Goal: Task Accomplishment & Management: Complete application form

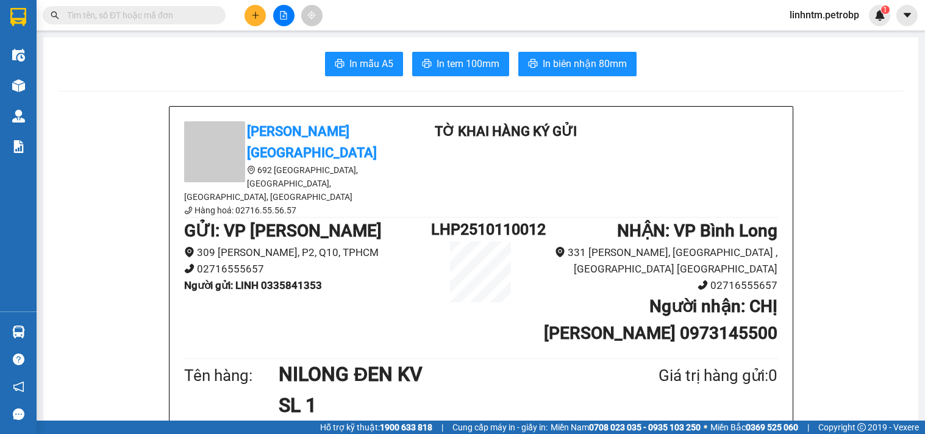
click at [124, 26] on div "Kết quả tìm kiếm ( 0 ) Bộ lọc Ngày tạo đơn gần nhất No Data" at bounding box center [119, 15] width 238 height 21
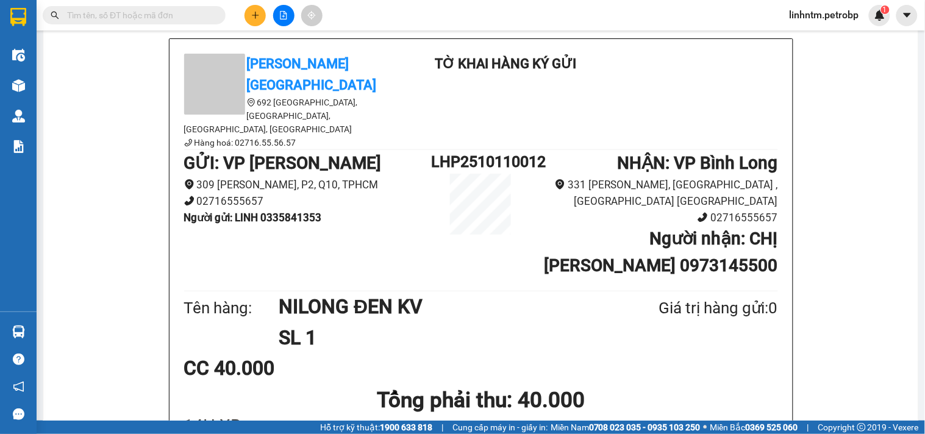
click at [125, 18] on input "text" at bounding box center [139, 15] width 144 height 13
paste input "0377655391"
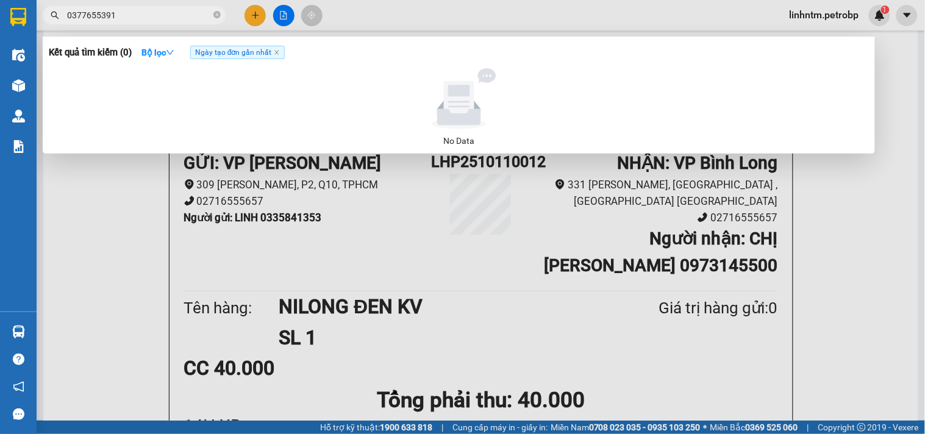
type input "0377655391"
click at [274, 53] on span "Ngày tạo đơn gần nhất" at bounding box center [237, 52] width 95 height 13
click at [180, 23] on span "0377655391" at bounding box center [134, 15] width 183 height 18
click at [179, 20] on input "0377655391" at bounding box center [139, 15] width 144 height 13
drag, startPoint x: 151, startPoint y: 17, endPoint x: 57, endPoint y: 22, distance: 94.6
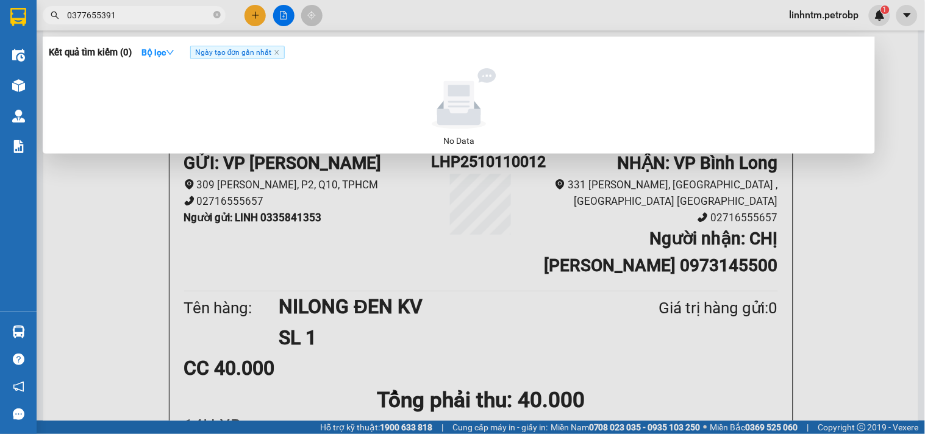
click at [55, 21] on span "0377655391" at bounding box center [134, 15] width 183 height 18
click at [218, 13] on icon "close-circle" at bounding box center [216, 14] width 7 height 7
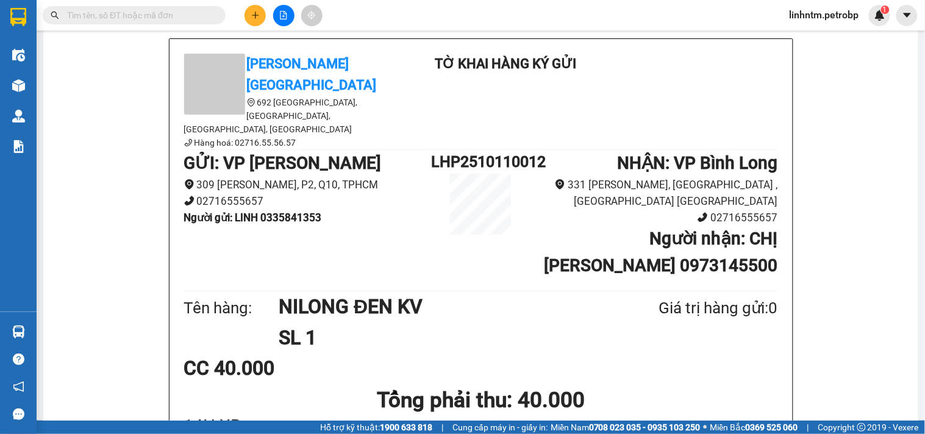
click at [146, 19] on input "text" at bounding box center [139, 15] width 144 height 13
click at [79, 20] on input "text" at bounding box center [139, 15] width 144 height 13
click at [99, 11] on input "text" at bounding box center [139, 15] width 144 height 13
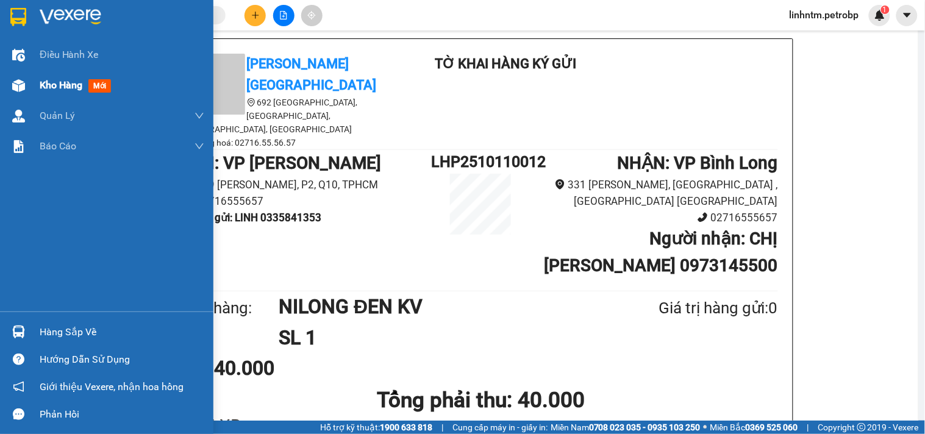
click at [41, 83] on span "Kho hàng" at bounding box center [61, 85] width 43 height 12
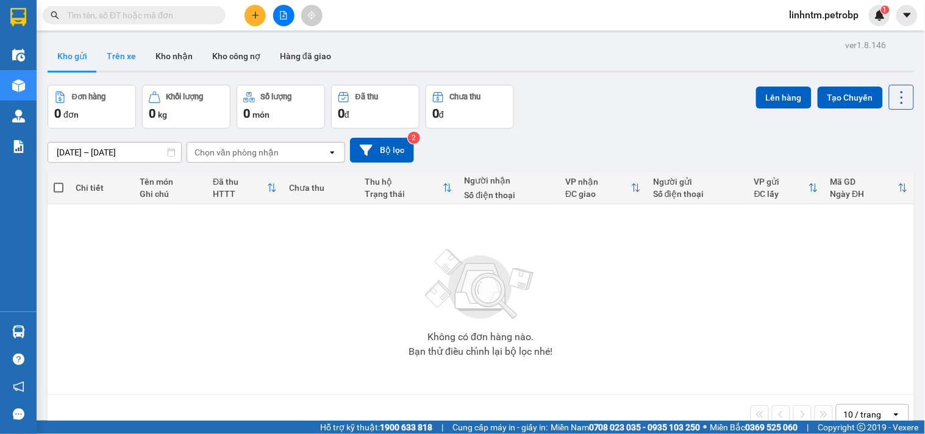
click at [129, 53] on button "Trên xe" at bounding box center [121, 55] width 49 height 29
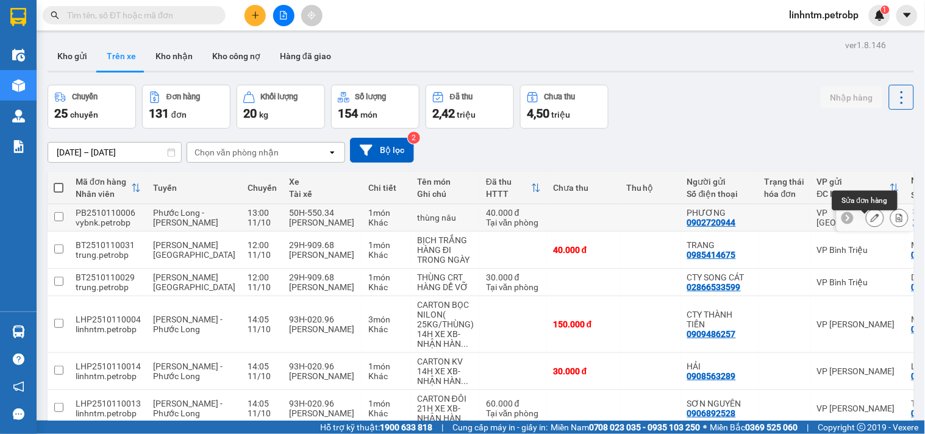
click at [867, 227] on button at bounding box center [875, 217] width 17 height 21
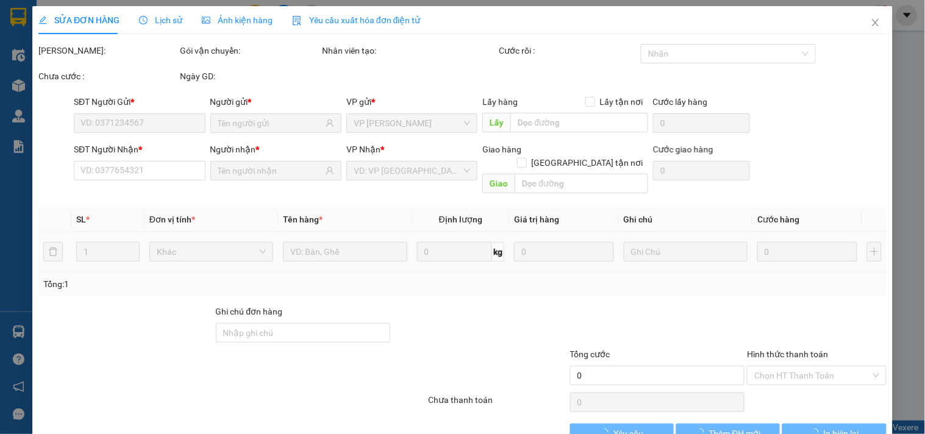
type input "0902720944"
type input "PHƯƠNG"
type input "0902720944"
type input "PHƯƠNG"
type input "40.000"
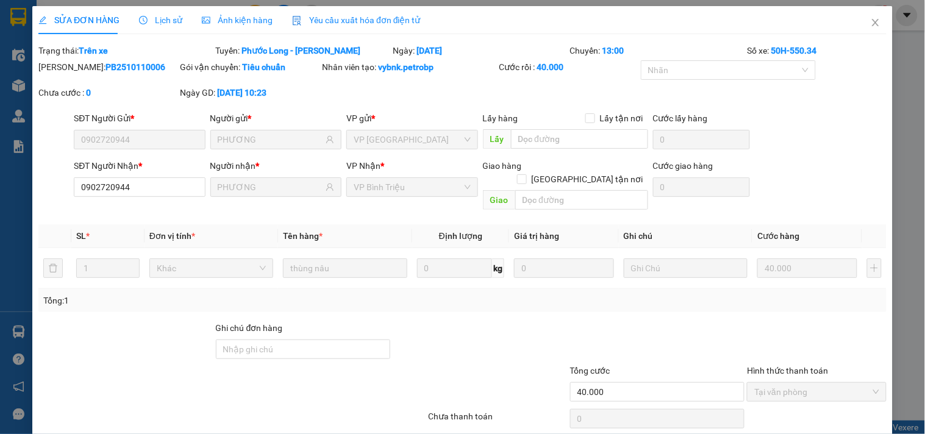
click at [153, 15] on span "Lịch sử" at bounding box center [160, 20] width 43 height 10
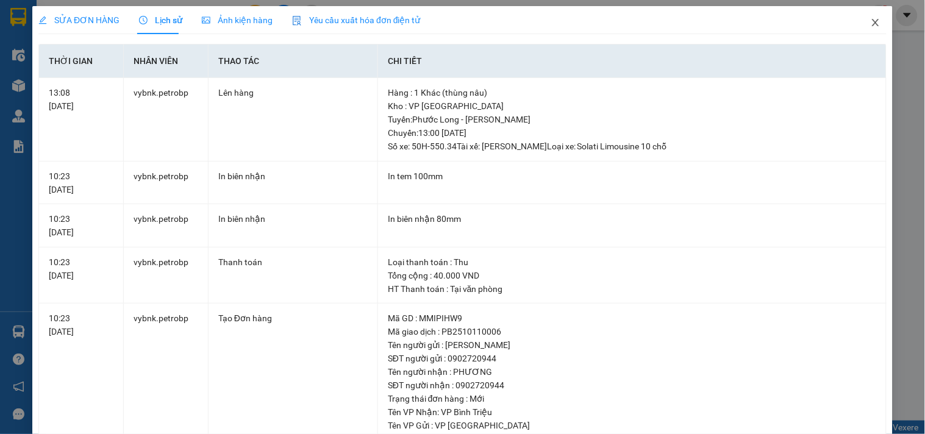
click at [870, 16] on span "Close" at bounding box center [876, 23] width 34 height 34
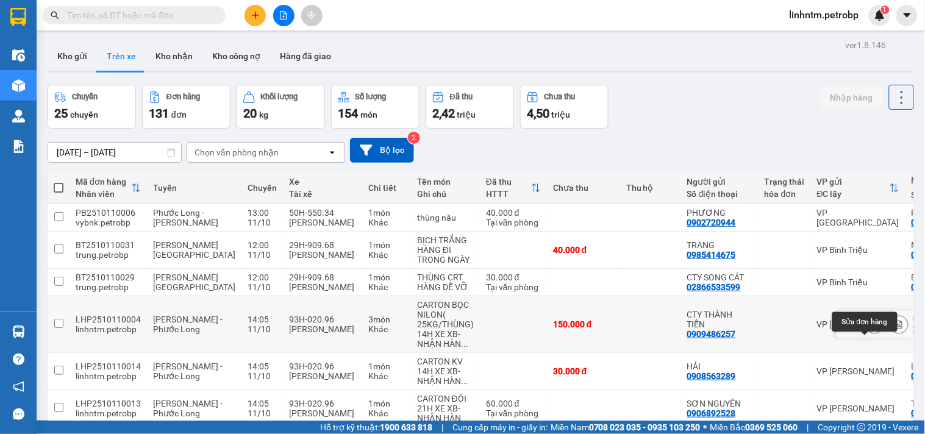
click at [871, 329] on icon at bounding box center [875, 324] width 9 height 9
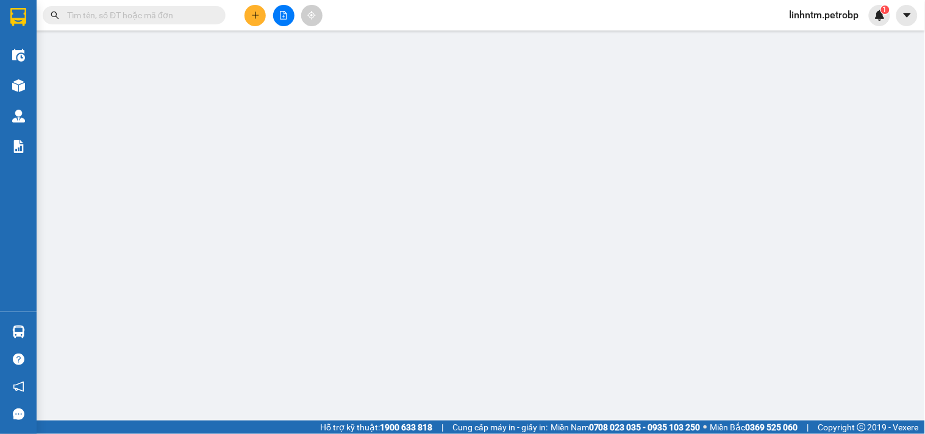
type input "0909486257"
type input "0933529622"
type input "150.000"
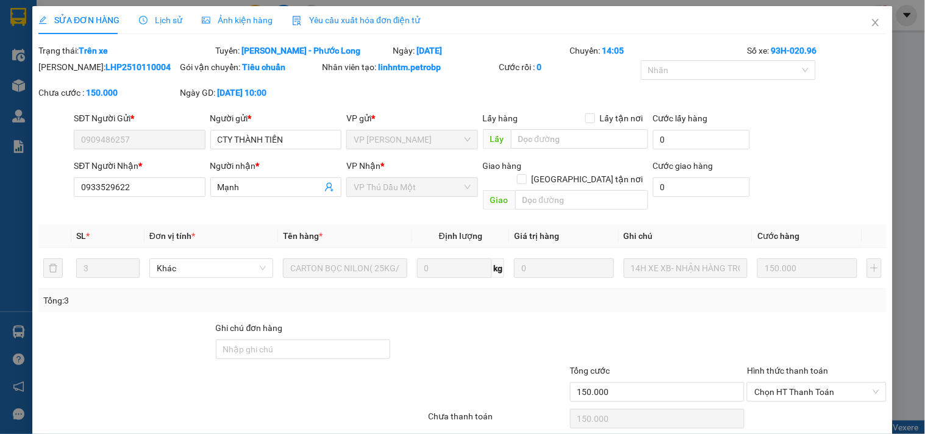
click at [255, 20] on span "Ảnh kiện hàng" at bounding box center [237, 20] width 71 height 10
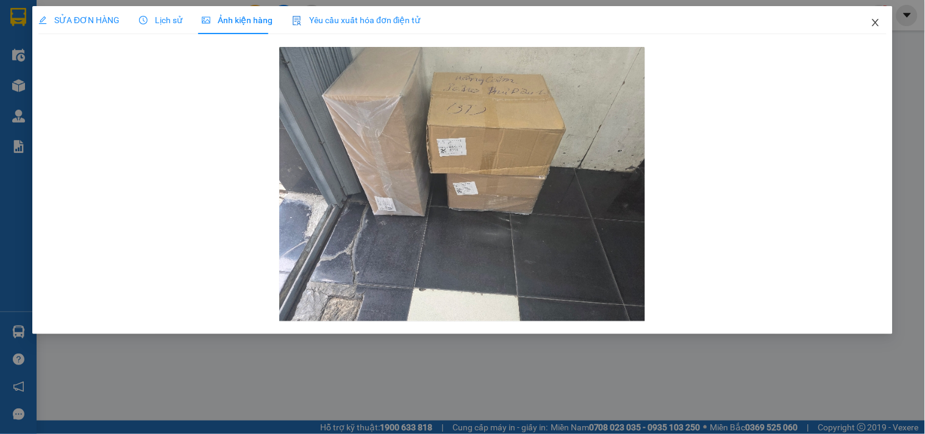
click at [881, 20] on span "Close" at bounding box center [876, 23] width 34 height 34
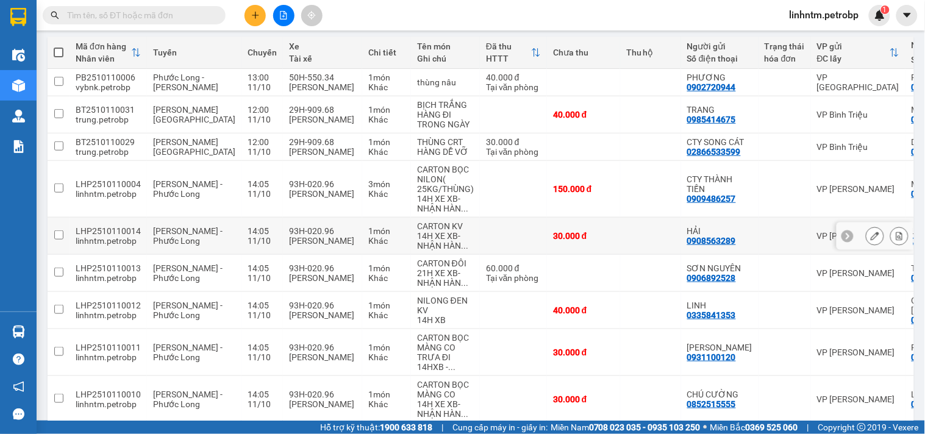
scroll to position [203, 0]
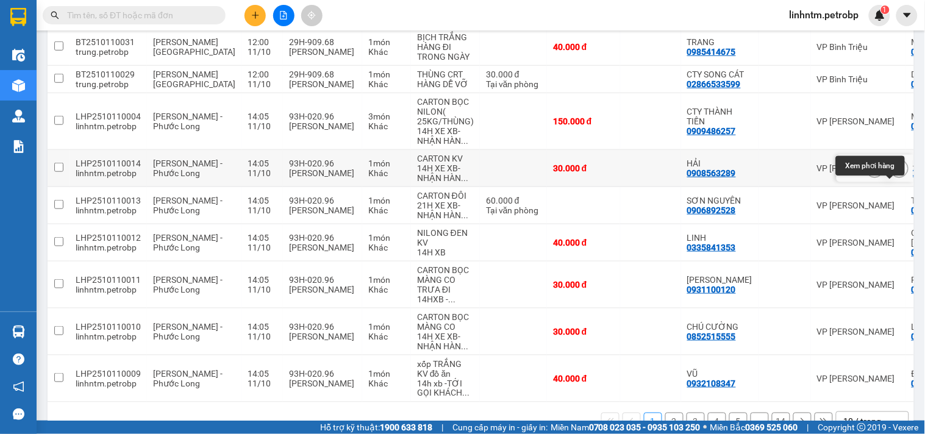
click at [871, 173] on icon at bounding box center [875, 168] width 9 height 9
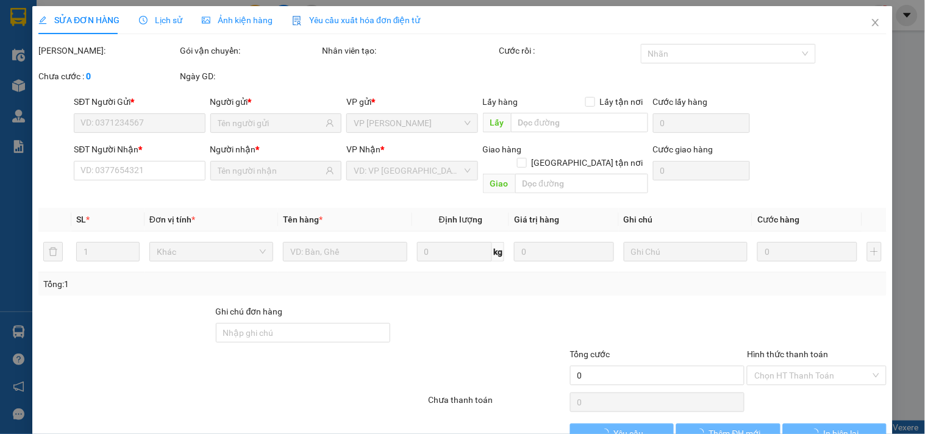
type input "0908563289"
type input "0976999992"
type input "Tối đi"
type input "30.000"
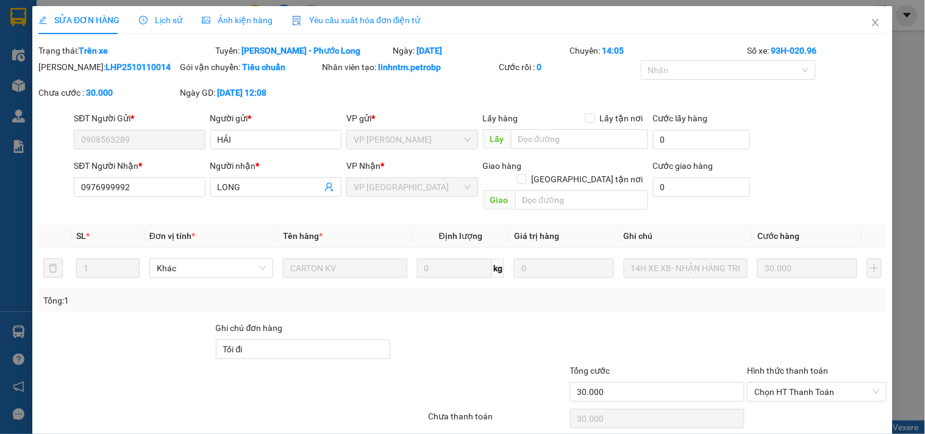
click at [222, 20] on span "Ảnh kiện hàng" at bounding box center [237, 20] width 71 height 10
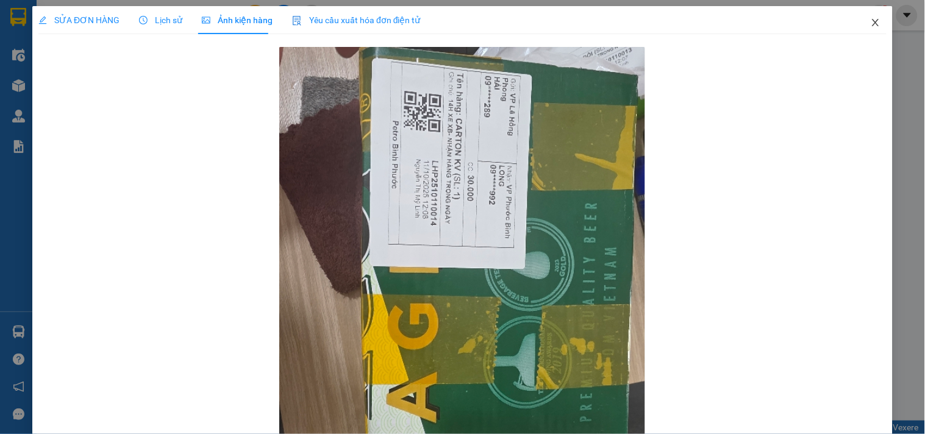
click at [871, 18] on icon "close" at bounding box center [876, 23] width 10 height 10
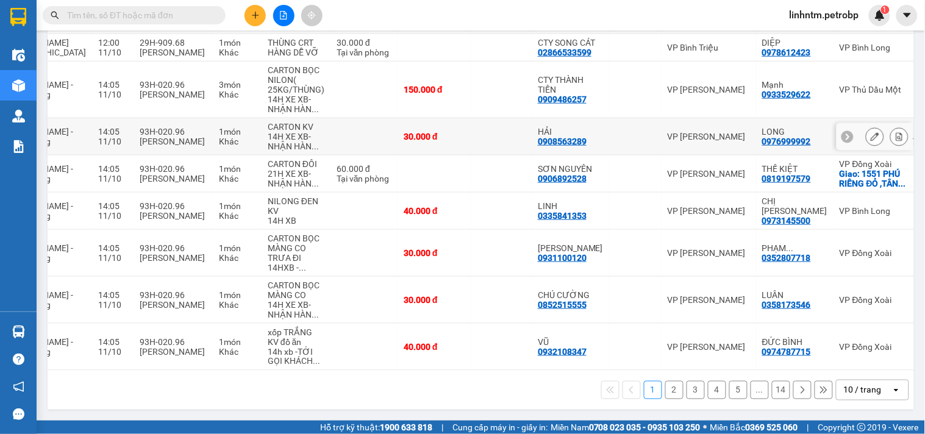
scroll to position [192, 0]
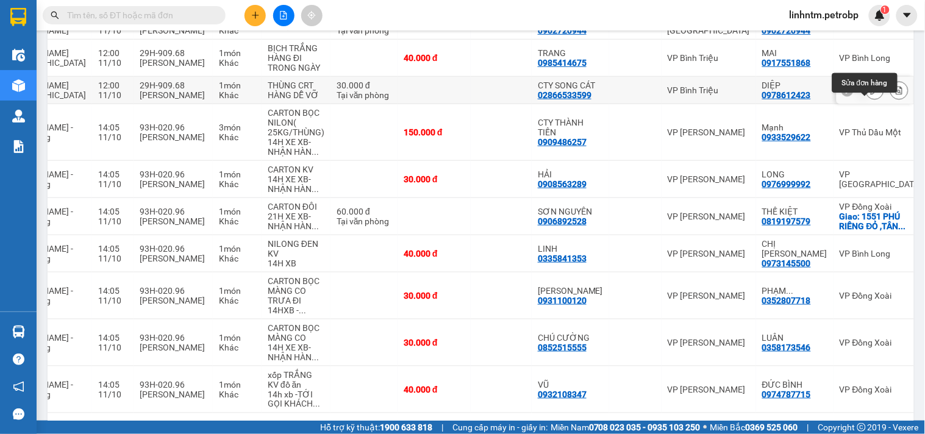
click at [871, 95] on icon at bounding box center [875, 90] width 9 height 9
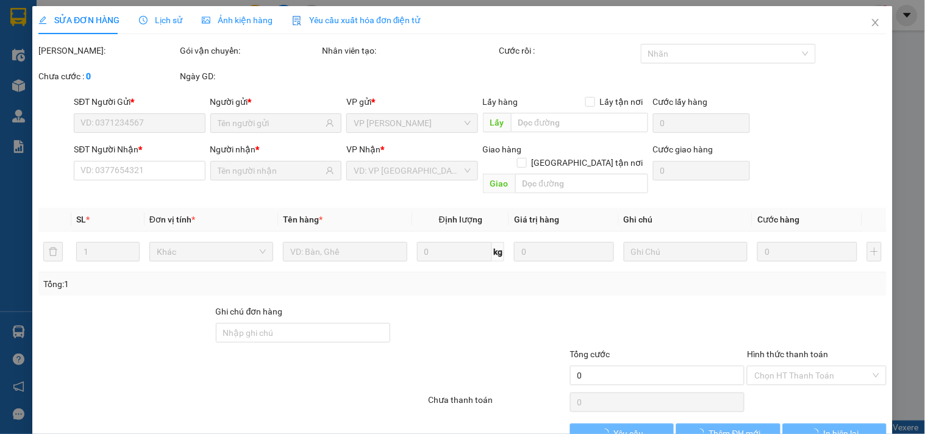
type input "02866533599"
type input "CTY SONG CÁT"
type input "0978612423"
type input "DIỆP"
type input "30.000"
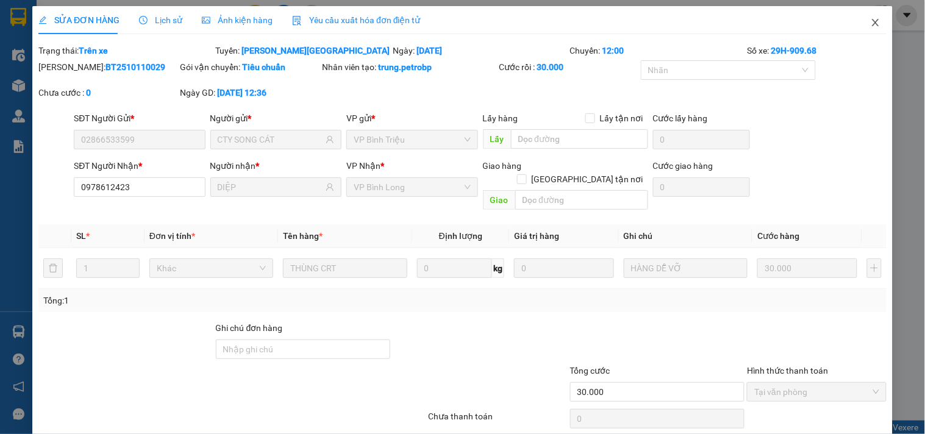
click at [872, 22] on icon "close" at bounding box center [875, 22] width 7 height 7
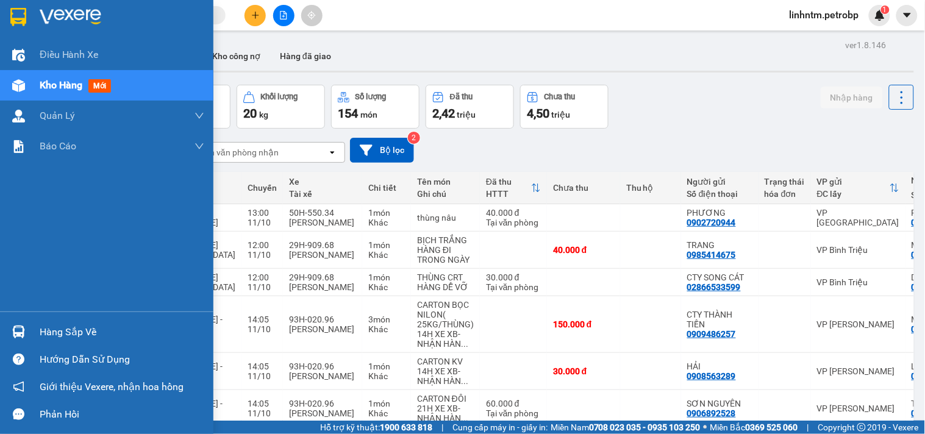
click at [64, 9] on img at bounding box center [71, 17] width 62 height 18
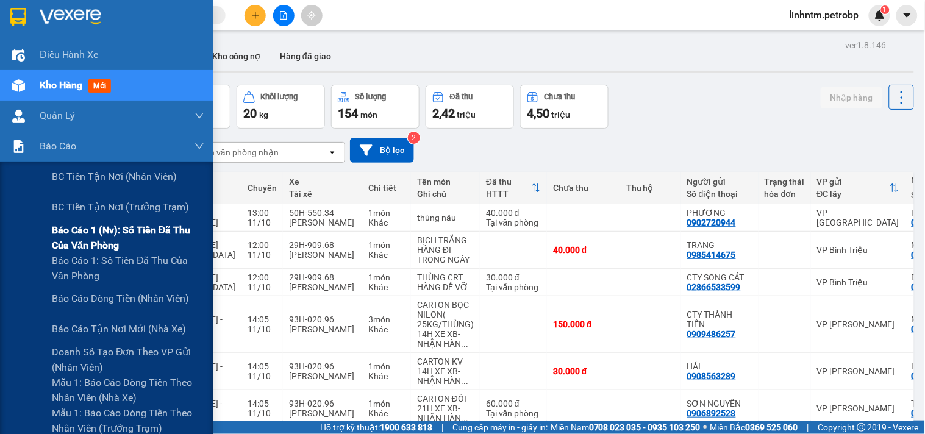
click at [122, 232] on span "Báo cáo 1 (nv): Số tiền đã thu của văn phòng" at bounding box center [128, 238] width 152 height 30
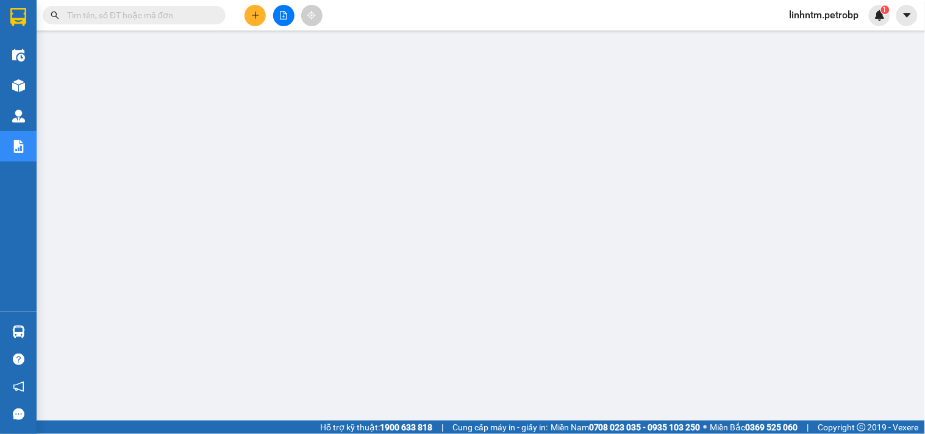
click at [258, 8] on button at bounding box center [255, 15] width 21 height 21
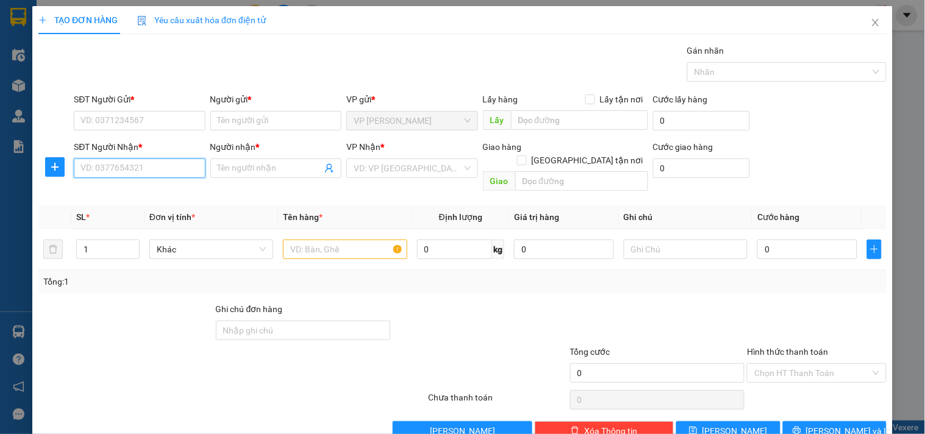
click at [136, 163] on input "SĐT Người Nhận *" at bounding box center [139, 169] width 131 height 20
click at [124, 120] on input "SĐT Người Gửi *" at bounding box center [139, 121] width 131 height 20
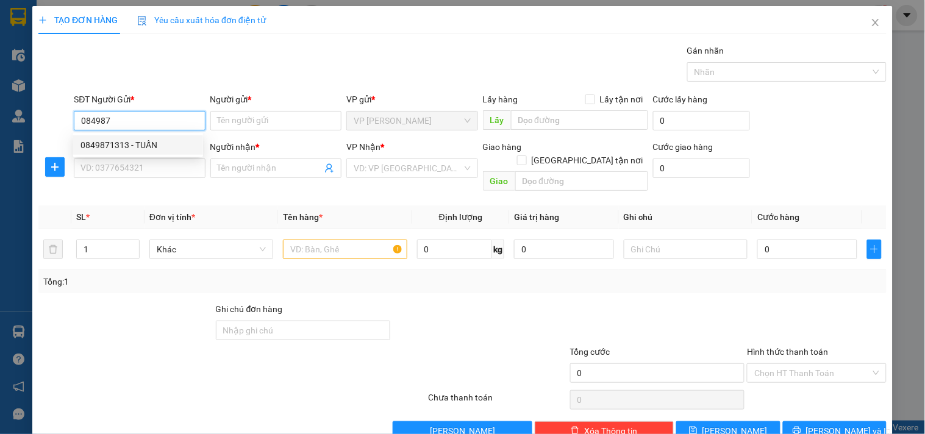
click at [156, 148] on div "0849871313 - TUẤN" at bounding box center [137, 144] width 115 height 13
type input "0849871313"
type input "TUẤN"
type input "0326262370"
type input "BIÊN GIỚI"
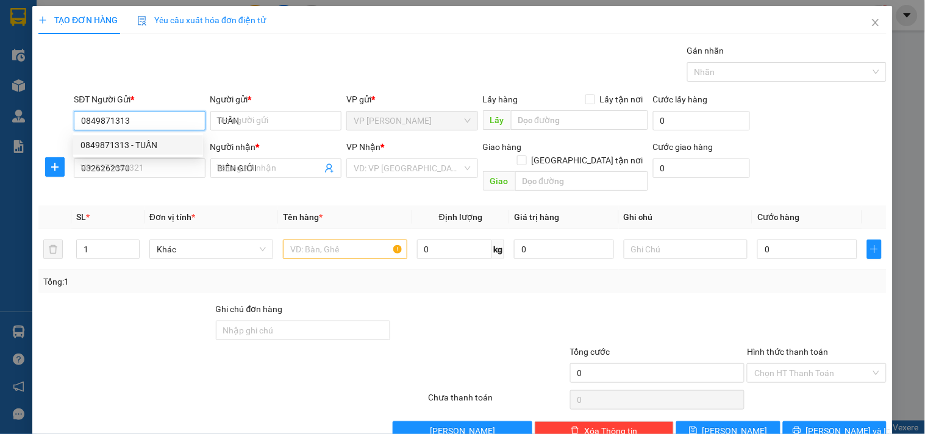
type input "30.000"
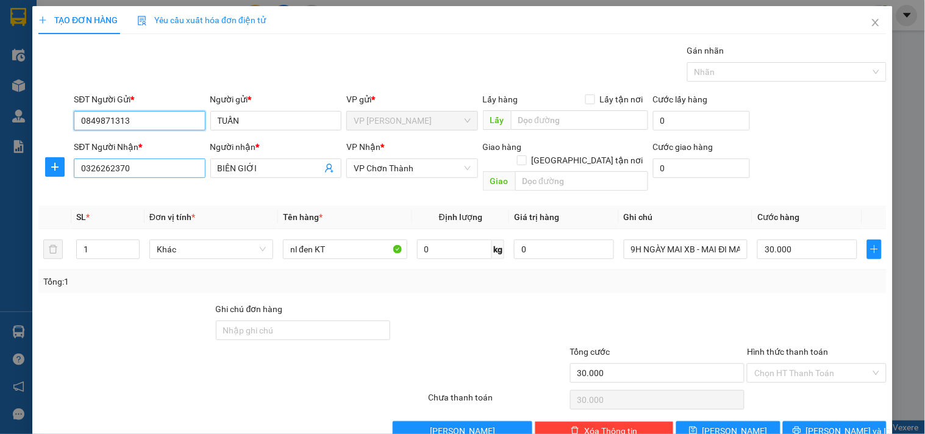
type input "0849871313"
click at [156, 170] on input "0326262370" at bounding box center [139, 169] width 131 height 20
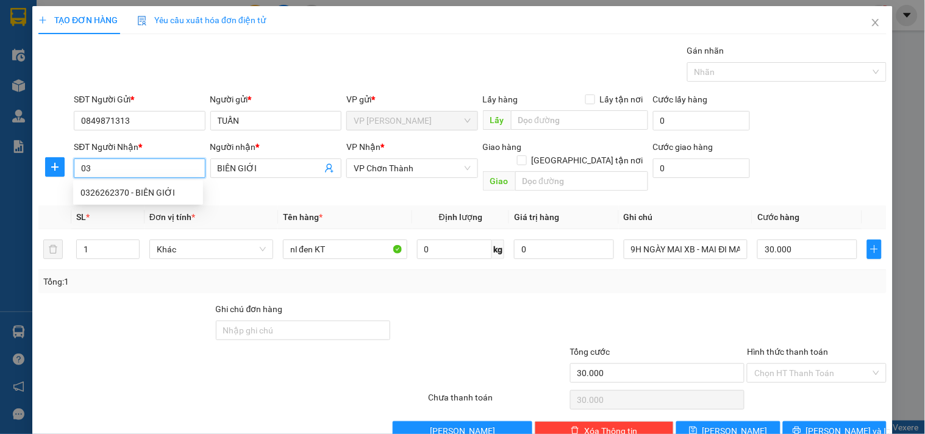
type input "0"
type input "0949182503"
click at [150, 191] on div "0949182503 - TÂM" at bounding box center [137, 192] width 115 height 13
type input "TÂM"
type input "40.000"
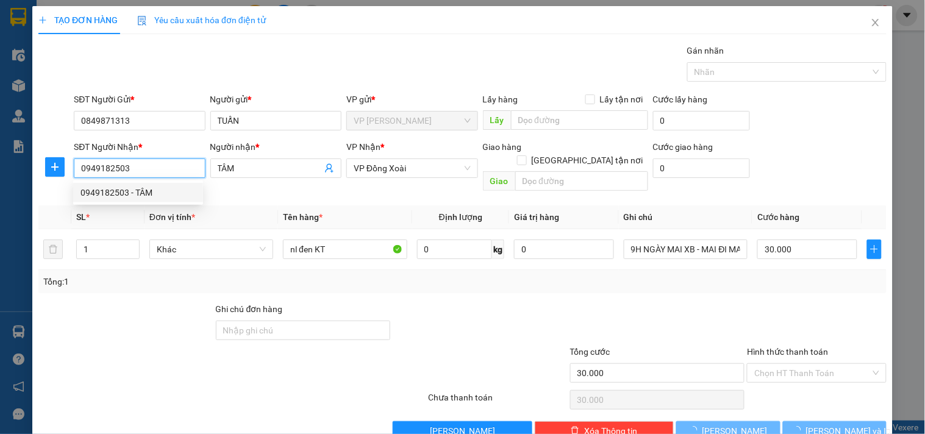
type input "40.000"
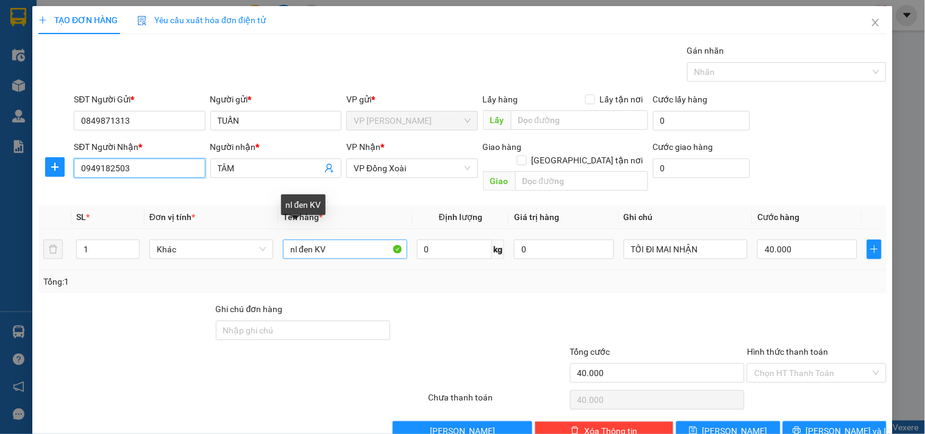
type input "0949182503"
click at [342, 240] on input "nl đen KV" at bounding box center [345, 250] width 124 height 20
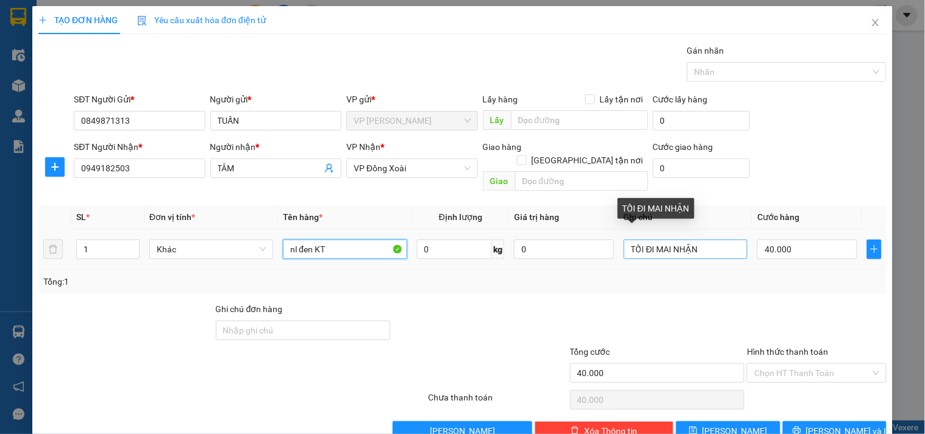
type input "nl đen KT"
drag, startPoint x: 705, startPoint y: 241, endPoint x: 617, endPoint y: 239, distance: 88.5
click at [624, 240] on input "TỐI ĐI MAI NHẬN" at bounding box center [686, 250] width 124 height 20
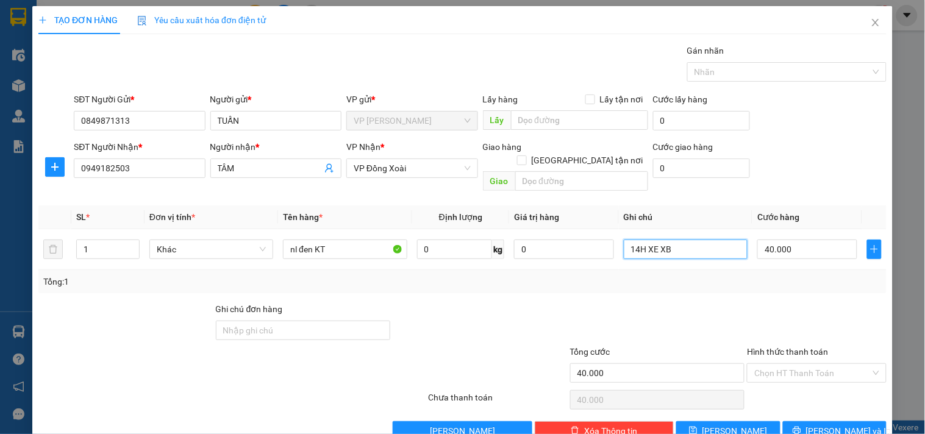
type input "14H XE XB"
click at [844, 424] on span "[PERSON_NAME] và In" at bounding box center [848, 430] width 85 height 13
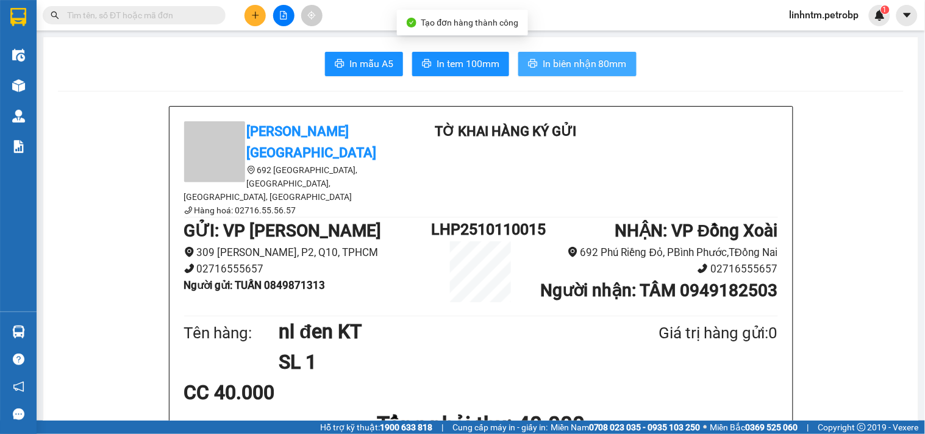
click at [582, 70] on span "In biên nhận 80mm" at bounding box center [585, 63] width 84 height 15
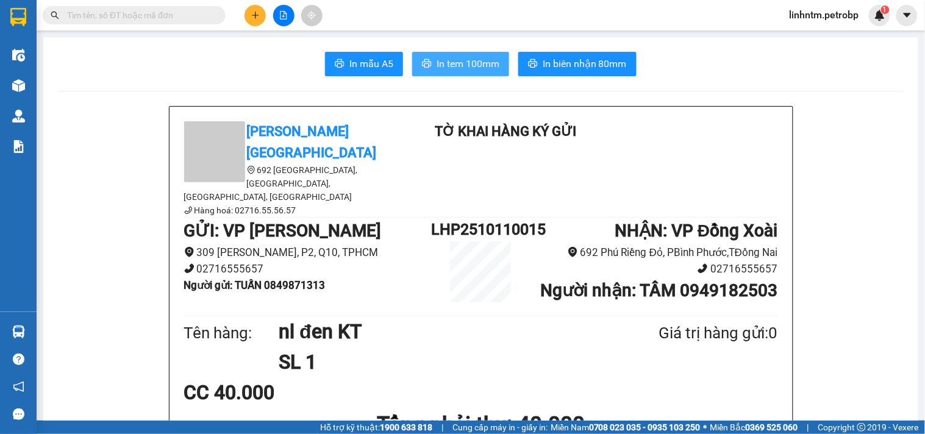
click at [464, 69] on span "In tem 100mm" at bounding box center [468, 63] width 63 height 15
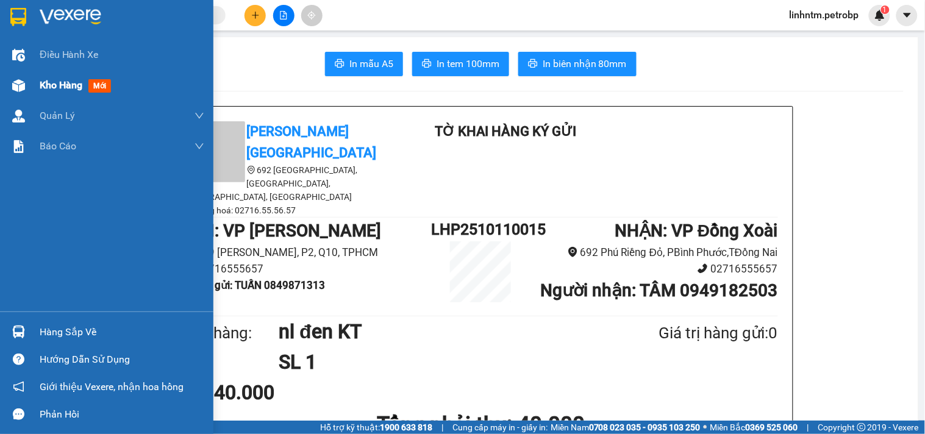
click at [52, 85] on span "Kho hàng" at bounding box center [61, 85] width 43 height 12
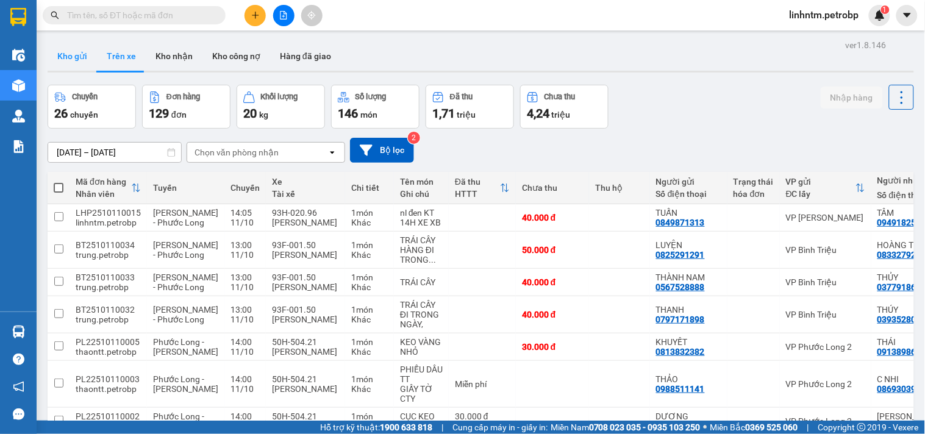
click at [64, 62] on button "Kho gửi" at bounding box center [72, 55] width 49 height 29
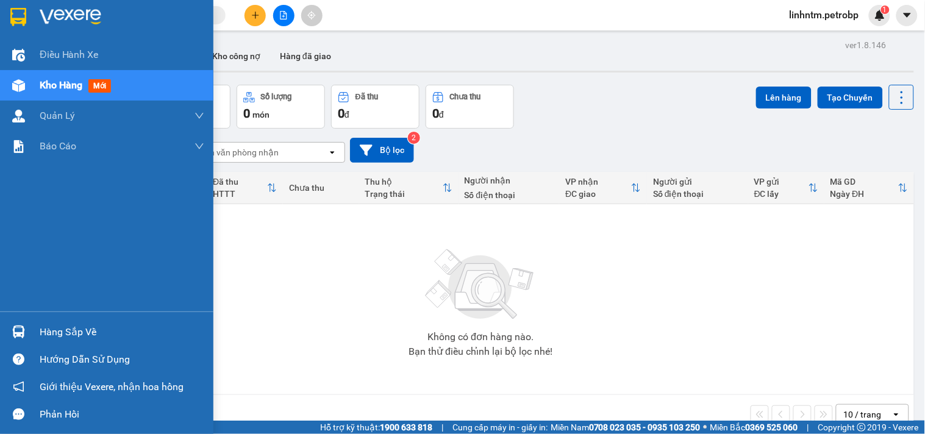
click at [80, 333] on div "Hàng sắp về" at bounding box center [122, 332] width 165 height 18
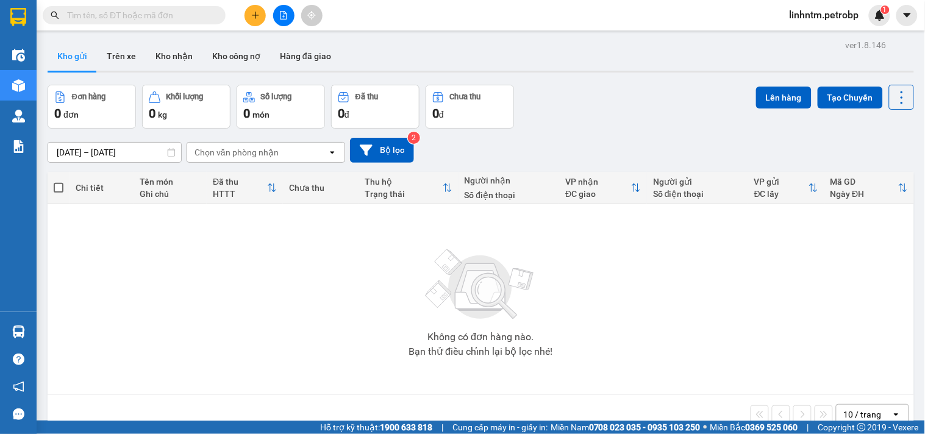
click at [624, 329] on section "Kết quả tìm kiếm ( 0 ) Bộ lọc Ngày tạo đơn gần nhất No Data linhntm.petrobp 1 Đ…" at bounding box center [462, 217] width 925 height 434
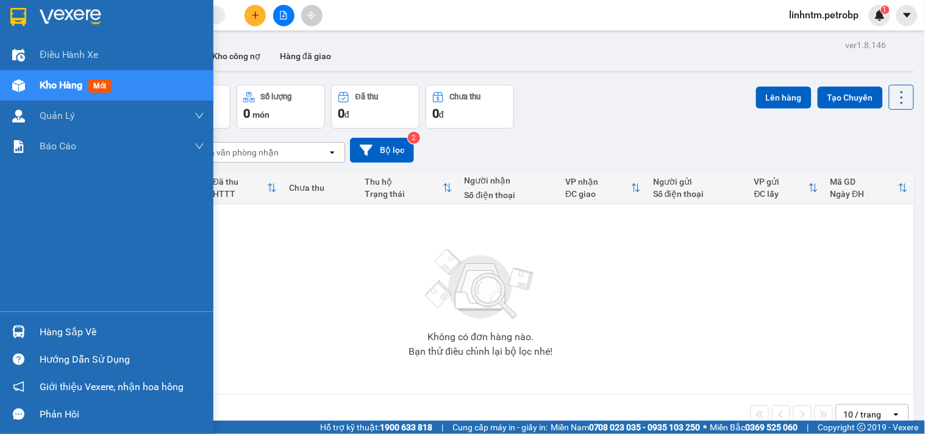
click at [32, 87] on div "Kho hàng mới" at bounding box center [106, 85] width 213 height 30
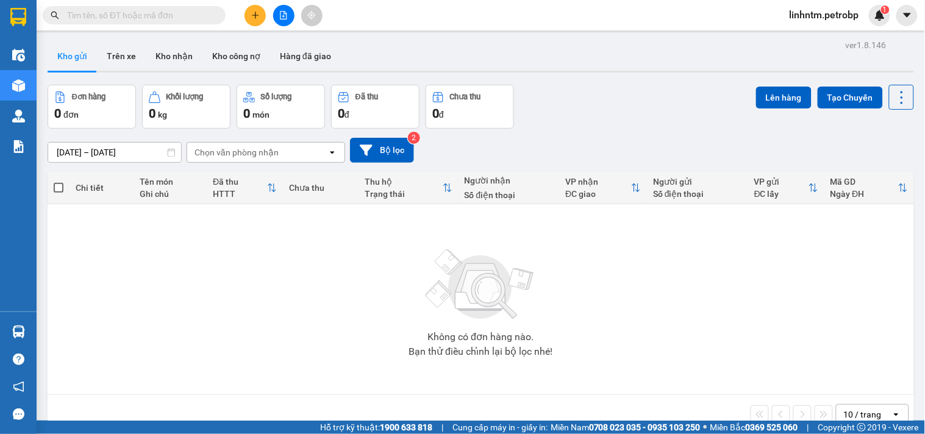
click at [836, 18] on span "linhntm.petrobp" at bounding box center [824, 14] width 89 height 15
click at [822, 41] on span "Đăng xuất" at bounding box center [829, 37] width 65 height 13
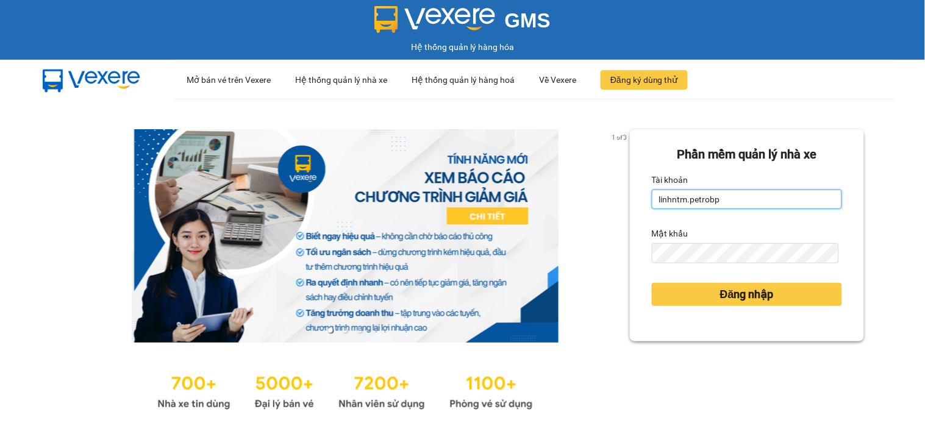
click at [756, 196] on input "linhntm.petrobp" at bounding box center [747, 200] width 190 height 20
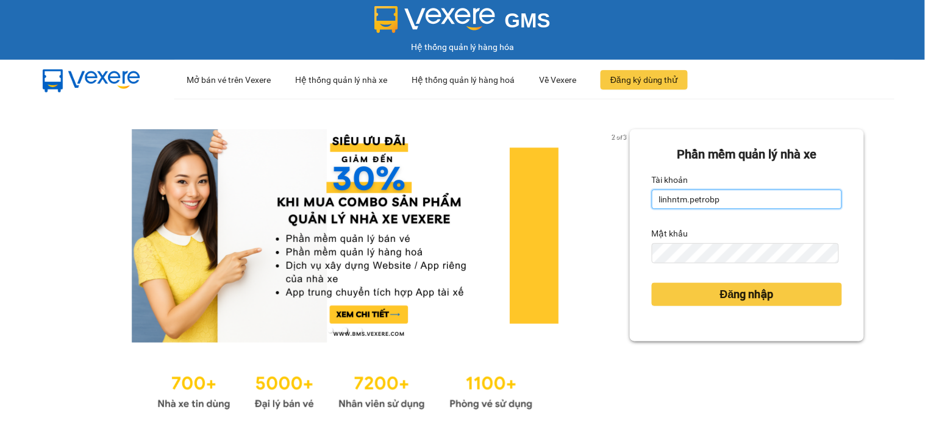
type input "anntt.petrobp"
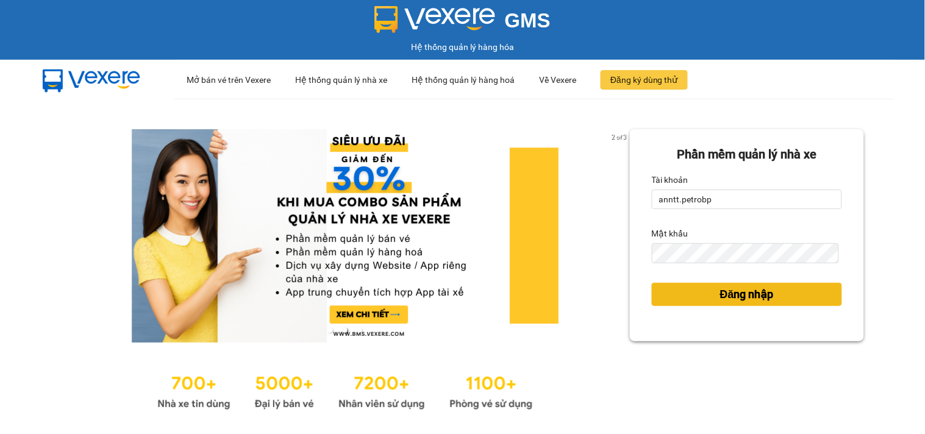
click at [767, 287] on button "Đăng nhập" at bounding box center [747, 294] width 190 height 23
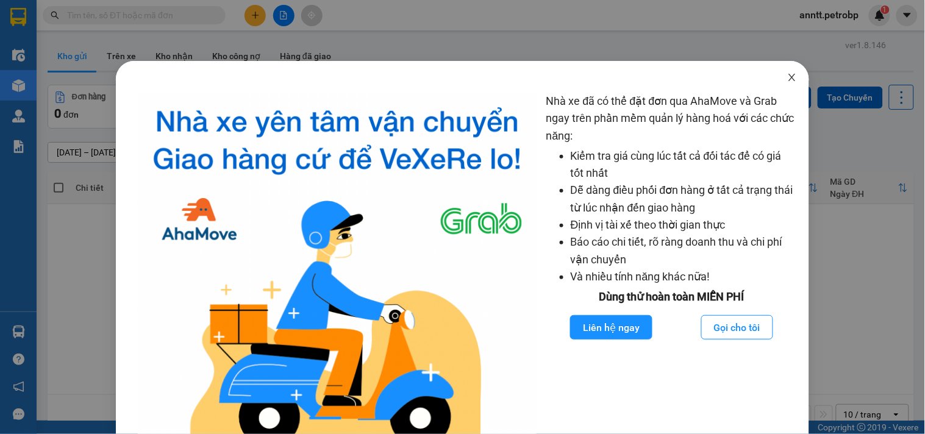
click at [787, 77] on icon "close" at bounding box center [792, 78] width 10 height 10
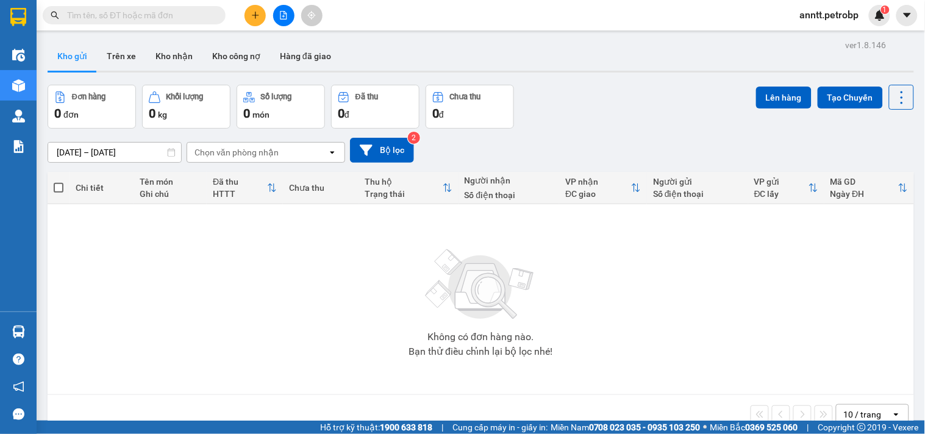
click at [149, 18] on input "text" at bounding box center [139, 15] width 144 height 13
paste input "0937513152"
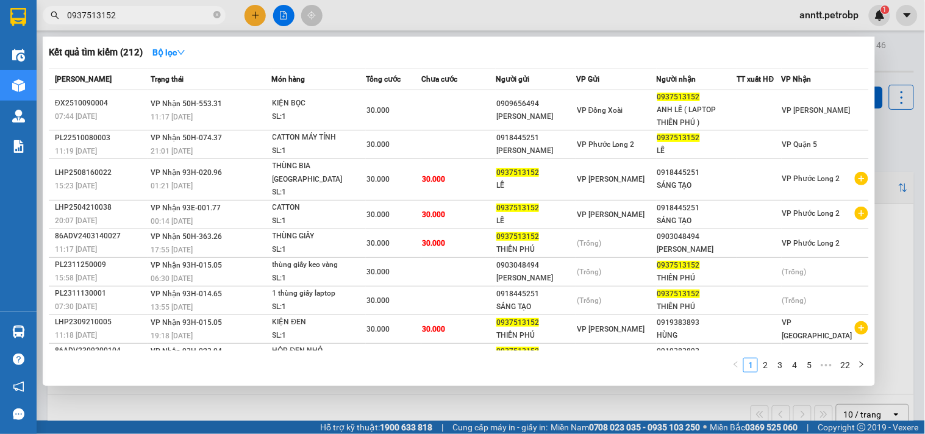
type input "0937513152"
click at [442, 396] on div at bounding box center [462, 217] width 925 height 434
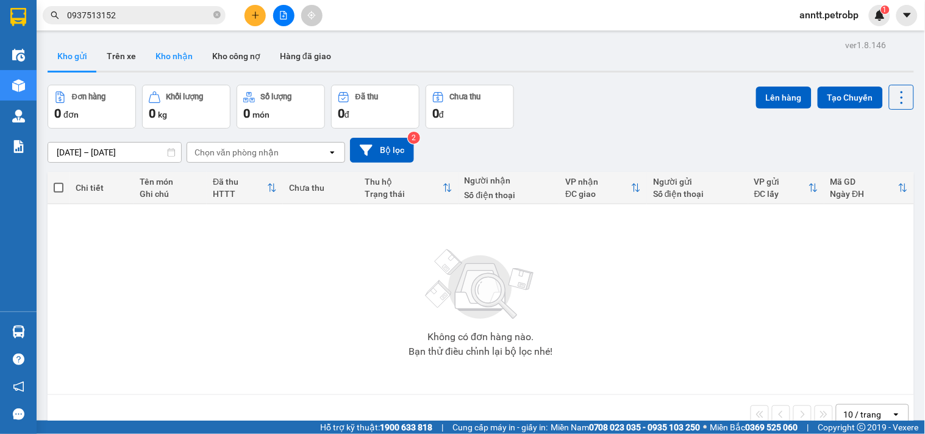
click at [173, 59] on button "Kho nhận" at bounding box center [174, 55] width 57 height 29
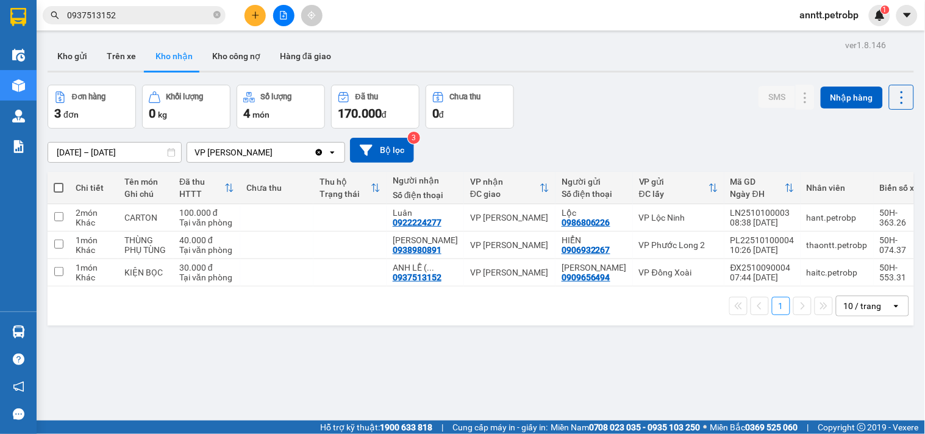
click at [60, 214] on input "checkbox" at bounding box center [58, 216] width 9 height 9
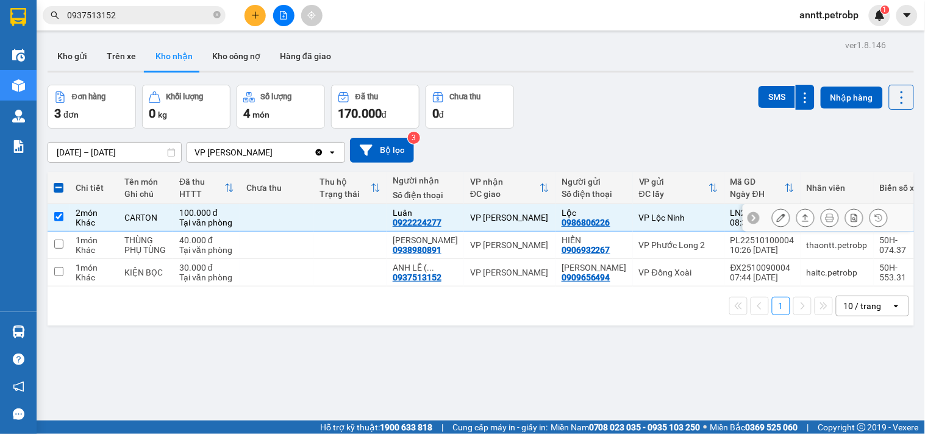
click at [59, 218] on input "checkbox" at bounding box center [58, 216] width 9 height 9
checkbox input "false"
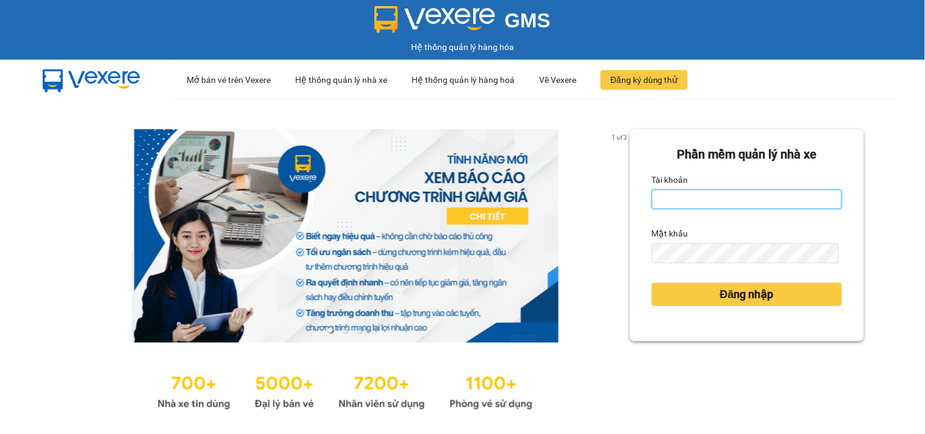
type input "anntt.petrobp"
click at [709, 202] on input "anntt.petrobp" at bounding box center [747, 200] width 190 height 20
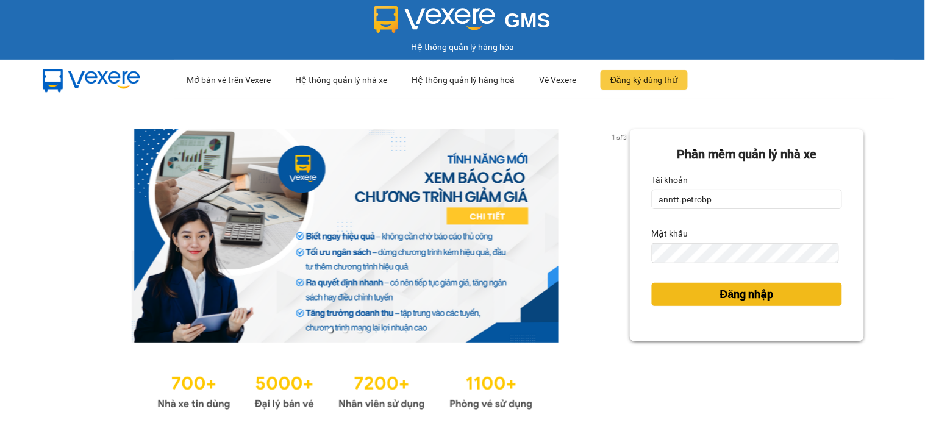
drag, startPoint x: 742, startPoint y: 296, endPoint x: 696, endPoint y: 295, distance: 46.4
click at [742, 296] on span "Đăng nhập" at bounding box center [747, 294] width 54 height 17
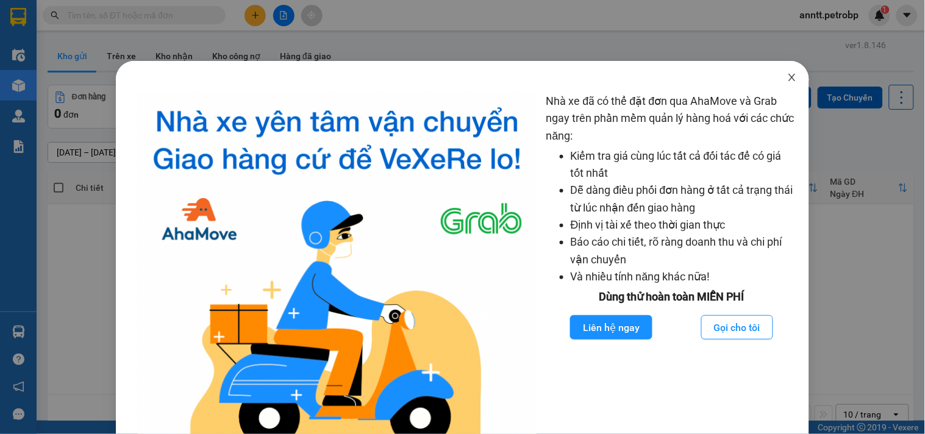
click at [785, 71] on span "Close" at bounding box center [792, 78] width 34 height 34
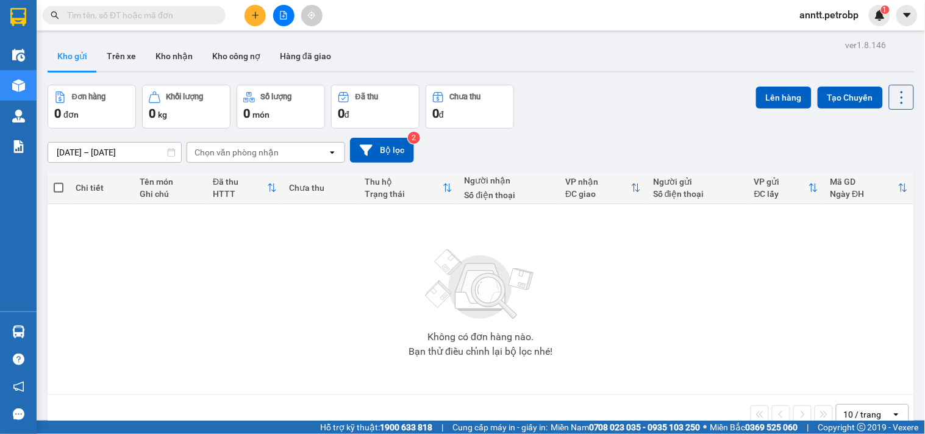
scroll to position [56, 0]
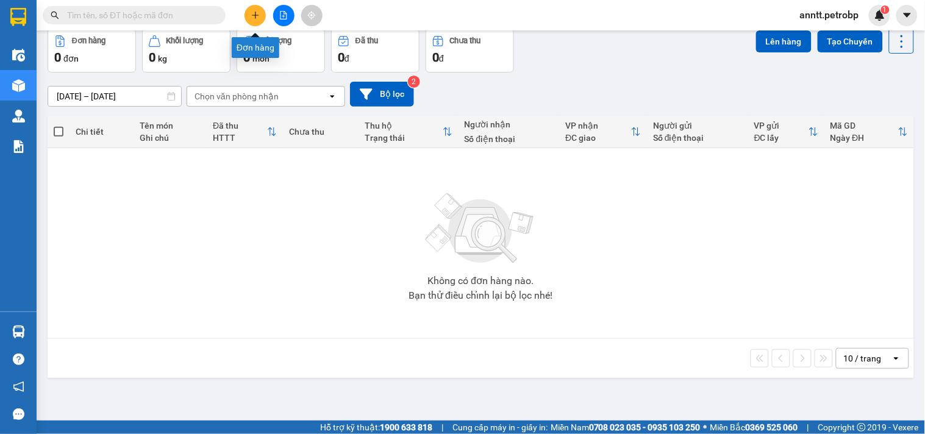
click at [254, 15] on icon "plus" at bounding box center [255, 15] width 7 height 1
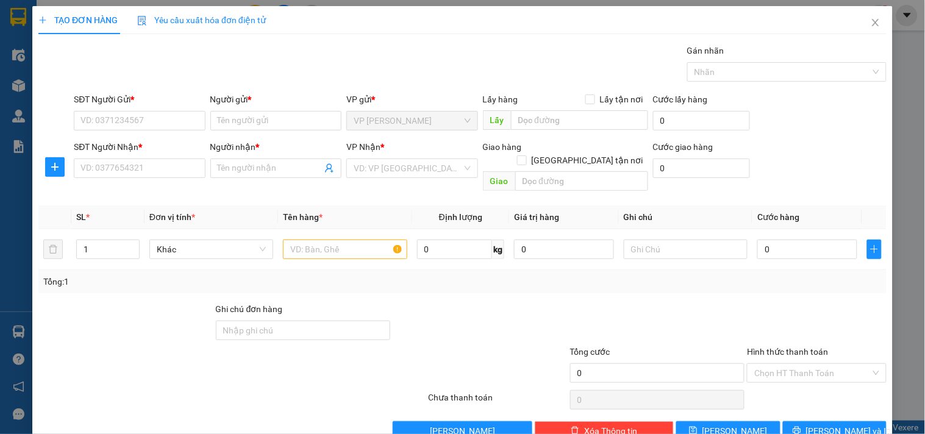
click at [135, 179] on div "SĐT Người Nhận * VD: 0377654321" at bounding box center [139, 161] width 131 height 43
click at [135, 168] on input "SĐT Người Nhận *" at bounding box center [139, 169] width 131 height 20
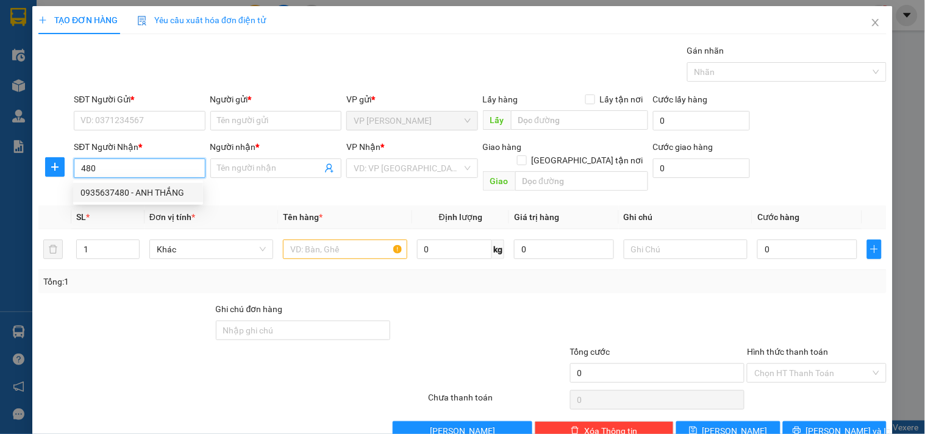
click at [129, 195] on div "0935637480 - ANH THẮNG" at bounding box center [137, 192] width 115 height 13
type input "0935637480"
type input "ANH THẮNG"
type input "130.000"
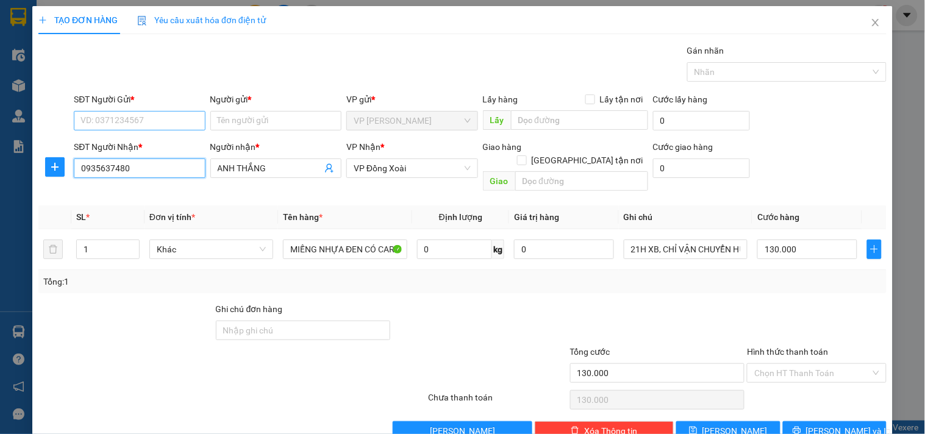
type input "0935637480"
click at [131, 124] on input "SĐT Người Gửi *" at bounding box center [139, 121] width 131 height 20
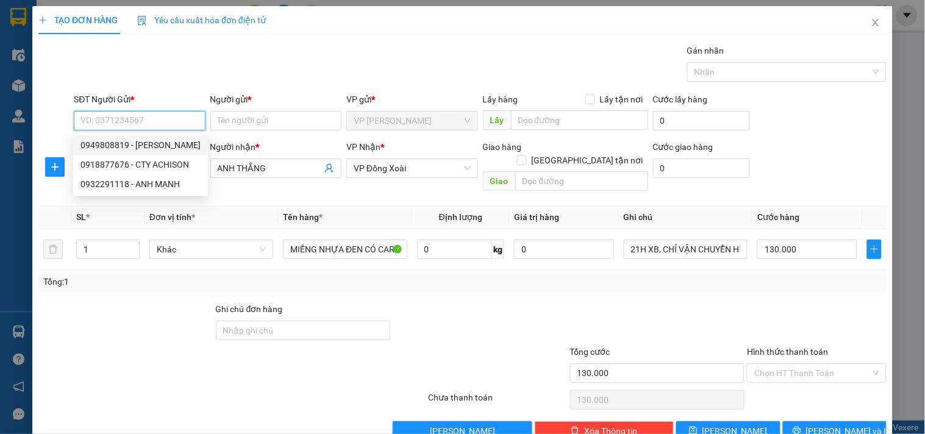
click at [148, 139] on div "0949808819 - KHÁNH TOÀN" at bounding box center [140, 144] width 120 height 13
type input "0949808819"
type input "KHÁNH TOÀN"
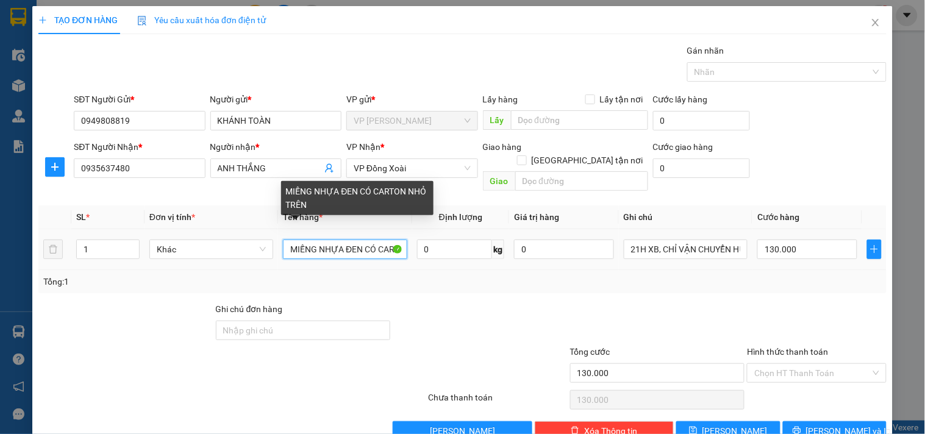
click at [342, 240] on input "MIẾNG NHỰA ĐEN CÓ CARTON NHỎ TRÊN" at bounding box center [345, 250] width 124 height 20
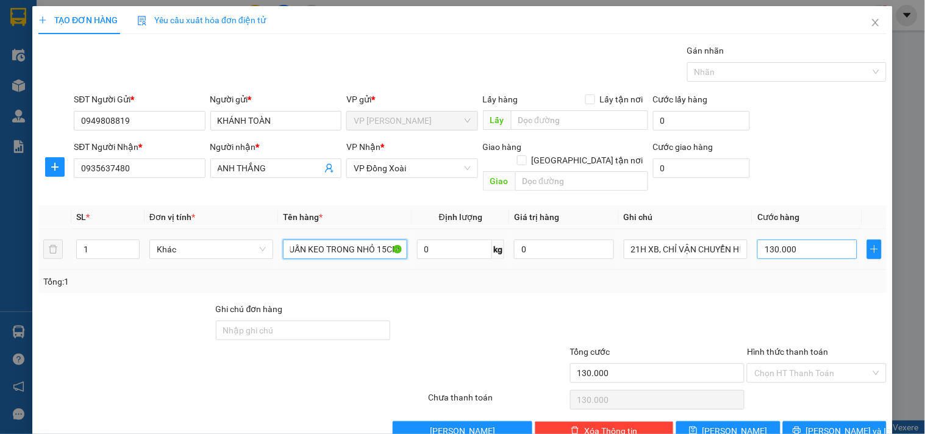
type input "CARTON QUẤN KEO TRONG NHỎ 15CM"
click at [807, 240] on input "130.000" at bounding box center [807, 250] width 100 height 20
type input "3"
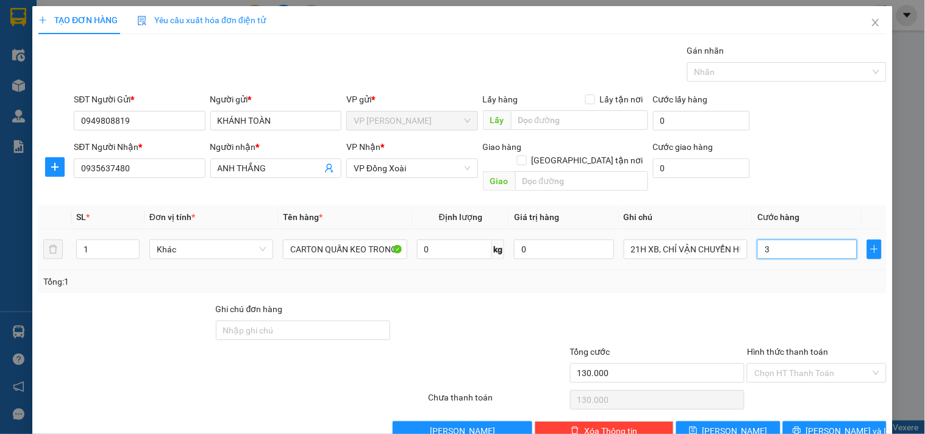
type input "3"
type input "30"
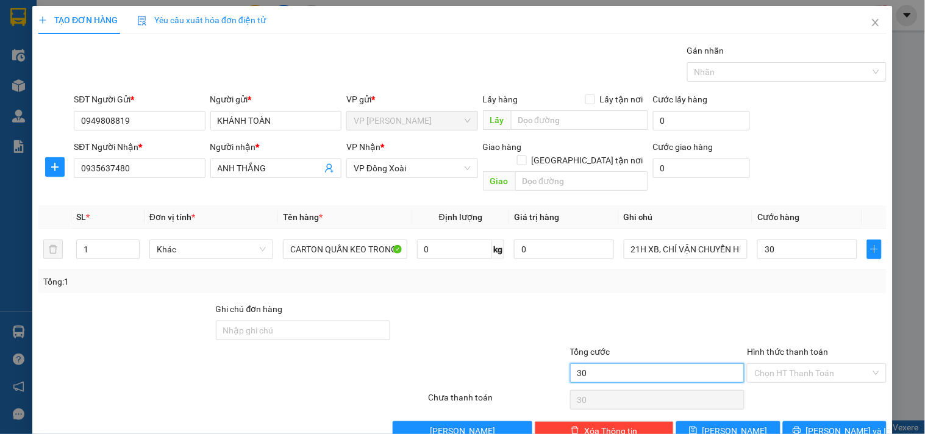
type input "30.000"
click at [592, 363] on input "30.000" at bounding box center [657, 373] width 175 height 20
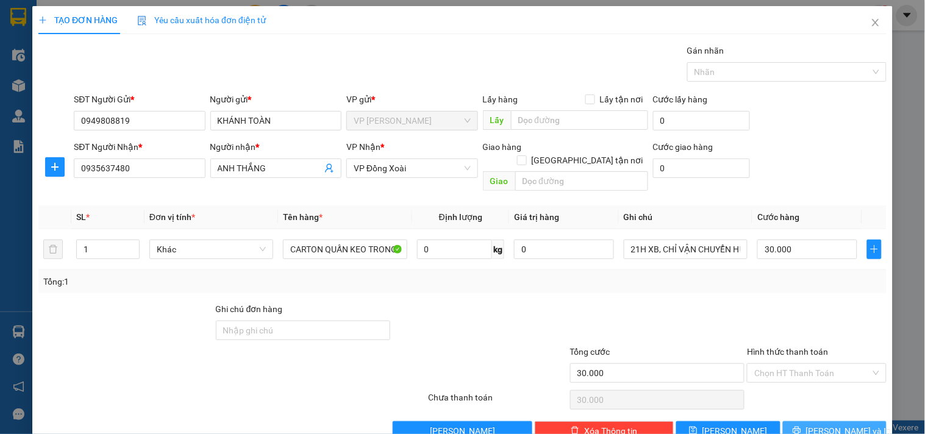
click at [801, 426] on icon "printer" at bounding box center [797, 430] width 9 height 9
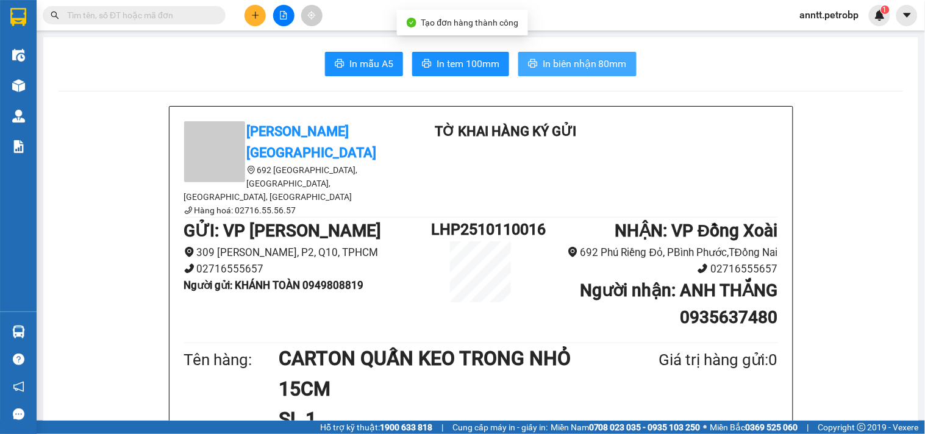
click at [579, 70] on span "In biên nhận 80mm" at bounding box center [585, 63] width 84 height 15
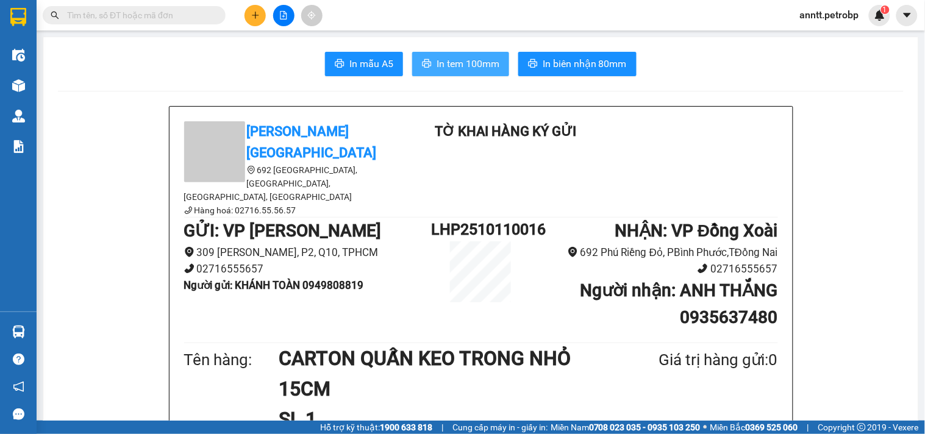
click at [442, 57] on span "In tem 100mm" at bounding box center [468, 63] width 63 height 15
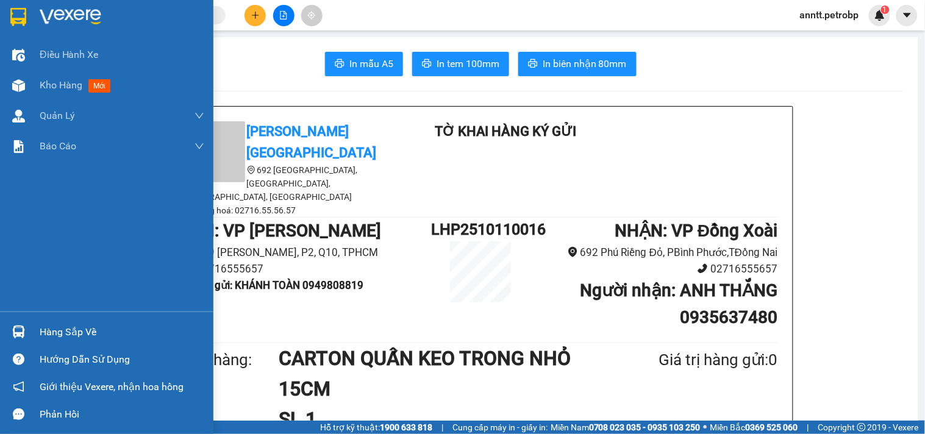
click at [16, 338] on img at bounding box center [18, 332] width 13 height 13
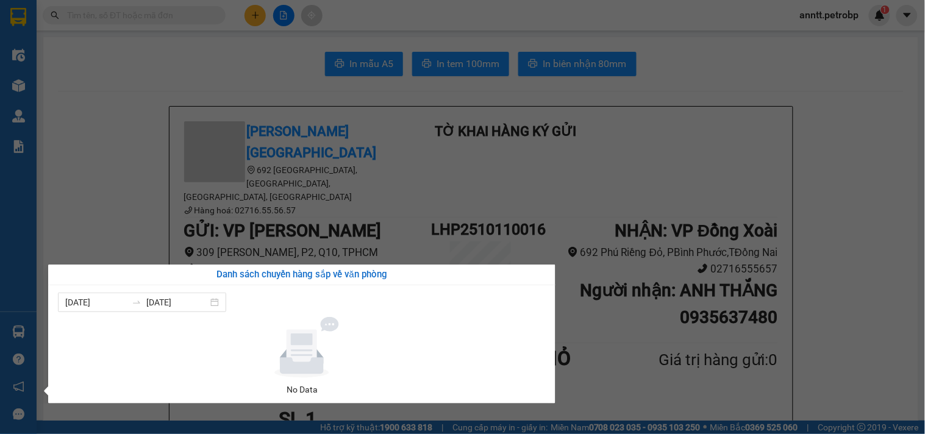
drag, startPoint x: 112, startPoint y: 95, endPoint x: 129, endPoint y: 59, distance: 39.8
click at [112, 95] on section "Kết quả tìm kiếm ( 0 ) Bộ lọc No Data anntt.petrobp 1 Điều hành xe Kho hàng mới…" at bounding box center [462, 217] width 925 height 434
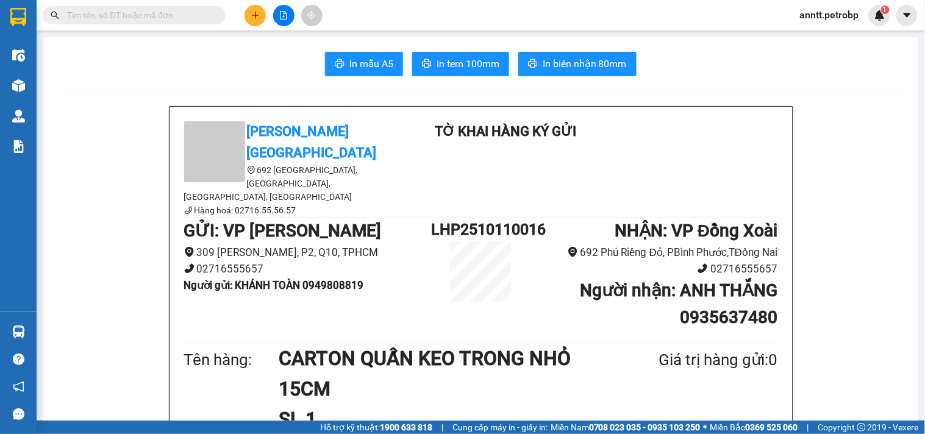
click at [129, 20] on input "text" at bounding box center [139, 15] width 144 height 13
paste input "0937513152"
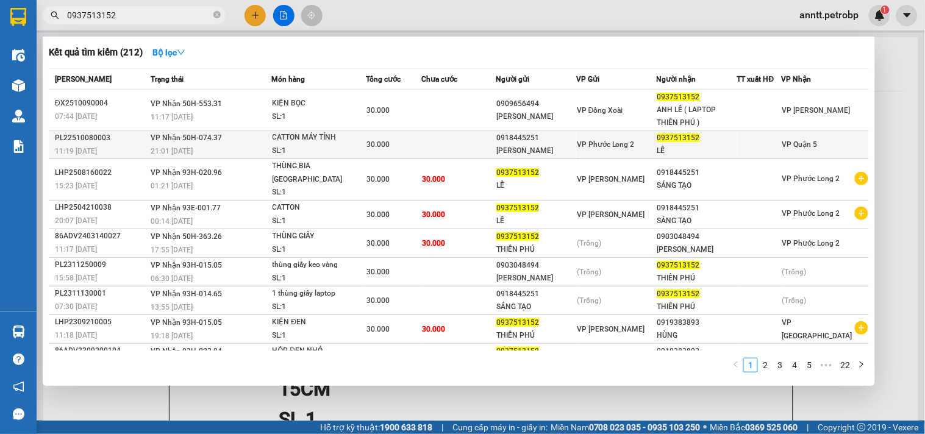
type input "0937513152"
click at [246, 154] on div "21:01 - 08/10" at bounding box center [211, 151] width 120 height 13
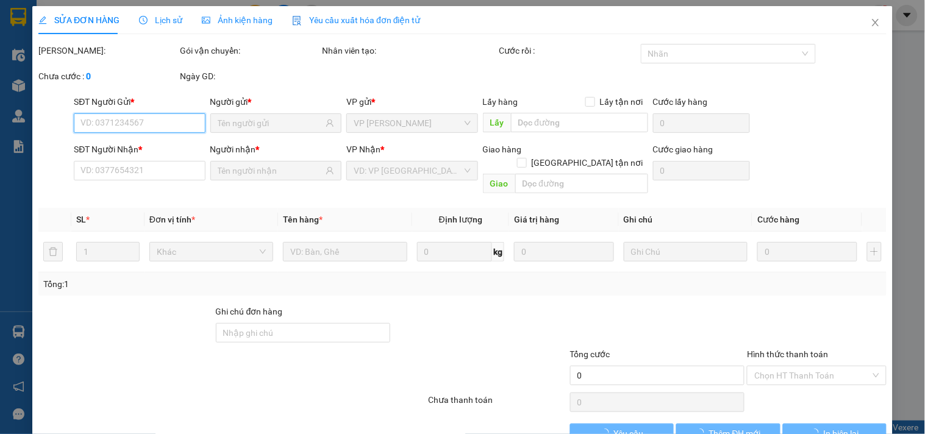
type input "0918445251"
type input "ANH CƯỜNG"
type input "0937513152"
type input "LỄ"
type input "30.000"
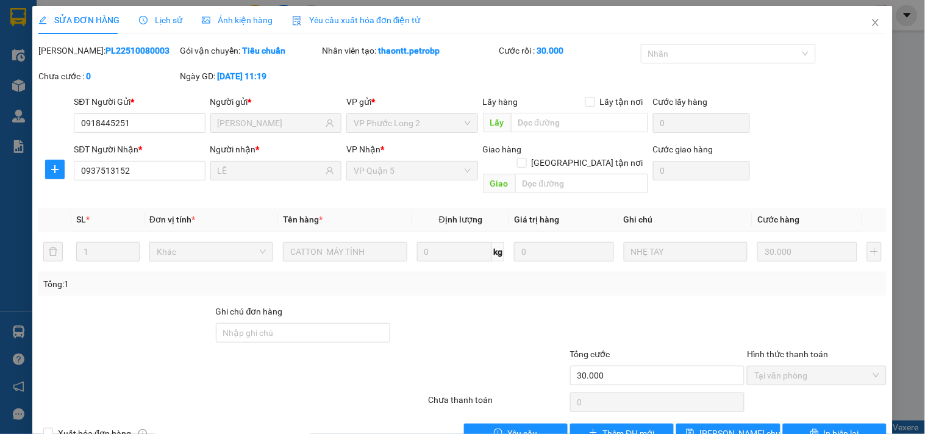
click at [169, 16] on span "Lịch sử" at bounding box center [160, 20] width 43 height 10
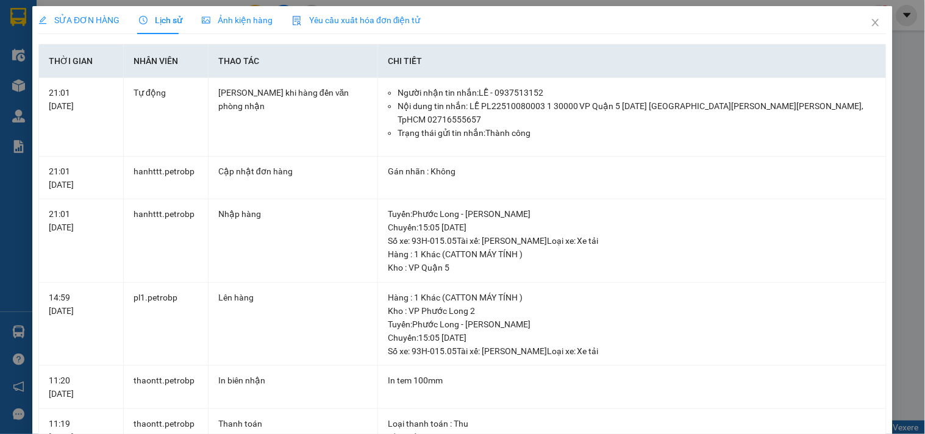
click at [58, 16] on span "SỬA ĐƠN HÀNG" at bounding box center [78, 20] width 81 height 10
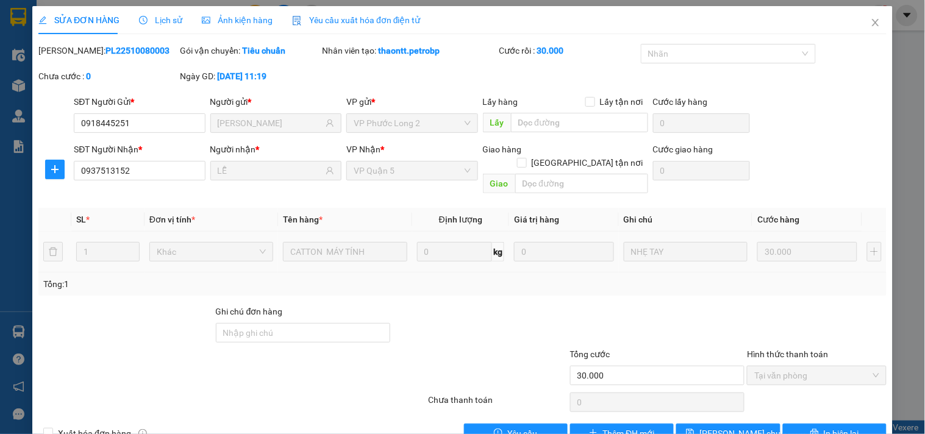
scroll to position [20, 0]
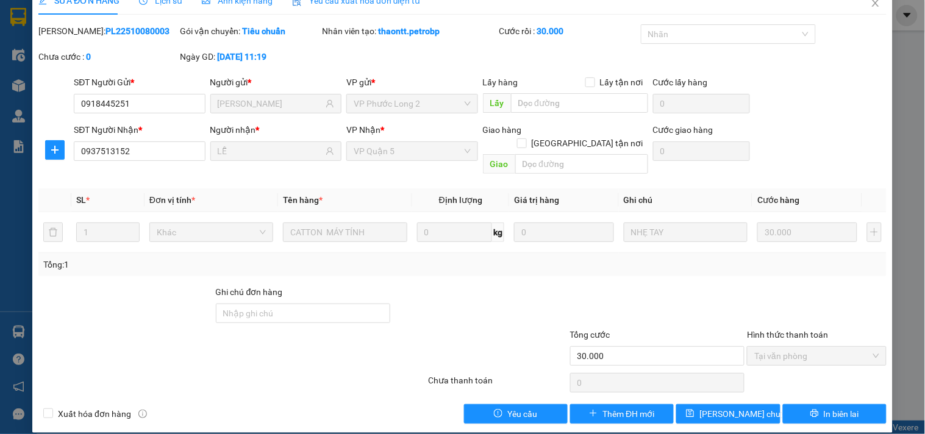
click at [240, 5] on span "Ảnh kiện hàng" at bounding box center [237, 1] width 71 height 10
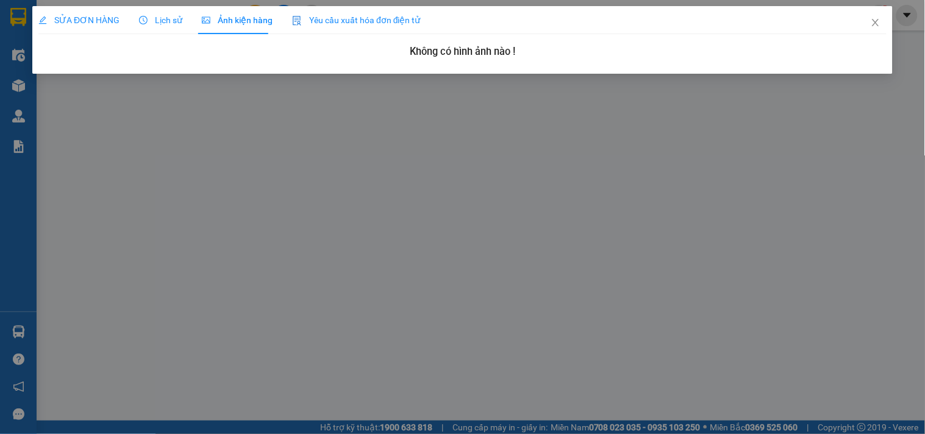
click at [88, 21] on span "SỬA ĐƠN HÀNG" at bounding box center [78, 20] width 81 height 10
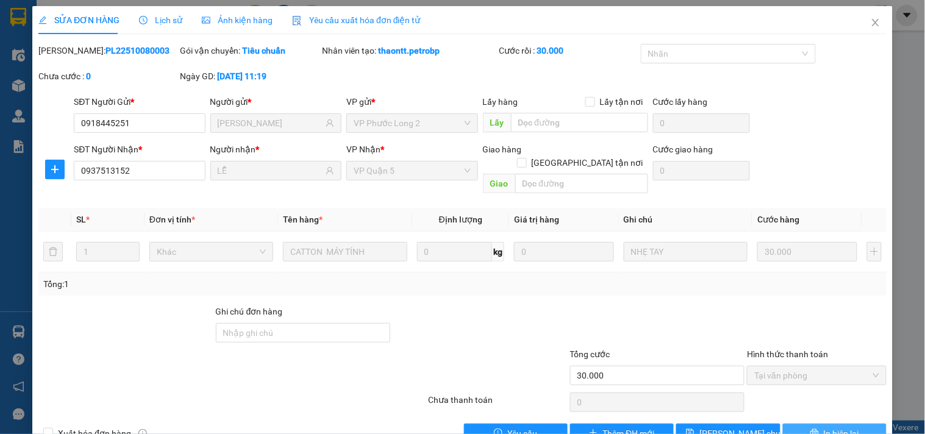
click at [813, 424] on button "In biên lai" at bounding box center [835, 434] width 104 height 20
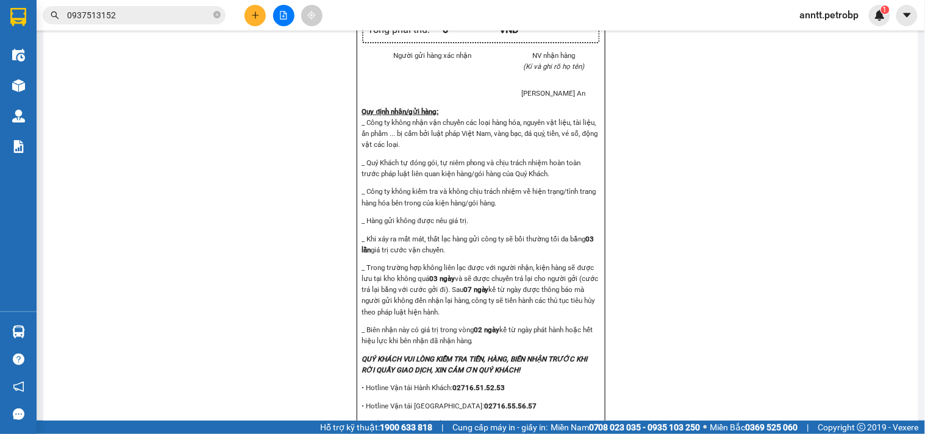
scroll to position [1440, 0]
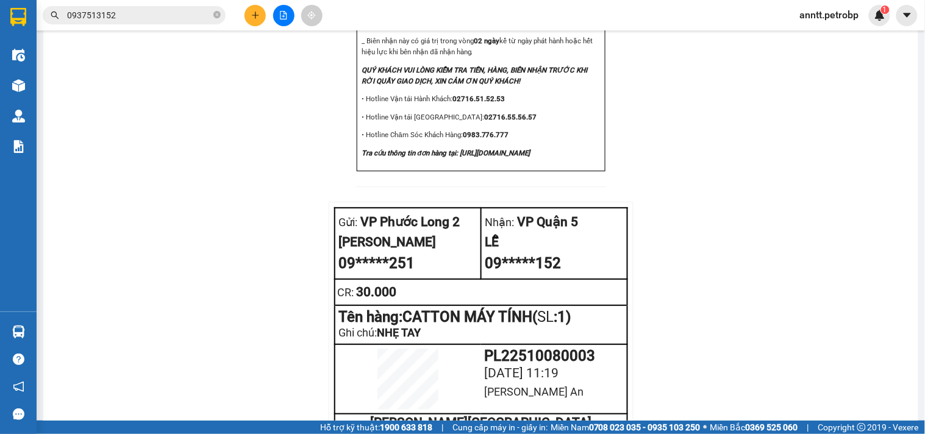
click at [120, 18] on input "0937513152" at bounding box center [139, 15] width 144 height 13
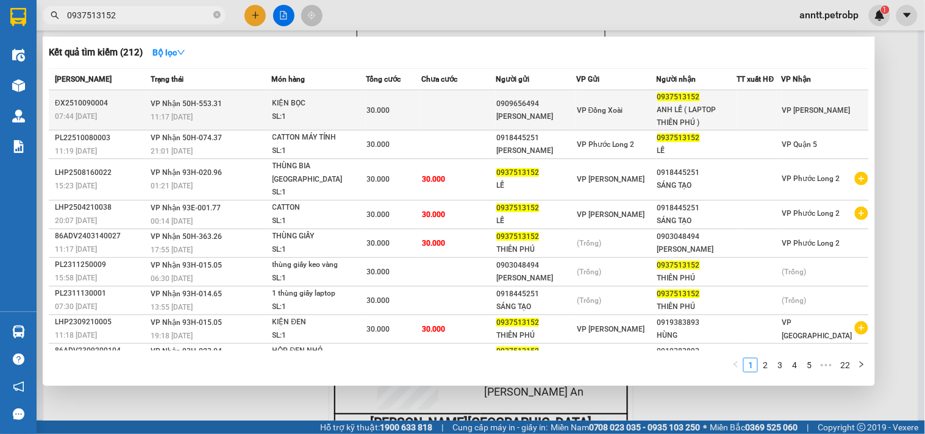
click at [187, 99] on span "VP Nhận 50H-553.31" at bounding box center [186, 103] width 71 height 9
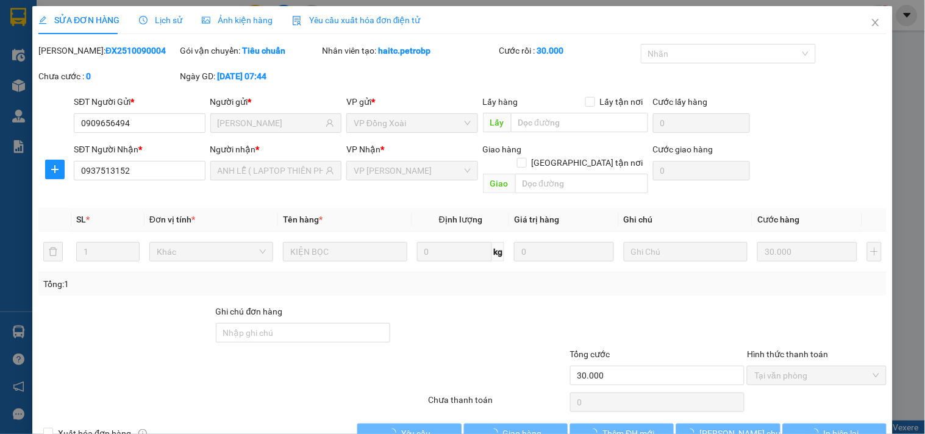
click at [161, 16] on span "Lịch sử" at bounding box center [160, 20] width 43 height 10
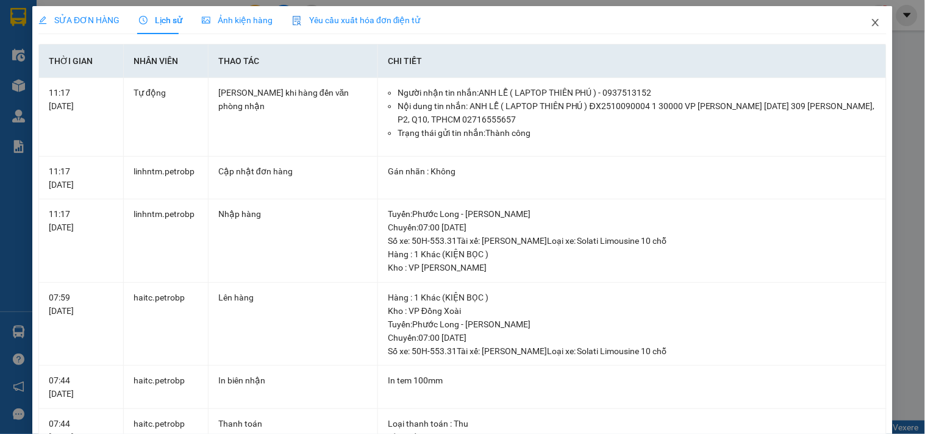
click at [870, 16] on span "Close" at bounding box center [876, 23] width 34 height 34
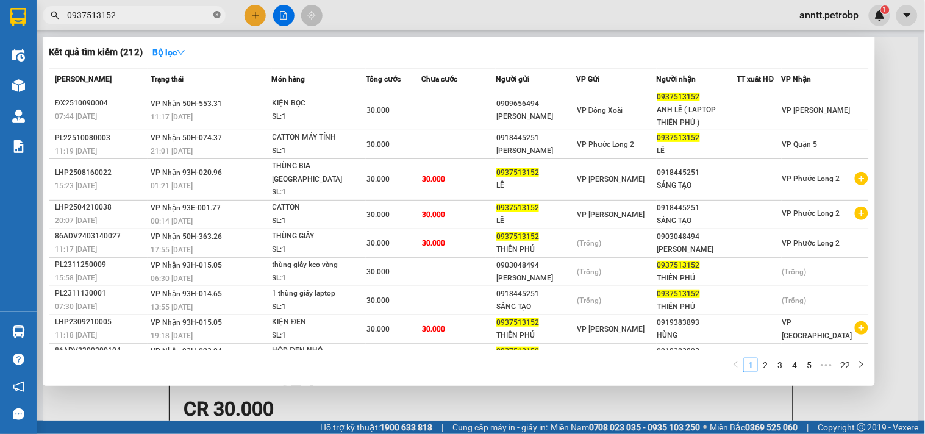
click at [217, 15] on icon "close-circle" at bounding box center [216, 14] width 7 height 7
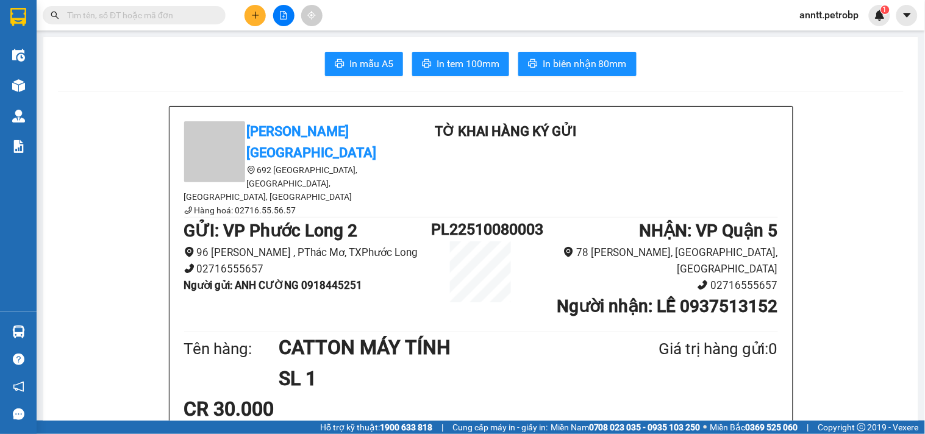
click at [74, 16] on input "text" at bounding box center [139, 15] width 144 height 13
click at [253, 15] on icon "plus" at bounding box center [255, 15] width 7 height 1
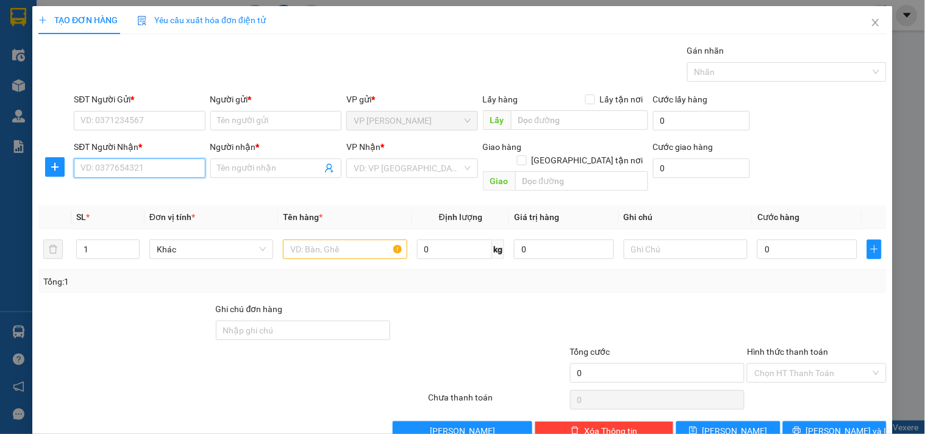
click at [154, 163] on input "SĐT Người Nhận *" at bounding box center [139, 169] width 131 height 20
click at [126, 195] on div "0973932015 - GARA BE" at bounding box center [137, 192] width 115 height 13
type input "0973932015"
type input "GARA BE"
type input "80.000"
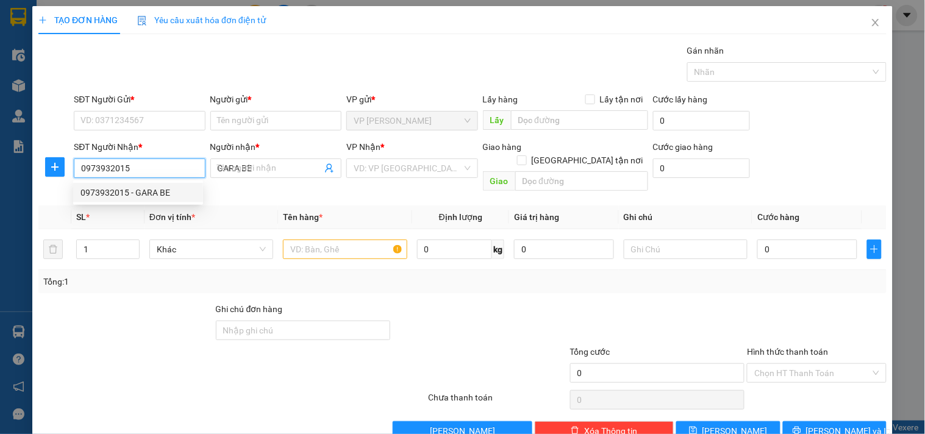
type input "80.000"
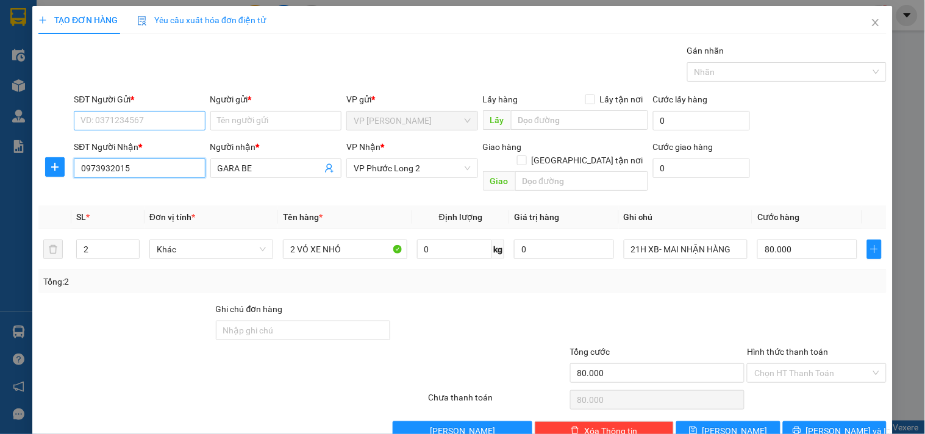
type input "0973932015"
click at [141, 121] on input "SĐT Người Gửi *" at bounding box center [139, 121] width 131 height 20
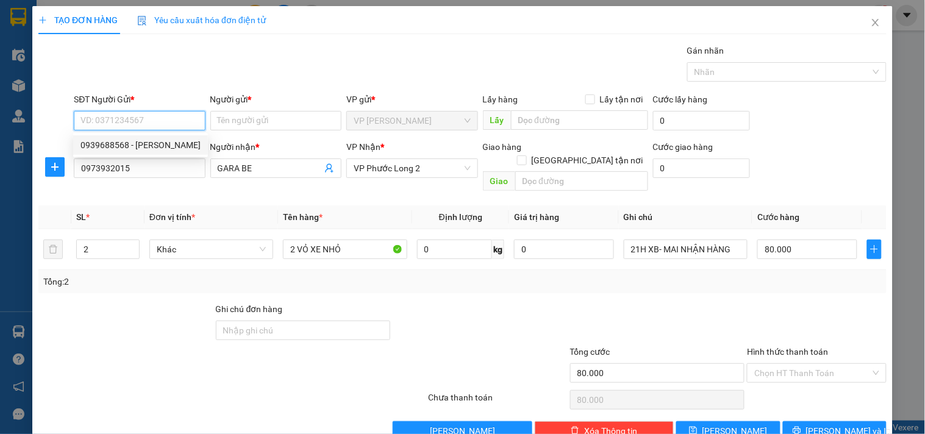
click at [151, 122] on input "SĐT Người Gửi *" at bounding box center [139, 121] width 131 height 20
type input "2"
click at [117, 145] on div "0934107388 - CHINH SG" at bounding box center [137, 144] width 115 height 13
type input "0934107388"
type input "CHINH SG"
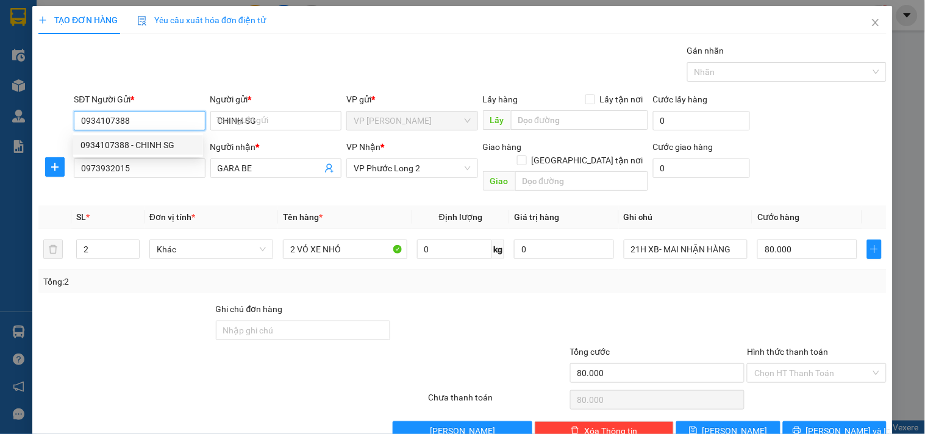
type input "120.000"
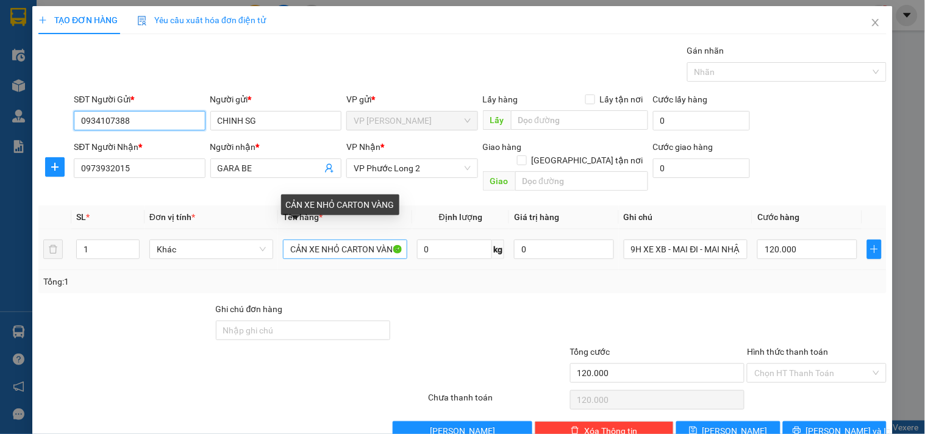
type input "0934107388"
click at [376, 240] on input "CẢN XE NHỎ CARTON VÀNG" at bounding box center [345, 250] width 124 height 20
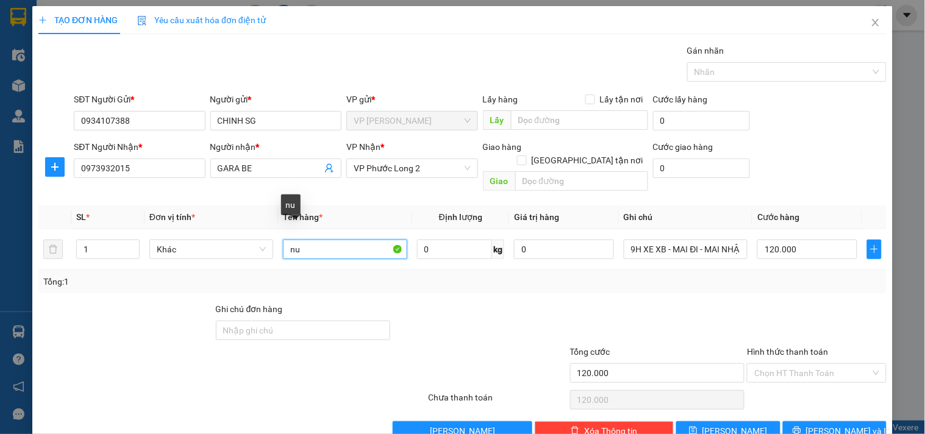
type input "n"
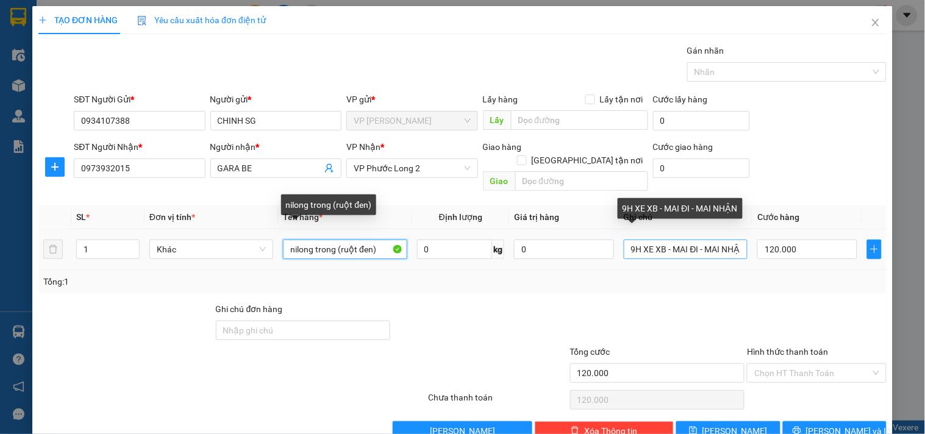
type input "nilong trong (ruột đen)"
click at [629, 240] on input "9H XE XB - MAI ĐI - MAI NHẬN" at bounding box center [686, 250] width 124 height 20
click at [704, 244] on input "21H XE XB - MAI ĐI - MAI NHẬN" at bounding box center [686, 250] width 124 height 20
drag, startPoint x: 671, startPoint y: 234, endPoint x: 756, endPoint y: 234, distance: 84.8
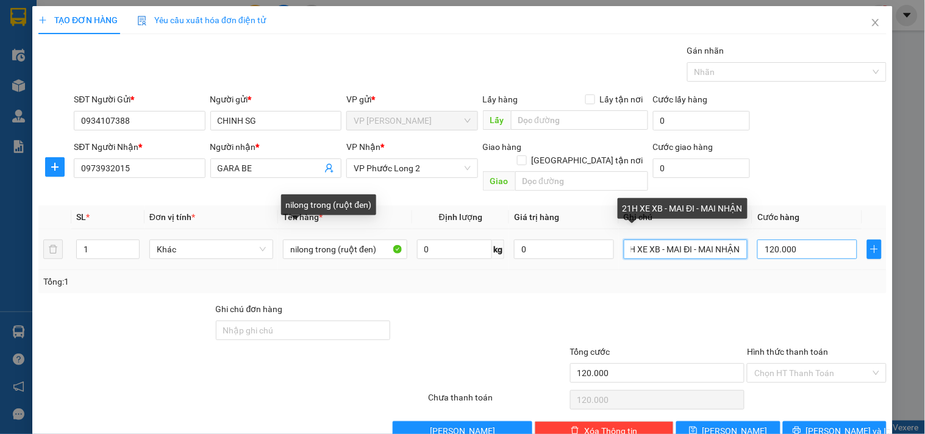
click at [756, 234] on tr "1 Khác nilong trong (ruột đen) 0 kg 0 21H XE XB - MAI ĐI - MAI NHẬN 120.000" at bounding box center [462, 249] width 848 height 41
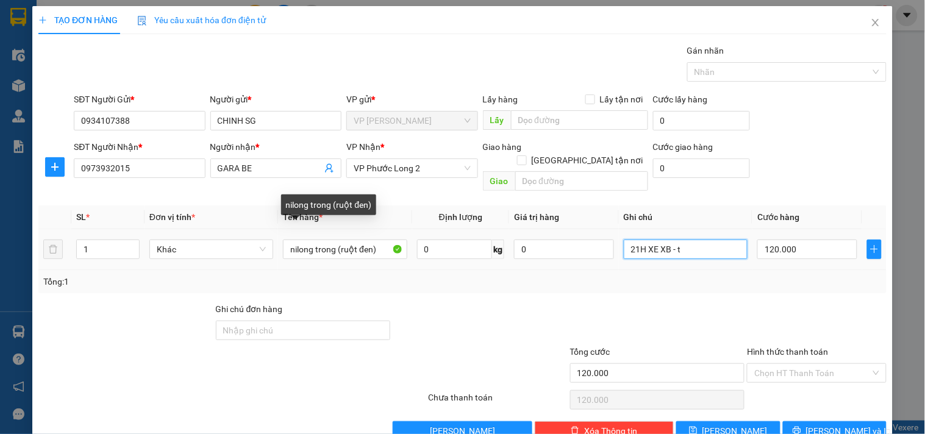
scroll to position [0, 0]
type input "21H XE XB - tối đi mai nhận"
click at [817, 252] on td "120.000" at bounding box center [808, 249] width 110 height 41
click at [815, 240] on input "120.000" at bounding box center [807, 250] width 100 height 20
type input "3"
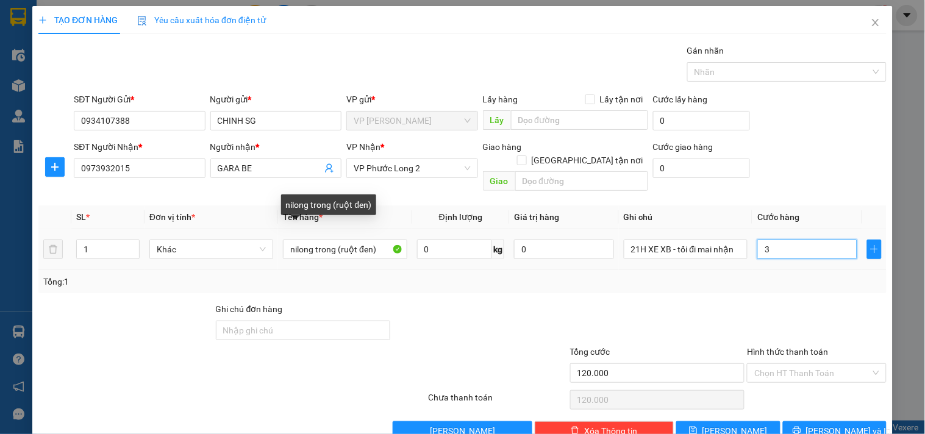
type input "3"
type input "30"
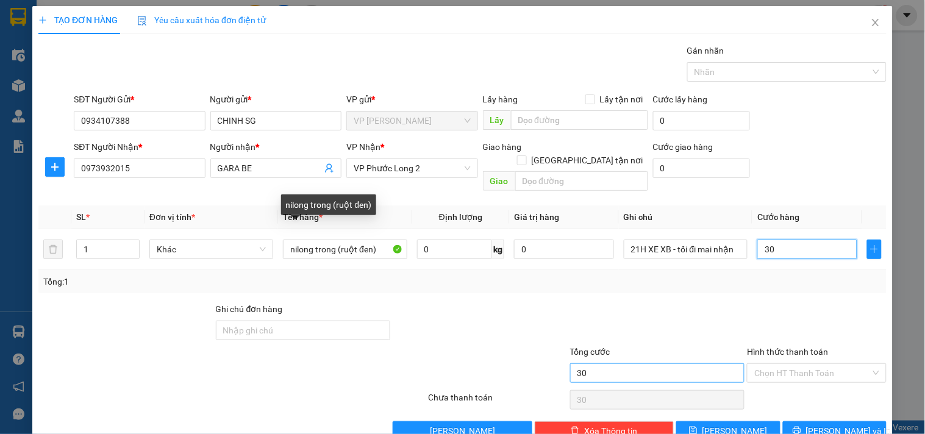
type input "30"
type input "30.000"
click at [671, 363] on input "30.000" at bounding box center [657, 373] width 175 height 20
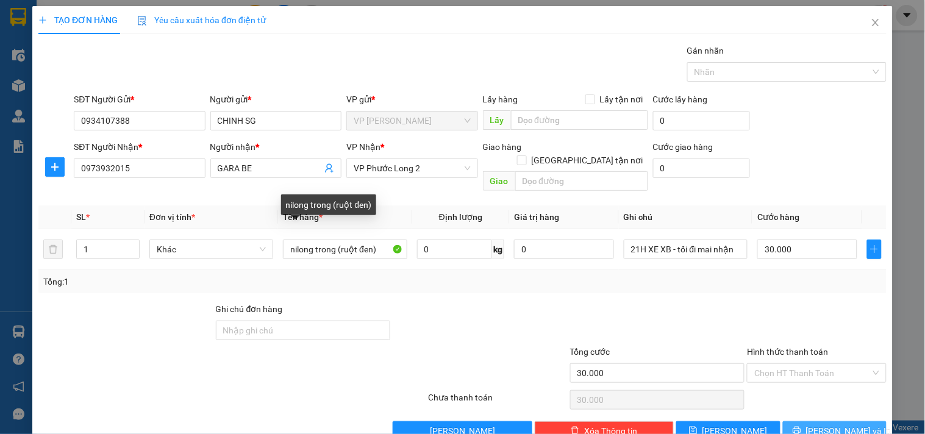
click at [831, 424] on span "Lưu và In" at bounding box center [848, 430] width 85 height 13
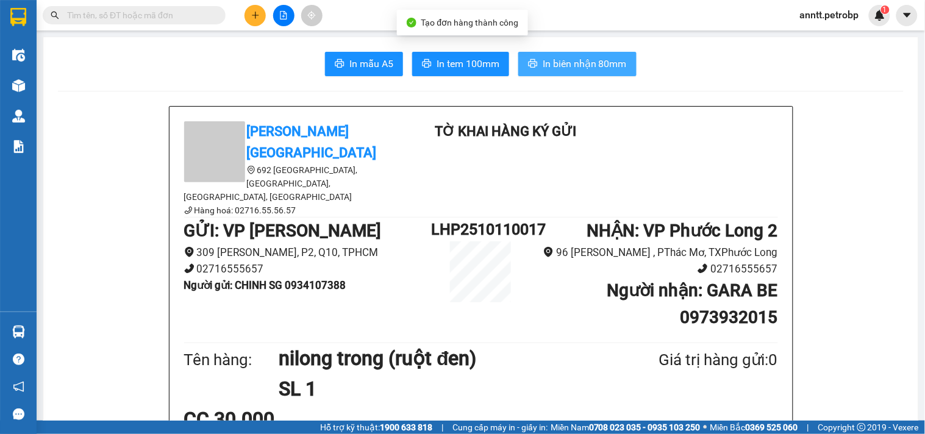
click at [556, 55] on button "In biên nhận 80mm" at bounding box center [577, 64] width 118 height 24
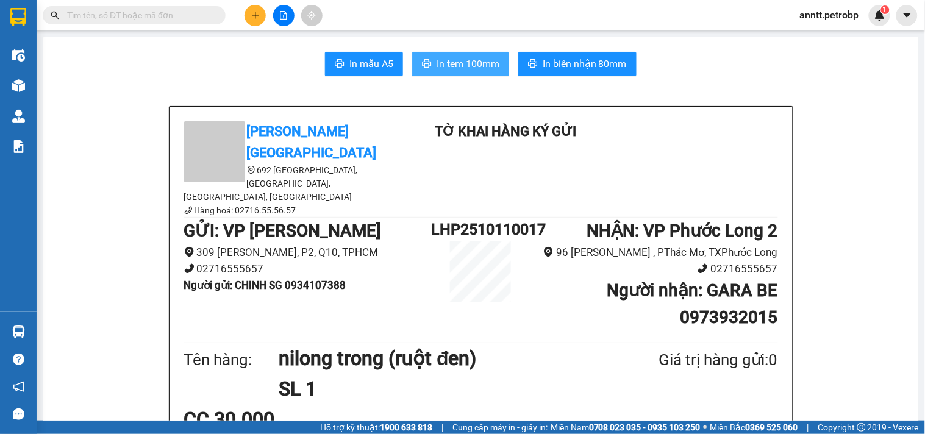
click at [472, 63] on span "In tem 100mm" at bounding box center [468, 63] width 63 height 15
click at [259, 16] on icon "plus" at bounding box center [255, 15] width 9 height 9
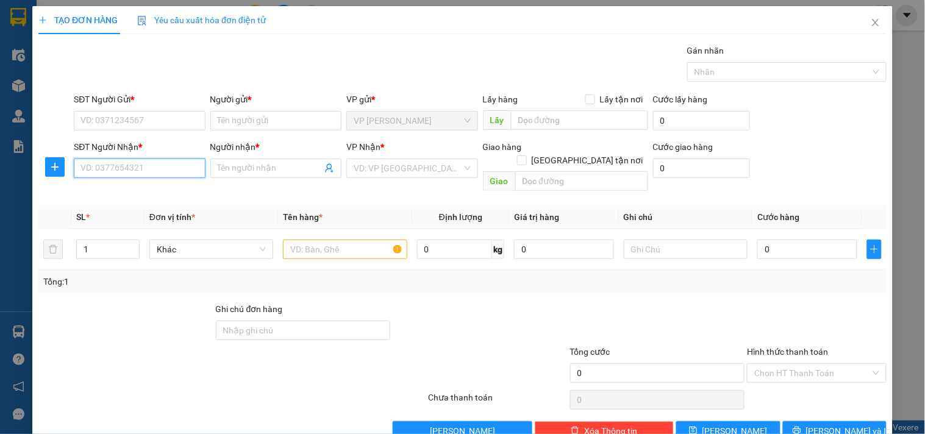
click at [141, 171] on input "SĐT Người Nhận *" at bounding box center [139, 169] width 131 height 20
click at [118, 190] on div "0973932015 - GARA BE" at bounding box center [137, 192] width 115 height 13
type input "0973932015"
type input "GARA BE"
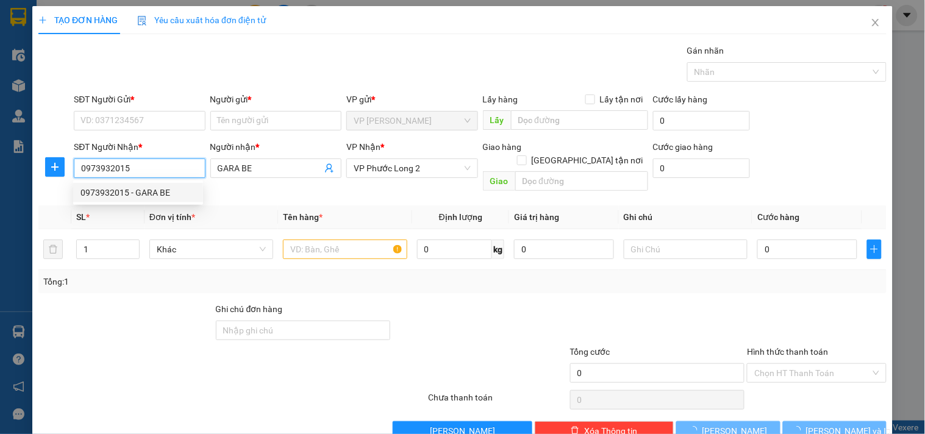
type input "30.000"
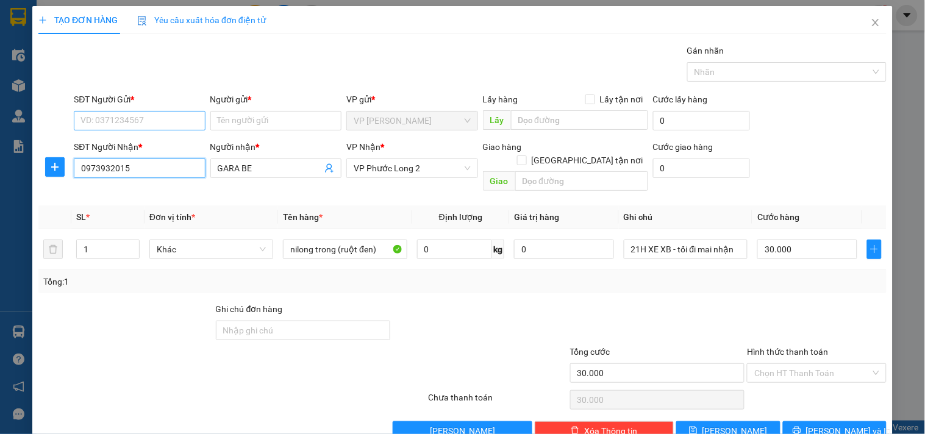
type input "0973932015"
click at [101, 123] on input "SĐT Người Gửi *" at bounding box center [139, 121] width 131 height 20
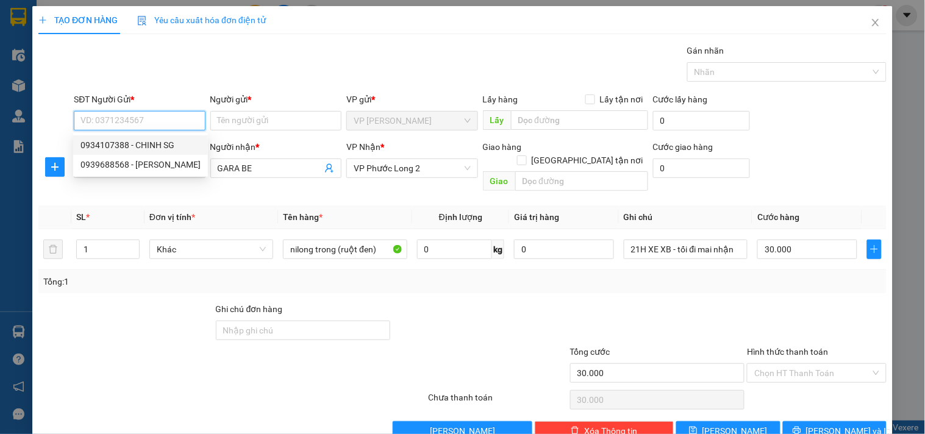
click at [107, 114] on input "SĐT Người Gửi *" at bounding box center [139, 121] width 131 height 20
click at [107, 143] on div "0918900508 - MỸ" at bounding box center [137, 144] width 115 height 13
type input "0918900508"
type input "MỸ"
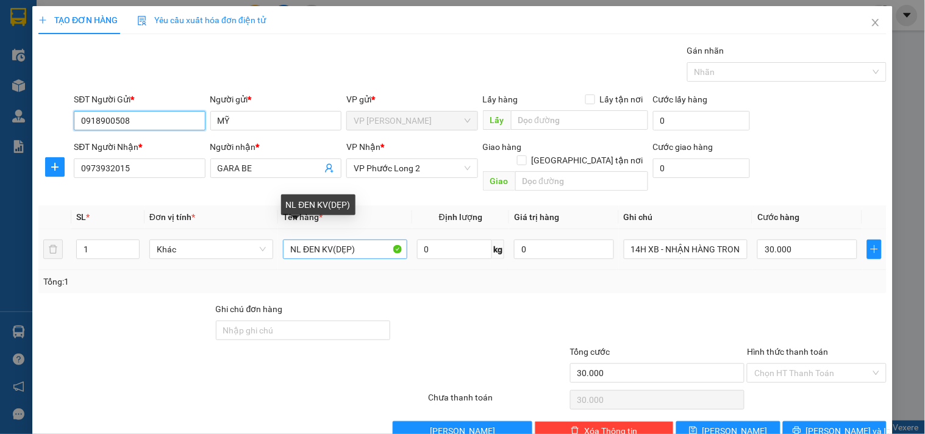
type input "0918900508"
drag, startPoint x: 371, startPoint y: 234, endPoint x: 279, endPoint y: 234, distance: 92.1
click at [273, 235] on tr "1 Khác NL ĐEN KV(DẸP) 0 kg 0 14H XB - NHẬN HÀNG TRONG NGÀY 30.000" at bounding box center [462, 249] width 848 height 41
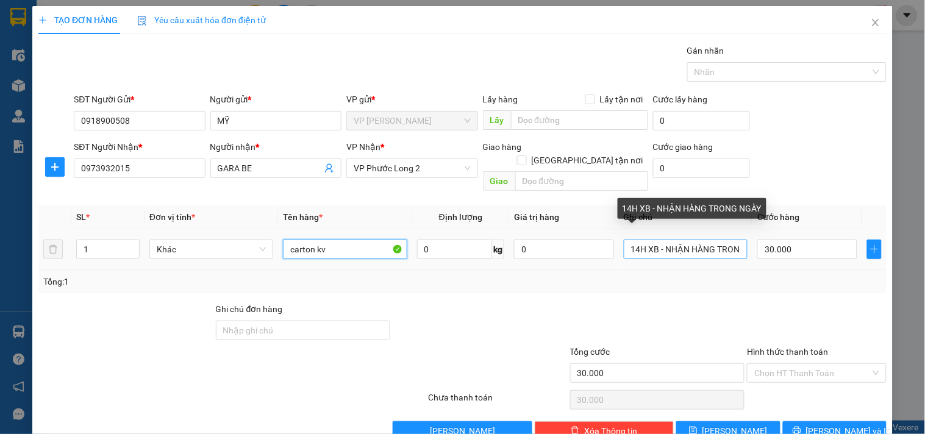
type input "carton kv"
drag, startPoint x: 635, startPoint y: 235, endPoint x: 604, endPoint y: 197, distance: 49.0
click at [619, 232] on td "14H XB - NHẬN HÀNG TRONG NGÀY" at bounding box center [686, 249] width 134 height 41
click at [687, 245] on input "21H XB - NHẬN HÀNG TRONG NGÀY" at bounding box center [686, 250] width 124 height 20
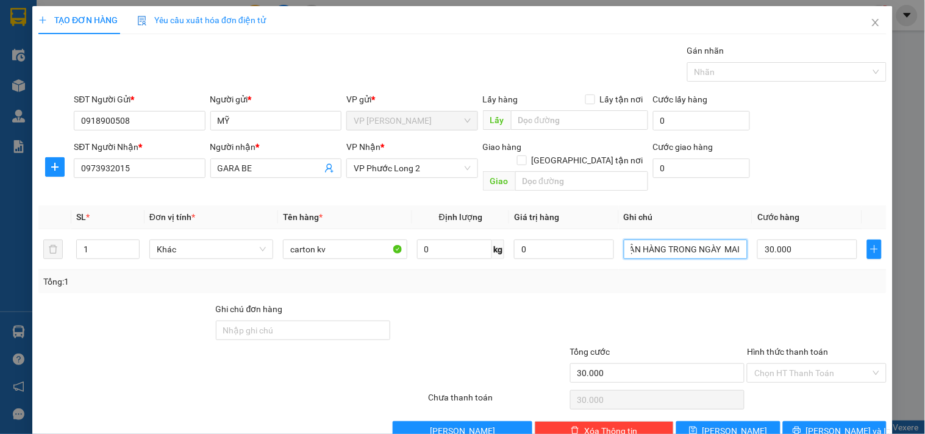
scroll to position [16, 0]
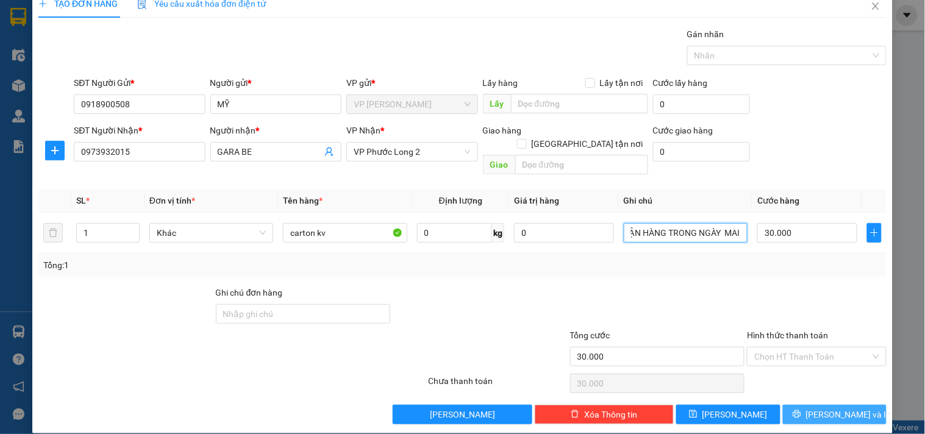
type input "21H XB - NHẬN HÀNG TRONG NGÀY MAI"
drag, startPoint x: 813, startPoint y: 398, endPoint x: 803, endPoint y: 356, distance: 43.8
click at [812, 405] on button "Lưu và In" at bounding box center [835, 415] width 104 height 20
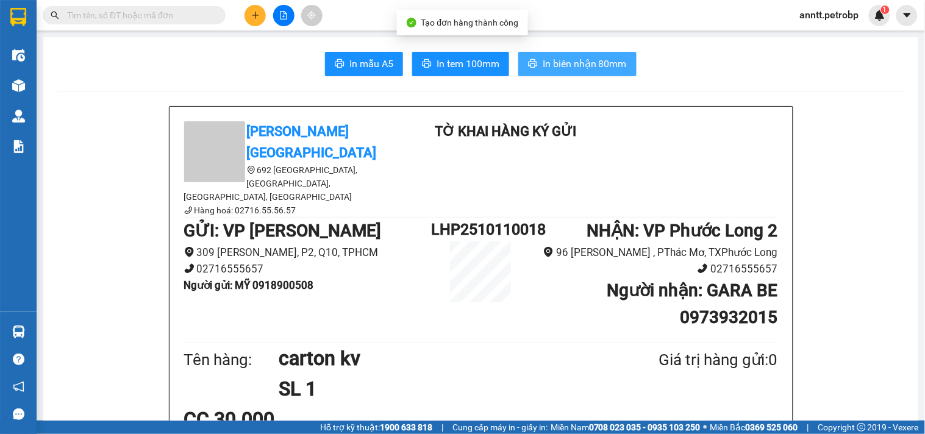
click at [606, 67] on span "In biên nhận 80mm" at bounding box center [585, 63] width 84 height 15
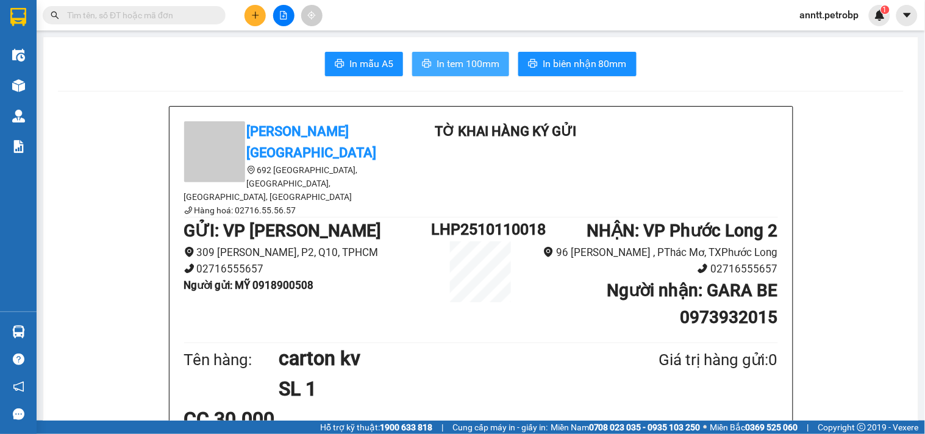
click at [482, 71] on span "In tem 100mm" at bounding box center [468, 63] width 63 height 15
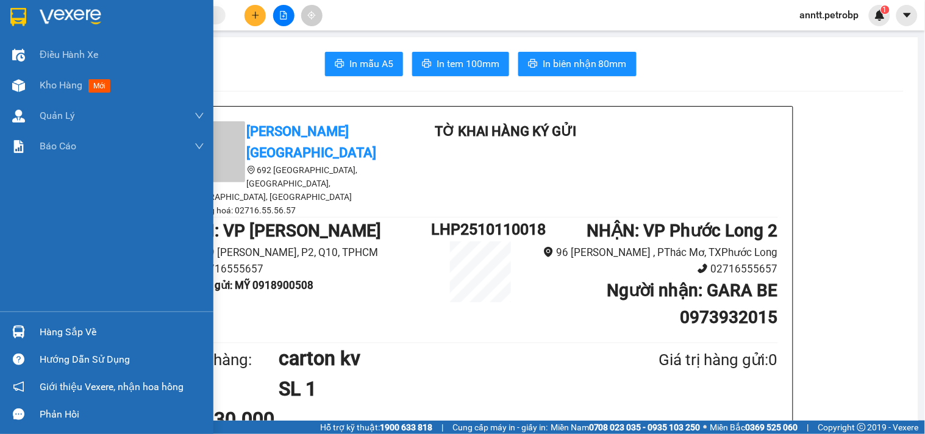
click at [22, 13] on img at bounding box center [18, 17] width 16 height 18
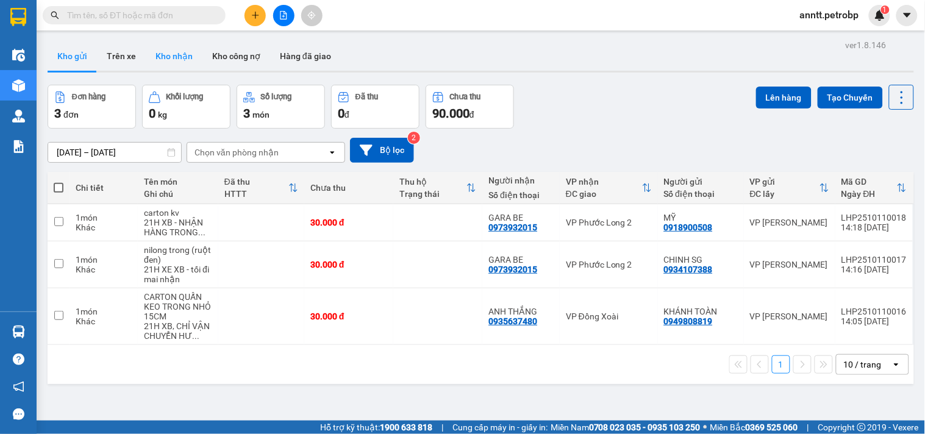
click at [185, 57] on button "Kho nhận" at bounding box center [174, 55] width 57 height 29
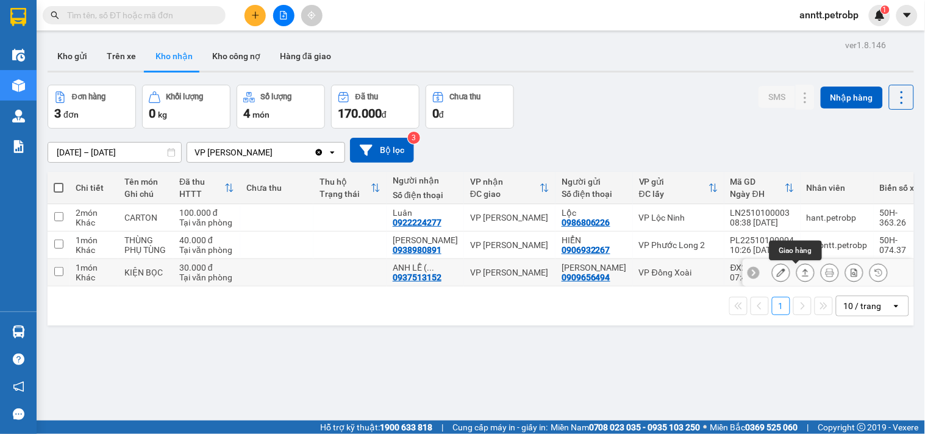
click at [801, 273] on icon at bounding box center [805, 272] width 9 height 9
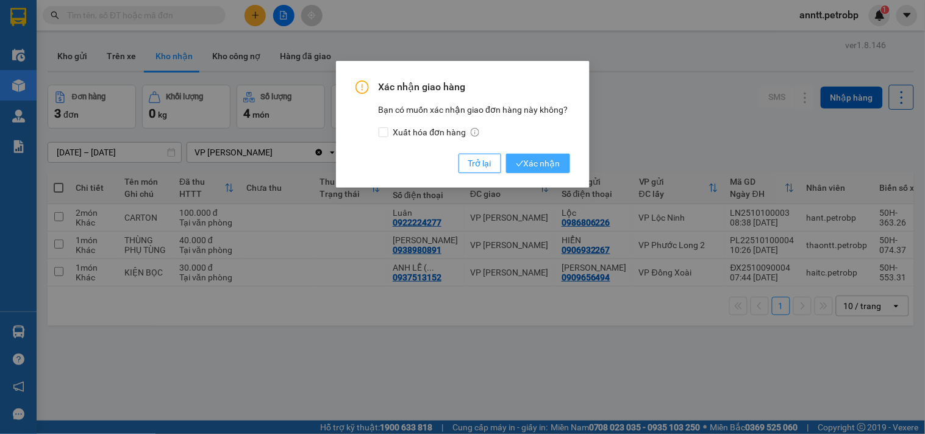
click at [557, 163] on span "Xác nhận" at bounding box center [538, 163] width 45 height 13
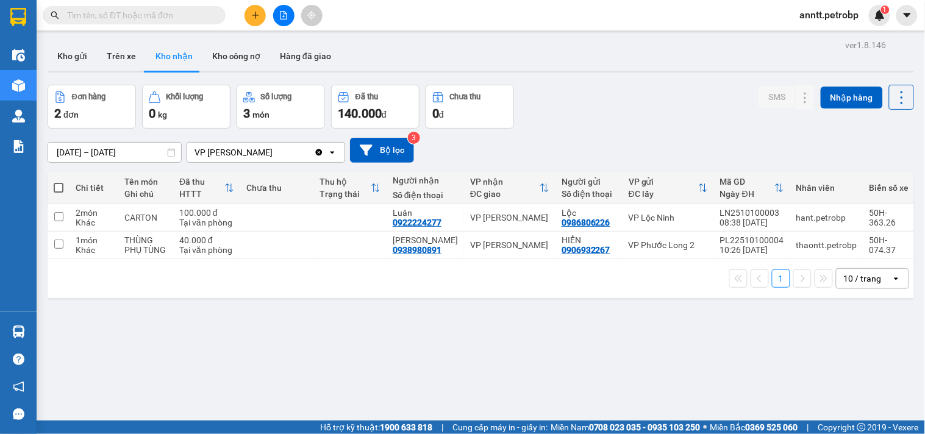
click at [166, 9] on input "text" at bounding box center [139, 15] width 144 height 13
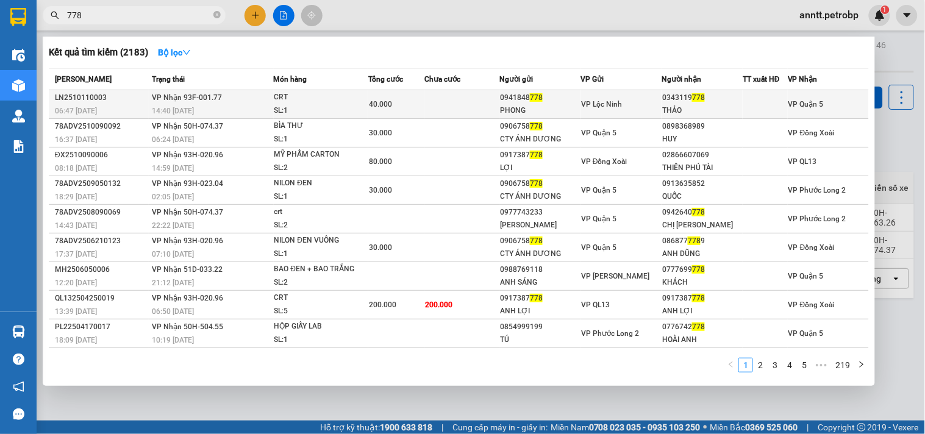
type input "778"
click at [520, 101] on div "0941848 778" at bounding box center [540, 97] width 80 height 13
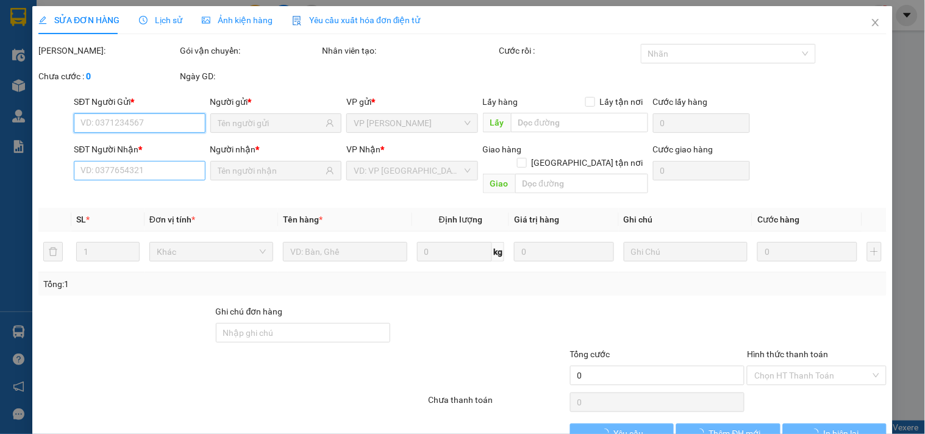
type input "0941848778"
type input "PHONG"
type input "0343119778"
type input "THẢO"
type input "40.000"
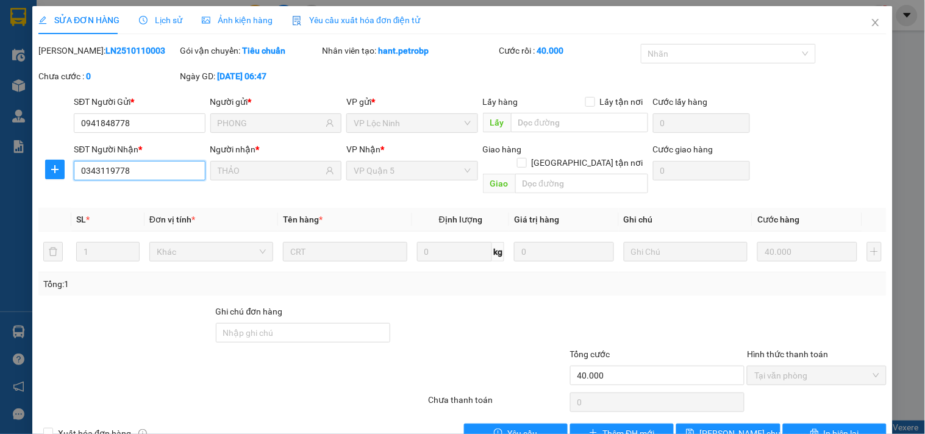
drag, startPoint x: 152, startPoint y: 173, endPoint x: 35, endPoint y: 191, distance: 118.5
click at [35, 191] on div "SỬA ĐƠN HÀNG Lịch sử Ảnh kiện hàng Yêu cầu xuất hóa đơn điện tử Total Paid Fee …" at bounding box center [462, 229] width 860 height 446
click at [872, 21] on icon "close" at bounding box center [875, 22] width 7 height 7
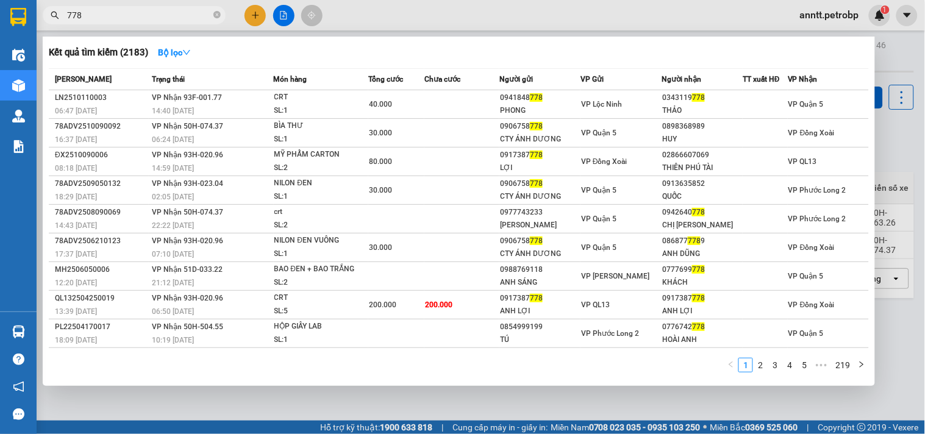
drag, startPoint x: 98, startPoint y: 15, endPoint x: 14, endPoint y: 34, distance: 86.1
click at [14, 34] on section "Kết quả tìm kiếm ( 2183 ) Bộ lọc Mã ĐH Trạng thái Món hàng Tổng cước Chưa cước …" at bounding box center [462, 217] width 925 height 434
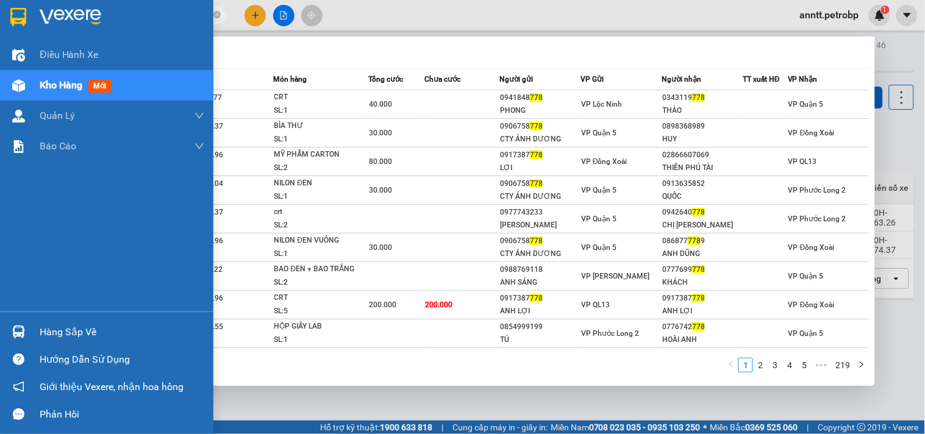
paste input "0343119"
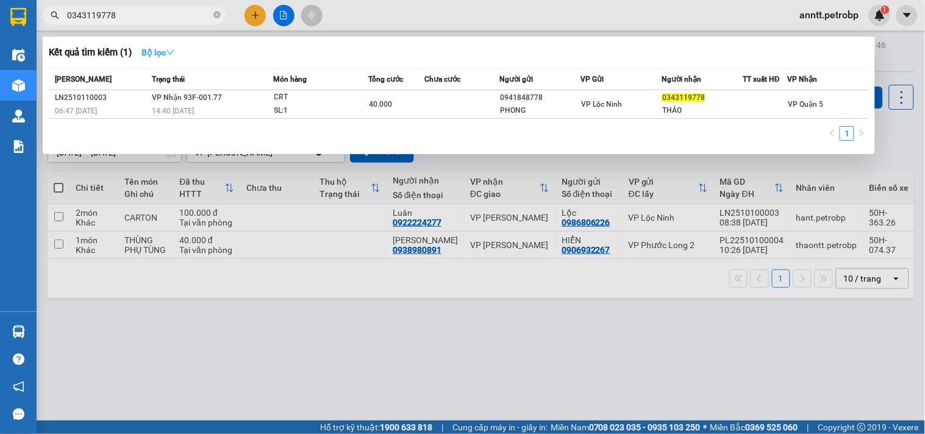
type input "0343119778"
click at [159, 55] on strong "Bộ lọc" at bounding box center [157, 53] width 33 height 10
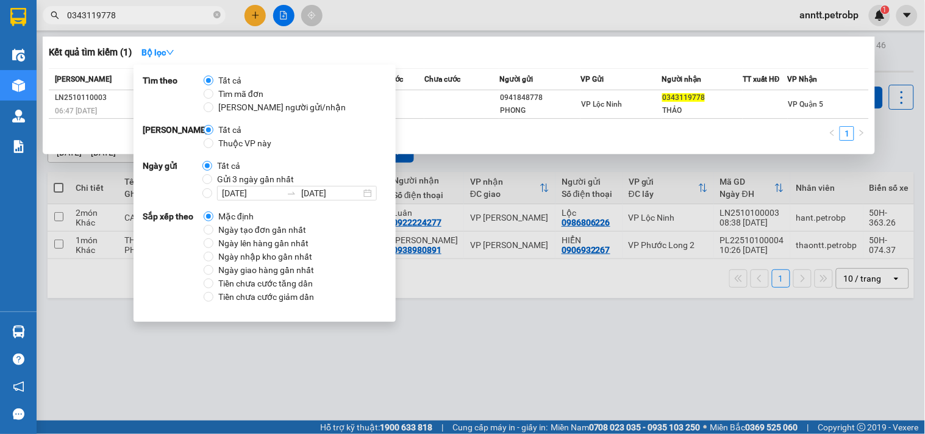
click at [246, 226] on span "Ngày tạo đơn gần nhất" at bounding box center [262, 229] width 98 height 13
click at [213, 226] on input "Ngày tạo đơn gần nhất" at bounding box center [209, 230] width 10 height 10
radio input "true"
radio input "false"
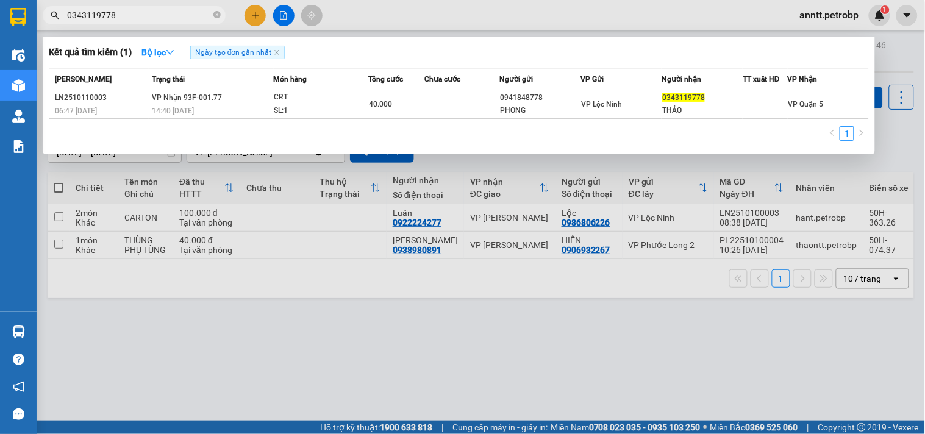
click at [626, 360] on div at bounding box center [462, 217] width 925 height 434
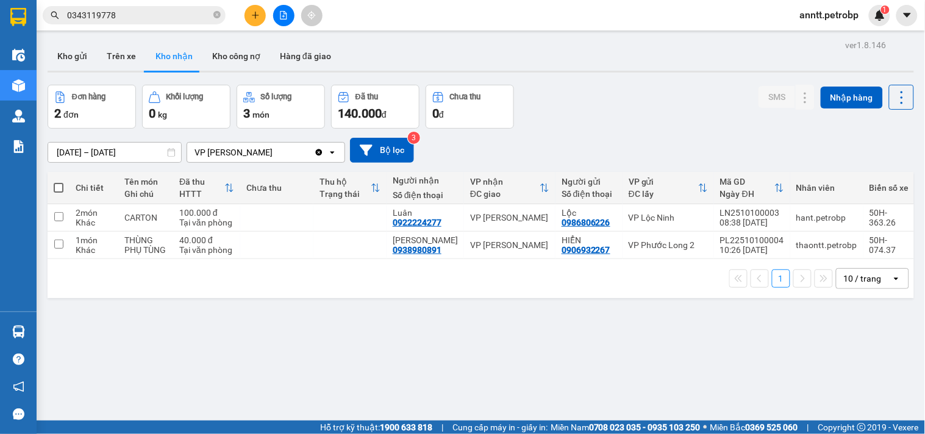
click at [221, 14] on span "0343119778" at bounding box center [134, 15] width 183 height 18
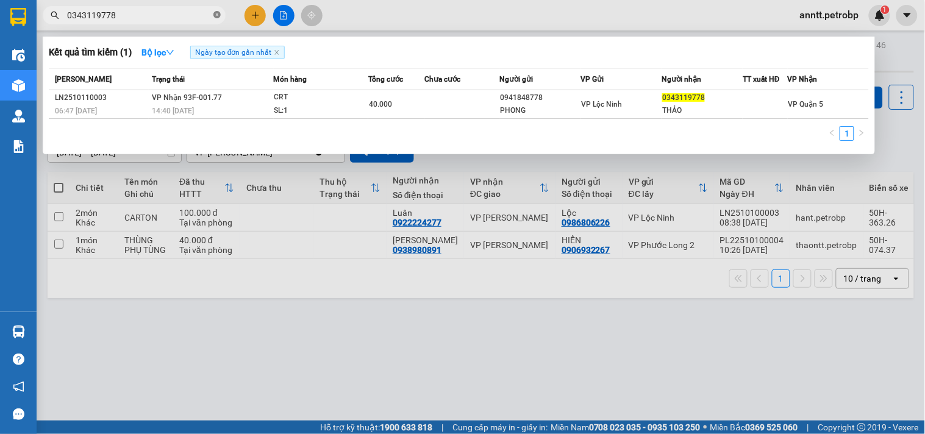
click at [216, 16] on icon "close-circle" at bounding box center [216, 14] width 7 height 7
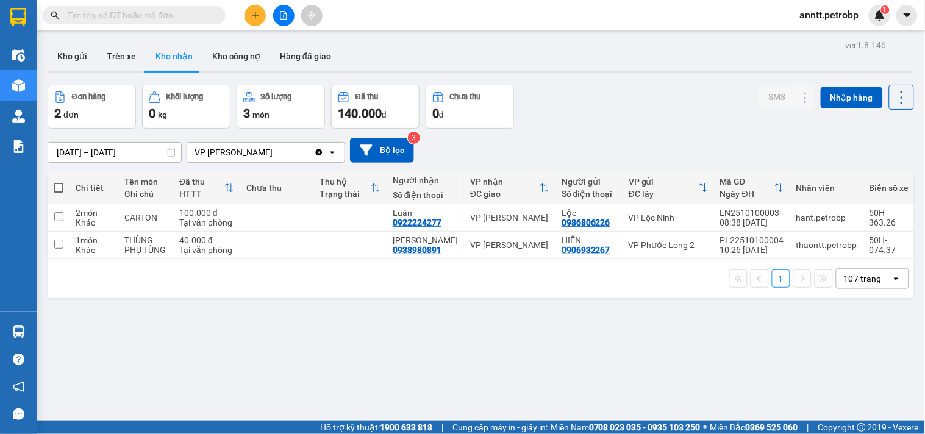
click at [191, 16] on input "text" at bounding box center [139, 15] width 144 height 13
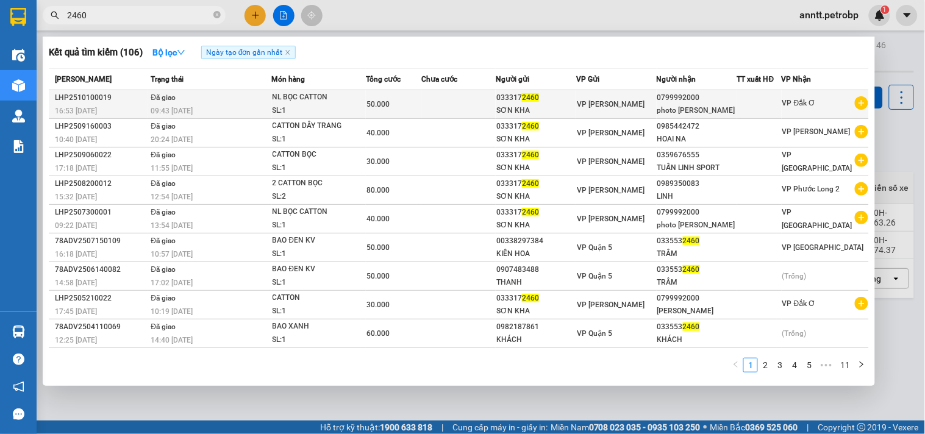
type input "2460"
click at [232, 101] on td "Đã giao 09:43 - 11/10" at bounding box center [210, 104] width 124 height 29
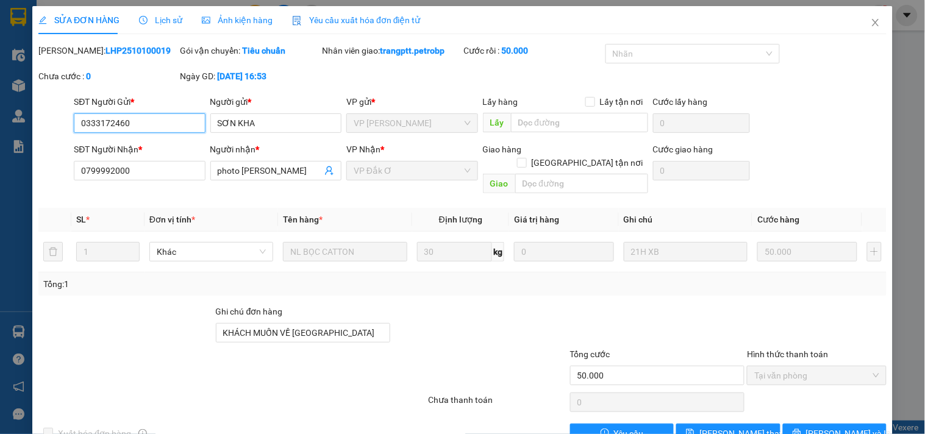
type input "0333172460"
type input "0799992000"
type input "KHÁCH MUỐN VỀ TRẠM PHƯỚC BÌNH"
type input "50.000"
drag, startPoint x: 149, startPoint y: 121, endPoint x: 45, endPoint y: 126, distance: 104.4
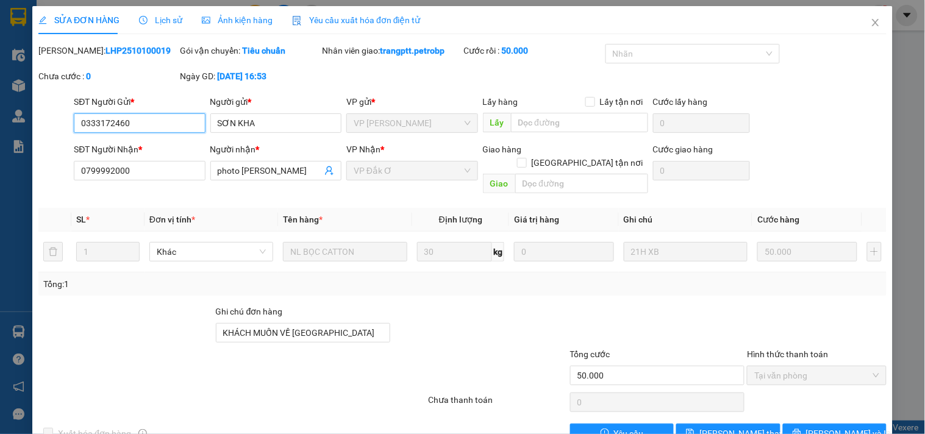
click at [45, 126] on div "SĐT Người Gửi * 0333172460 0333172460 Người gửi * SƠN KHA VP gửi * VP Lê Hồng P…" at bounding box center [462, 116] width 851 height 43
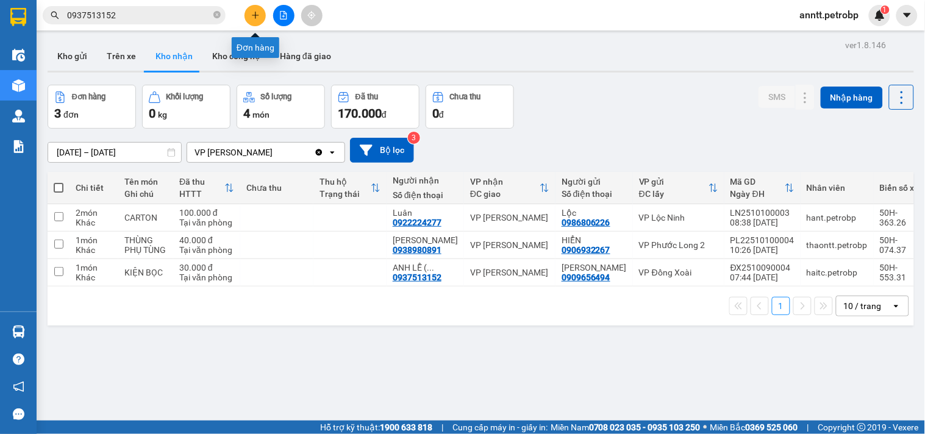
click at [257, 15] on icon "plus" at bounding box center [255, 15] width 7 height 1
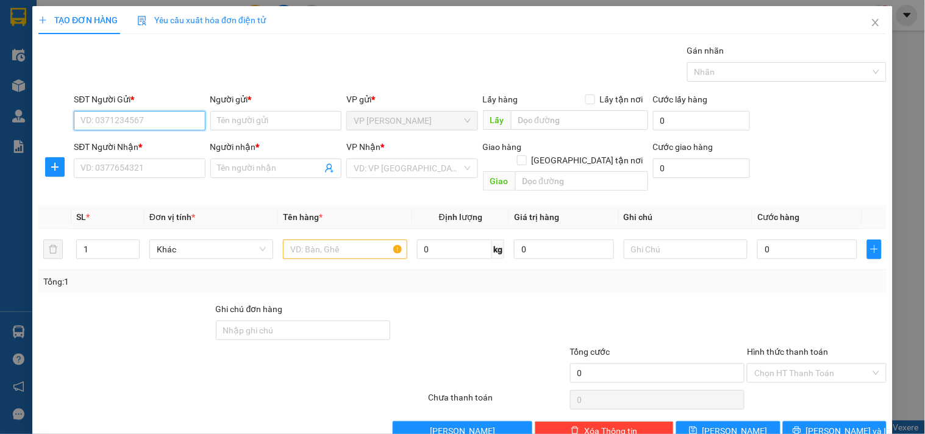
type input "6"
click at [110, 173] on input "SĐT Người Nhận *" at bounding box center [139, 169] width 131 height 20
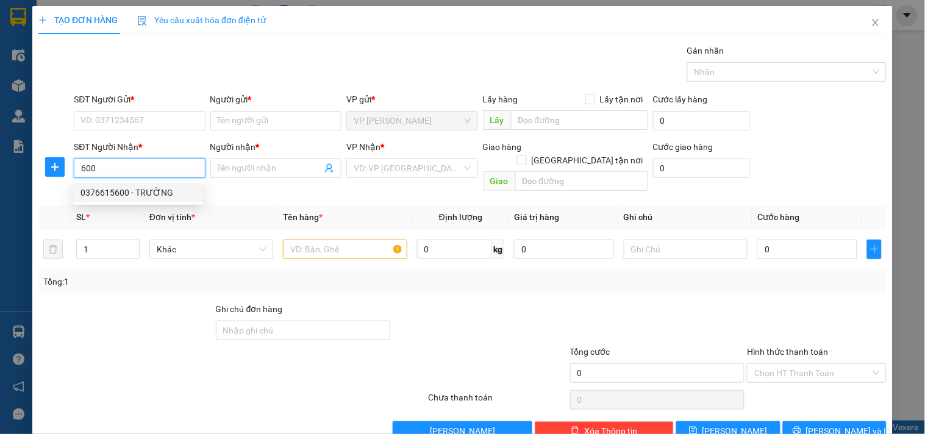
click at [105, 196] on div "0376615600 - TRƯỜNG" at bounding box center [137, 192] width 115 height 13
type input "0376615600"
type input "TRƯỜNG"
type input "30.000"
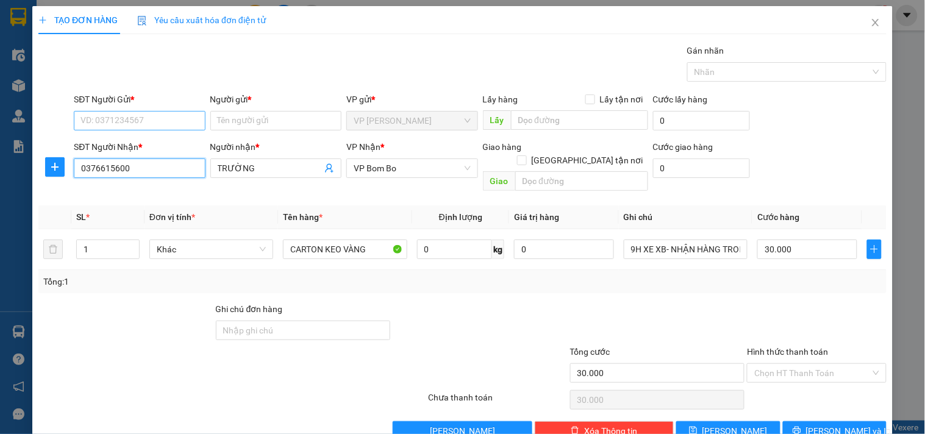
type input "0376615600"
click at [148, 122] on input "SĐT Người Gửi *" at bounding box center [139, 121] width 131 height 20
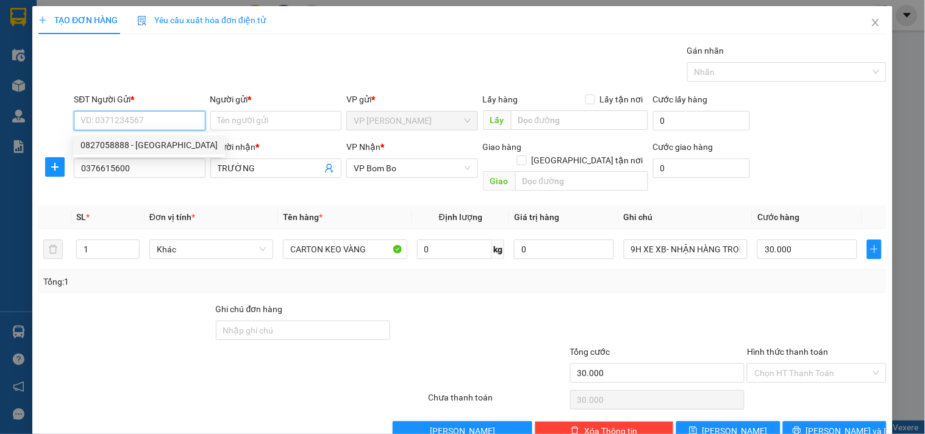
click at [140, 149] on div "0827058888 - ĐỨC HÒA" at bounding box center [148, 144] width 137 height 13
type input "0827058888"
type input "ĐỨC HÒA"
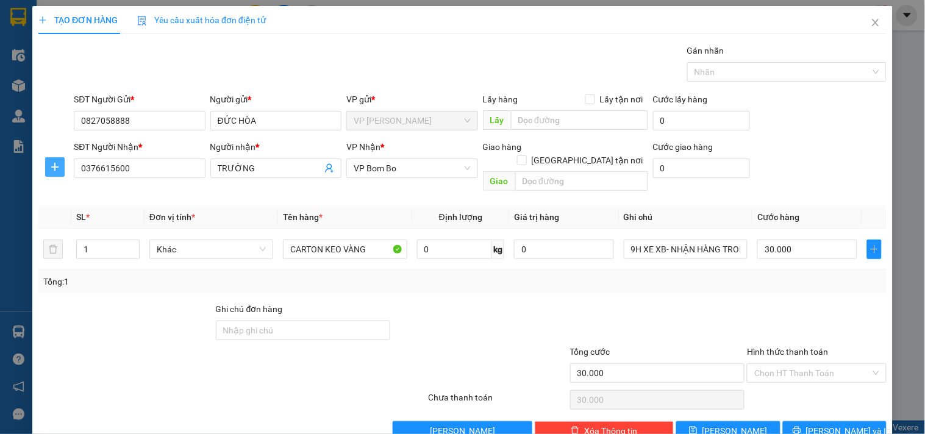
click at [46, 165] on span "plus" at bounding box center [55, 167] width 18 height 10
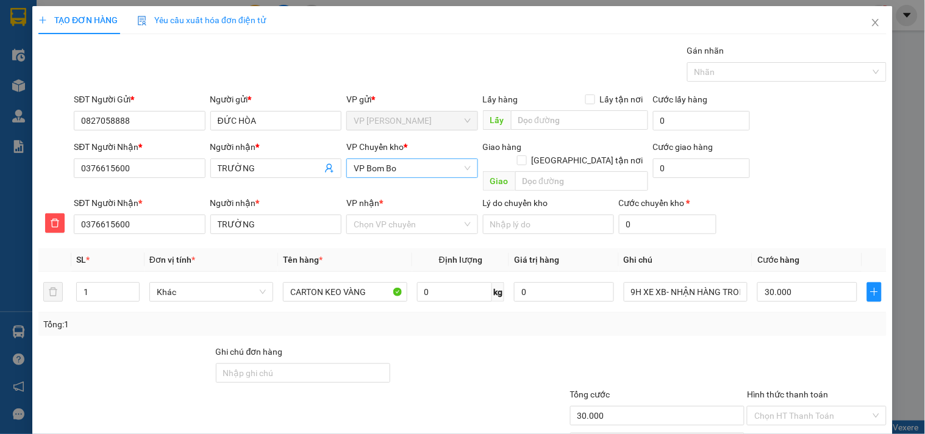
click at [374, 173] on span "VP Bom Bo" at bounding box center [412, 168] width 116 height 18
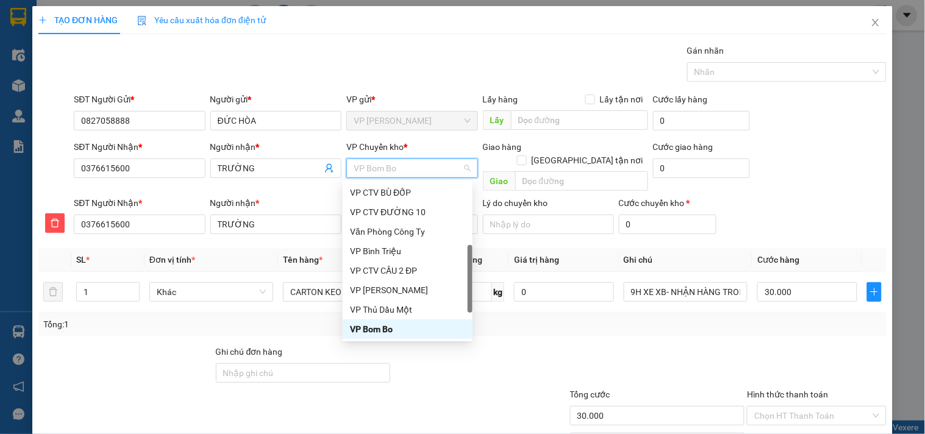
type input "x"
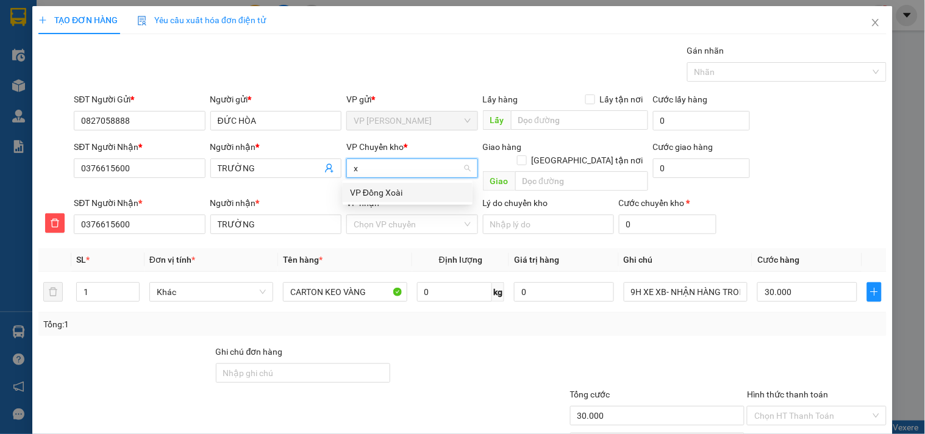
scroll to position [0, 0]
click at [379, 193] on div "VP Đồng Xoài" at bounding box center [407, 192] width 115 height 13
click at [371, 215] on input "VP nhận *" at bounding box center [408, 224] width 108 height 18
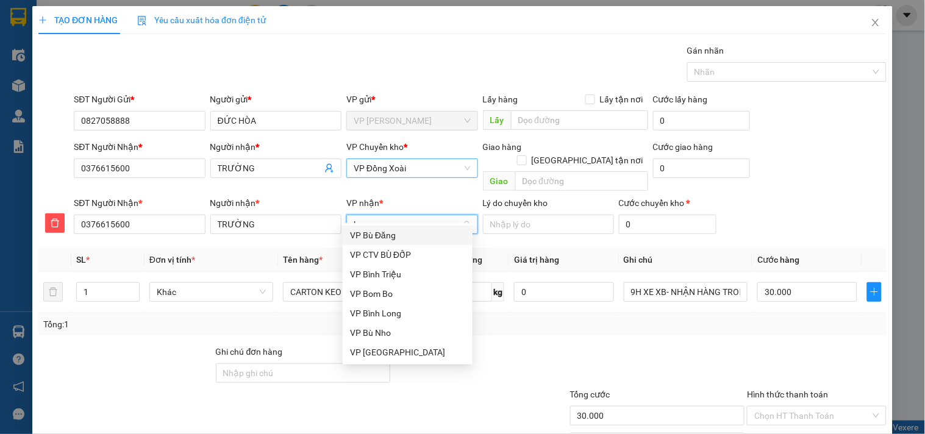
type input "bo"
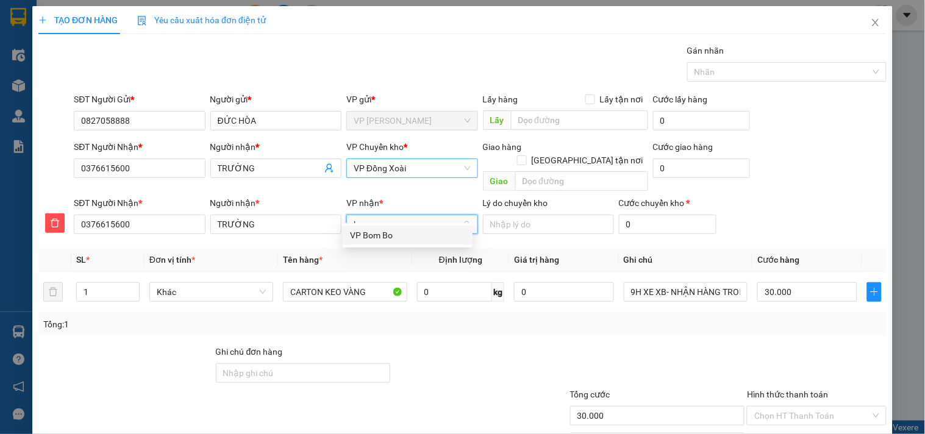
click at [364, 237] on div "VP Bom Bo" at bounding box center [407, 235] width 115 height 13
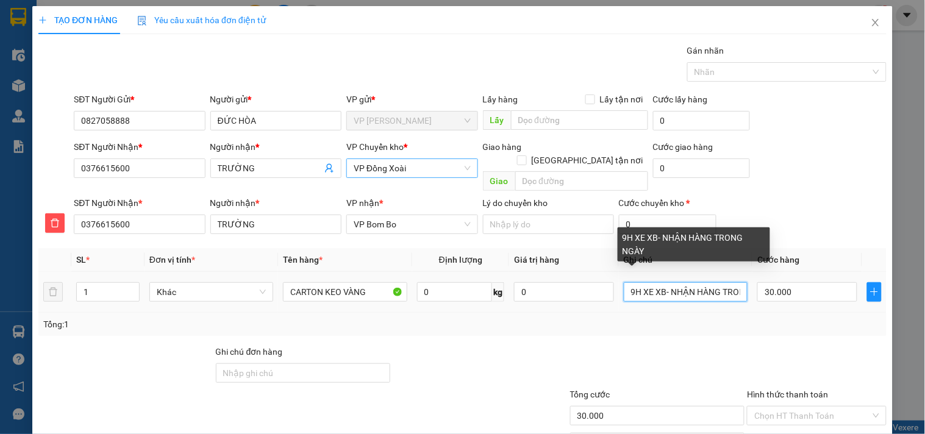
click at [693, 282] on input "9H XE XB- NHẬN HÀNG TRONG NGÀY" at bounding box center [686, 292] width 124 height 20
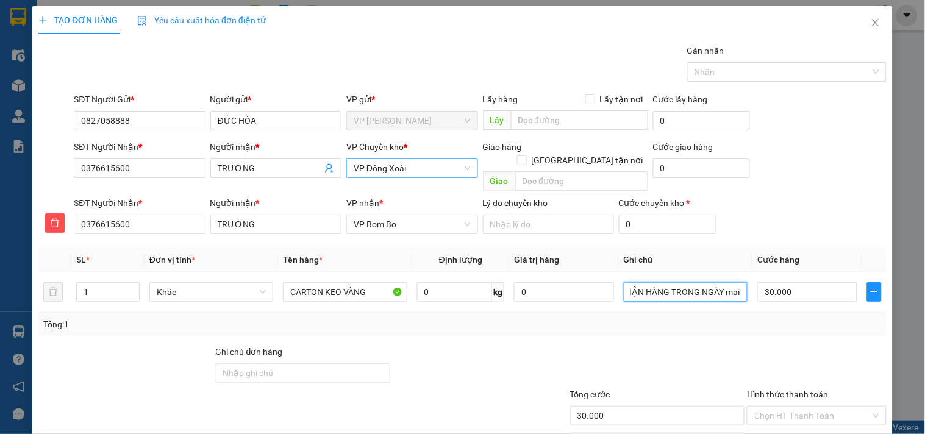
scroll to position [59, 0]
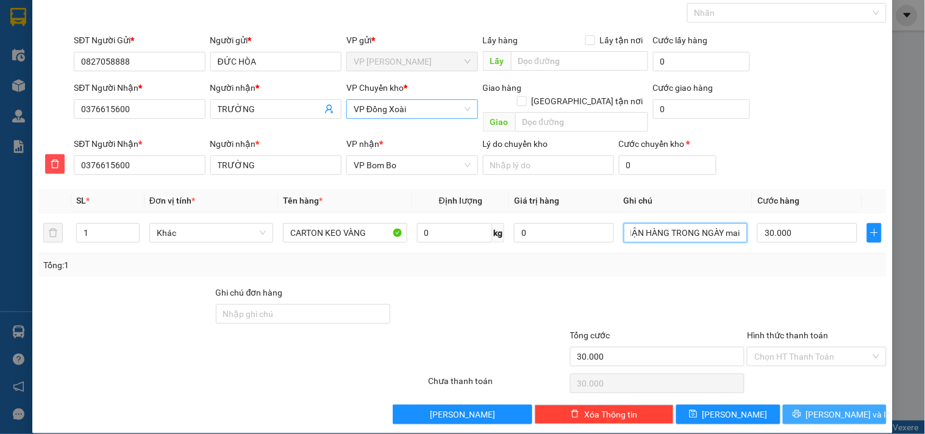
type input "9H XE XB- NHẬN HÀNG TRONG NGÀY mai"
click at [809, 405] on button "[PERSON_NAME] và In" at bounding box center [835, 415] width 104 height 20
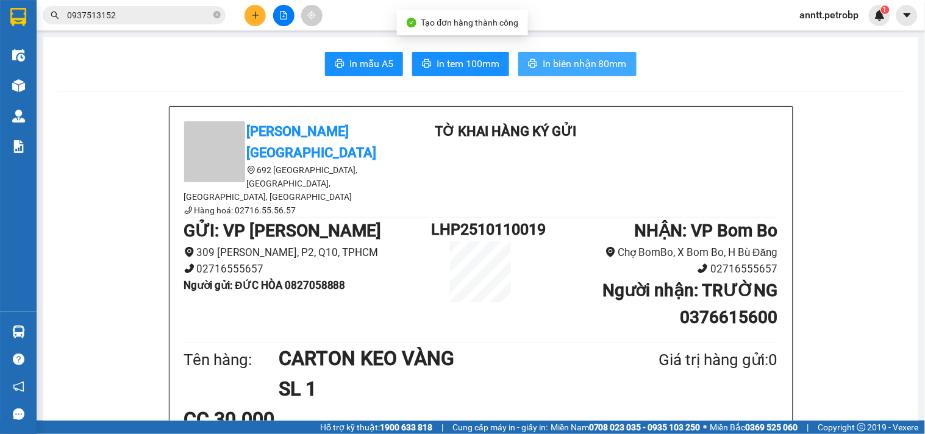
click at [594, 53] on button "In biên nhận 80mm" at bounding box center [577, 64] width 118 height 24
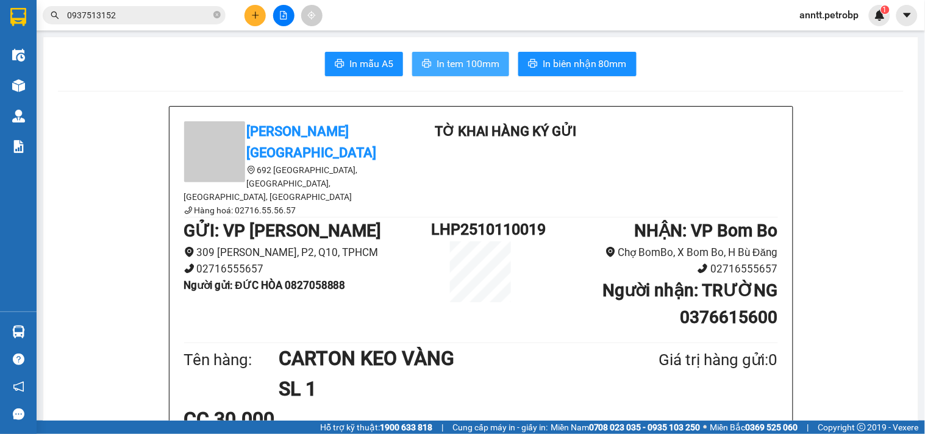
click at [456, 60] on span "In tem 100mm" at bounding box center [468, 63] width 63 height 15
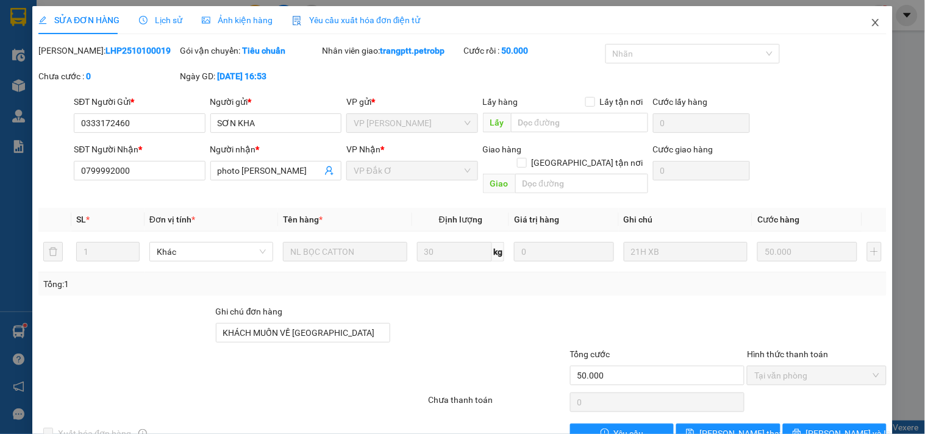
click at [871, 20] on icon "close" at bounding box center [876, 23] width 10 height 10
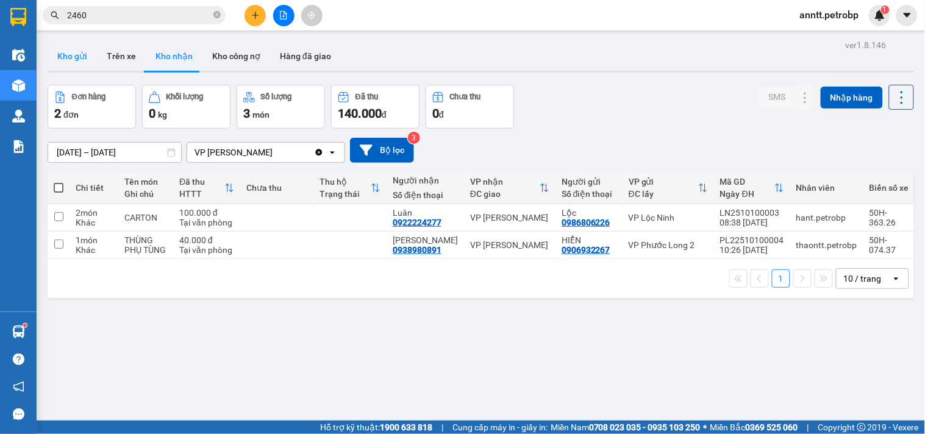
click at [68, 54] on button "Kho gửi" at bounding box center [72, 55] width 49 height 29
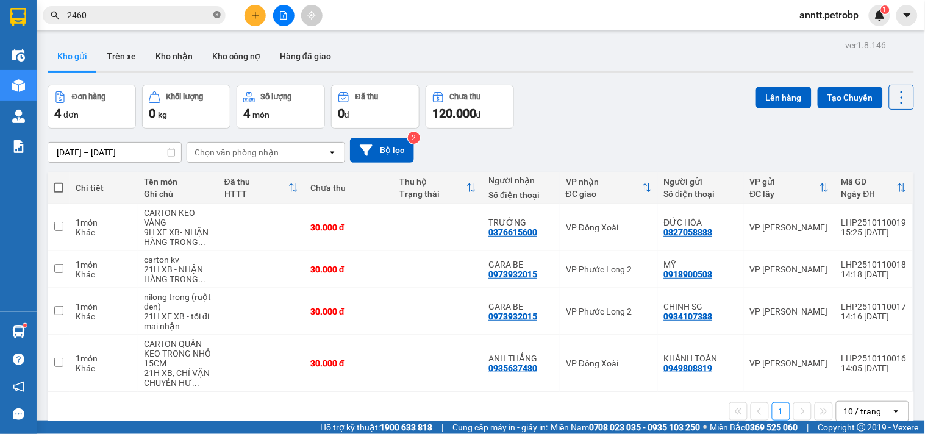
click at [220, 14] on icon "close-circle" at bounding box center [216, 14] width 7 height 7
click at [168, 26] on div "Kết quả tìm kiếm ( 106 ) Bộ lọc Ngày tạo đơn gần nhất Mã ĐH Trạng thái Món hàng…" at bounding box center [119, 15] width 238 height 21
click at [145, 18] on input "text" at bounding box center [139, 15] width 144 height 13
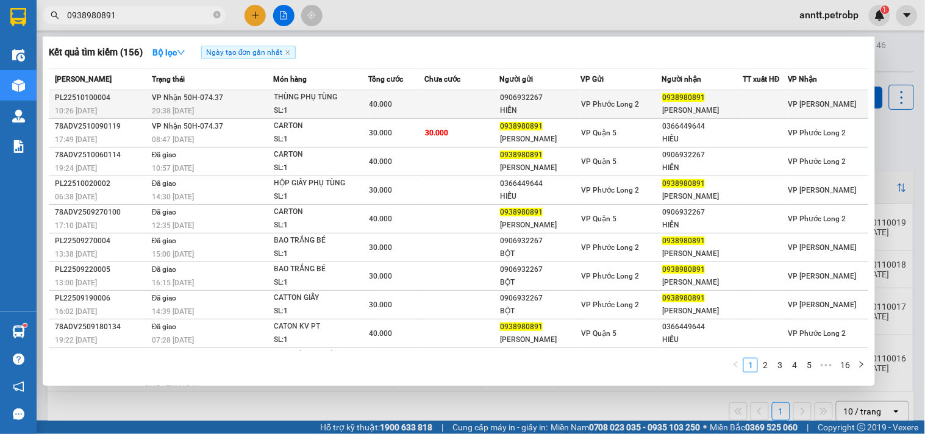
type input "0938980891"
click at [233, 107] on div "20:38 [DATE]" at bounding box center [212, 110] width 121 height 13
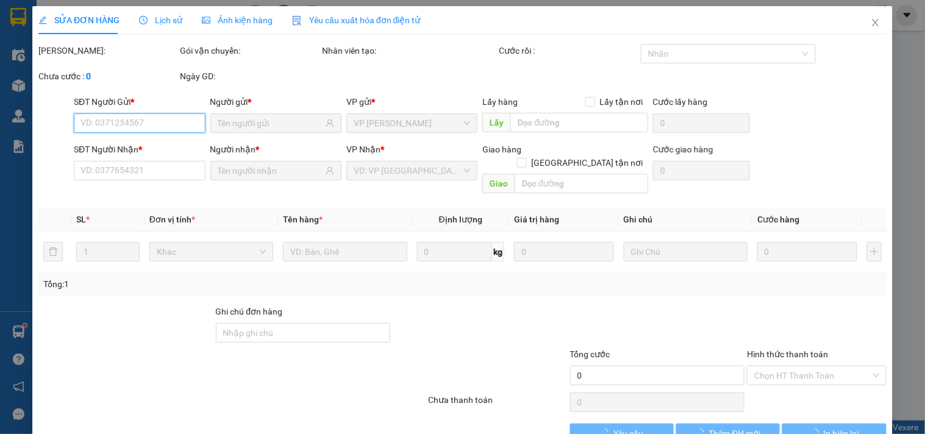
type input "0906932267"
type input "HIỂN"
type input "0938980891"
type input "[PERSON_NAME]"
type input "40.000"
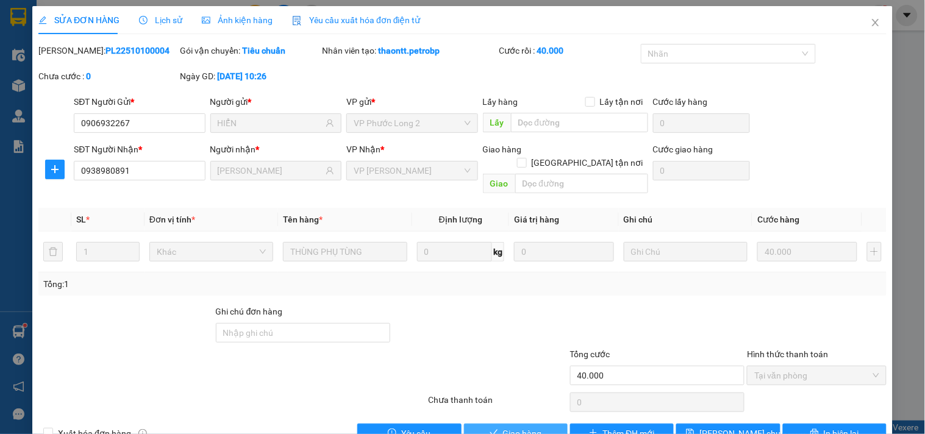
click at [490, 429] on icon "check" at bounding box center [494, 433] width 9 height 9
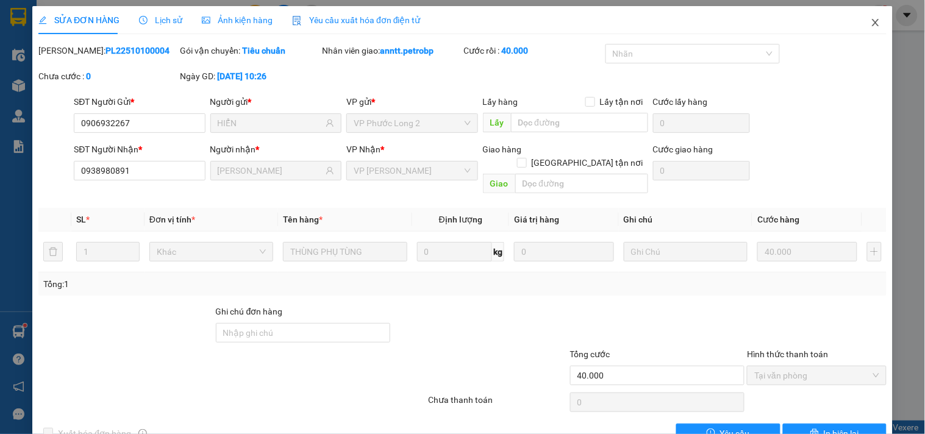
click at [871, 23] on icon "close" at bounding box center [876, 23] width 10 height 10
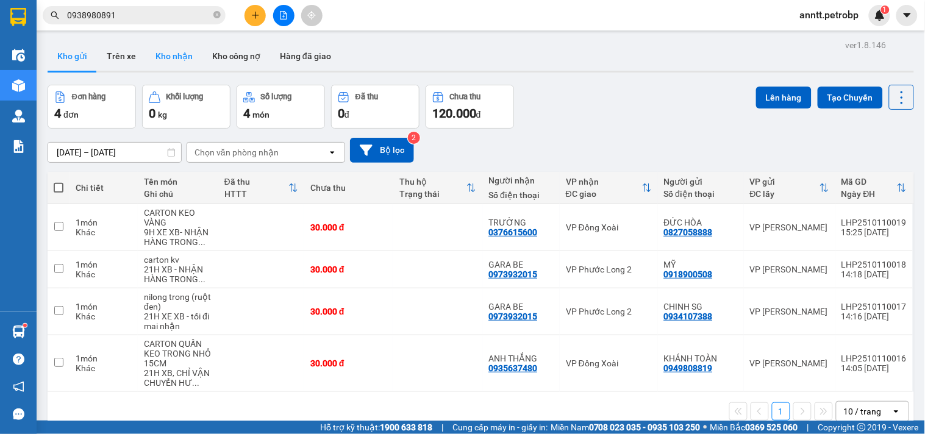
click at [182, 58] on button "Kho nhận" at bounding box center [174, 55] width 57 height 29
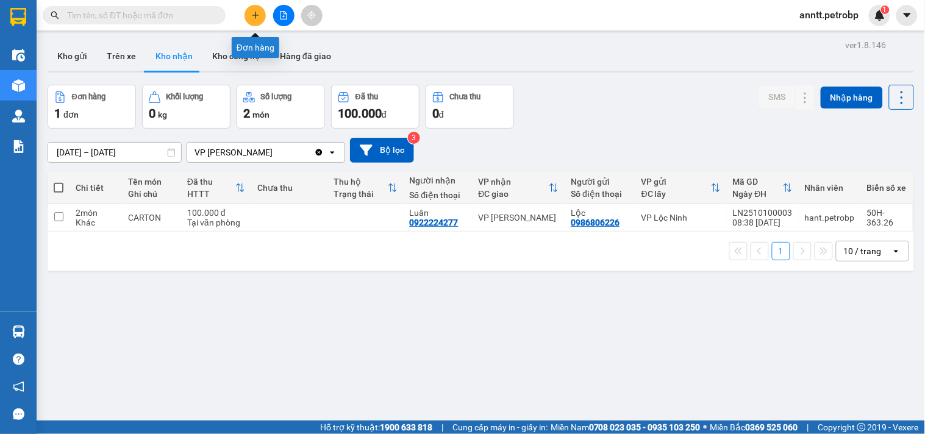
click at [251, 20] on button at bounding box center [255, 15] width 21 height 21
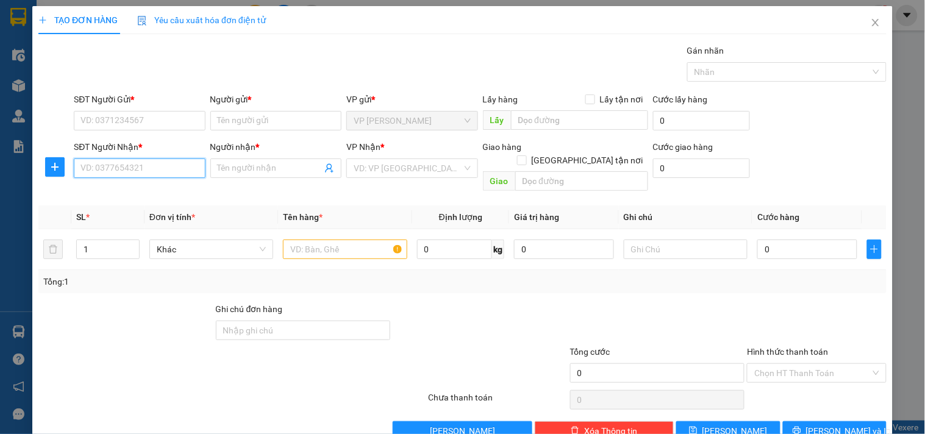
click at [123, 165] on input "SĐT Người Nhận *" at bounding box center [139, 169] width 131 height 20
drag, startPoint x: 123, startPoint y: 174, endPoint x: 0, endPoint y: 196, distance: 124.5
click at [0, 196] on div "TẠO ĐƠN HÀNG Yêu cầu xuất hóa đơn điện tử Transit Pickup Surcharge Ids Transit …" at bounding box center [462, 217] width 925 height 434
click at [101, 190] on div "0909765064 - TOÀN" at bounding box center [137, 192] width 115 height 13
type input "0909765064"
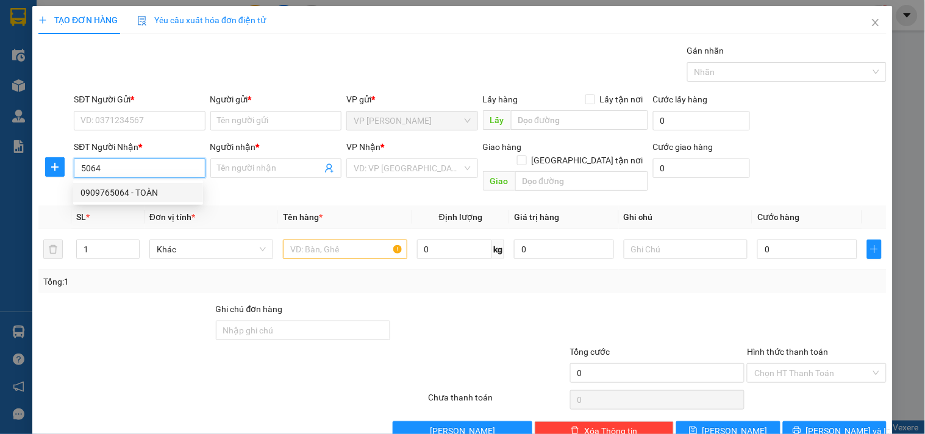
type input "TOÀN"
type input "30.000"
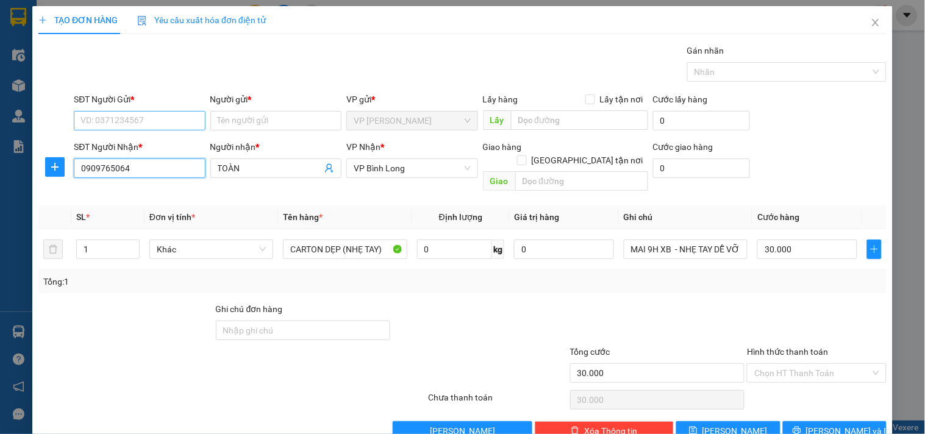
type input "0909765064"
click at [93, 124] on input "SĐT Người Gửi *" at bounding box center [139, 121] width 131 height 20
click at [119, 143] on div "0903898502 - LÝ" at bounding box center [137, 144] width 115 height 13
type input "0903898502"
type input "LÝ"
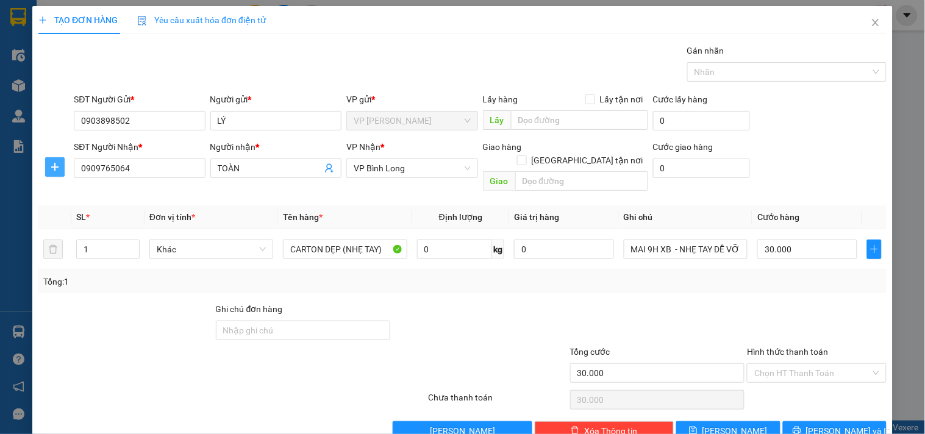
click at [58, 165] on icon "plus" at bounding box center [55, 167] width 10 height 10
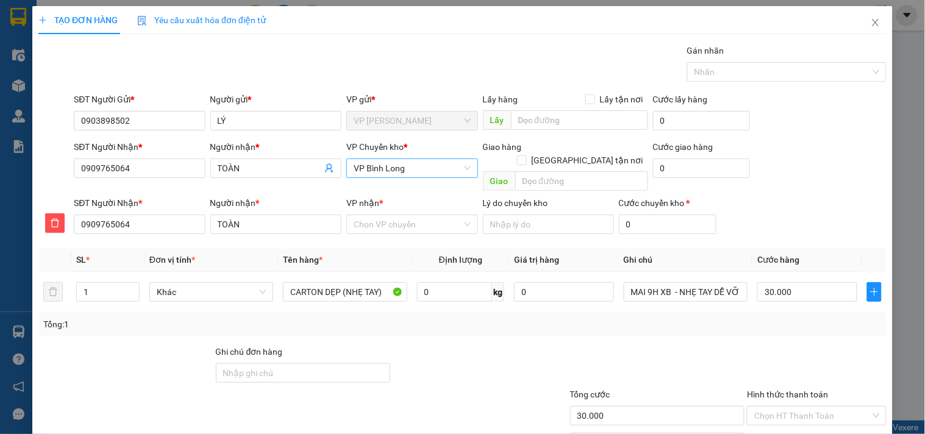
click at [410, 170] on span "VP Bình Long" at bounding box center [412, 168] width 116 height 18
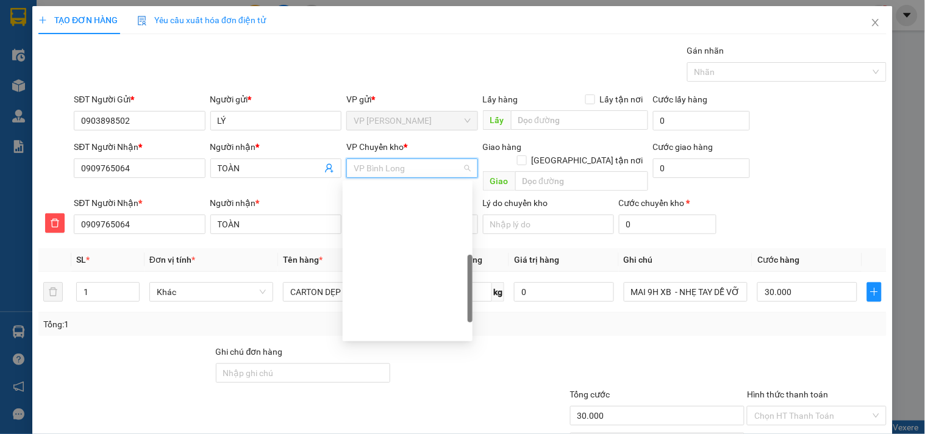
scroll to position [234, 0]
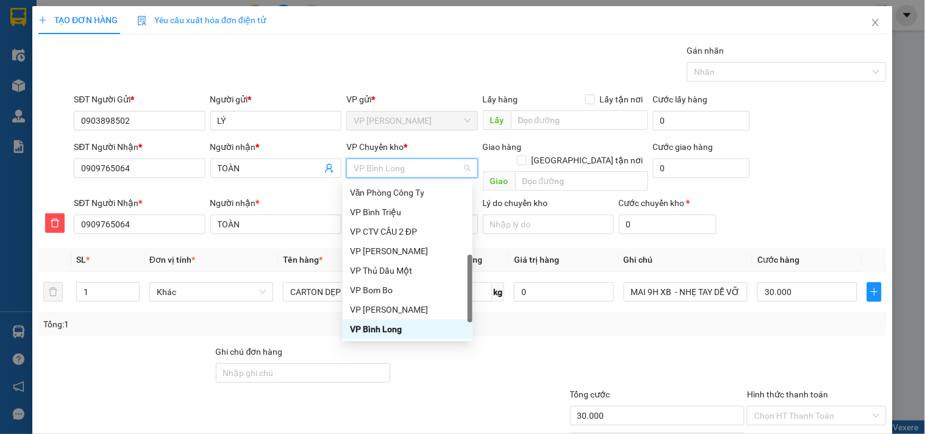
type input "x"
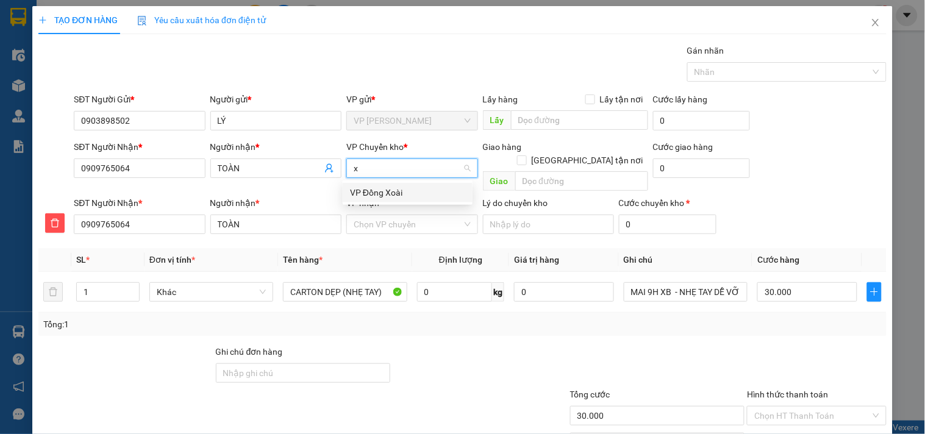
scroll to position [0, 0]
click at [368, 190] on div "VP Đồng Xoài" at bounding box center [407, 192] width 115 height 13
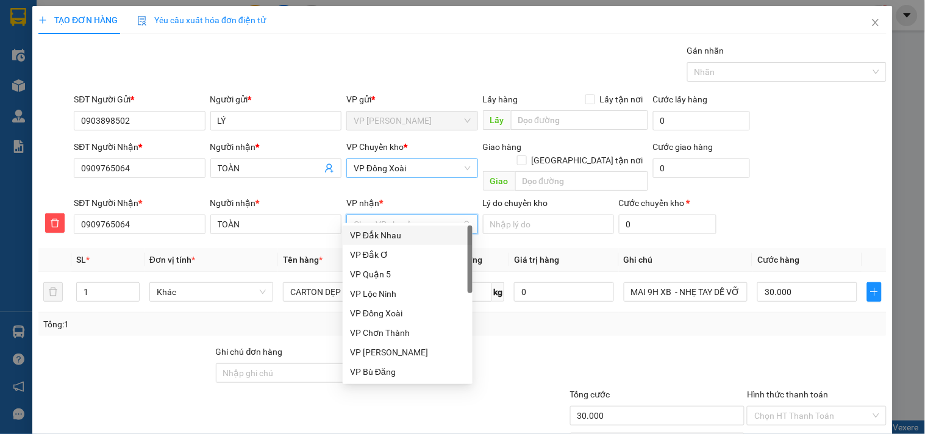
click at [373, 216] on input "VP nhận *" at bounding box center [408, 224] width 108 height 18
type input "b"
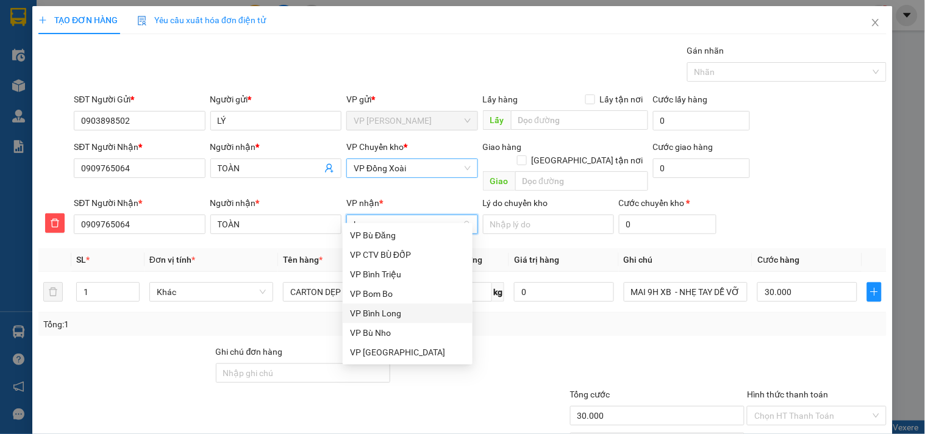
click at [381, 315] on div "VP Bình Long" at bounding box center [407, 313] width 115 height 13
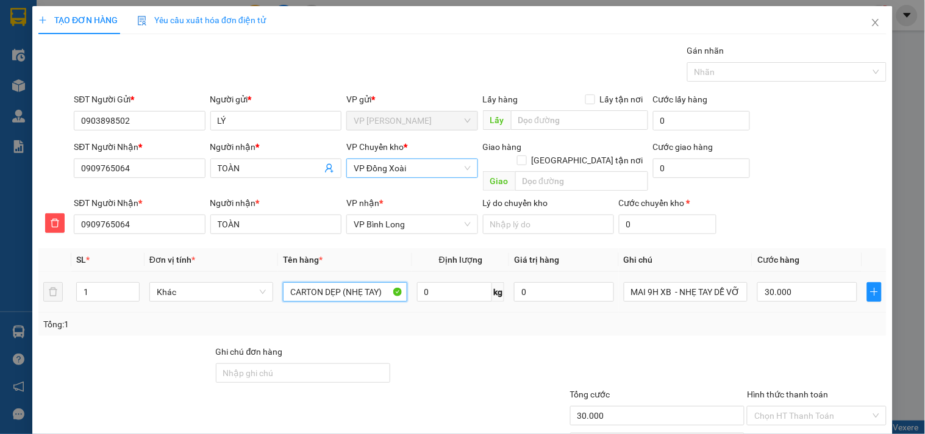
drag, startPoint x: 321, startPoint y: 281, endPoint x: 431, endPoint y: 289, distance: 110.7
click at [431, 289] on tr "1 Khác CARTON DẸP (NHẸ TAY) 0 kg 0 MAI 9H XB - NHẸ TAY DỄ VỠ - TÀI XẾ NHẸ TAY D…" at bounding box center [462, 292] width 848 height 41
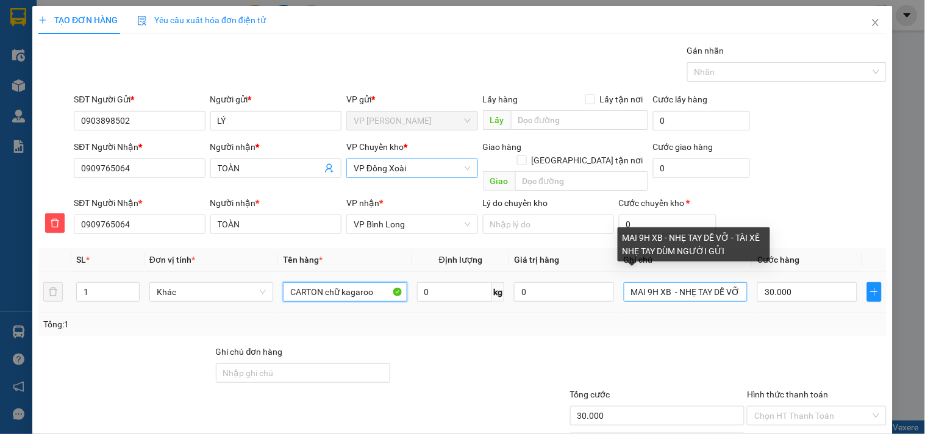
type input "CARTON chữ kagaroo"
click at [712, 282] on input "MAI 9H XB - NHẸ TAY DỄ VỠ - TÀI XẾ NHẸ TAY DÙM NGƯỜI GỬI" at bounding box center [686, 292] width 124 height 20
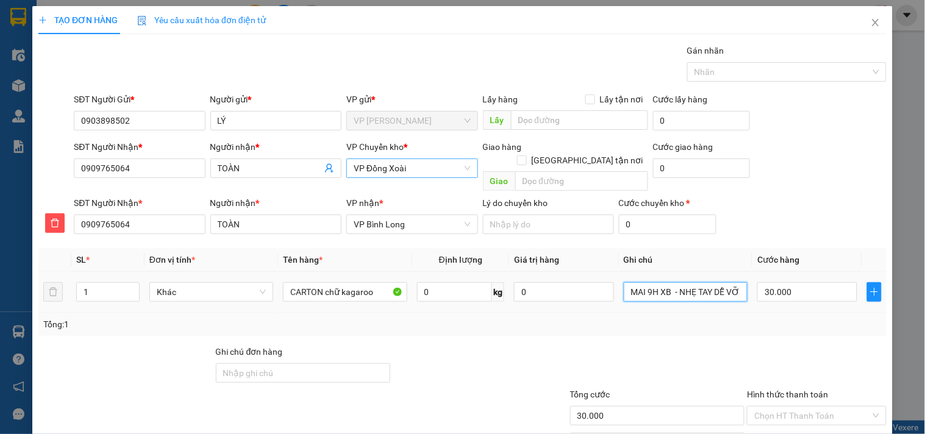
scroll to position [59, 0]
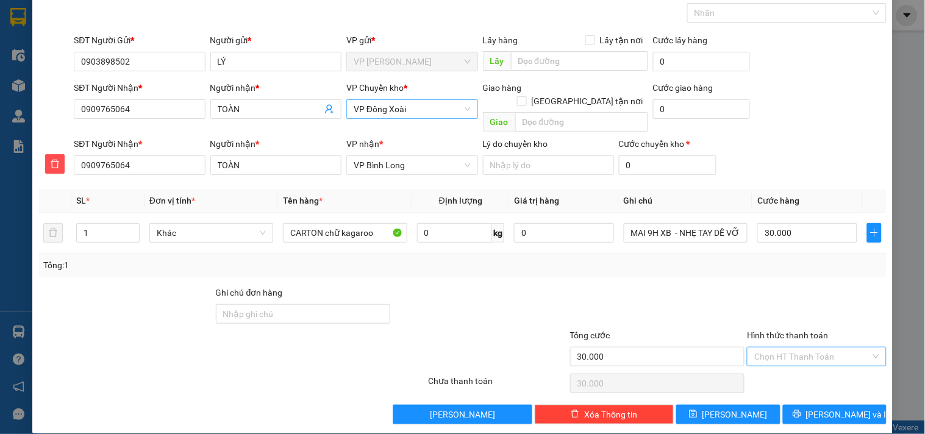
click at [773, 348] on input "Hình thức thanh toán" at bounding box center [812, 357] width 116 height 18
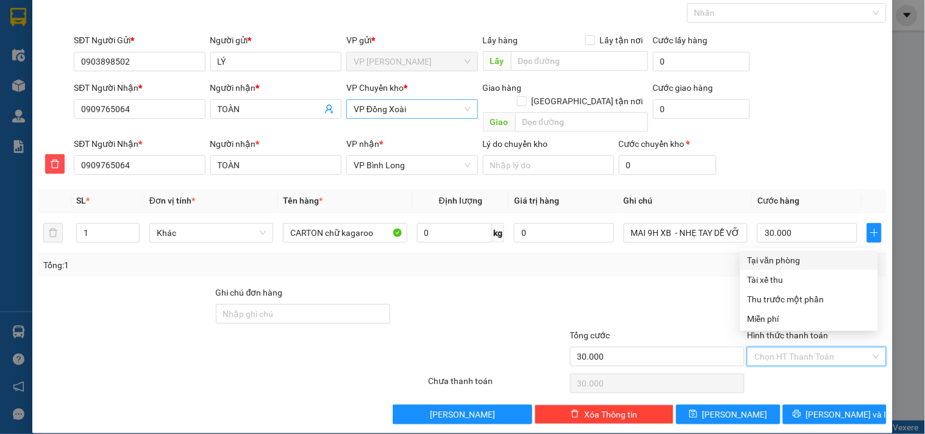
click at [778, 257] on div "Tại văn phòng" at bounding box center [809, 260] width 123 height 13
type input "0"
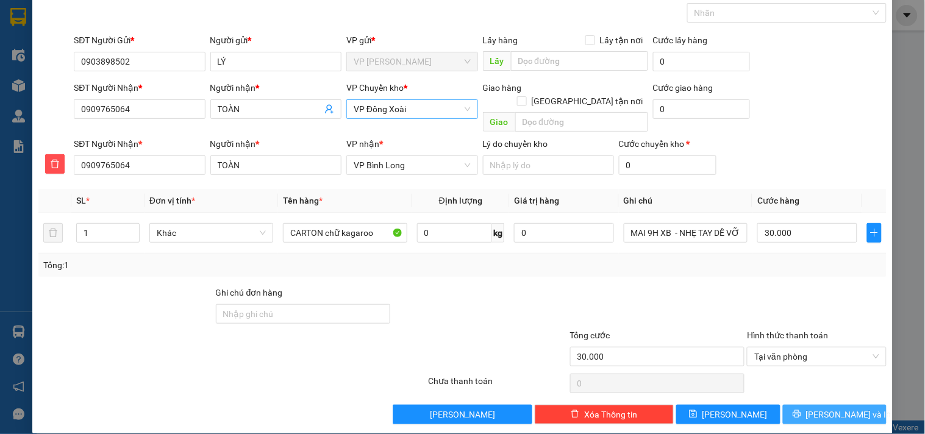
click at [831, 408] on span "[PERSON_NAME] và In" at bounding box center [848, 414] width 85 height 13
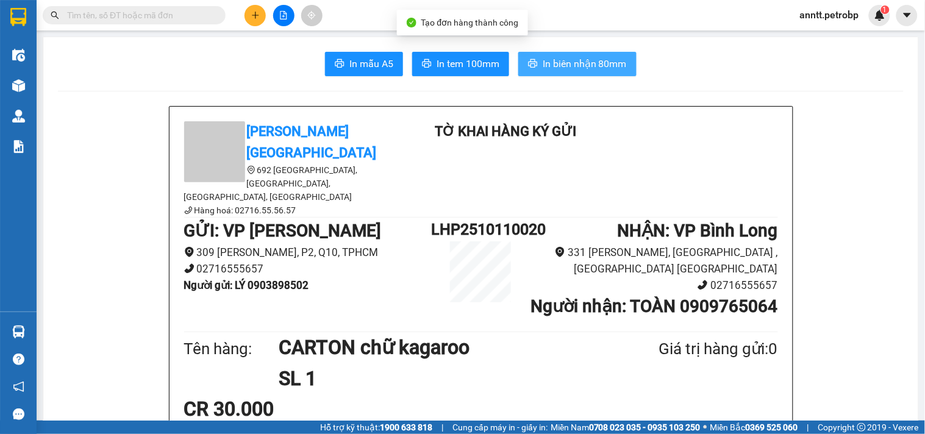
click at [554, 68] on span "In biên nhận 80mm" at bounding box center [585, 63] width 84 height 15
click at [603, 59] on span "In biên nhận 80mm" at bounding box center [585, 63] width 84 height 15
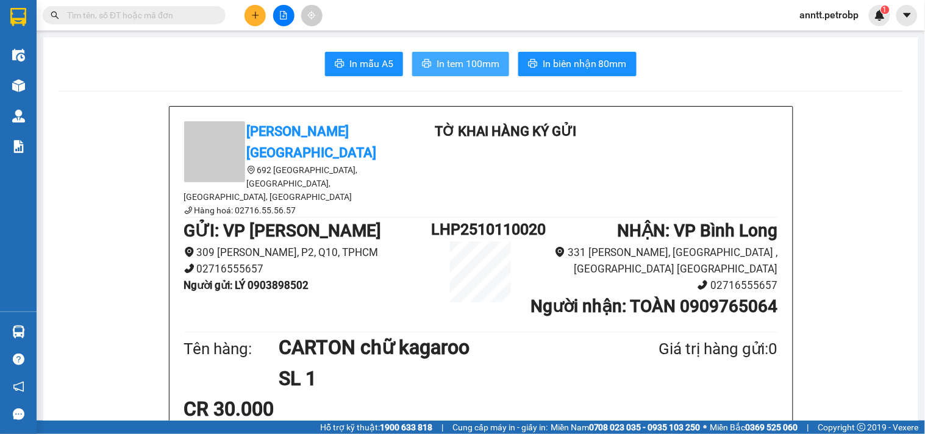
click at [485, 62] on span "In tem 100mm" at bounding box center [468, 63] width 63 height 15
click at [254, 15] on icon "plus" at bounding box center [255, 15] width 7 height 1
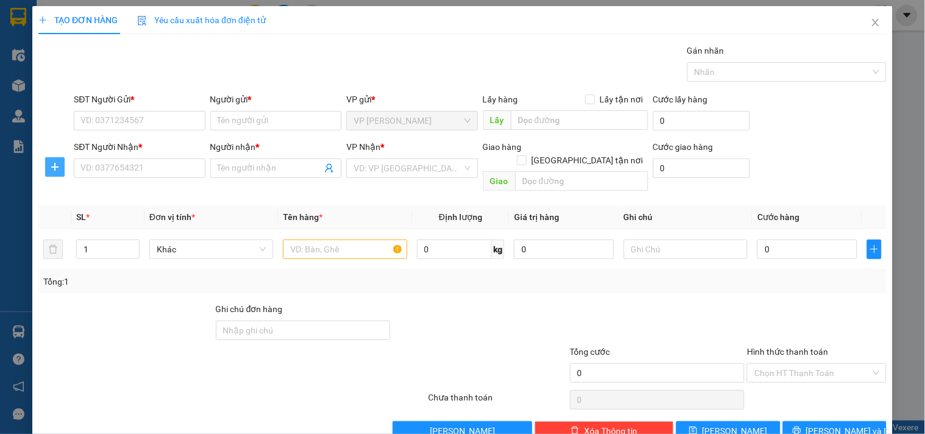
click at [54, 160] on button "button" at bounding box center [55, 167] width 20 height 20
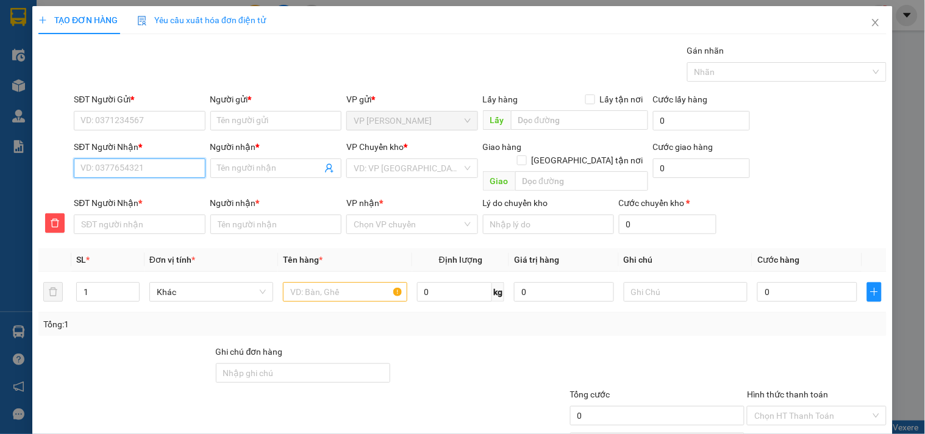
click at [121, 163] on input "SĐT Người Nhận *" at bounding box center [139, 169] width 131 height 20
type input "7"
type input "79"
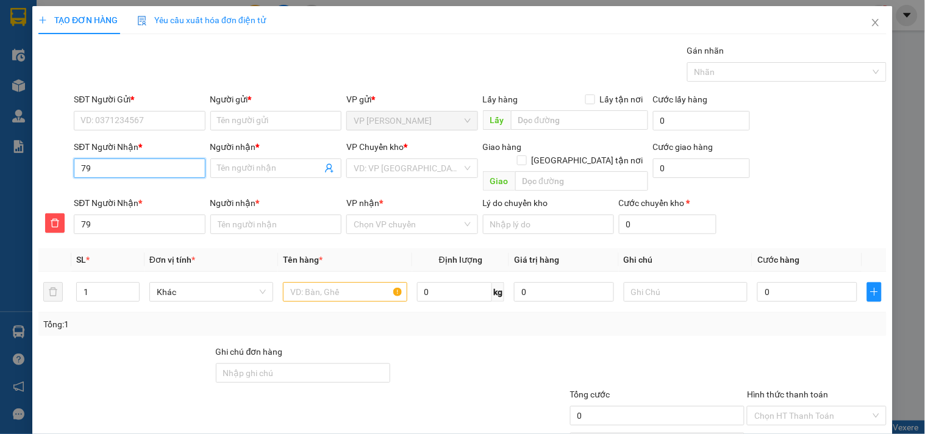
type input "794"
type input "7945"
click at [135, 171] on input "7945" at bounding box center [139, 169] width 131 height 20
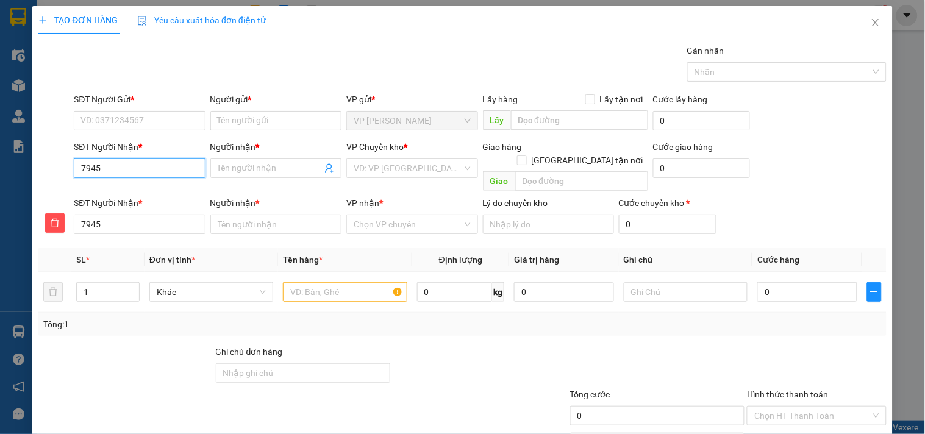
type input "945"
click at [135, 171] on input "945" at bounding box center [139, 169] width 131 height 20
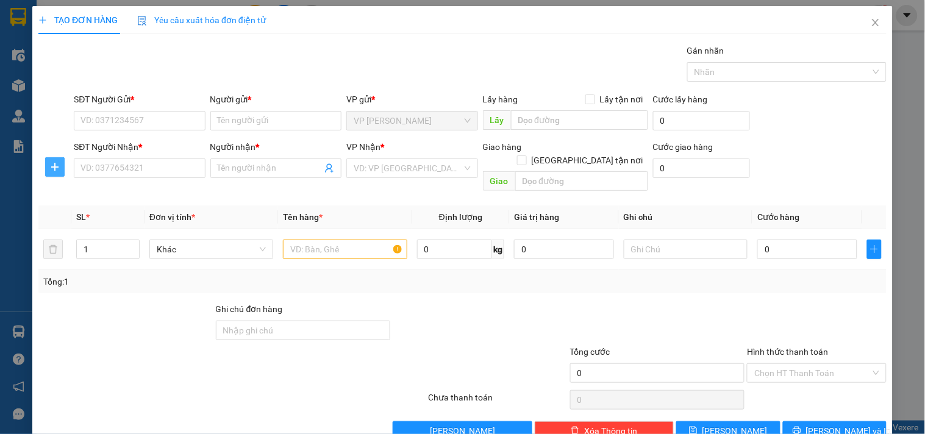
click at [55, 165] on icon "plus" at bounding box center [55, 167] width 10 height 10
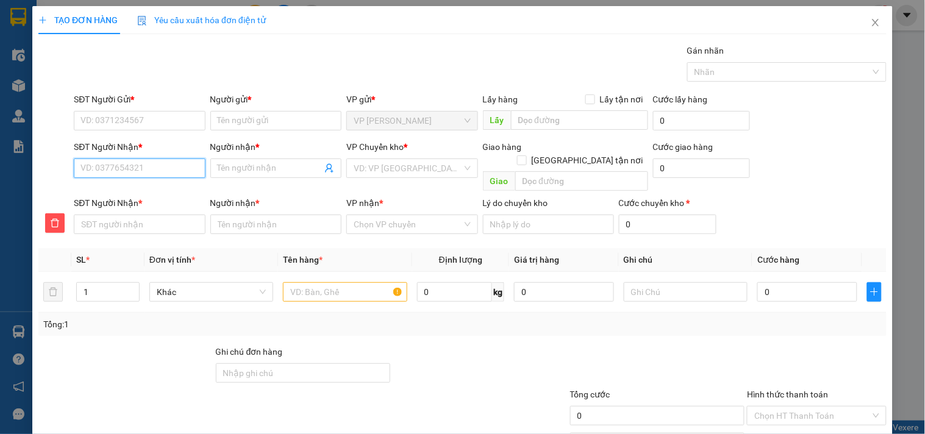
click at [126, 173] on input "SĐT Người Nhận *" at bounding box center [139, 169] width 131 height 20
type input "9"
type input "94"
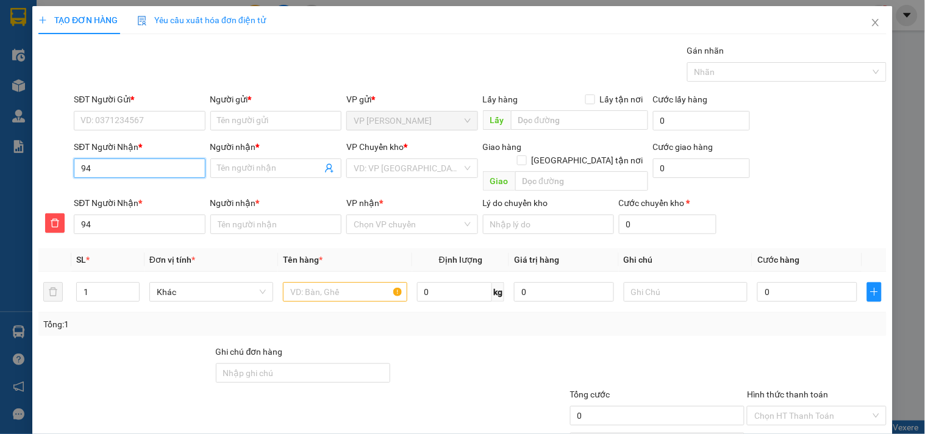
type input "945"
click at [126, 173] on input "945" at bounding box center [139, 169] width 131 height 20
type input "0945"
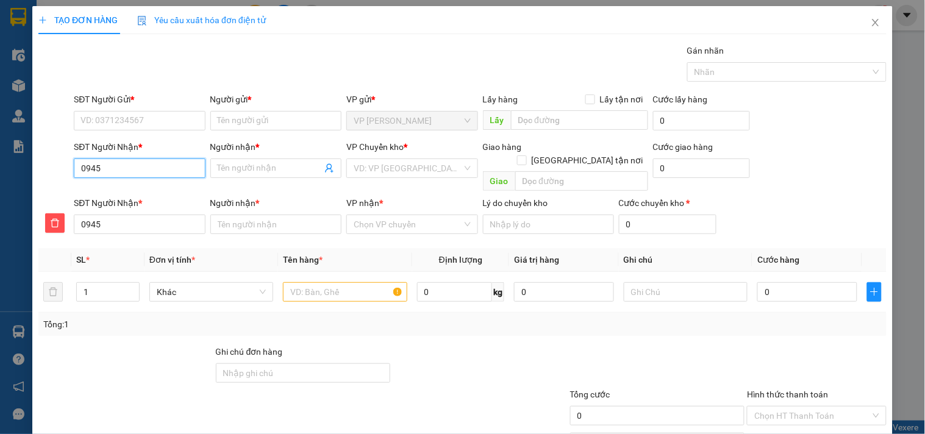
type input "05945"
type input "0945"
type input "08945"
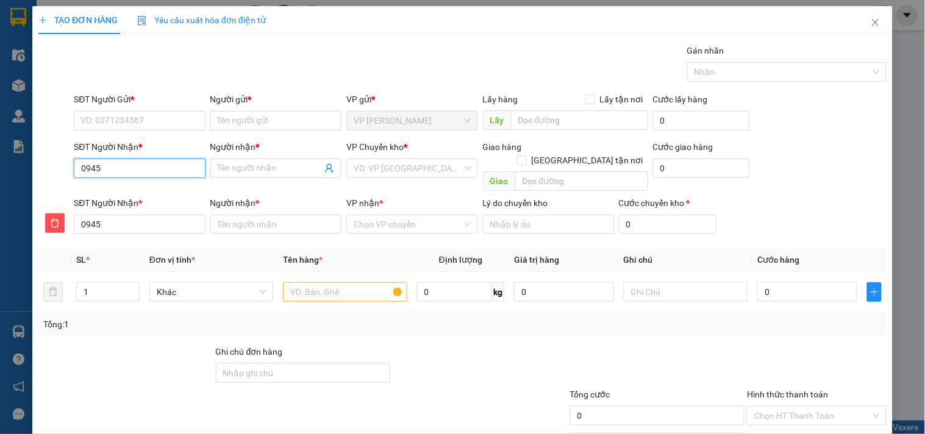
type input "08945"
type input "086945"
type input "0866945"
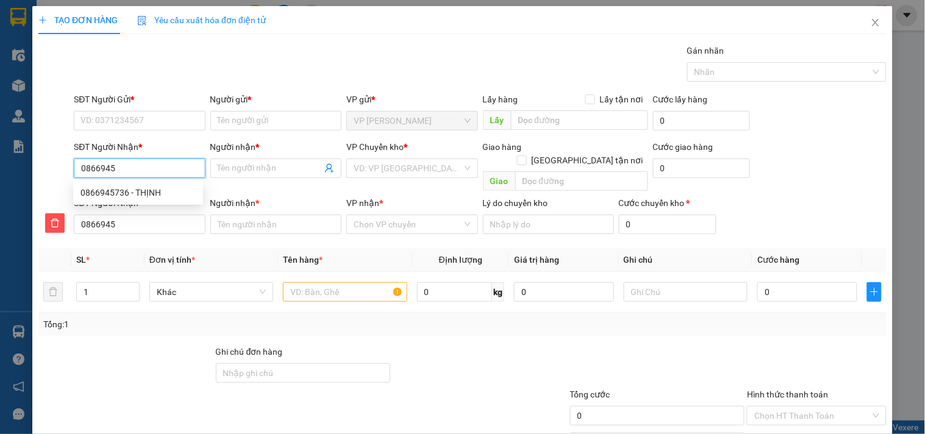
type input "08667945"
type input "086679945"
type input "0866797945"
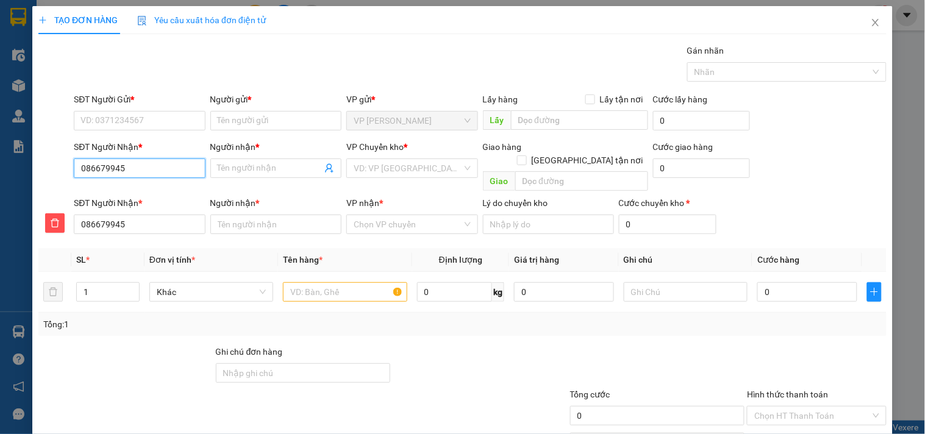
type input "0866797945"
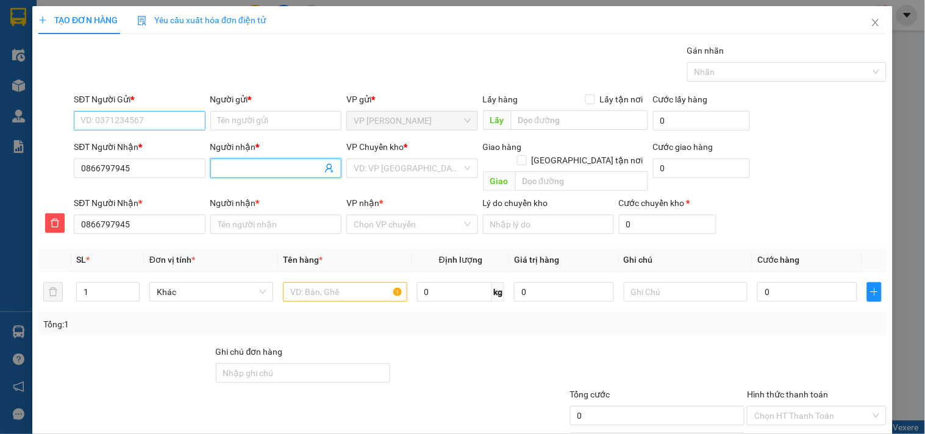
drag, startPoint x: 234, startPoint y: 171, endPoint x: 160, endPoint y: 120, distance: 90.3
click at [229, 169] on input "Người nhận *" at bounding box center [270, 168] width 104 height 13
click at [156, 120] on input "SĐT Người Gửi *" at bounding box center [139, 121] width 131 height 20
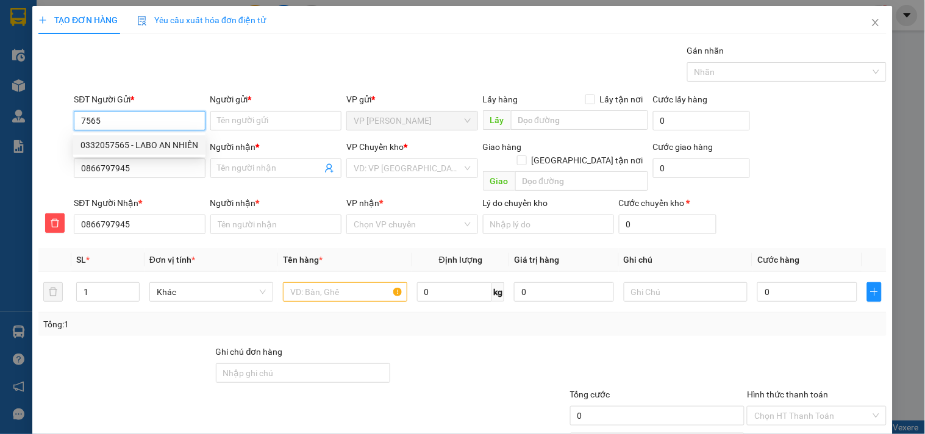
click at [154, 145] on div "0332057565 - LABO AN NHIÊN" at bounding box center [139, 144] width 118 height 13
type input "0332057565"
type input "LABO AN NHIÊN"
type input "30.000"
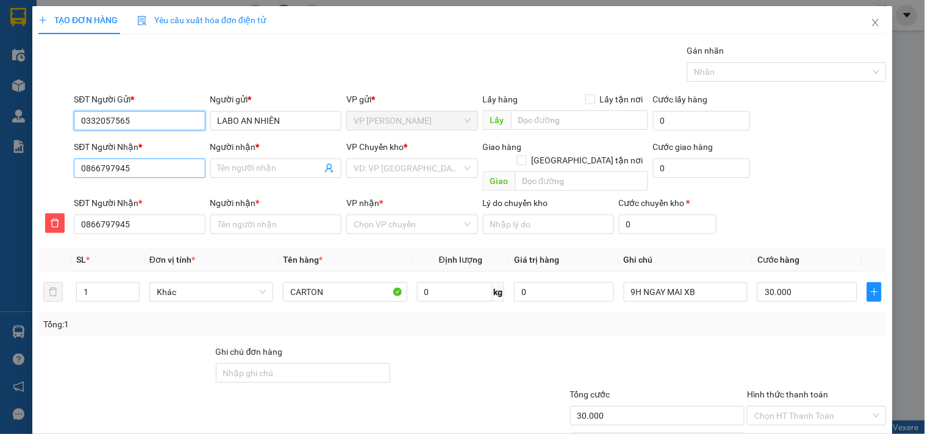
type input "0332057565"
click at [172, 173] on input "0866797945" at bounding box center [139, 169] width 131 height 20
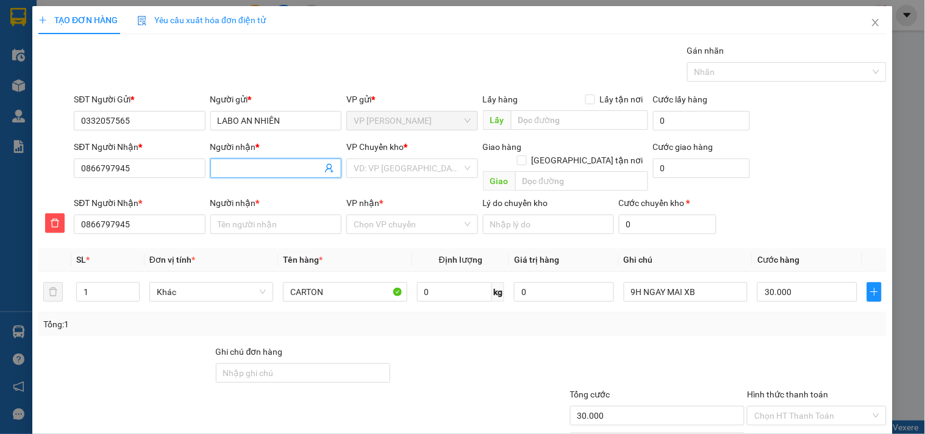
click at [250, 163] on input "Người nhận *" at bounding box center [270, 168] width 104 height 13
drag, startPoint x: 132, startPoint y: 172, endPoint x: 0, endPoint y: 181, distance: 132.6
click at [0, 181] on div "TẠO ĐƠN HÀNG Yêu cầu xuất hóa đơn điện tử Transit Pickup Surcharge Ids Transit …" at bounding box center [462, 217] width 925 height 434
click at [266, 171] on input "Người nhận *" at bounding box center [270, 168] width 104 height 13
click at [235, 160] on span at bounding box center [275, 169] width 131 height 20
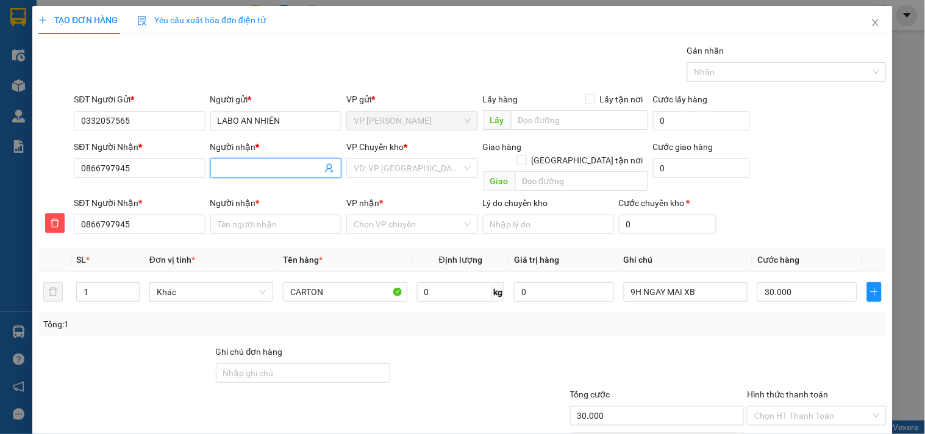
click at [236, 166] on input "Người nhận *" at bounding box center [270, 168] width 104 height 13
type input "n"
type input "nl"
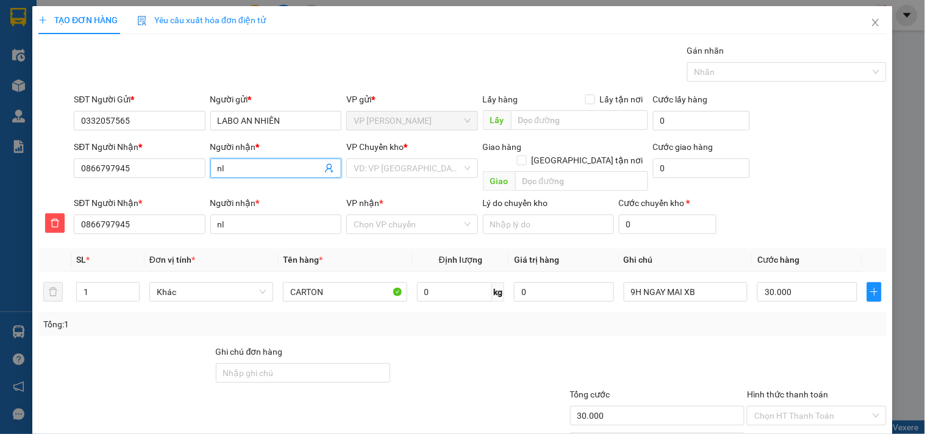
type input "nl"
type input "n"
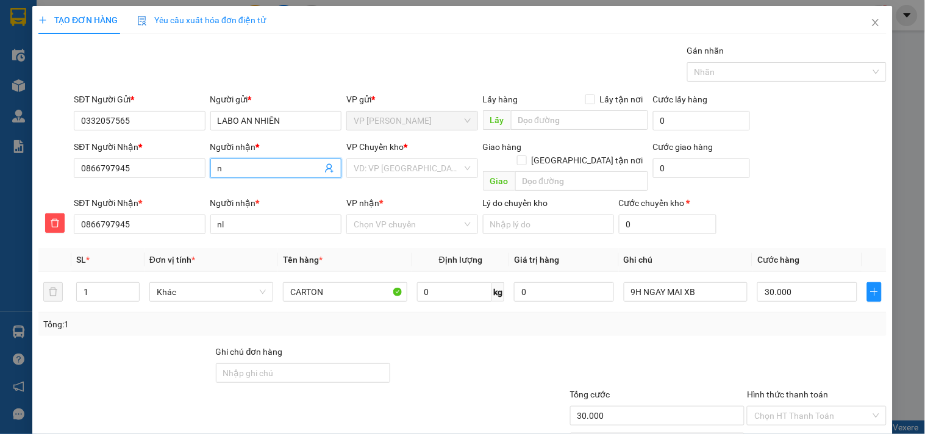
type input "n"
type input "N"
type input "NK"
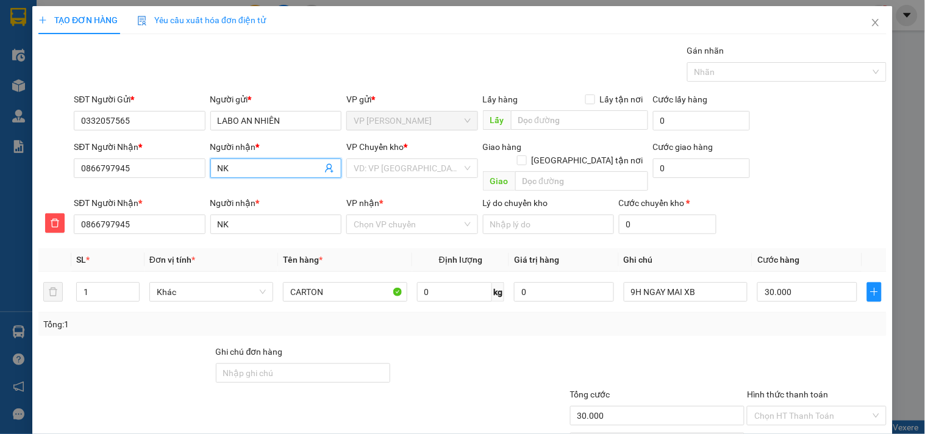
type input "NK"
type input "NK C"
type input "NK CH"
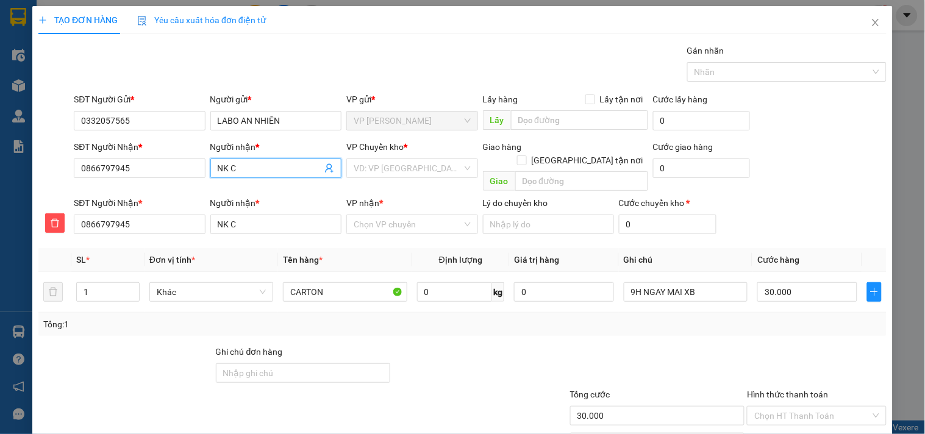
type input "NK CH"
type input "NK CHO"
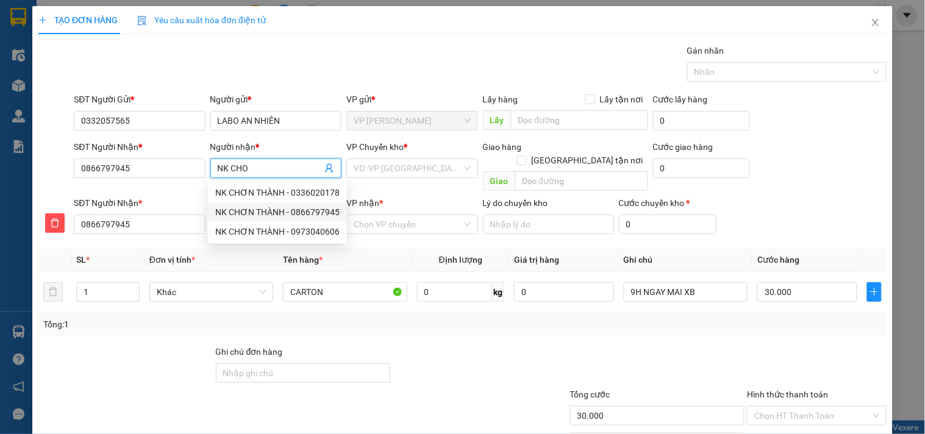
click at [303, 209] on div "NK CHƠN THÀNH - 0866797945" at bounding box center [277, 212] width 124 height 13
type input "NK CHƠN THÀNH"
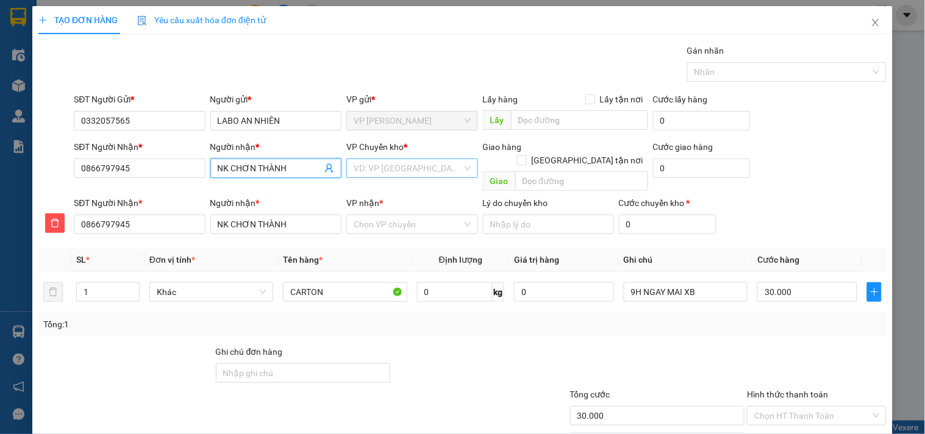
type input "NK CHƠN THÀNH"
click at [377, 166] on input "search" at bounding box center [408, 168] width 108 height 18
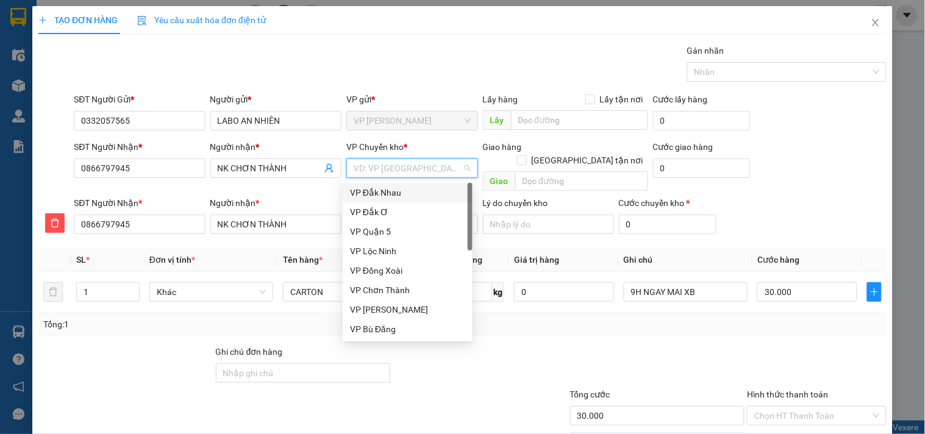
type input "X"
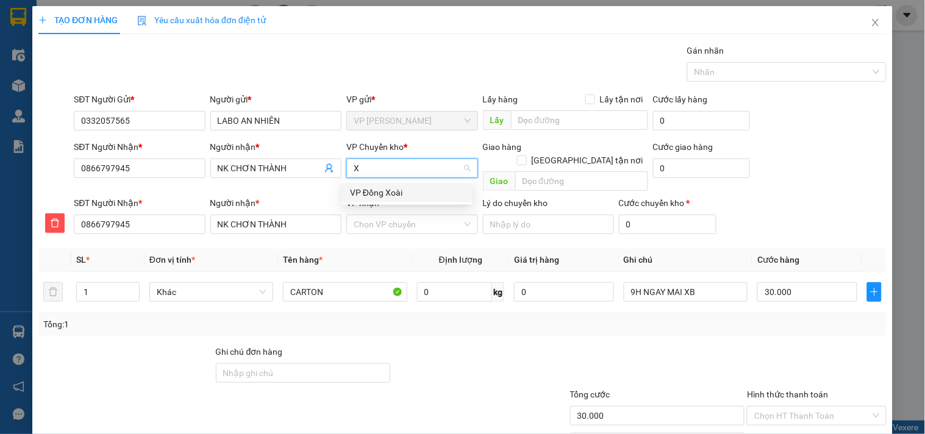
click at [383, 188] on div "VP Đồng Xoài" at bounding box center [407, 192] width 115 height 13
click at [361, 215] on input "VP nhận *" at bounding box center [408, 224] width 108 height 18
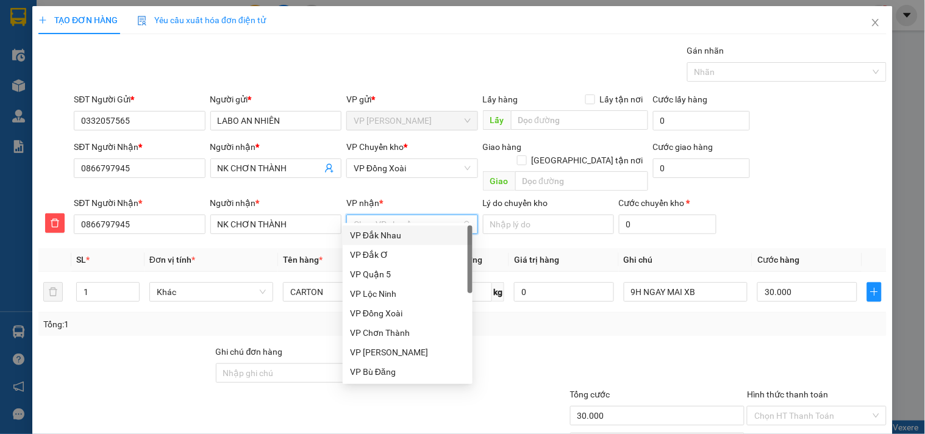
type input "C"
drag, startPoint x: 401, startPoint y: 260, endPoint x: 349, endPoint y: 270, distance: 52.0
click at [400, 260] on div "VP Chơn Thành" at bounding box center [407, 254] width 115 height 13
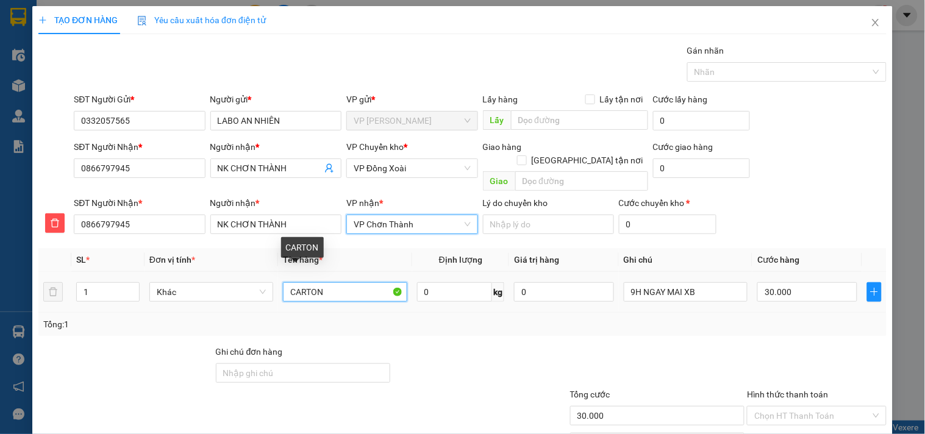
click at [337, 282] on input "CARTON" at bounding box center [345, 292] width 124 height 20
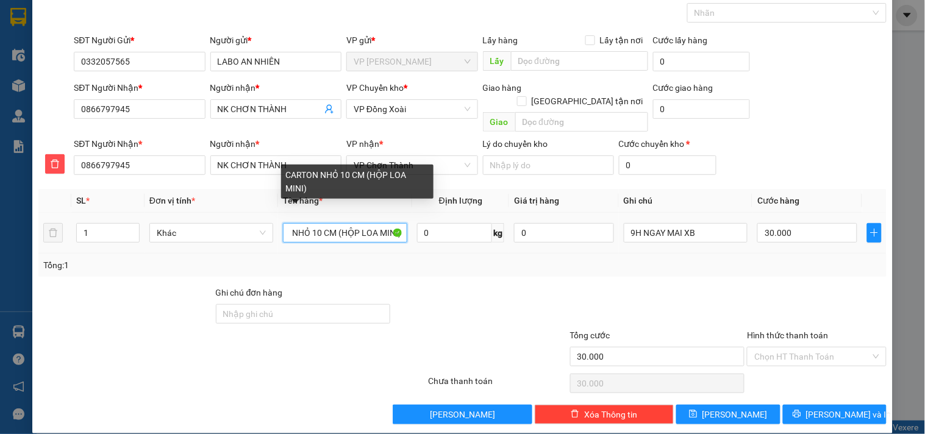
scroll to position [0, 35]
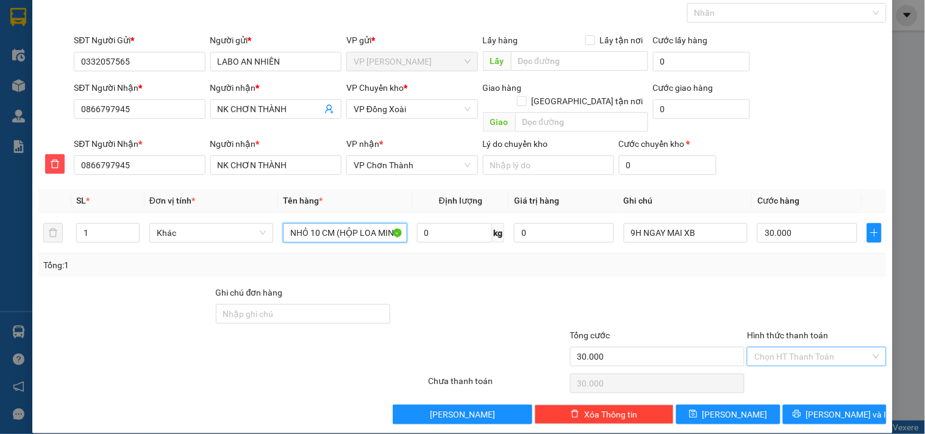
type input "CARTON NHỎ 10 CM (HỘP LOA MINI)"
click at [806, 348] on input "Hình thức thanh toán" at bounding box center [812, 357] width 116 height 18
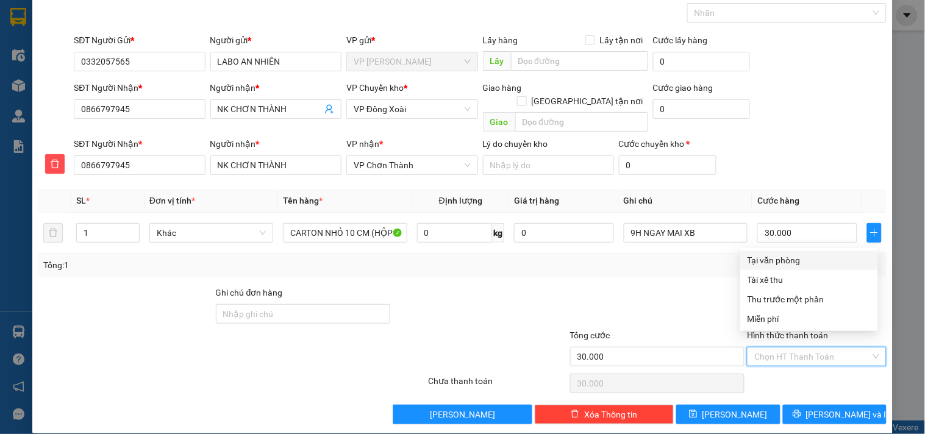
click at [799, 254] on div "Tại văn phòng" at bounding box center [809, 260] width 123 height 13
type input "0"
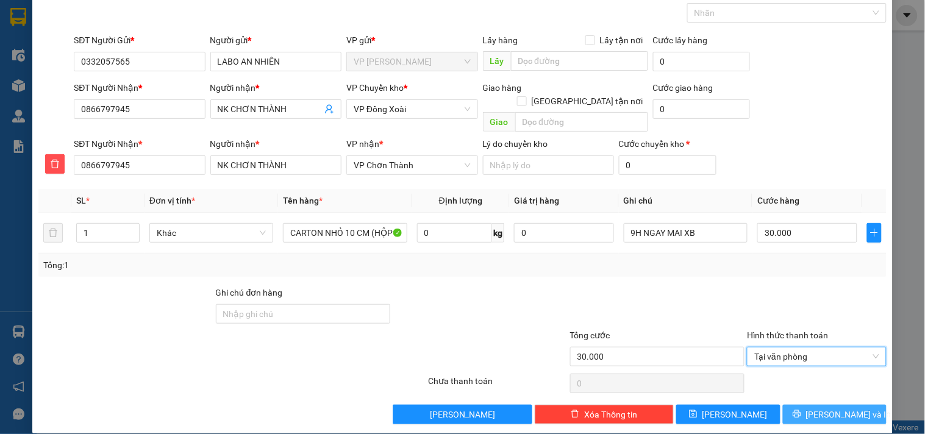
click at [848, 408] on span "[PERSON_NAME] và In" at bounding box center [848, 414] width 85 height 13
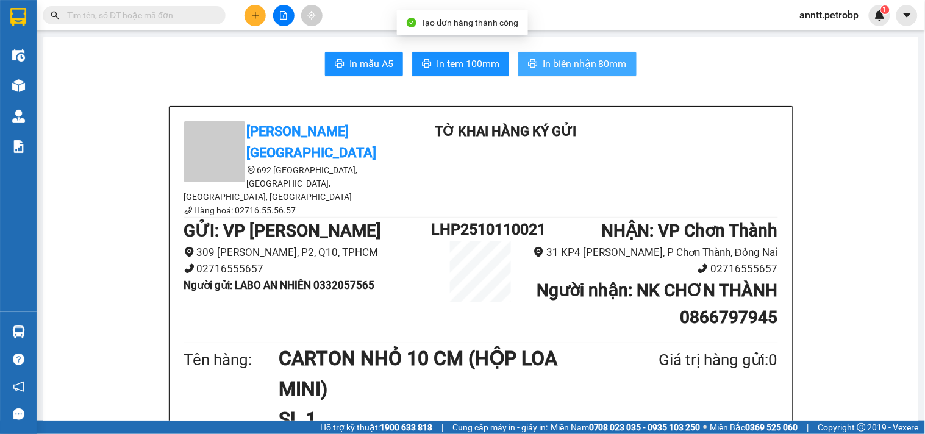
click at [581, 64] on span "In biên nhận 80mm" at bounding box center [585, 63] width 84 height 15
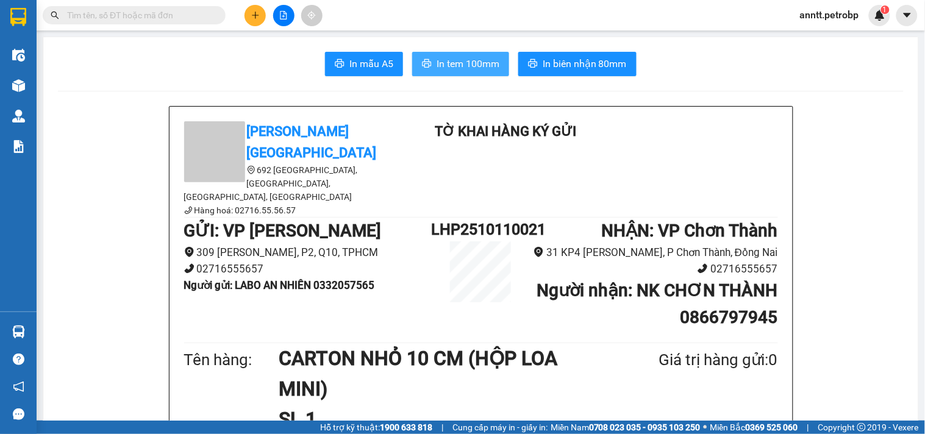
click at [468, 55] on button "In tem 100mm" at bounding box center [460, 64] width 97 height 24
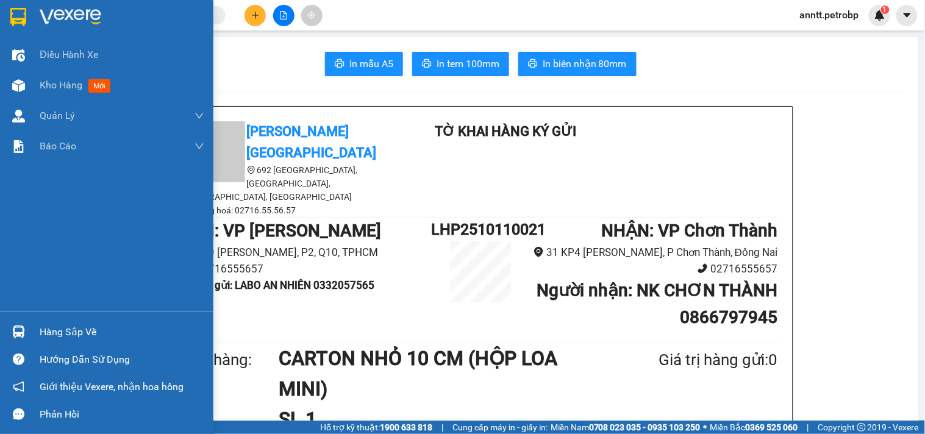
click at [15, 15] on img at bounding box center [18, 17] width 16 height 18
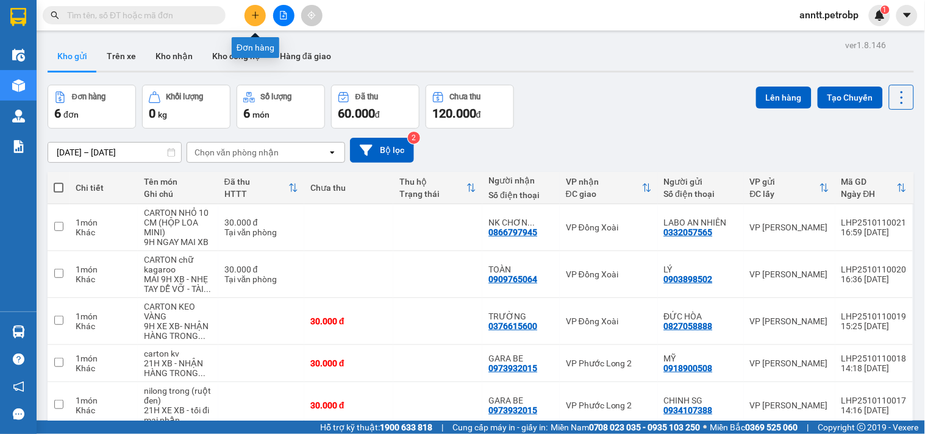
click at [253, 9] on button at bounding box center [255, 15] width 21 height 21
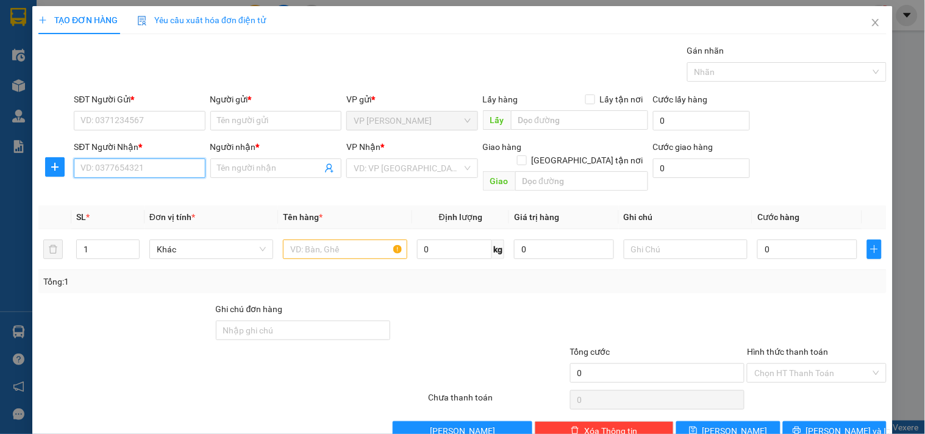
click at [152, 169] on input "SĐT Người Nhận *" at bounding box center [139, 169] width 131 height 20
drag, startPoint x: 150, startPoint y: 192, endPoint x: 116, endPoint y: 107, distance: 91.2
click at [148, 190] on div "0937286999 - TRƯỜNG Ý" at bounding box center [137, 192] width 115 height 13
type input "0937286999"
type input "TRƯỜNG Ý"
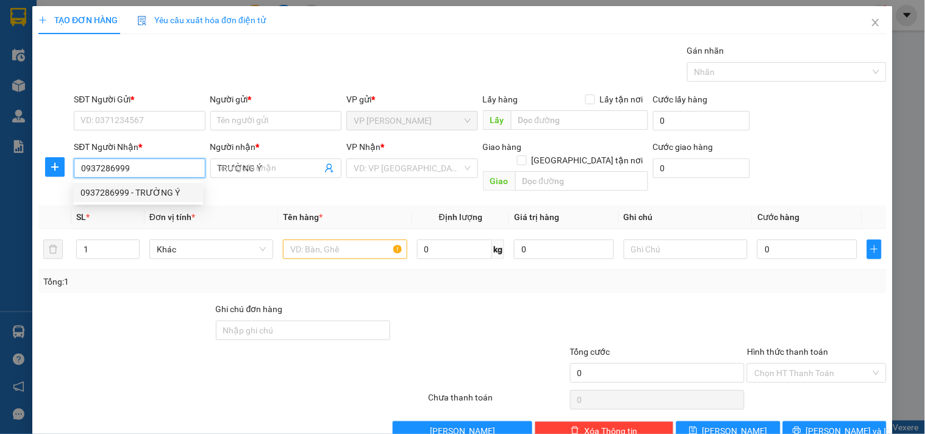
type input "40.000"
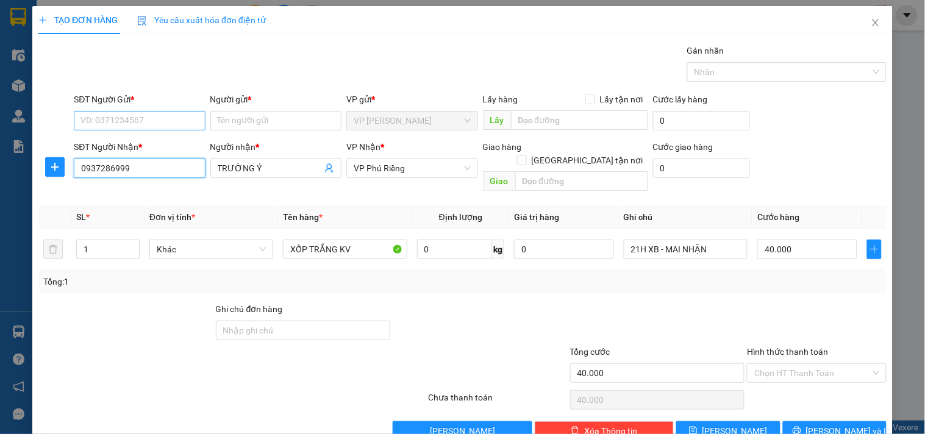
type input "0937286999"
click at [101, 119] on input "SĐT Người Gửi *" at bounding box center [139, 121] width 131 height 20
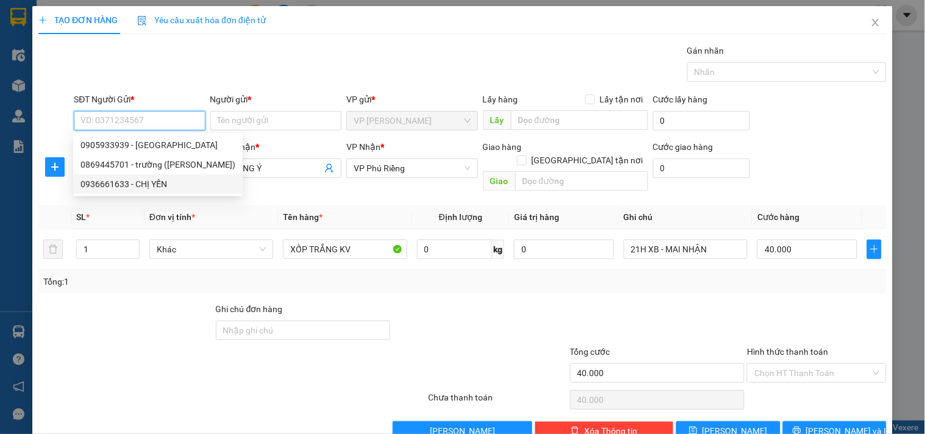
click at [121, 177] on div "0936661633 - CHỊ YẾN" at bounding box center [157, 183] width 155 height 13
type input "0936661633"
type input "CHỊ YẾN"
type input "550.000"
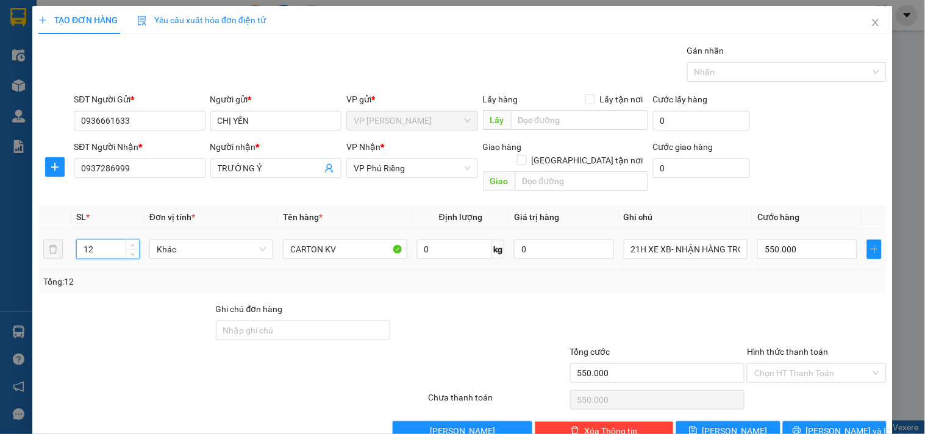
drag, startPoint x: 96, startPoint y: 241, endPoint x: 63, endPoint y: 245, distance: 33.1
click at [63, 245] on tr "12 Khác CARTON KV 0 kg 0 21H XE XB- NHẬN HÀNG TRONG NGÀY 550.000" at bounding box center [462, 249] width 848 height 41
type input "7"
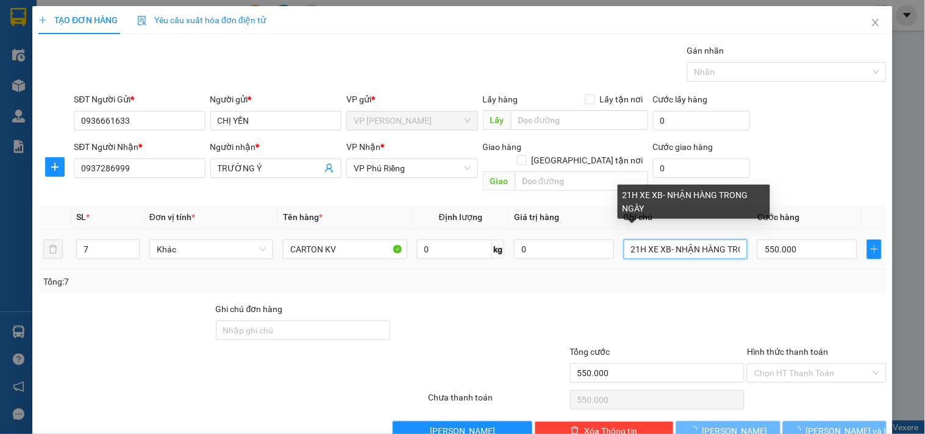
click at [689, 240] on input "21H XE XB- NHẬN HÀNG TRONG NGÀY" at bounding box center [686, 250] width 124 height 20
type input "0"
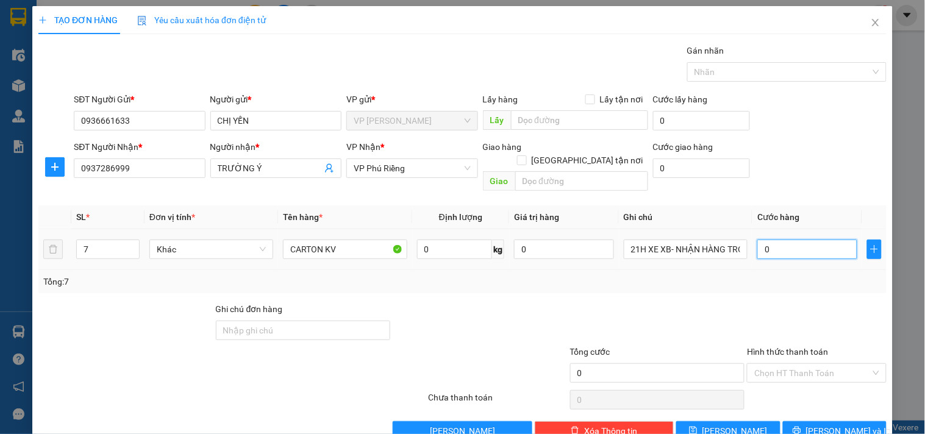
click at [793, 240] on input "0" at bounding box center [807, 250] width 100 height 20
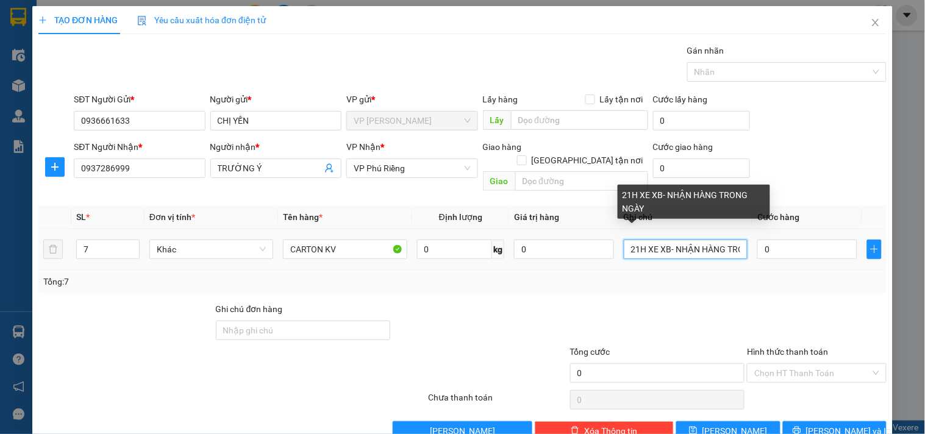
click at [717, 240] on input "21H XE XB- NHẬN HÀNG TRONG NGÀY" at bounding box center [686, 250] width 124 height 20
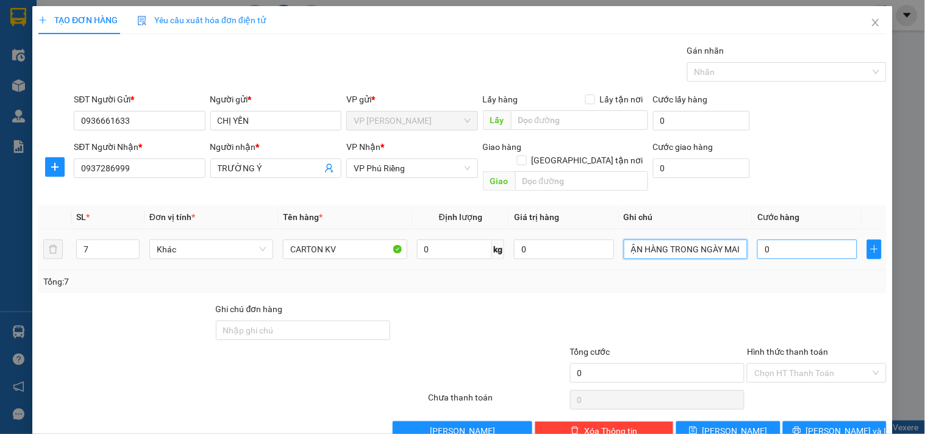
type input "21H XE XB- NHẬN HÀNG TRONG NGÀY MAI"
click at [776, 240] on input "0" at bounding box center [807, 250] width 100 height 20
type input "3"
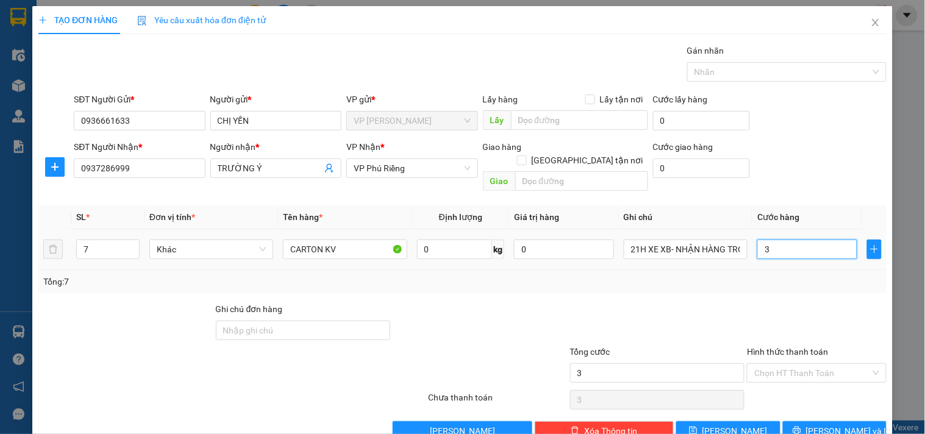
type input "30"
type input "300"
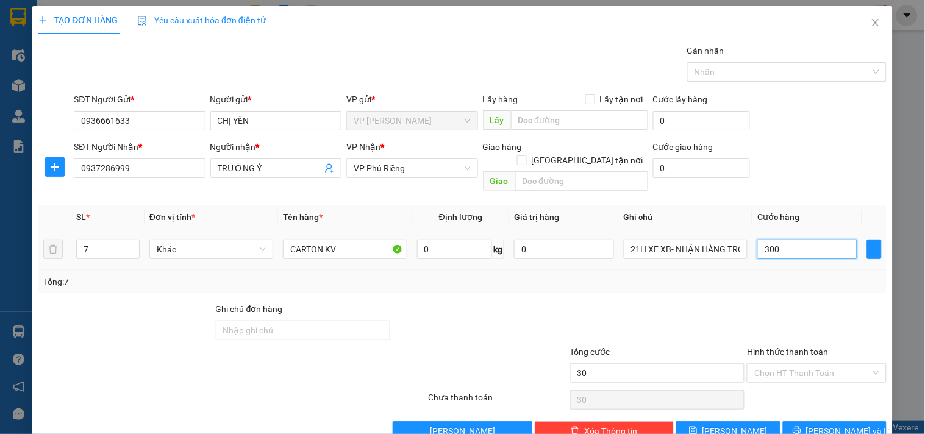
type input "300"
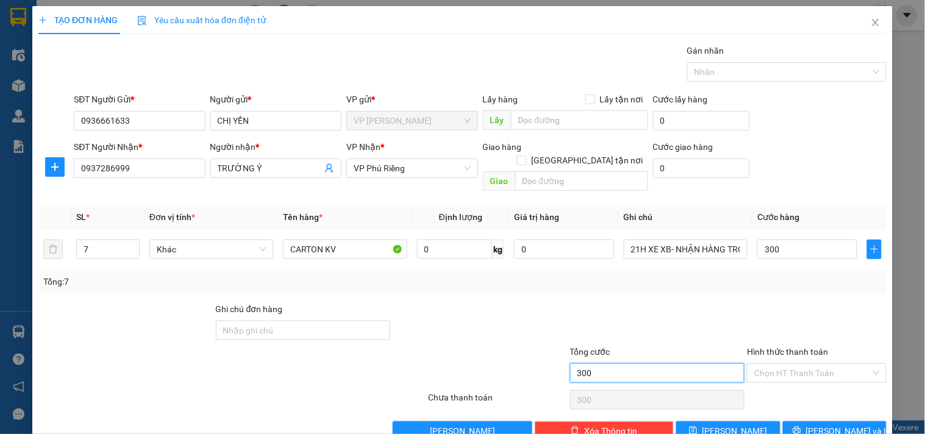
type input "300.000"
click at [606, 367] on input "300.000" at bounding box center [657, 373] width 175 height 20
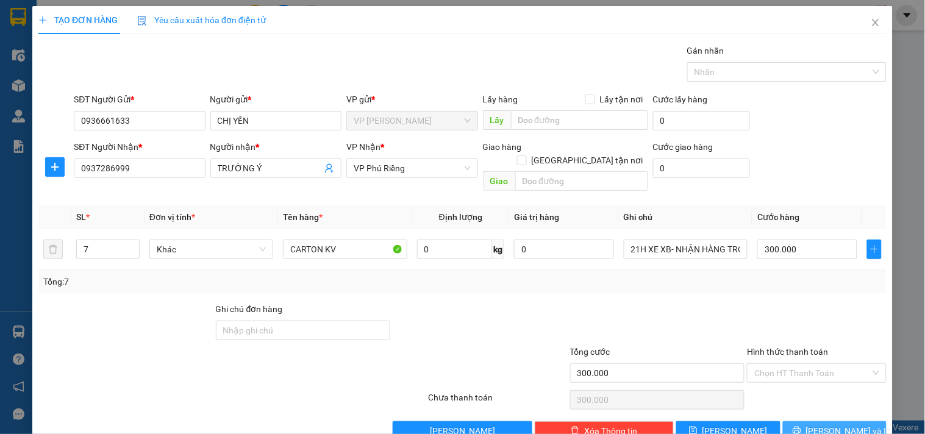
click at [818, 424] on span "[PERSON_NAME] và In" at bounding box center [848, 430] width 85 height 13
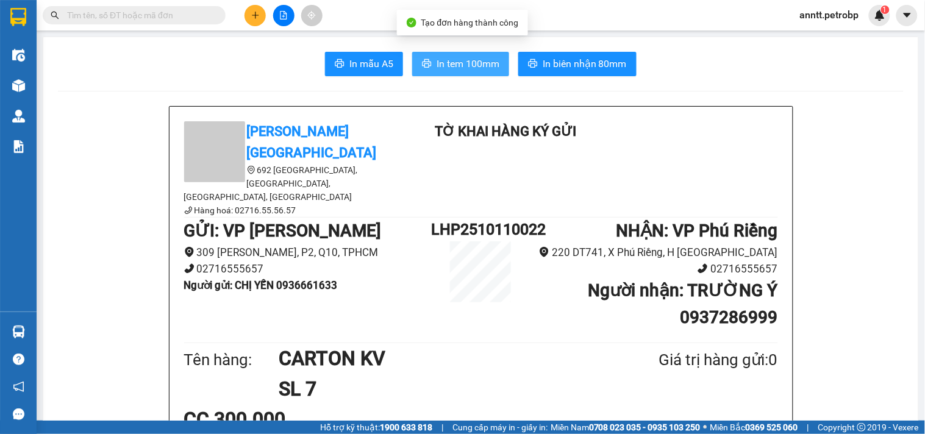
click at [484, 66] on span "In tem 100mm" at bounding box center [468, 63] width 63 height 15
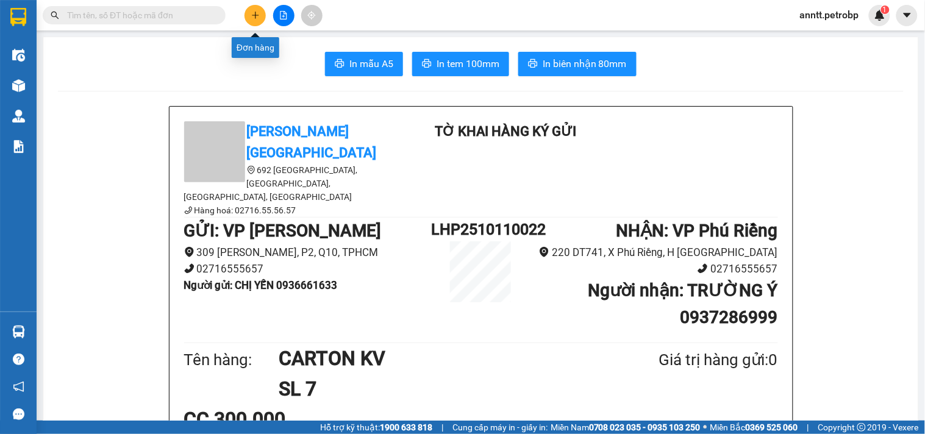
drag, startPoint x: 257, startPoint y: 16, endPoint x: 247, endPoint y: 20, distance: 10.2
click at [247, 20] on button at bounding box center [255, 15] width 21 height 21
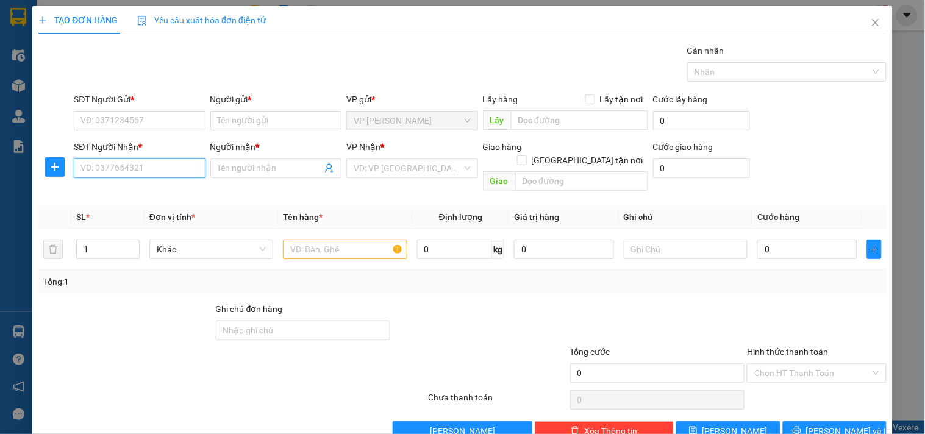
click at [126, 165] on input "SĐT Người Nhận *" at bounding box center [139, 169] width 131 height 20
click at [135, 171] on input "775" at bounding box center [139, 169] width 131 height 20
type input "775"
click at [871, 18] on icon "close" at bounding box center [876, 23] width 10 height 10
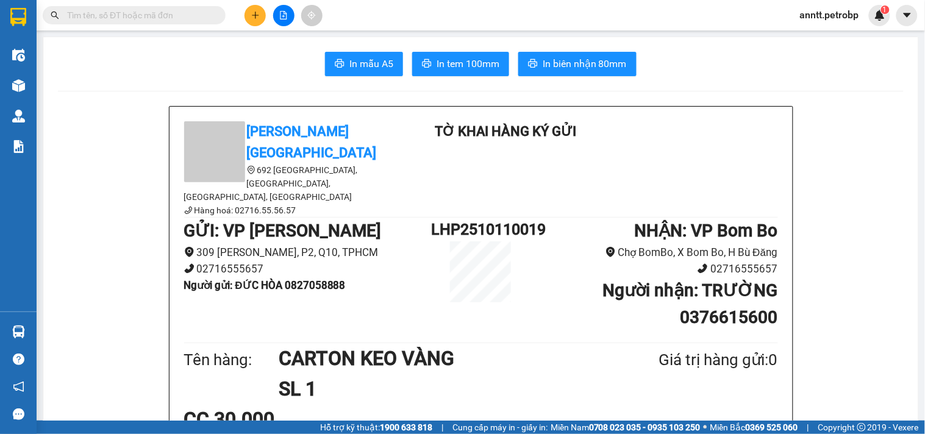
click at [116, 12] on input "text" at bounding box center [139, 15] width 144 height 13
paste input "0866797945"
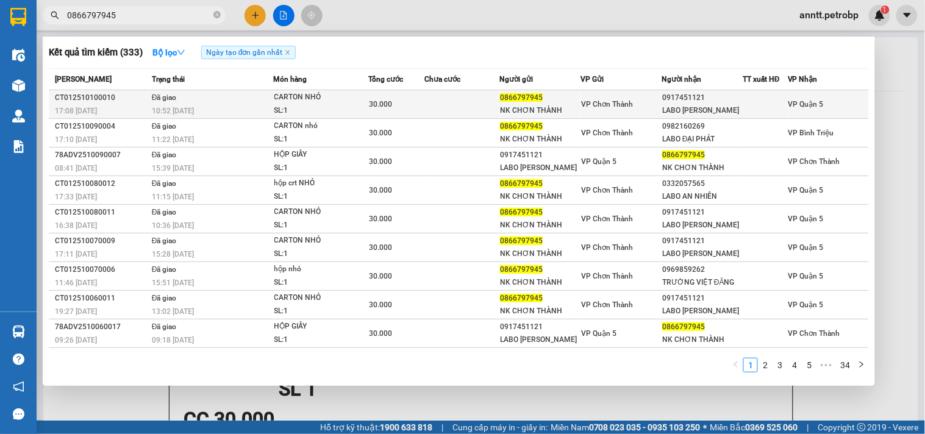
type input "0866797945"
click at [316, 105] on div "SL: 1" at bounding box center [319, 110] width 91 height 13
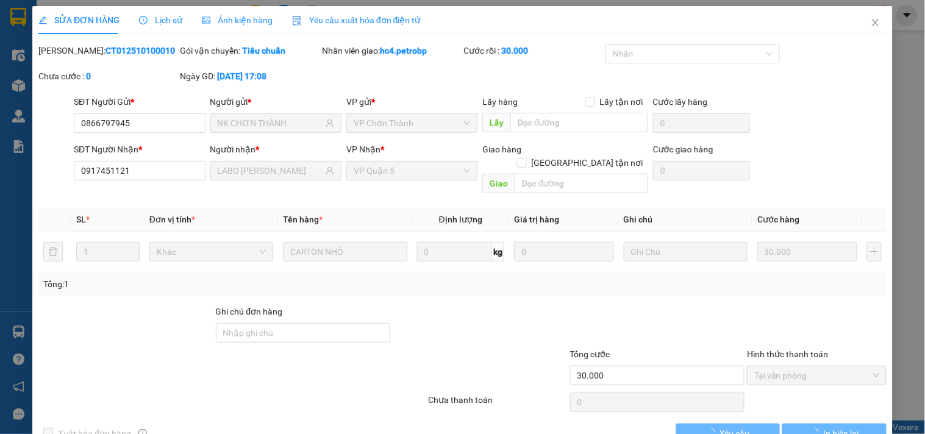
type input "0866797945"
type input "NK CHƠN THÀNH"
type input "0917451121"
type input "LABO [PERSON_NAME]"
type input "30.000"
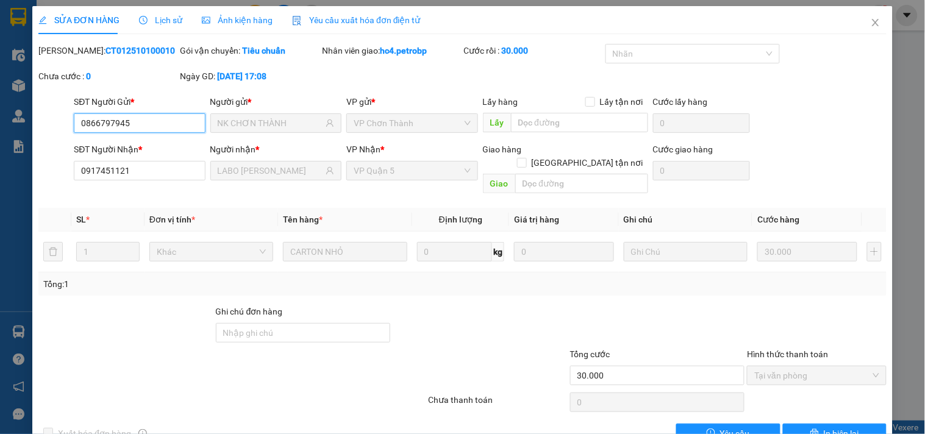
drag, startPoint x: 145, startPoint y: 124, endPoint x: 35, endPoint y: 136, distance: 109.8
click at [35, 136] on div "SỬA ĐƠN HÀNG Lịch sử Ảnh kiện hàng Yêu cầu xuất hóa đơn điện tử Total Paid Fee …" at bounding box center [462, 229] width 860 height 446
drag, startPoint x: 862, startPoint y: 18, endPoint x: 543, endPoint y: 15, distance: 319.0
click at [871, 18] on icon "close" at bounding box center [876, 23] width 10 height 10
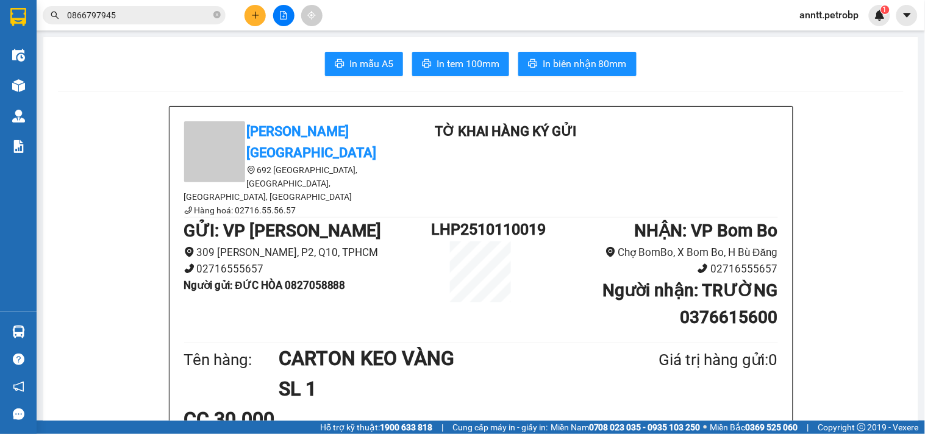
click at [266, 19] on div at bounding box center [283, 15] width 91 height 21
click at [259, 17] on icon "plus" at bounding box center [255, 15] width 9 height 9
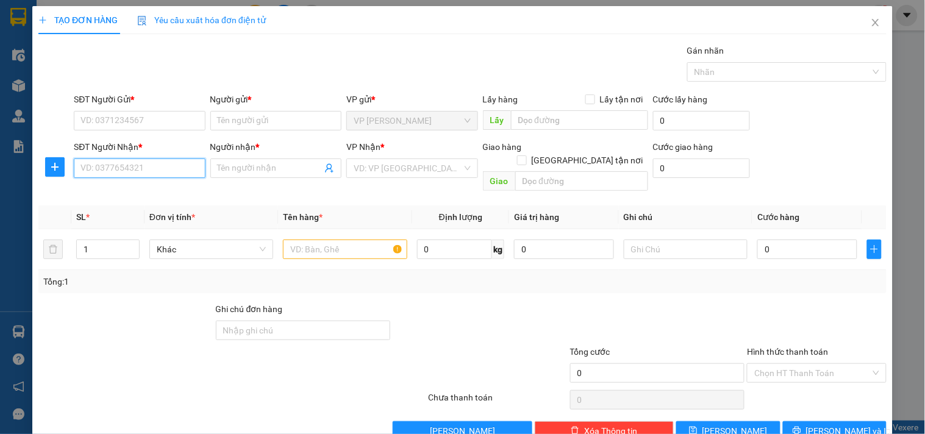
click at [123, 167] on input "SĐT Người Nhận *" at bounding box center [139, 169] width 131 height 20
click at [118, 166] on input "775" at bounding box center [139, 169] width 131 height 20
drag, startPoint x: 101, startPoint y: 175, endPoint x: 24, endPoint y: 174, distance: 76.2
click at [24, 174] on div "TẠO ĐƠN HÀNG Yêu cầu xuất hóa đơn điện tử Transit Pickup Surcharge Ids Transit …" at bounding box center [462, 217] width 925 height 434
type input "7"
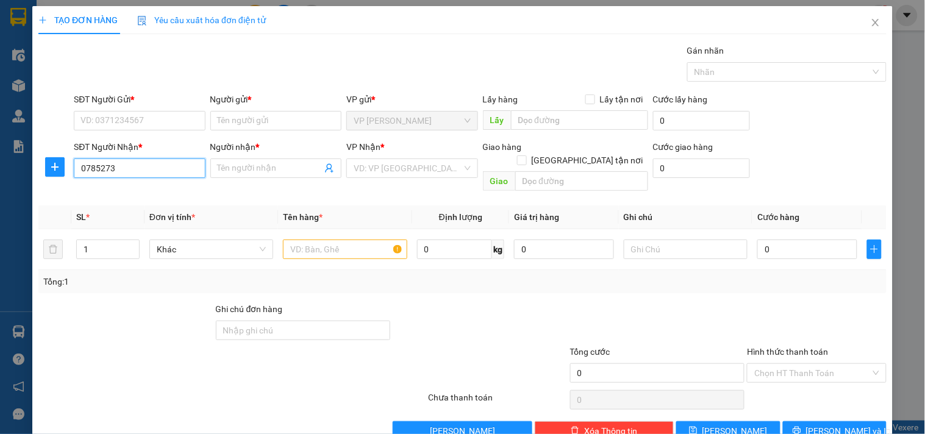
click at [130, 166] on input "0785273" at bounding box center [139, 169] width 131 height 20
type input "0785273775"
click at [295, 168] on input "Người nhận *" at bounding box center [270, 168] width 104 height 13
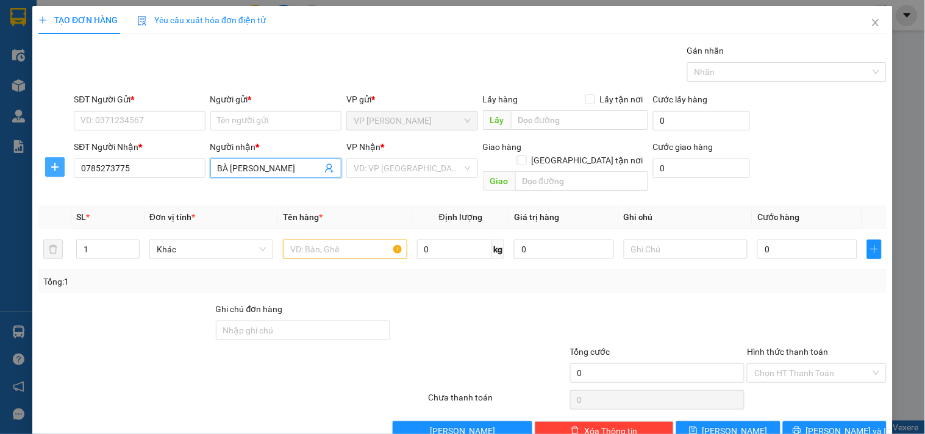
type input "BÀ [PERSON_NAME]"
click at [51, 168] on icon "plus" at bounding box center [55, 167] width 10 height 10
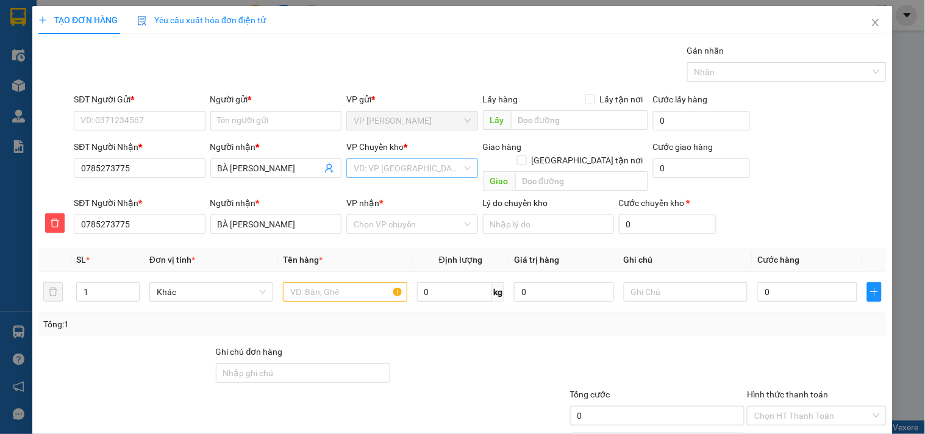
click at [409, 170] on input "search" at bounding box center [408, 168] width 108 height 18
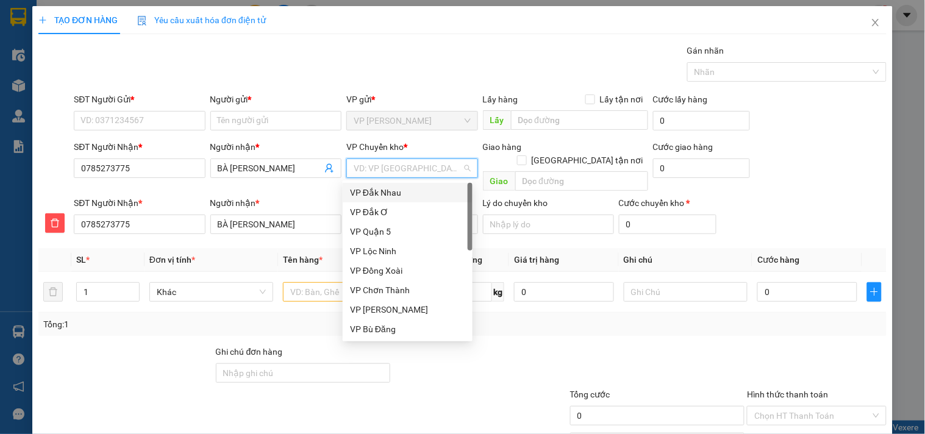
type input "X"
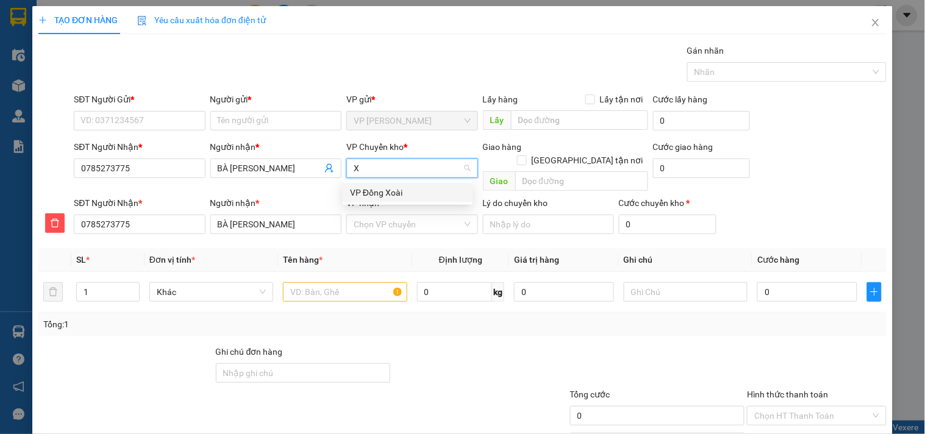
click at [410, 187] on div "VP Đồng Xoài" at bounding box center [407, 192] width 115 height 13
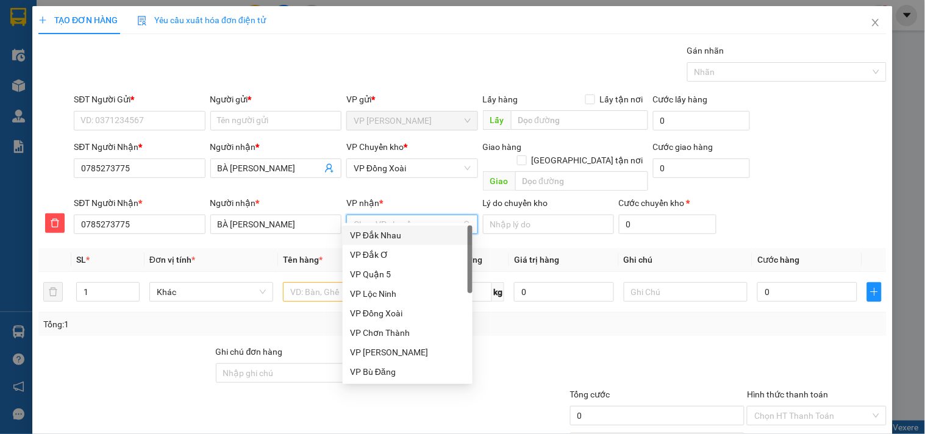
click at [403, 215] on input "VP nhận *" at bounding box center [408, 224] width 108 height 18
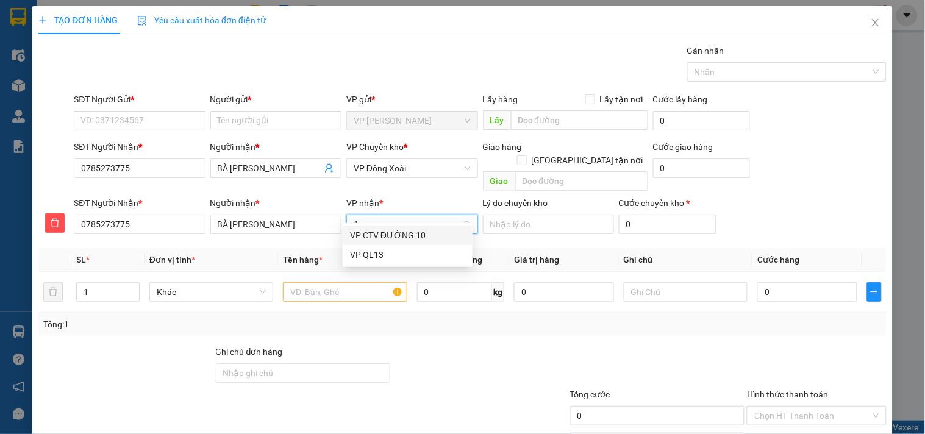
type input "10"
click at [399, 234] on div "VP CTV ĐƯỜNG 10" at bounding box center [407, 235] width 115 height 13
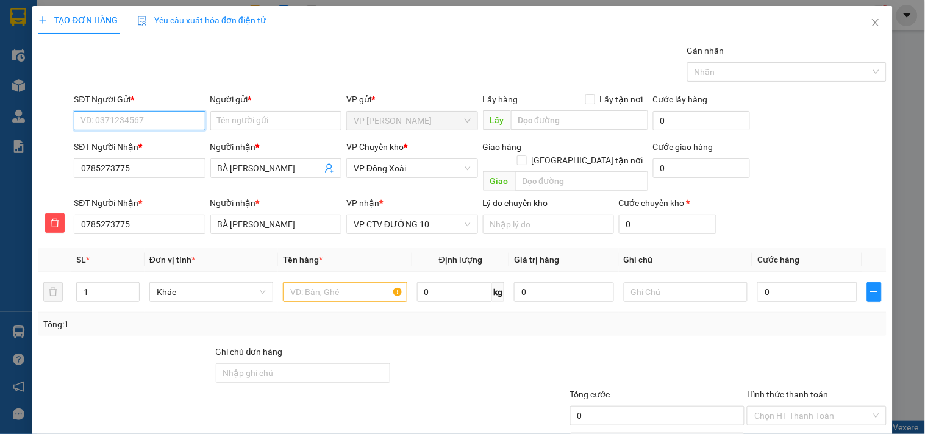
click at [156, 123] on input "SĐT Người Gửi *" at bounding box center [139, 121] width 131 height 20
type input "0902471618"
click at [136, 143] on div "0902471618 - NGỌC" at bounding box center [137, 144] width 115 height 13
type input "NGỌC"
type input "210.000"
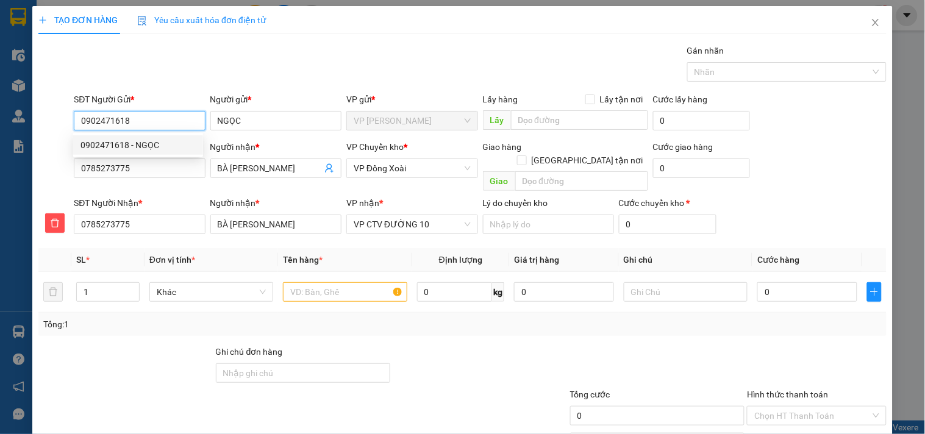
type input "210.000"
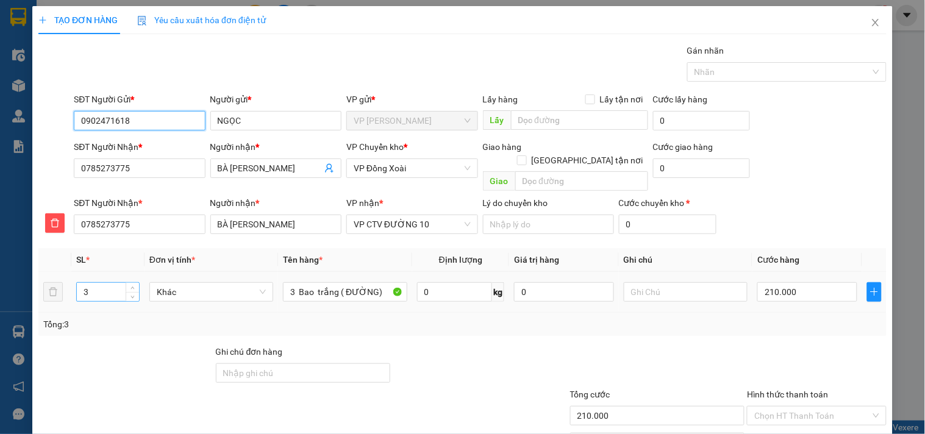
type input "0902471618"
click at [94, 283] on input "3" at bounding box center [108, 292] width 62 height 18
type input "3"
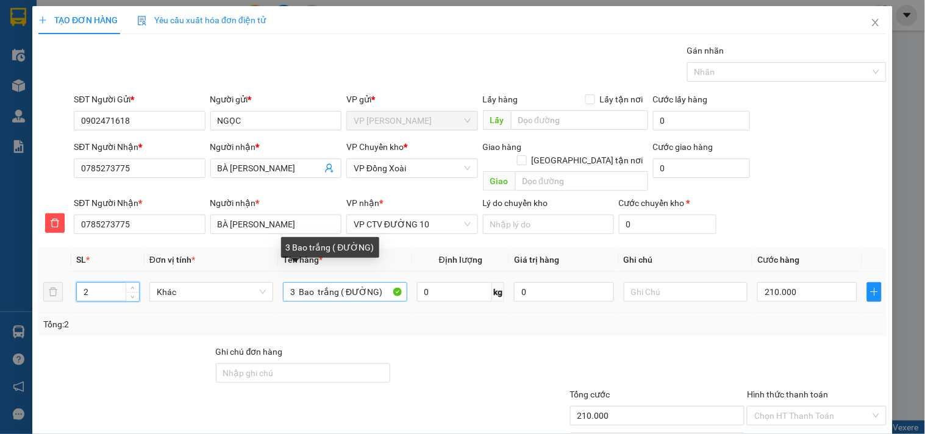
type input "2"
drag, startPoint x: 293, startPoint y: 279, endPoint x: 258, endPoint y: 288, distance: 36.4
click at [258, 288] on tr "2 Khác 3 Bao trắng ( ĐƯỜNG) 0 kg 0 210.000" at bounding box center [462, 292] width 848 height 41
type input "0"
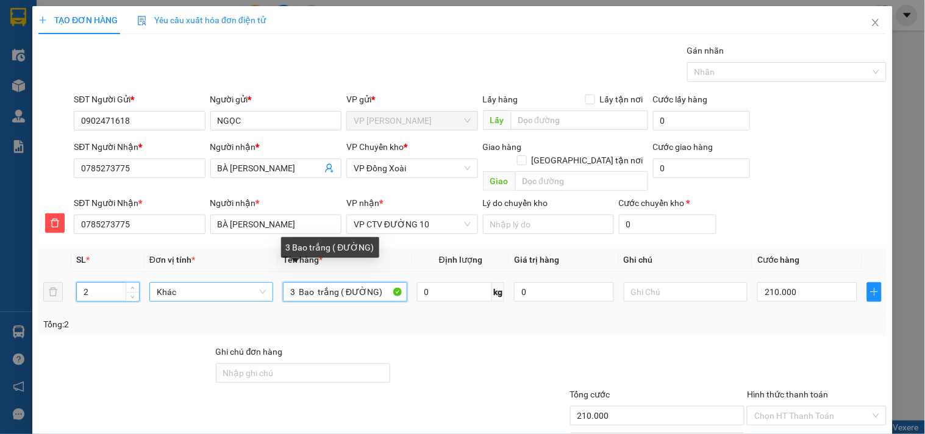
type input "0"
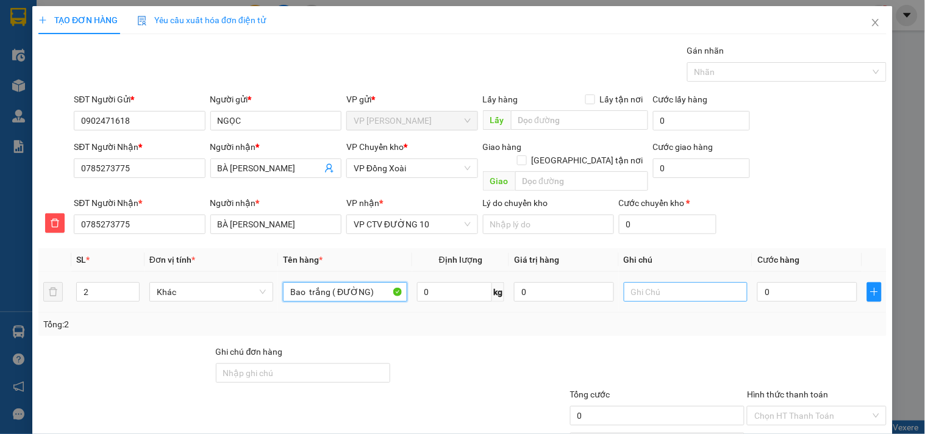
type input "Bao trắng ( ĐƯỜNG)"
click at [662, 282] on input "text" at bounding box center [686, 292] width 124 height 20
type input "9 H NGÀY MAI XB"
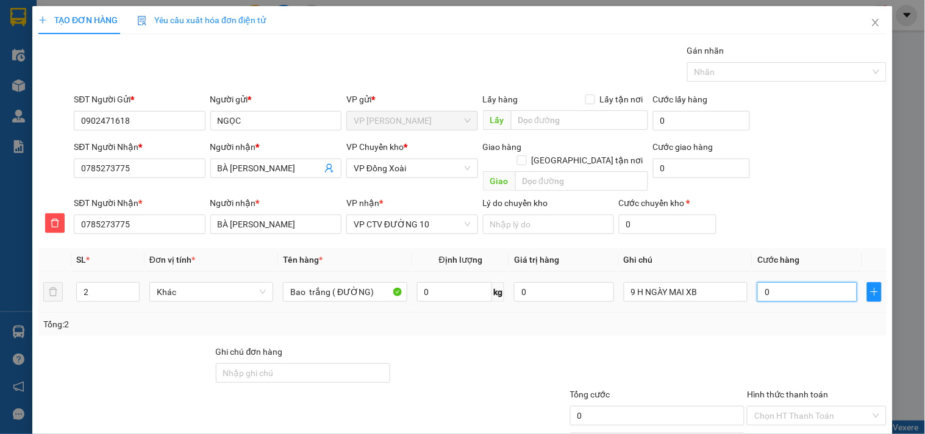
click at [779, 282] on input "0" at bounding box center [807, 292] width 100 height 20
type input "1"
type input "16"
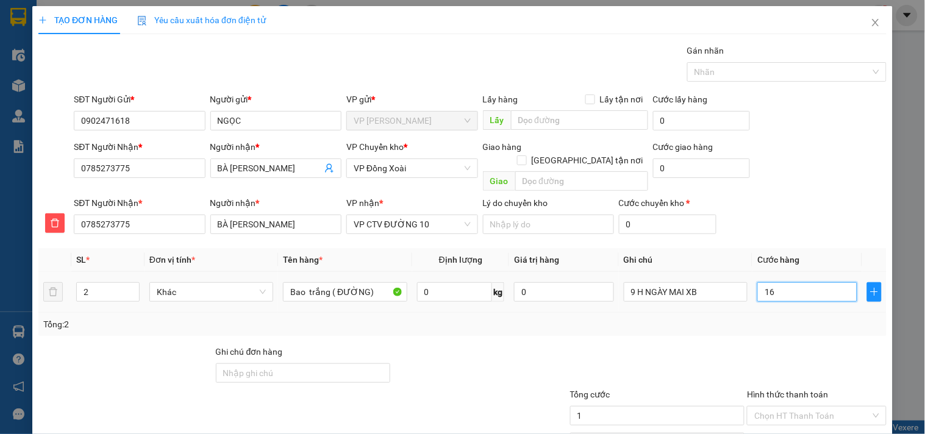
type input "16"
type input "160"
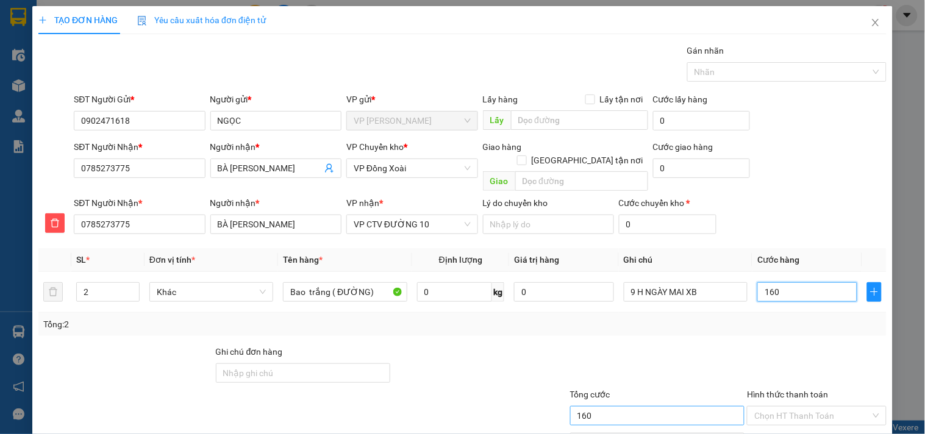
type input "160"
type input "160.000"
click at [656, 406] on input "160.000" at bounding box center [657, 416] width 175 height 20
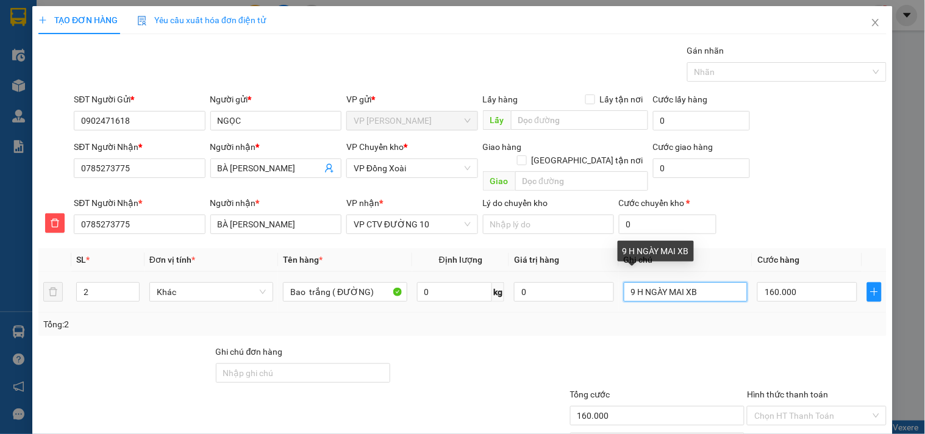
click at [710, 282] on input "9 H NGÀY MAI XB" at bounding box center [686, 292] width 124 height 20
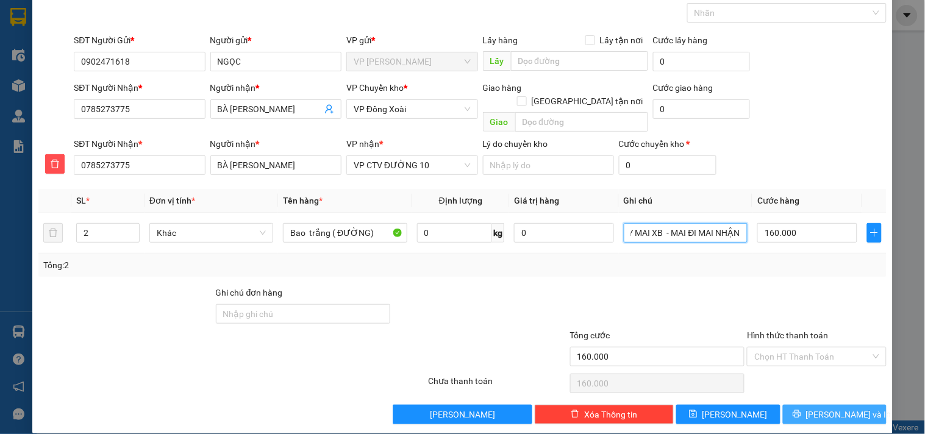
type input "9 H NGÀY MAI XB - MAI ĐI MAI NHẬN"
click at [798, 405] on button "[PERSON_NAME] và In" at bounding box center [835, 415] width 104 height 20
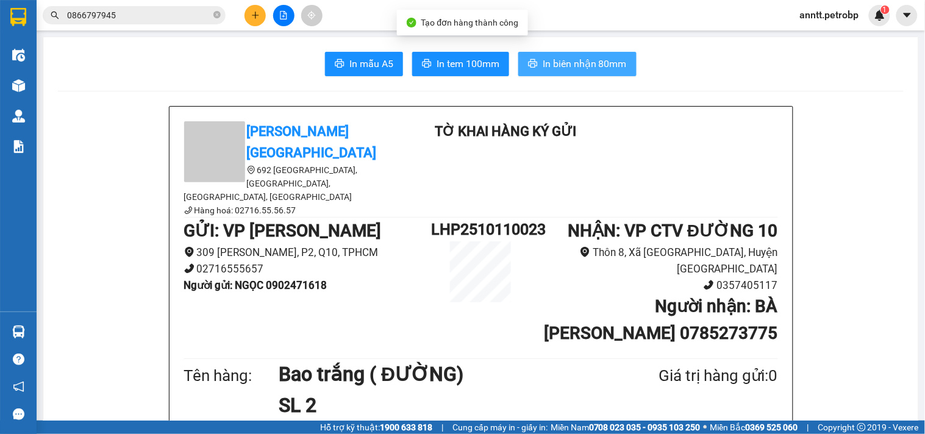
click at [551, 57] on span "In biên nhận 80mm" at bounding box center [585, 63] width 84 height 15
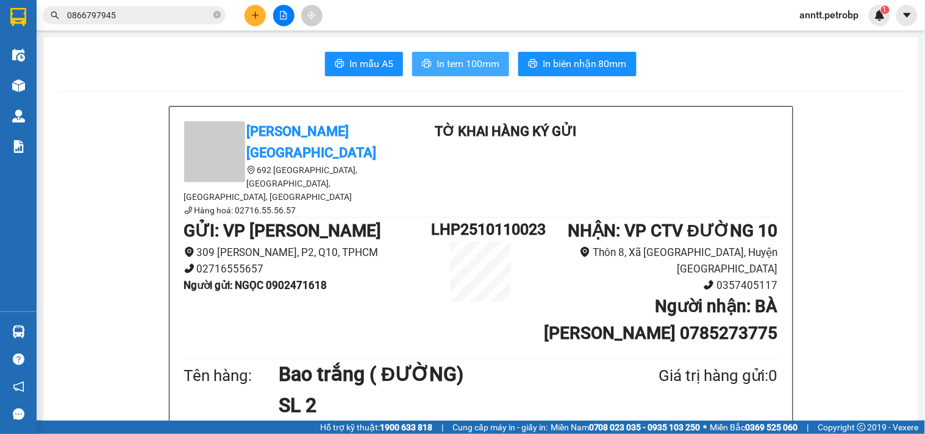
click at [459, 68] on span "In tem 100mm" at bounding box center [468, 63] width 63 height 15
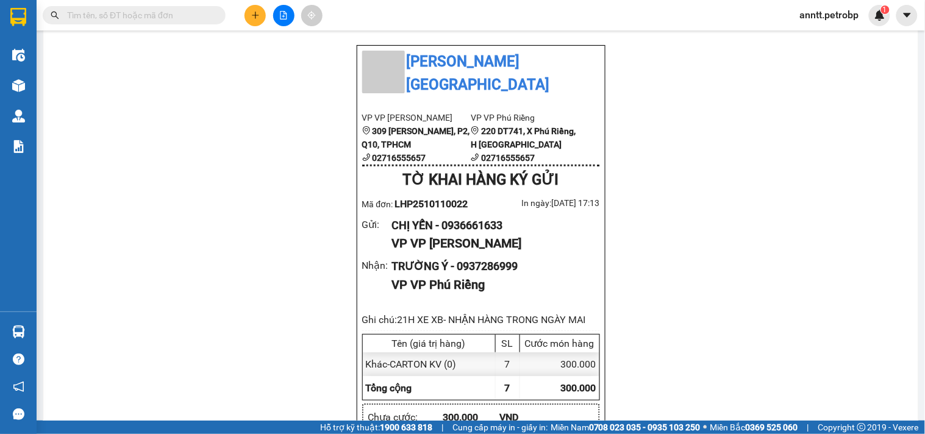
scroll to position [813, 0]
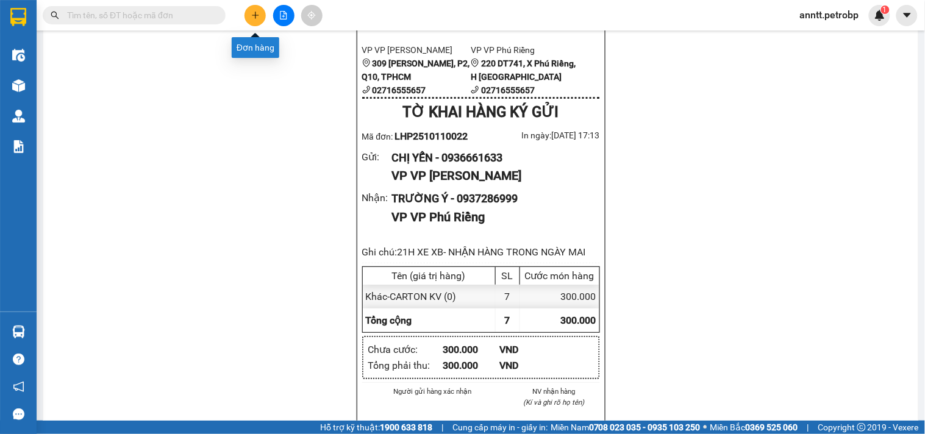
click at [252, 16] on icon "plus" at bounding box center [255, 15] width 9 height 9
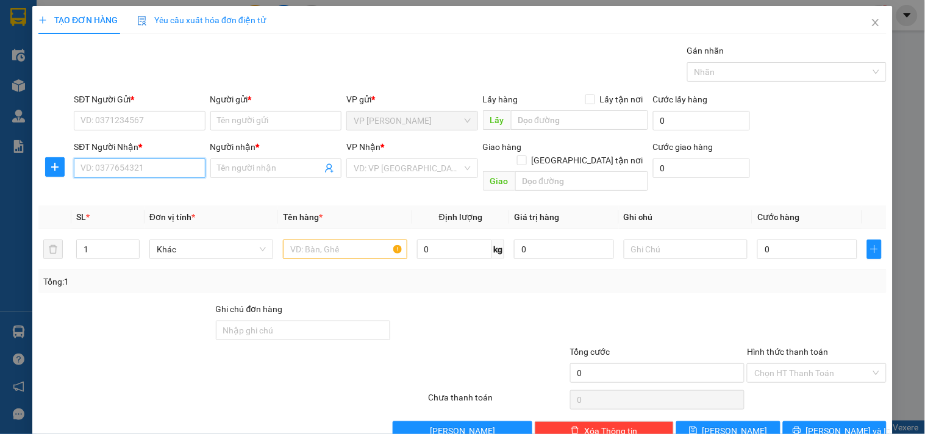
click at [110, 168] on input "SĐT Người Nhận *" at bounding box center [139, 169] width 131 height 20
click at [111, 168] on input "SĐT Người Nhận *" at bounding box center [139, 169] width 131 height 20
type input "0983003060"
click at [259, 170] on input "Người nhận *" at bounding box center [270, 168] width 104 height 13
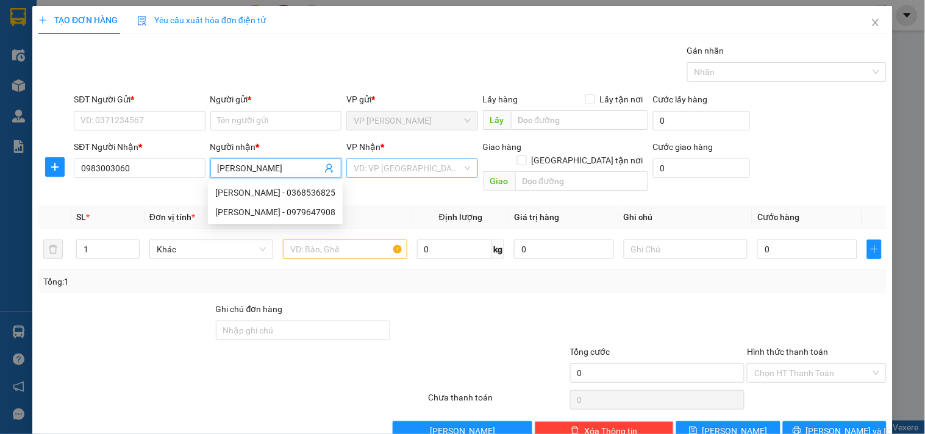
type input "[PERSON_NAME]"
click at [392, 168] on input "search" at bounding box center [408, 168] width 108 height 18
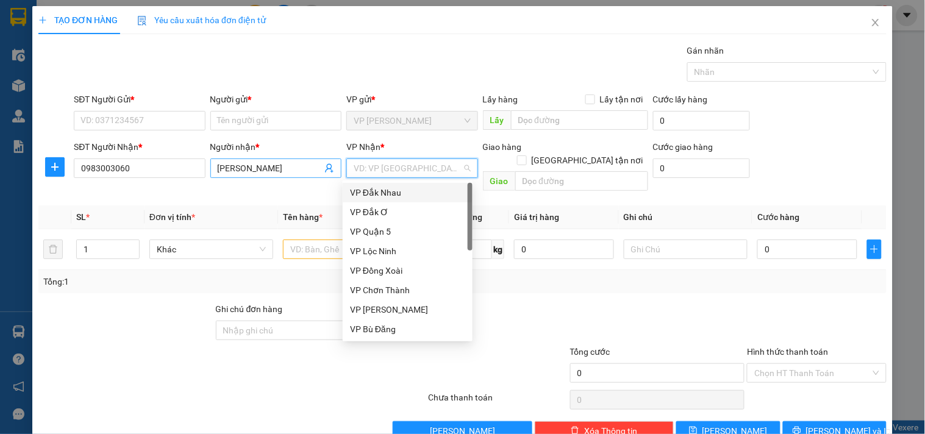
click at [282, 171] on input "[PERSON_NAME]" at bounding box center [270, 168] width 104 height 13
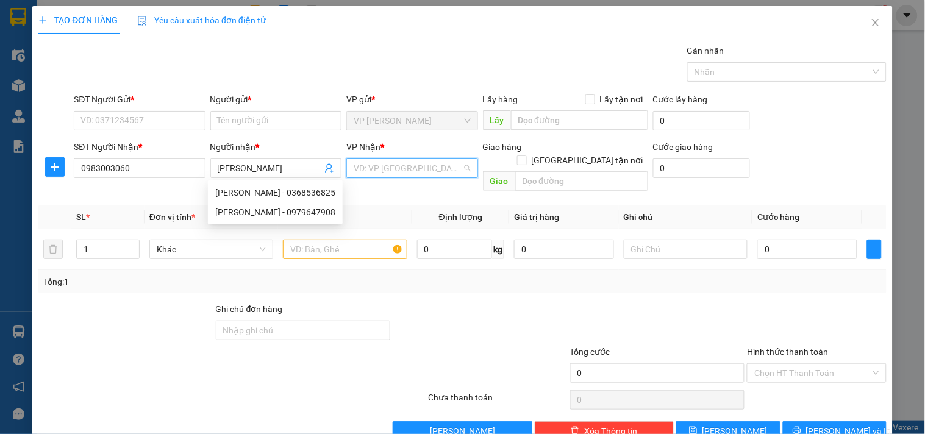
click at [382, 166] on input "search" at bounding box center [408, 168] width 108 height 18
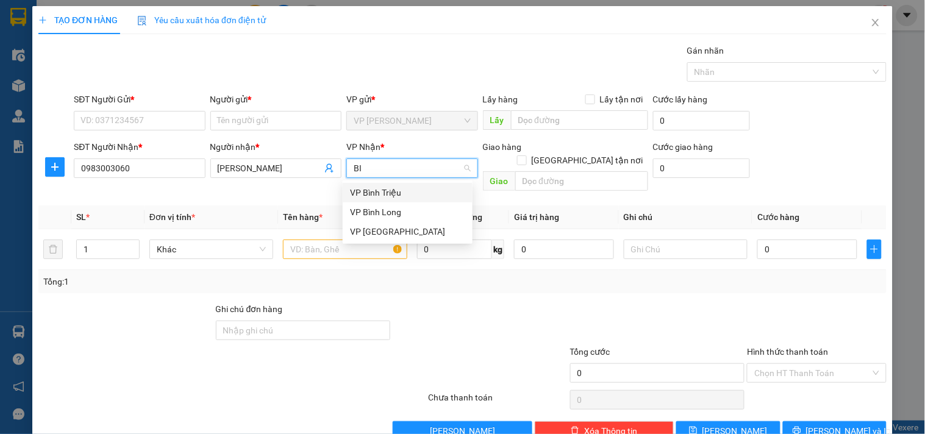
type input "BIN"
click at [391, 228] on div "VP [GEOGRAPHIC_DATA]" at bounding box center [407, 231] width 115 height 13
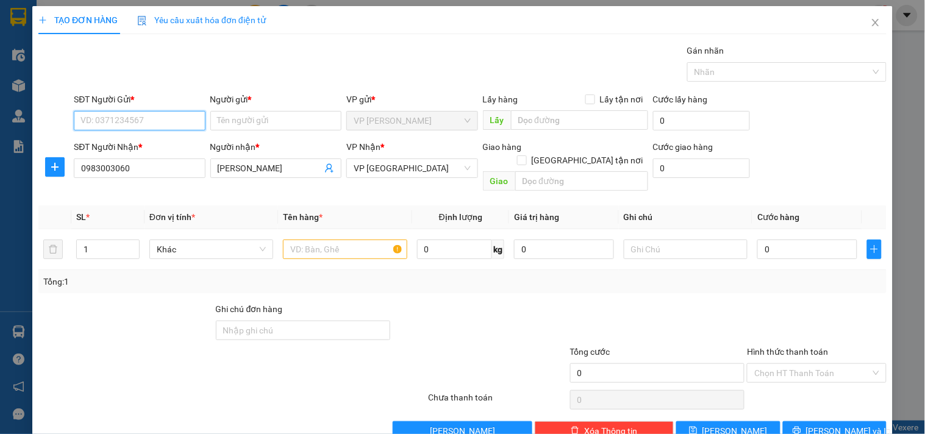
click at [137, 119] on input "SĐT Người Gửi *" at bounding box center [139, 121] width 131 height 20
click at [143, 114] on input "SĐT Người Gửi *" at bounding box center [139, 121] width 131 height 20
click at [134, 145] on div "0989778696 - [PERSON_NAME] QUYẾT" at bounding box center [154, 144] width 148 height 13
type input "0989778696"
type input "HOÀNG ĐỨC QUYẾT"
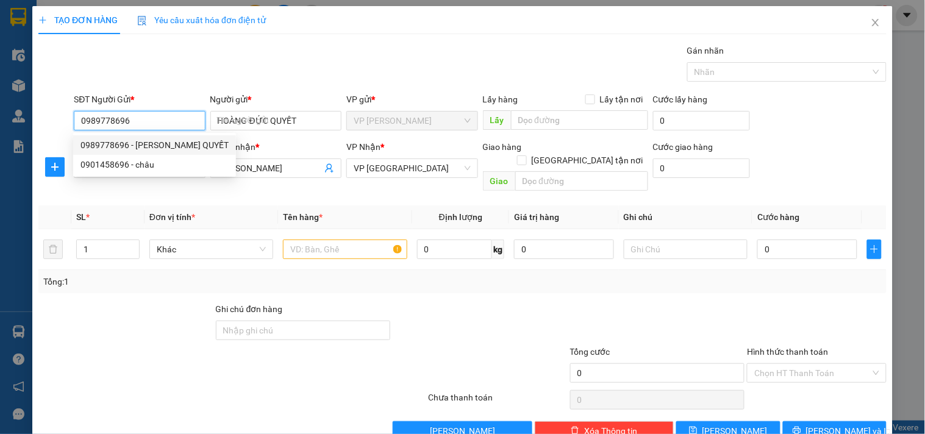
type input "40.000"
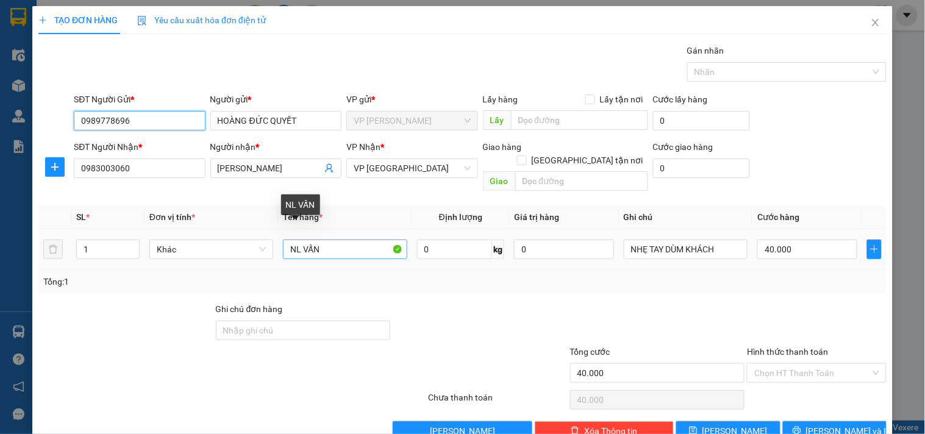
type input "0989778696"
click at [334, 240] on input "NL VẤN" at bounding box center [345, 250] width 124 height 20
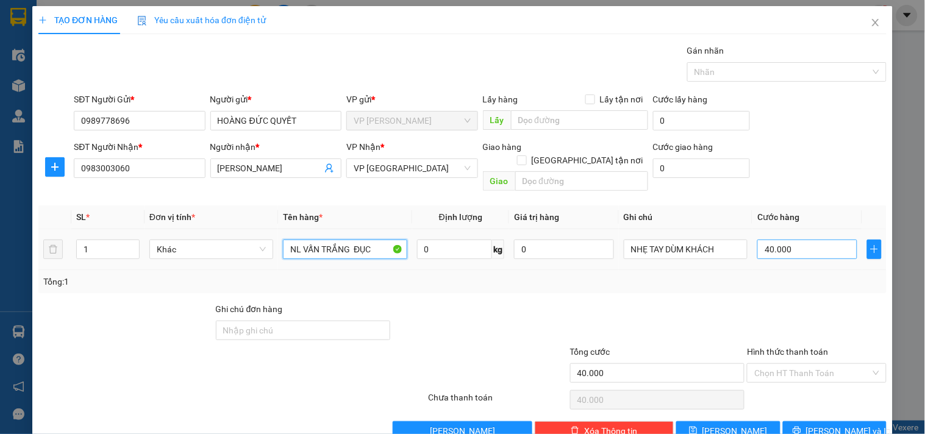
type input "NL VẤN TRẮNG ĐỤC"
click at [803, 240] on input "40.000" at bounding box center [807, 250] width 100 height 20
type input "6"
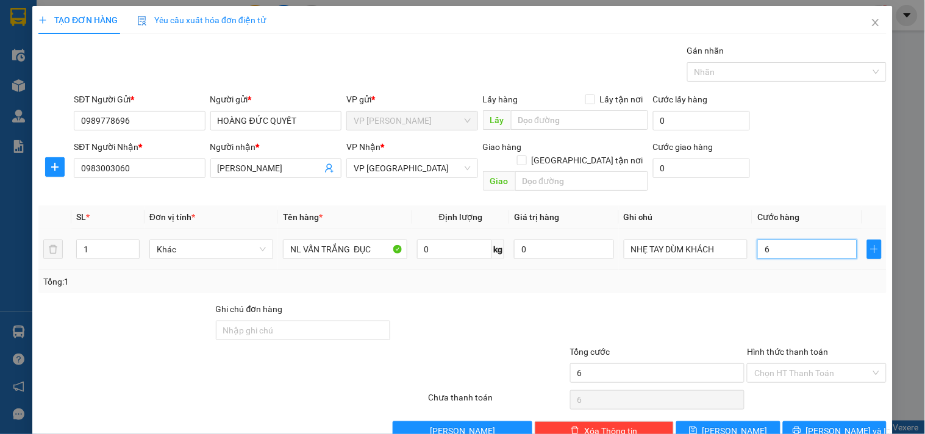
type input "60"
type input "6"
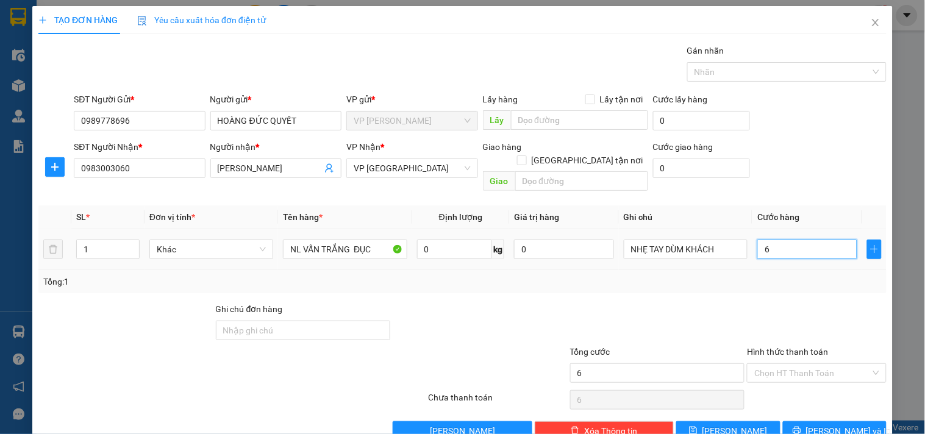
type input "0"
type input "05"
type input "5"
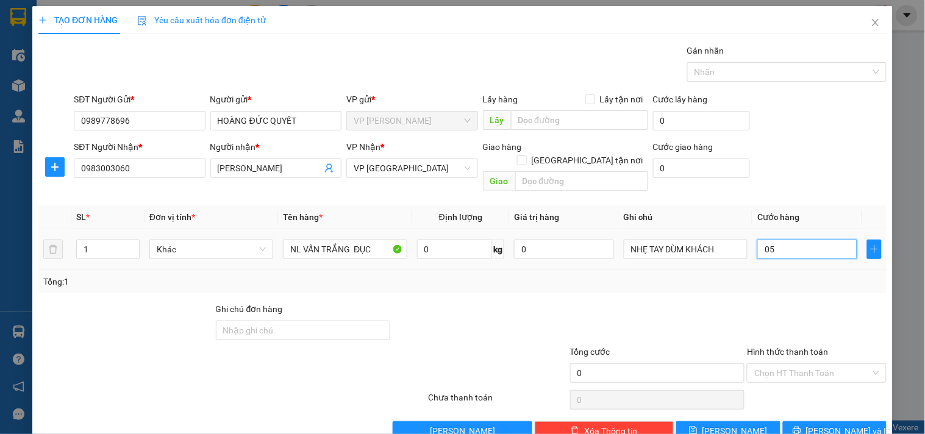
type input "5"
type input "50"
type input "050"
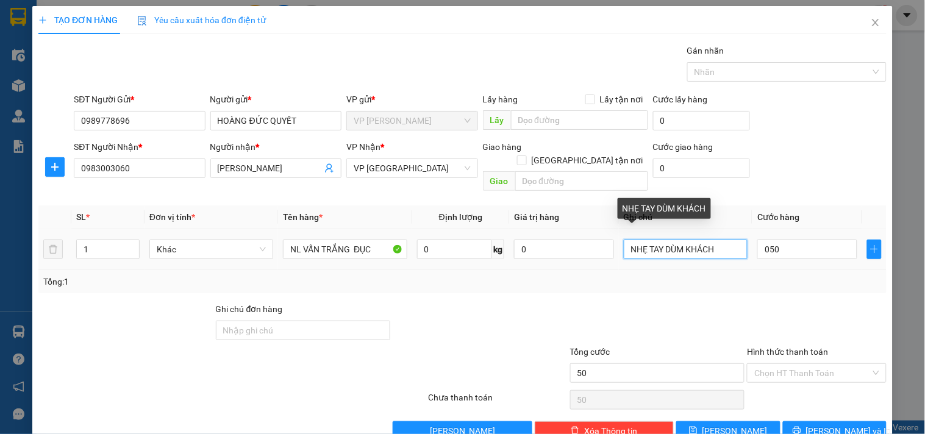
type input "50.000"
click at [720, 240] on input "NHẸ TAY DÙM KHÁCH" at bounding box center [686, 250] width 124 height 20
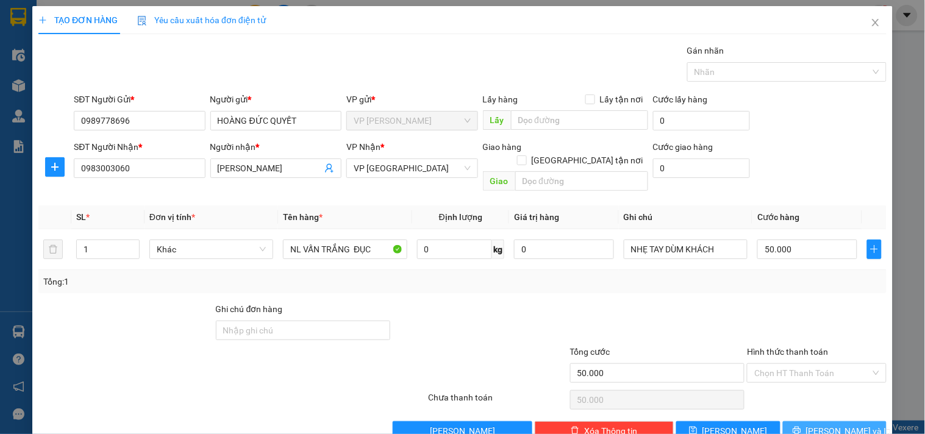
click at [821, 424] on span "[PERSON_NAME] và In" at bounding box center [848, 430] width 85 height 13
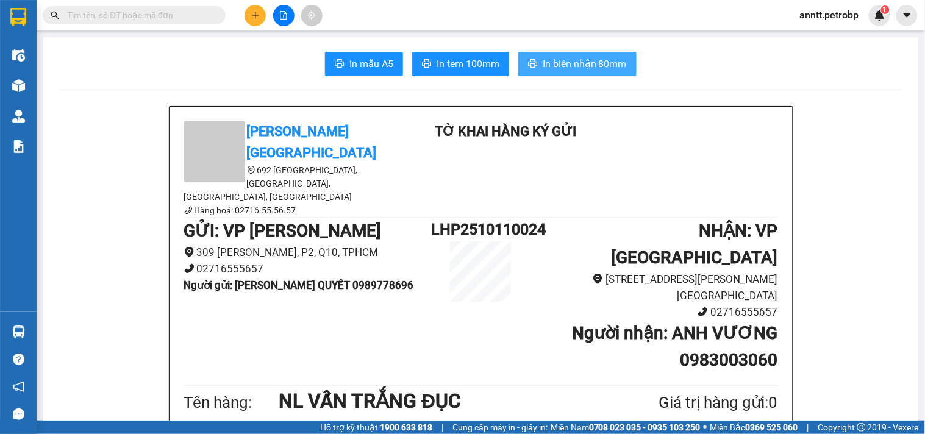
click at [580, 60] on span "In biên nhận 80mm" at bounding box center [585, 63] width 84 height 15
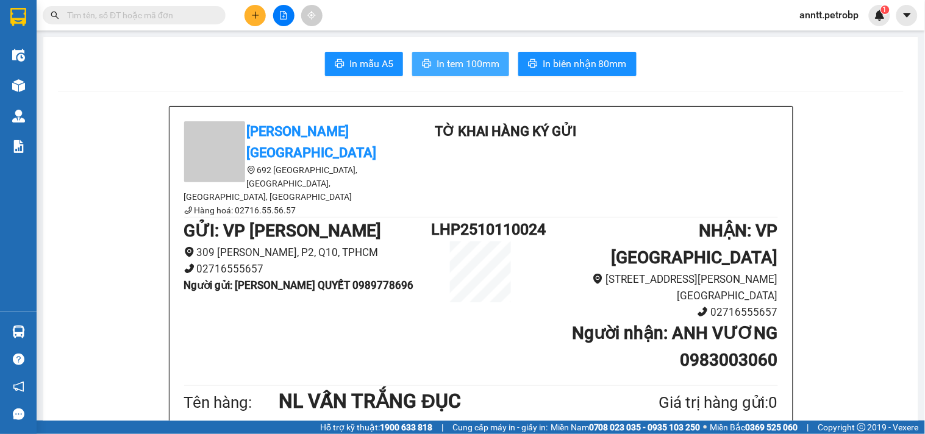
click at [473, 58] on span "In tem 100mm" at bounding box center [468, 63] width 63 height 15
click at [254, 21] on button at bounding box center [255, 15] width 21 height 21
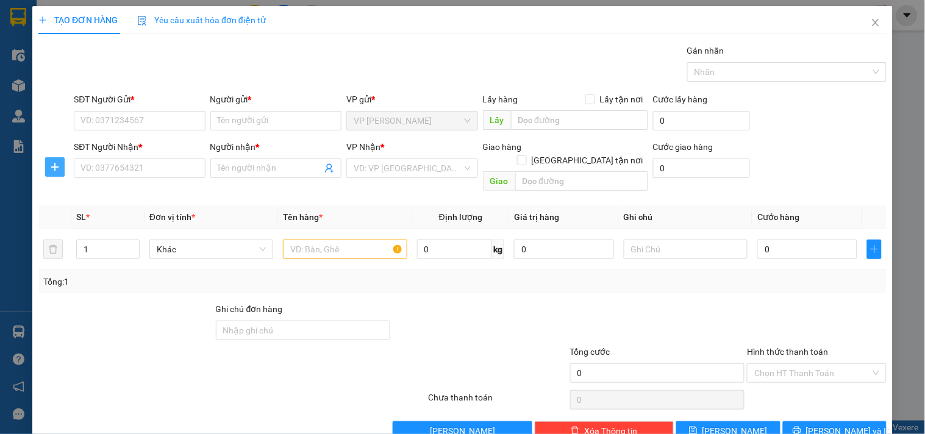
click at [55, 168] on icon "plus" at bounding box center [55, 167] width 10 height 10
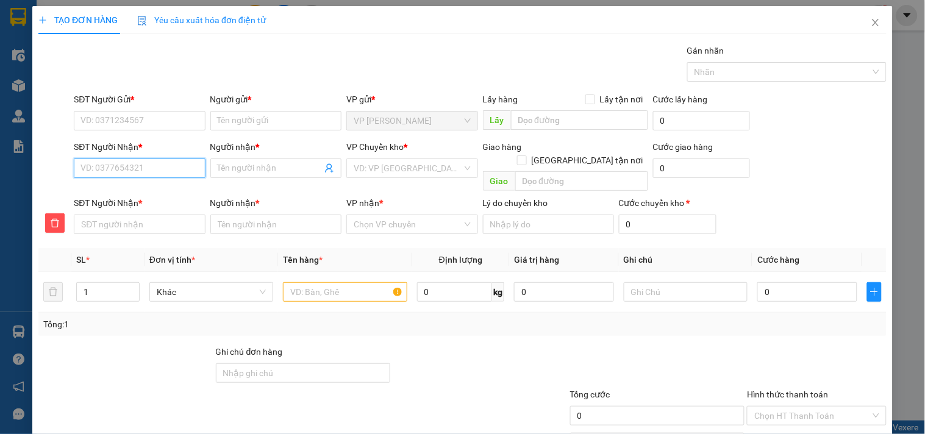
click at [93, 169] on input "SĐT Người Nhận *" at bounding box center [139, 169] width 131 height 20
type input "6"
type input "67"
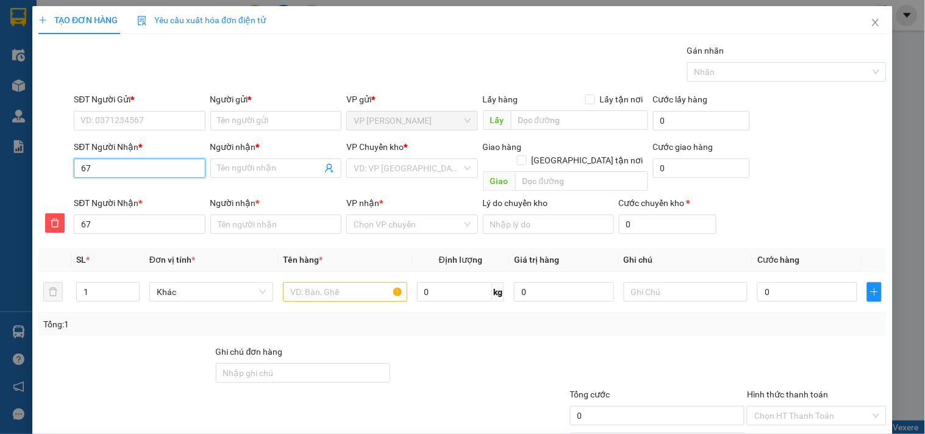
type input "678"
type input "6789"
click at [111, 198] on div "0707536789 - HUY" at bounding box center [137, 192] width 115 height 13
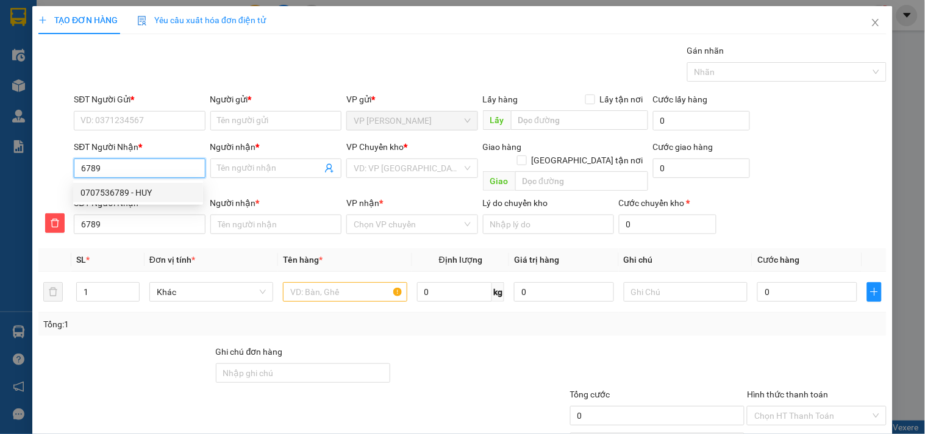
type input "0707536789"
type input "HUY"
type input "0707536789"
type input "HUY"
type input "30.000"
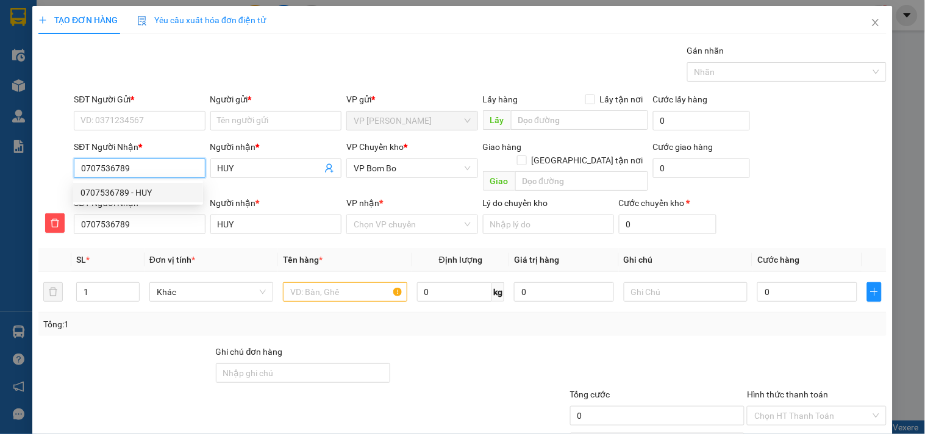
type input "30.000"
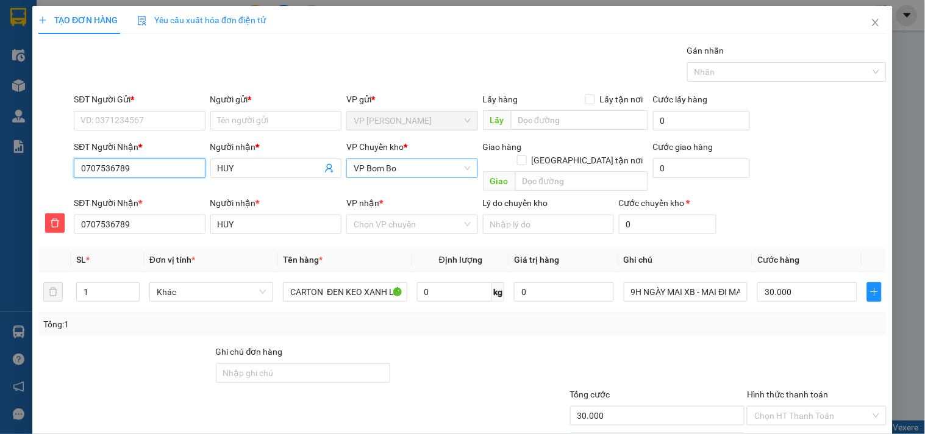
click at [416, 170] on span "VP Bom Bo" at bounding box center [412, 168] width 116 height 18
type input "0707536789"
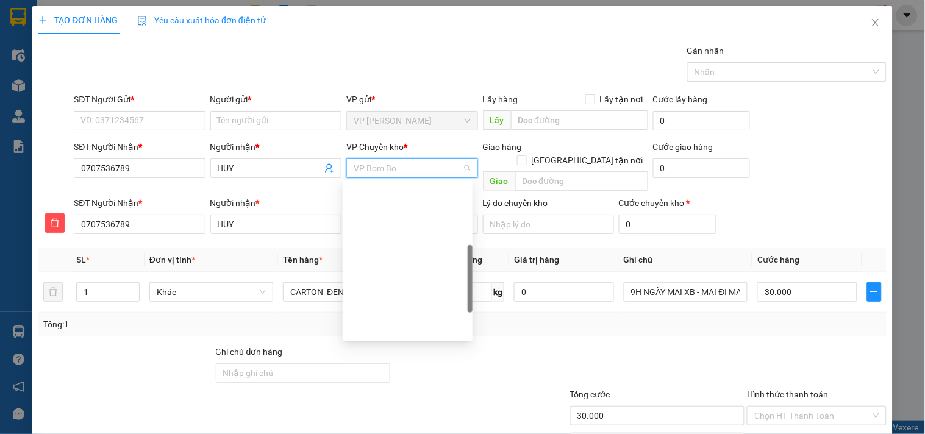
scroll to position [195, 0]
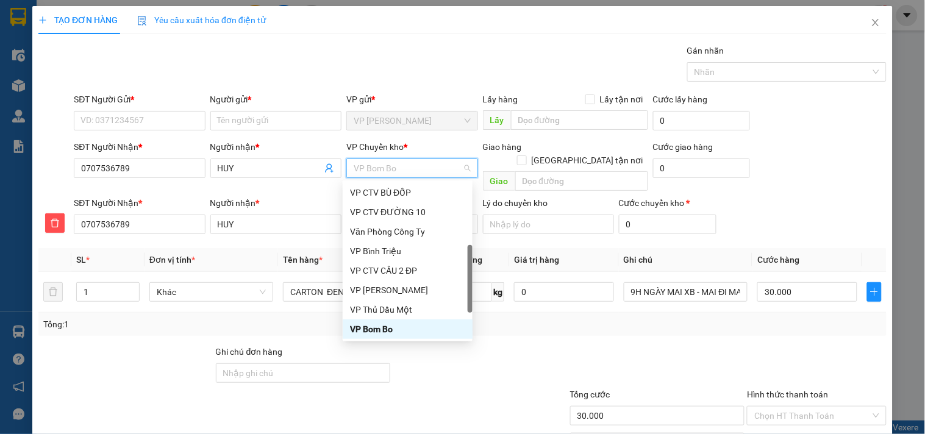
type input "X"
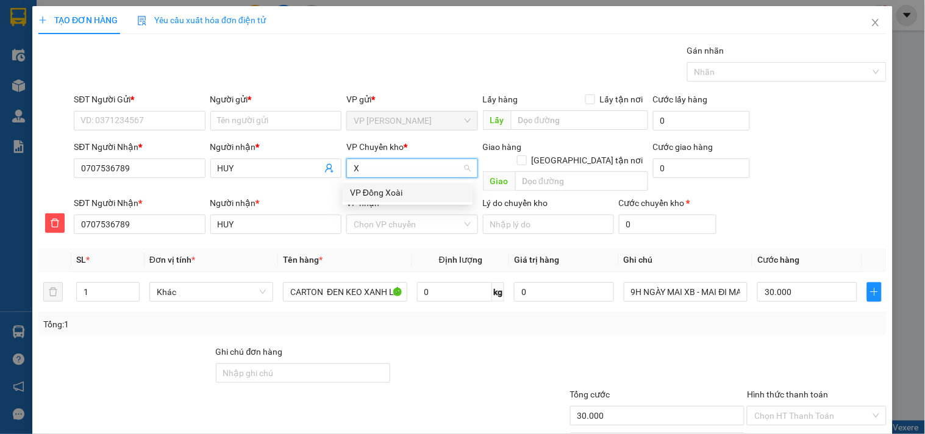
scroll to position [0, 0]
click at [380, 191] on div "VP Đồng Xoài" at bounding box center [407, 192] width 115 height 13
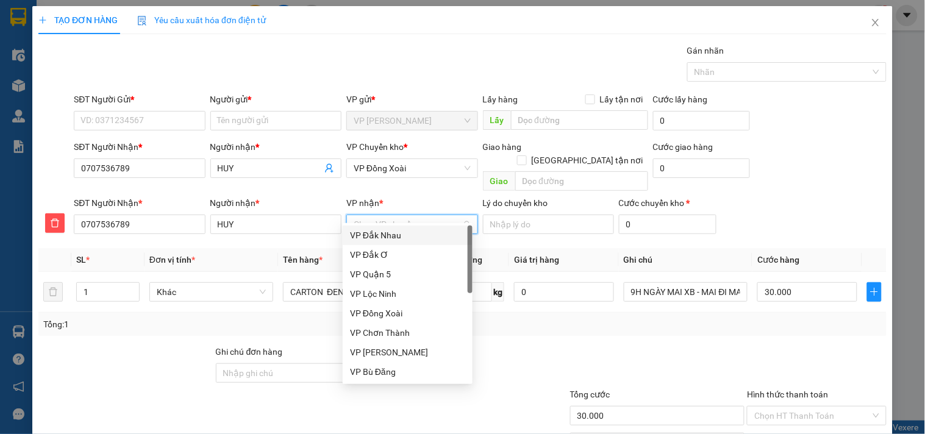
click at [382, 215] on input "VP nhận *" at bounding box center [408, 224] width 108 height 18
type input "B"
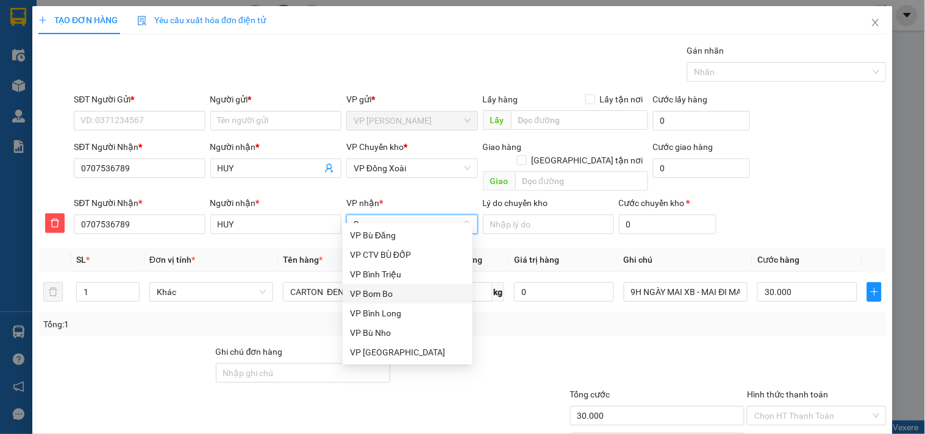
click at [383, 298] on div "VP Bom Bo" at bounding box center [407, 293] width 115 height 13
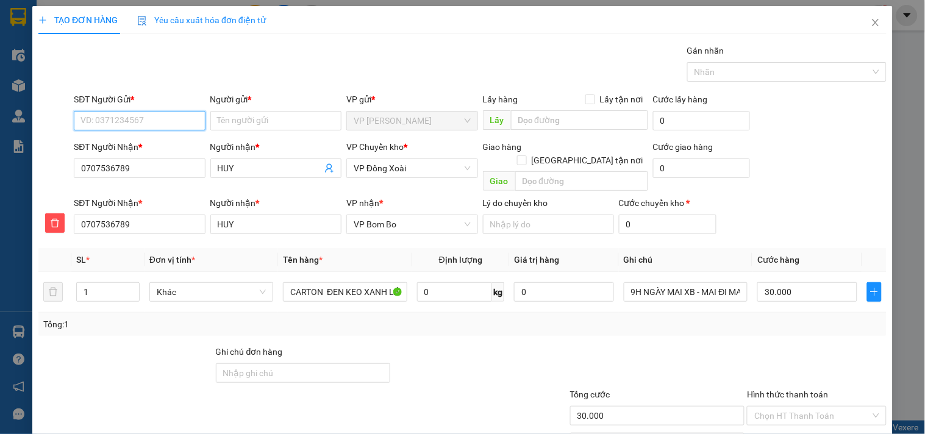
click at [149, 119] on input "SĐT Người Gửi *" at bounding box center [139, 121] width 131 height 20
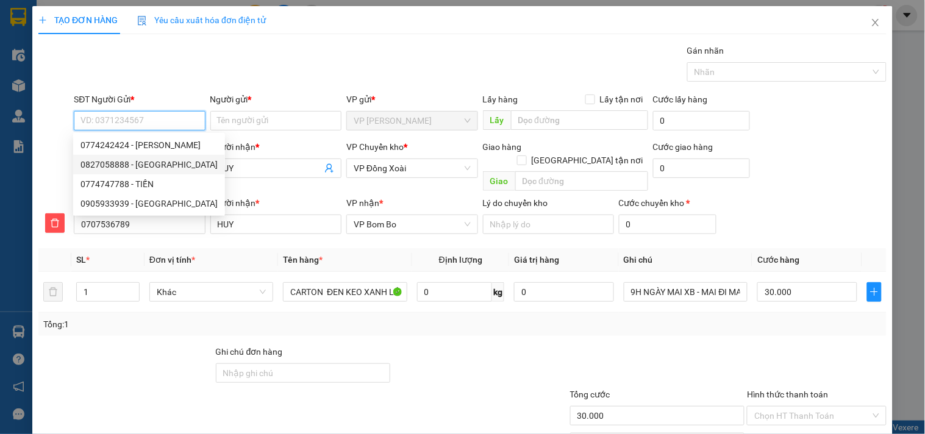
click at [156, 163] on div "0827058888 - ĐỨC HÒA" at bounding box center [148, 164] width 137 height 13
type input "0827058888"
type input "ĐỨC HÒA"
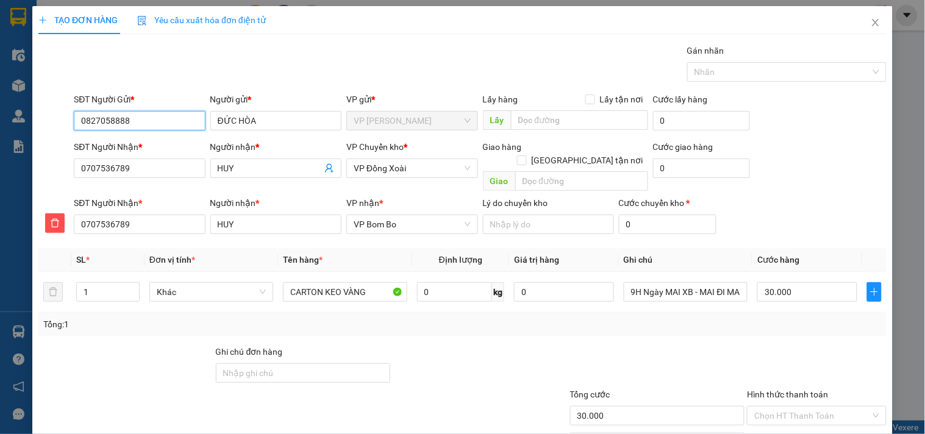
scroll to position [59, 0]
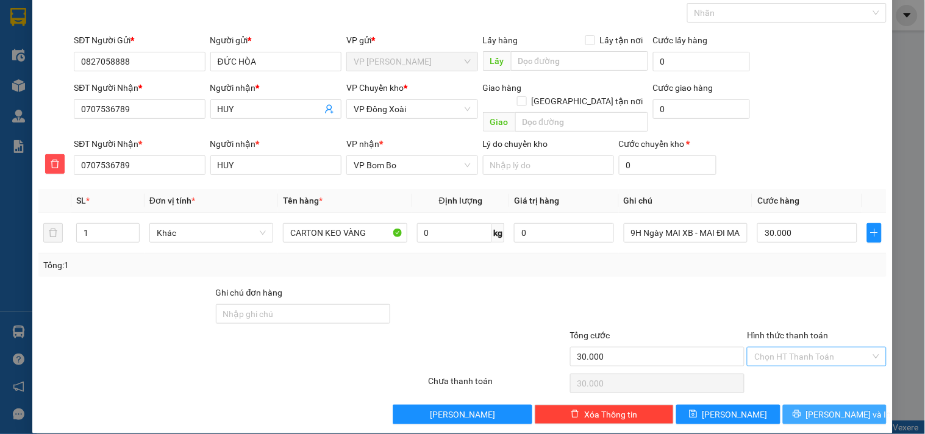
drag, startPoint x: 824, startPoint y: 401, endPoint x: 799, endPoint y: 336, distance: 69.3
click at [824, 408] on span "Lưu và In" at bounding box center [848, 414] width 85 height 13
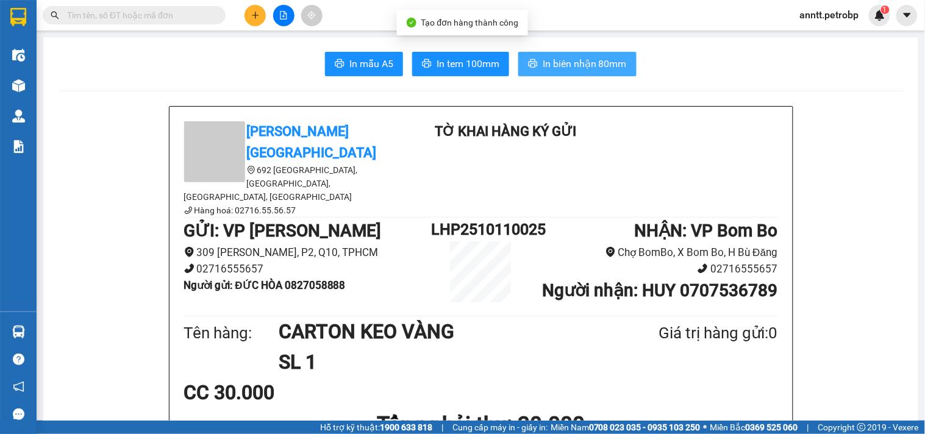
click at [588, 62] on span "In biên nhận 80mm" at bounding box center [585, 63] width 84 height 15
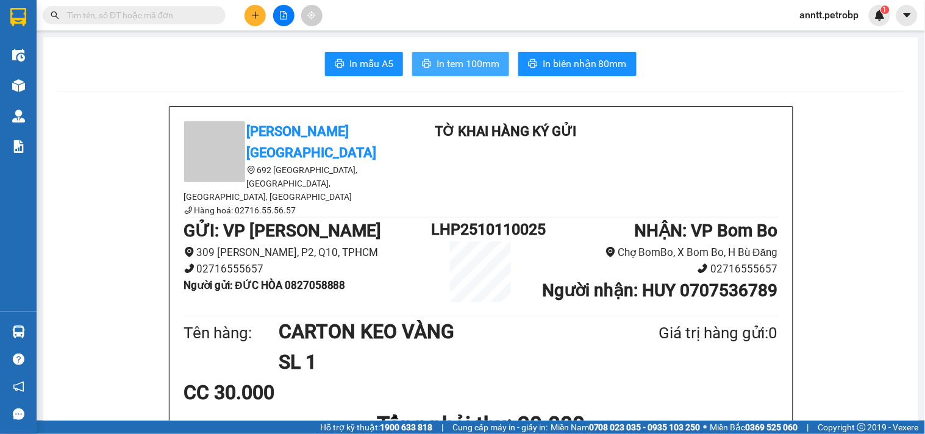
click at [468, 55] on button "In tem 100mm" at bounding box center [460, 64] width 97 height 24
click at [255, 16] on icon "plus" at bounding box center [255, 15] width 1 height 7
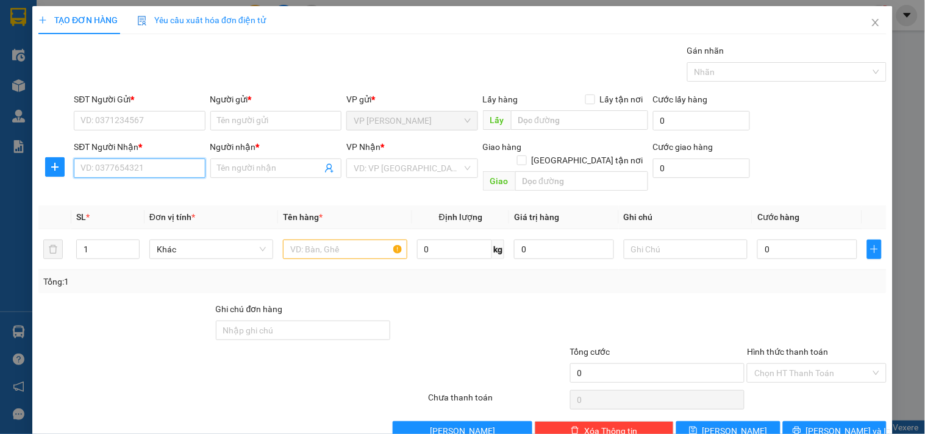
click at [136, 160] on input "SĐT Người Nhận *" at bounding box center [139, 169] width 131 height 20
click at [137, 167] on input "2382" at bounding box center [139, 169] width 131 height 20
click at [124, 168] on input "2382" at bounding box center [139, 169] width 131 height 20
type input "2"
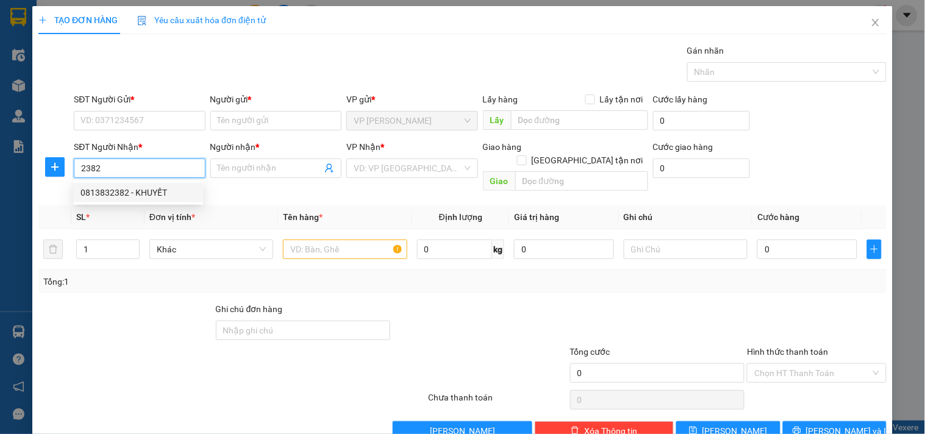
click at [110, 192] on div "0813832382 - KHUYẾT" at bounding box center [137, 192] width 115 height 13
type input "0813832382"
type input "KHUYẾT"
type input "30.000"
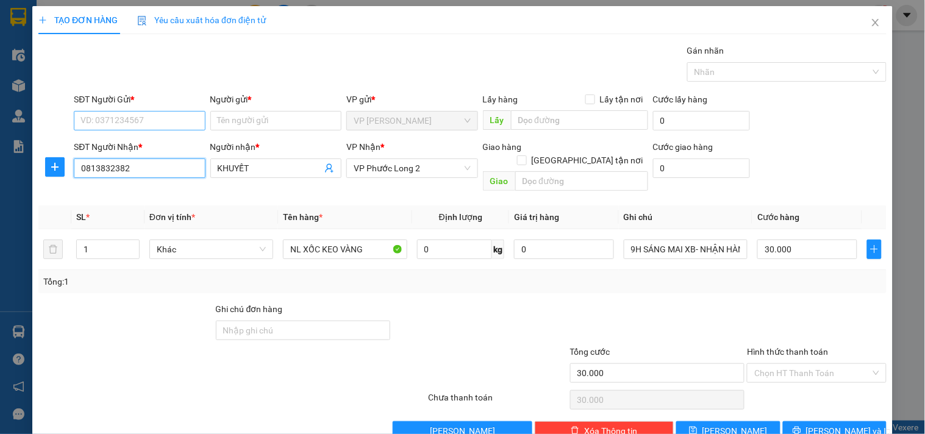
type input "0813832382"
click at [127, 118] on input "SĐT Người Gửi *" at bounding box center [139, 121] width 131 height 20
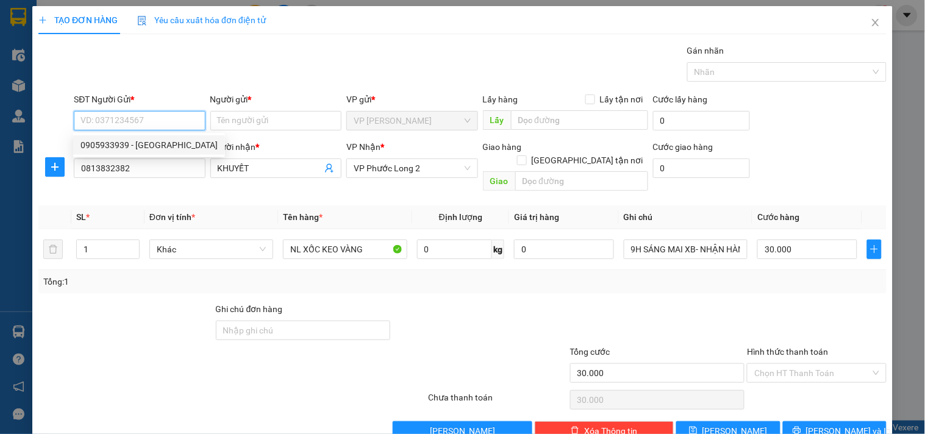
click at [129, 149] on div "0905933939 - A GIANG" at bounding box center [148, 144] width 137 height 13
type input "0905933939"
type input "A GIANG"
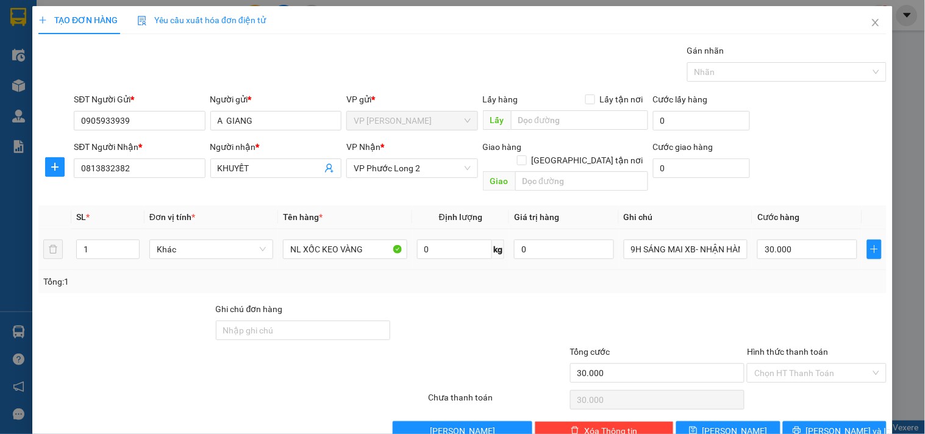
click at [700, 237] on div "9H SÁNG MAI XB- NHẬN HÀNG TRONG GỬI" at bounding box center [686, 249] width 124 height 24
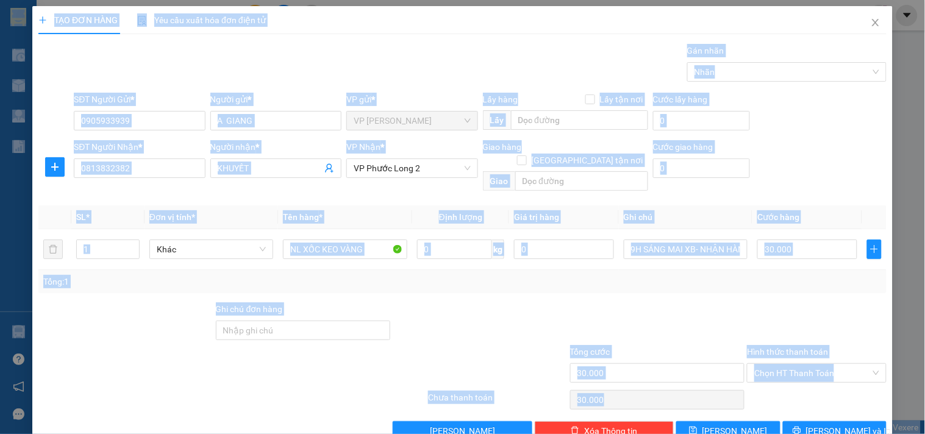
click at [812, 124] on div "SĐT Người Gửi * 0905933939 Người gửi * A GIANG VP gửi * VP Lê Hồng Phong Lấy hà…" at bounding box center [480, 114] width 818 height 43
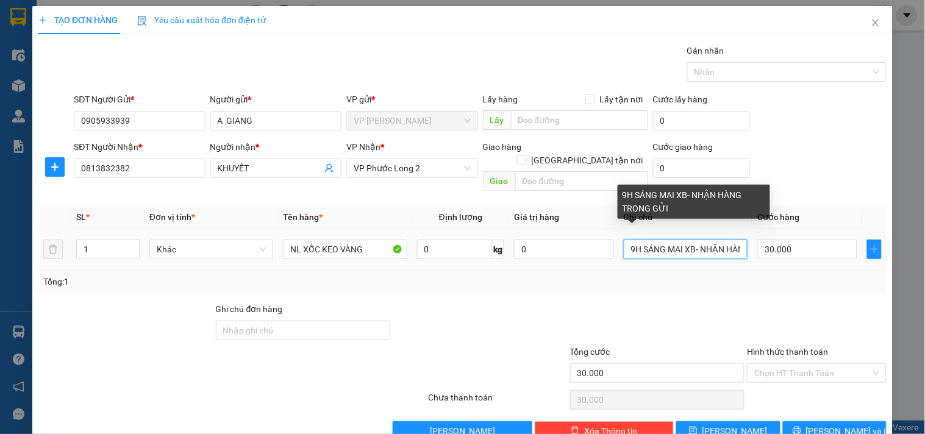
click at [677, 240] on input "9H SÁNG MAI XB- NHẬN HÀNG TRONG GỬI" at bounding box center [686, 250] width 124 height 20
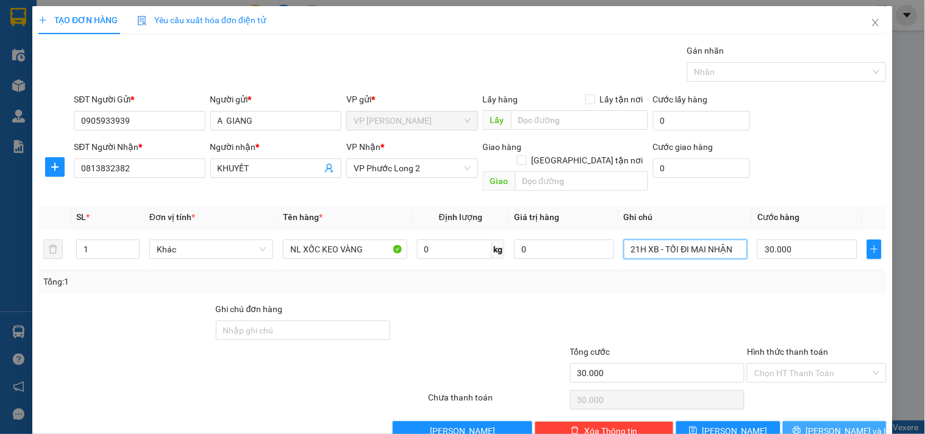
type input "21H XB - TỐI ĐI MAI NHẬN"
click at [820, 424] on span "Lưu và In" at bounding box center [848, 430] width 85 height 13
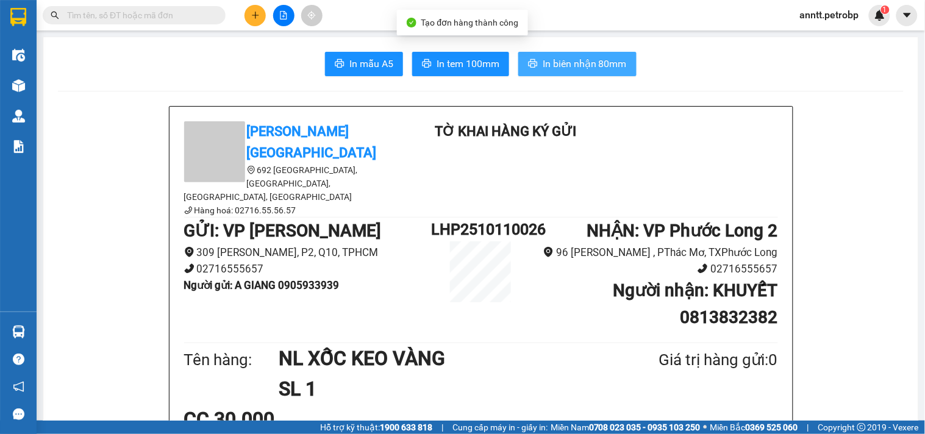
click at [552, 67] on span "In biên nhận 80mm" at bounding box center [585, 63] width 84 height 15
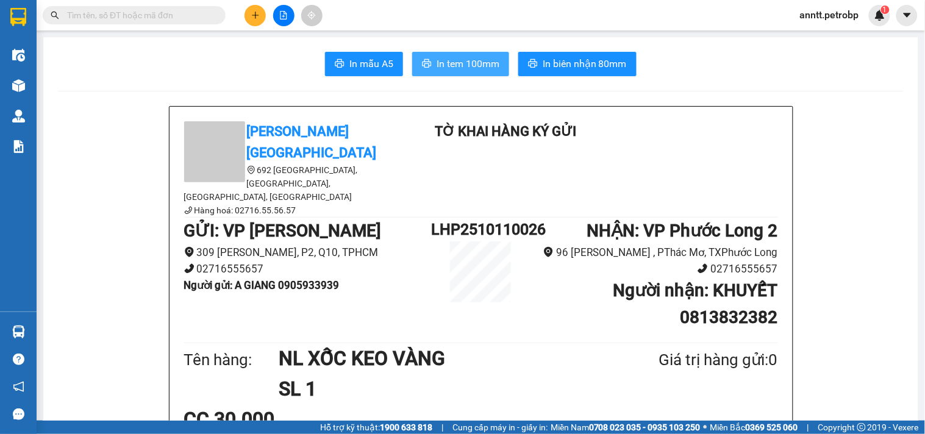
click at [446, 59] on span "In tem 100mm" at bounding box center [468, 63] width 63 height 15
click at [248, 15] on button at bounding box center [255, 15] width 21 height 21
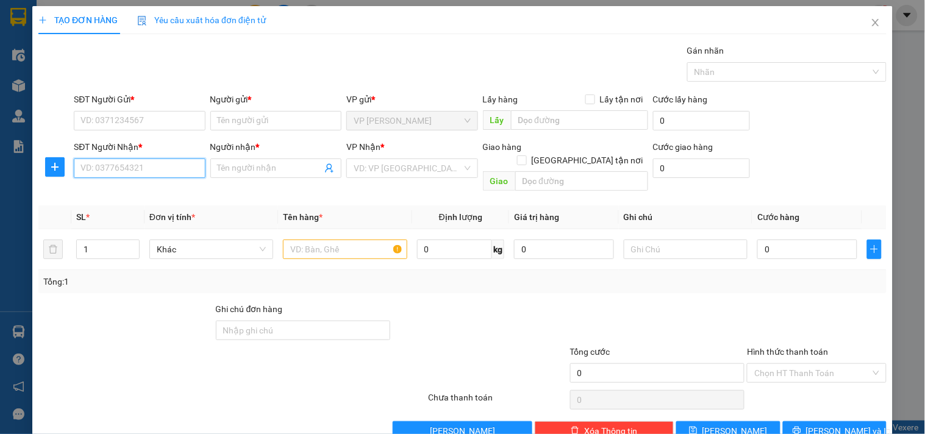
click at [122, 165] on input "SĐT Người Nhận *" at bounding box center [139, 169] width 131 height 20
drag, startPoint x: 122, startPoint y: 197, endPoint x: 112, endPoint y: 132, distance: 65.5
click at [121, 196] on div "0937286999 - TRƯỜNG Ý" at bounding box center [137, 192] width 115 height 13
type input "0937286999"
type input "TRƯỜNG Ý"
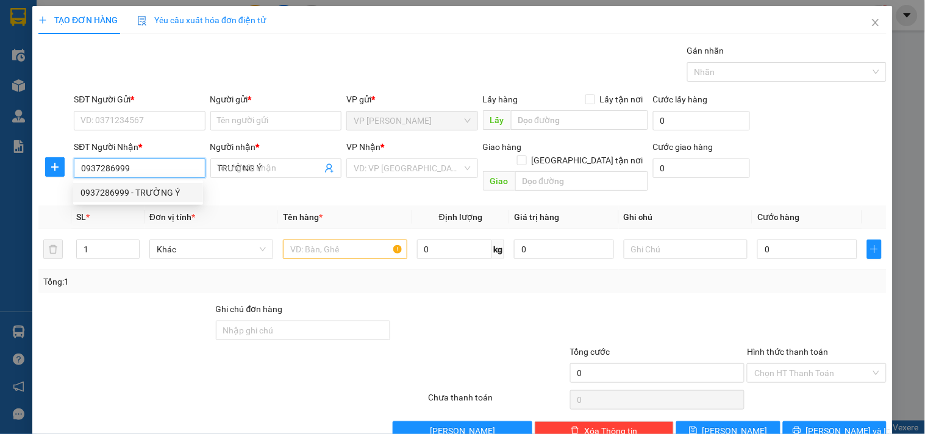
type input "300.000"
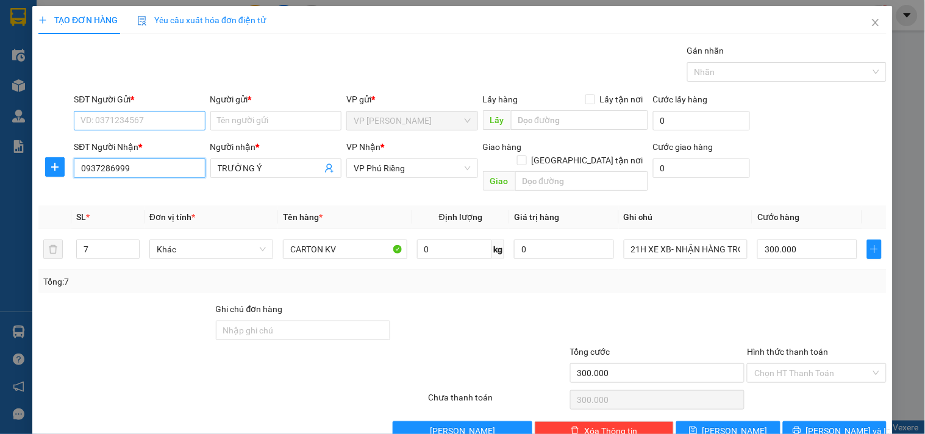
type input "0937286999"
click at [112, 124] on input "SĐT Người Gửi *" at bounding box center [139, 121] width 131 height 20
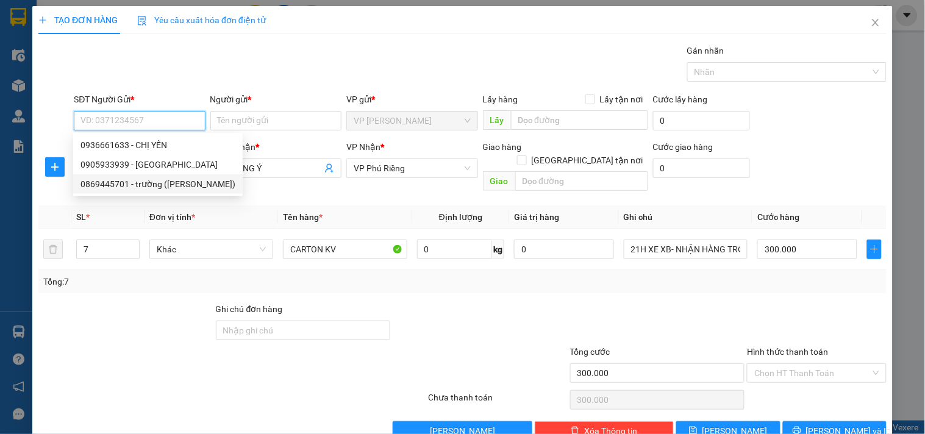
drag, startPoint x: 106, startPoint y: 184, endPoint x: 101, endPoint y: 271, distance: 87.4
click at [101, 187] on div "0869445701 - trường ([PERSON_NAME])" at bounding box center [157, 183] width 155 height 13
type input "0869445701"
type input "trường ([PERSON_NAME])"
type input "60.000"
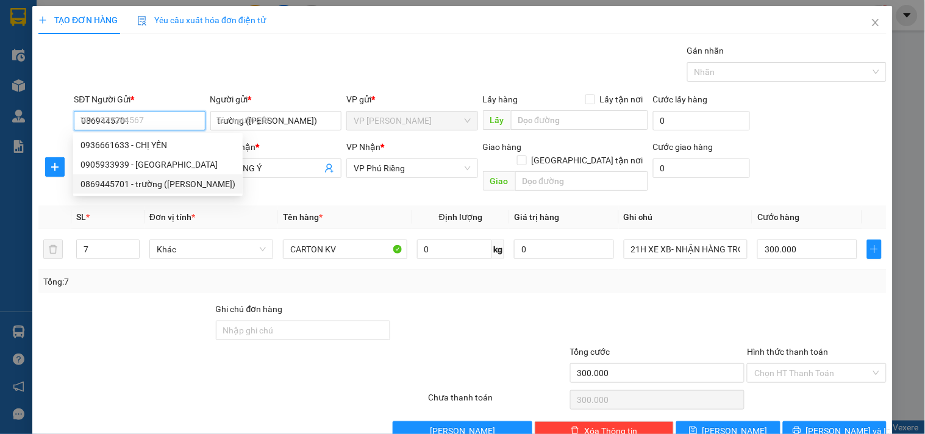
type input "60.000"
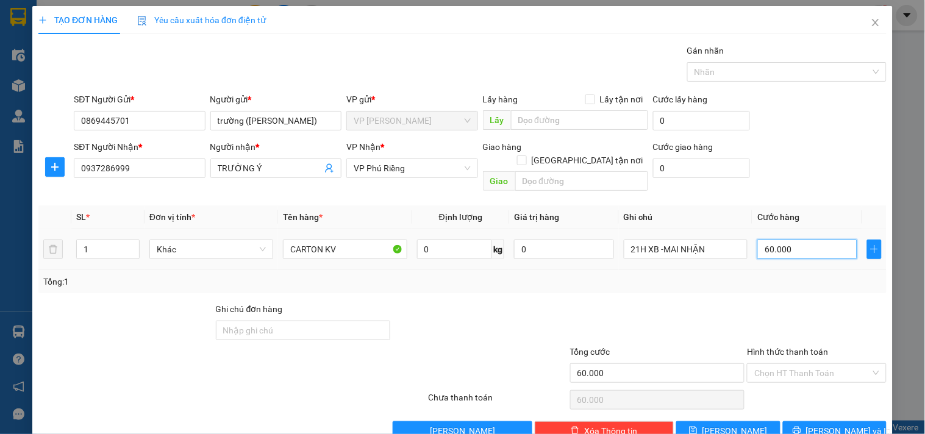
click at [810, 243] on input "60.000" at bounding box center [807, 250] width 100 height 20
type input "8"
type input "80"
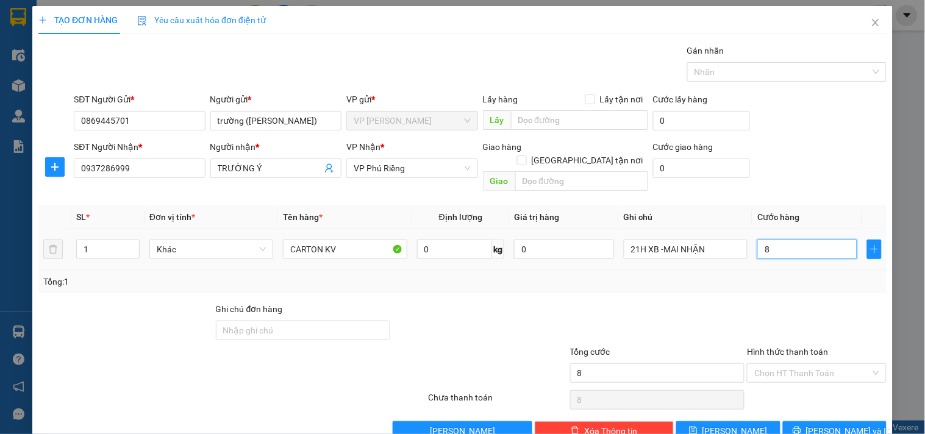
type input "80"
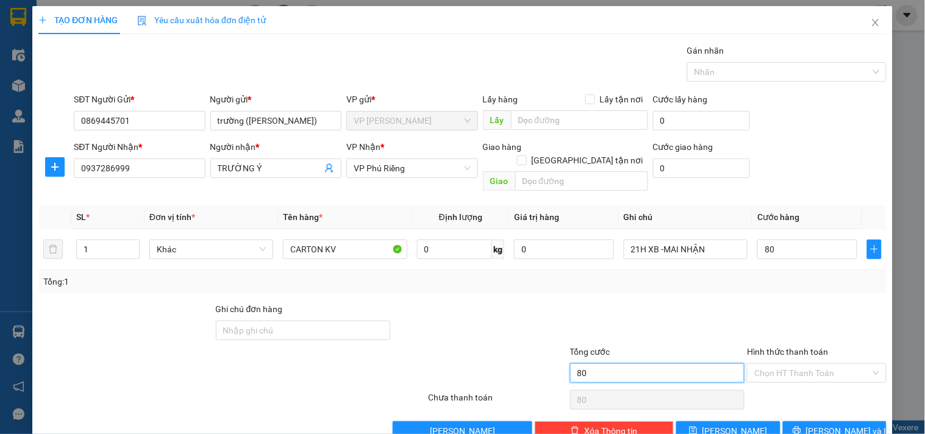
type input "80.000"
click at [620, 363] on input "80.000" at bounding box center [657, 373] width 175 height 20
click at [776, 364] on input "Hình thức thanh toán" at bounding box center [812, 373] width 116 height 18
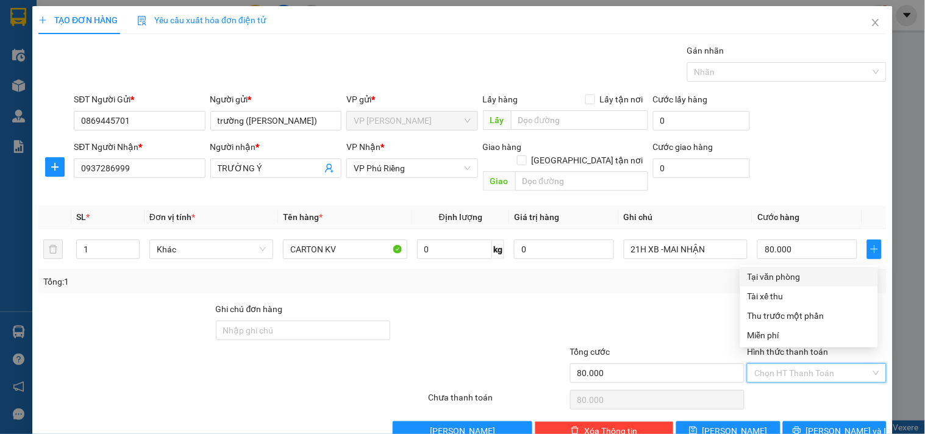
click at [793, 279] on div "Tại văn phòng" at bounding box center [809, 276] width 123 height 13
type input "0"
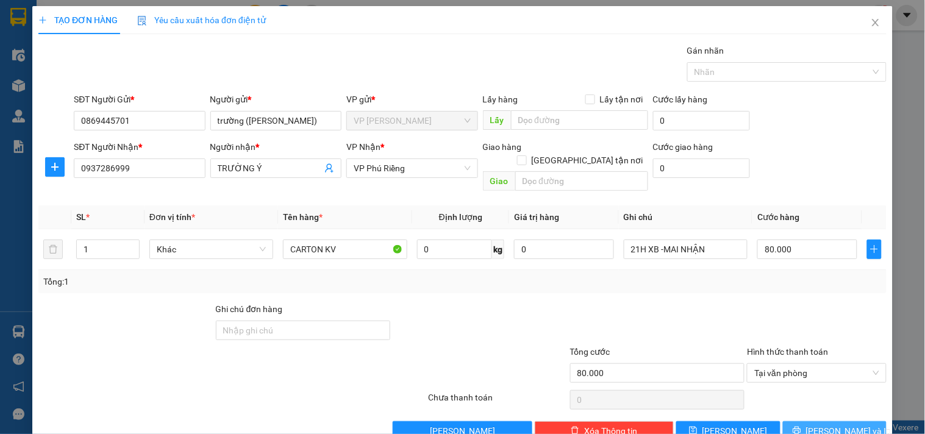
click at [824, 421] on button "Lưu và In" at bounding box center [835, 431] width 104 height 20
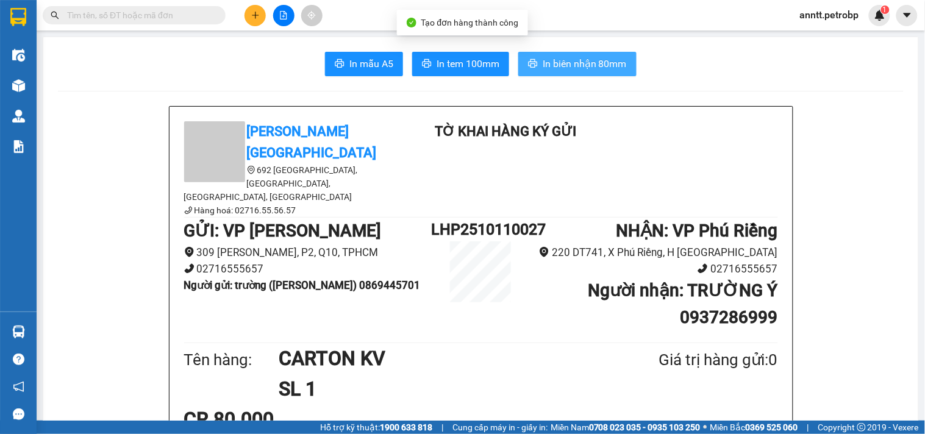
click at [558, 67] on span "In biên nhận 80mm" at bounding box center [585, 63] width 84 height 15
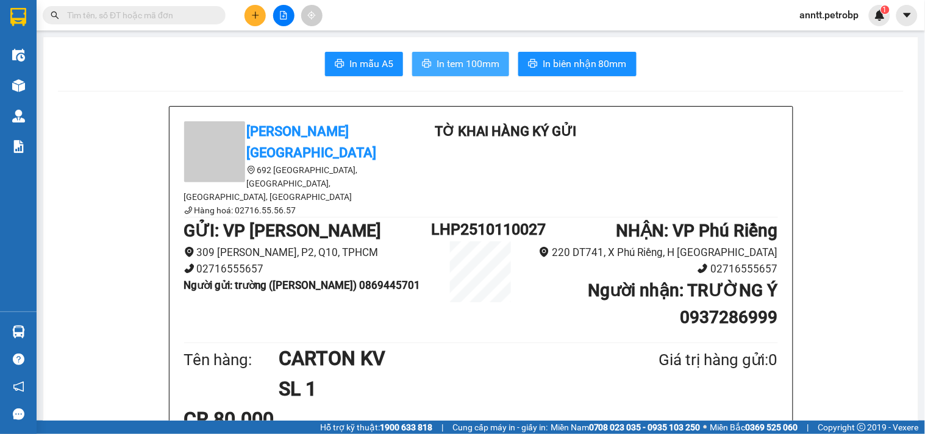
click at [449, 55] on button "In tem 100mm" at bounding box center [460, 64] width 97 height 24
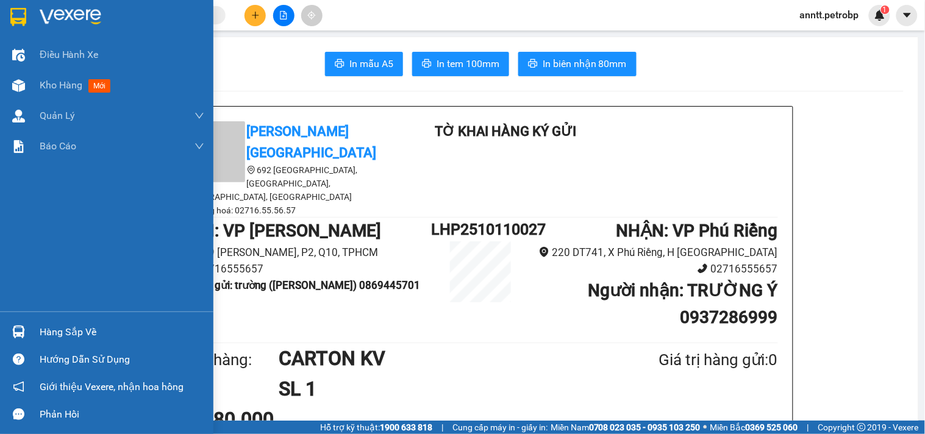
click at [9, 14] on div at bounding box center [18, 16] width 21 height 21
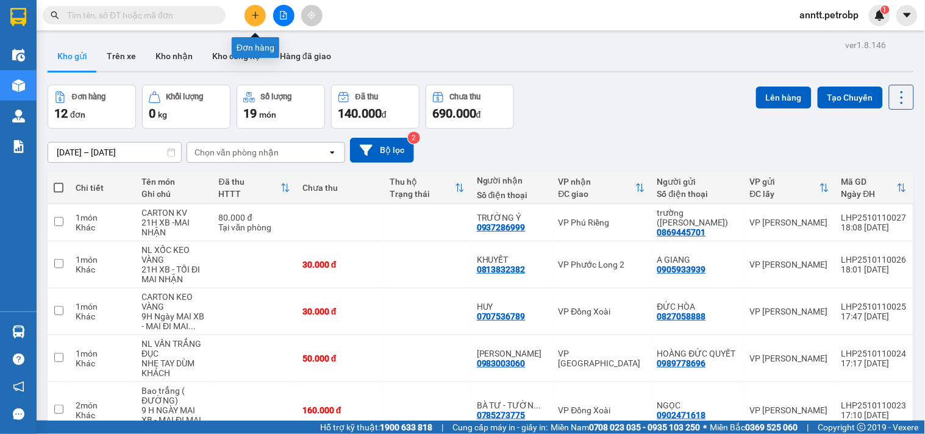
click at [260, 7] on button at bounding box center [255, 15] width 21 height 21
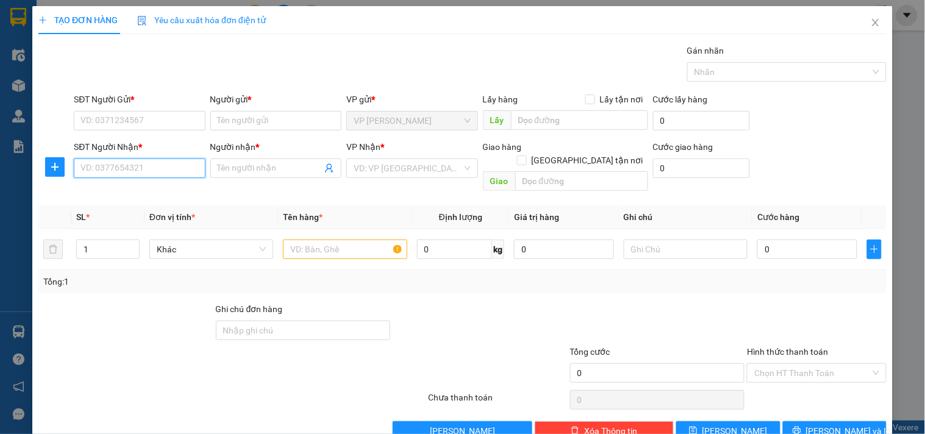
click at [148, 168] on input "SĐT Người Nhận *" at bounding box center [139, 169] width 131 height 20
click at [55, 171] on icon "plus" at bounding box center [55, 167] width 10 height 10
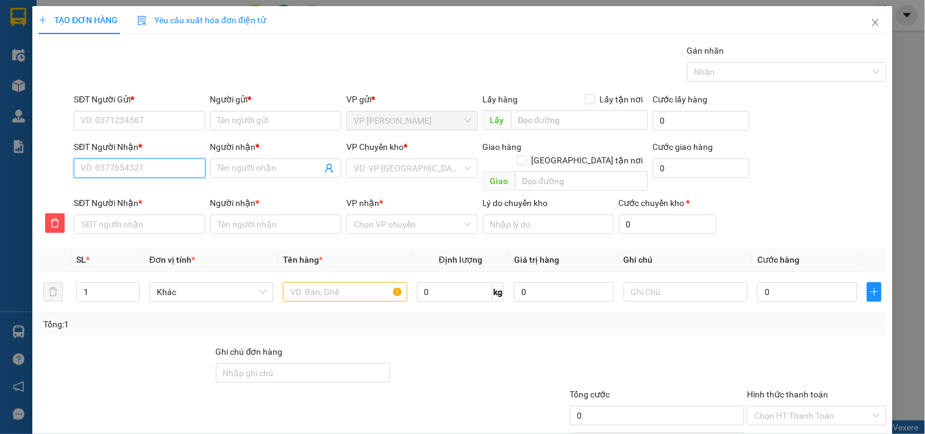
click at [98, 168] on input "SĐT Người Nhận *" at bounding box center [139, 169] width 131 height 20
type input "6"
type input "64"
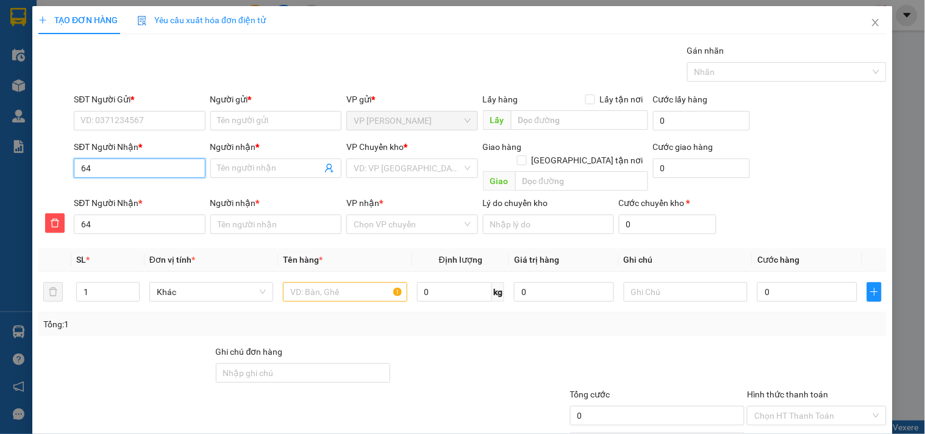
type input "644"
type input "6444"
click at [133, 196] on div "0774666444 - TÂN" at bounding box center [137, 192] width 115 height 13
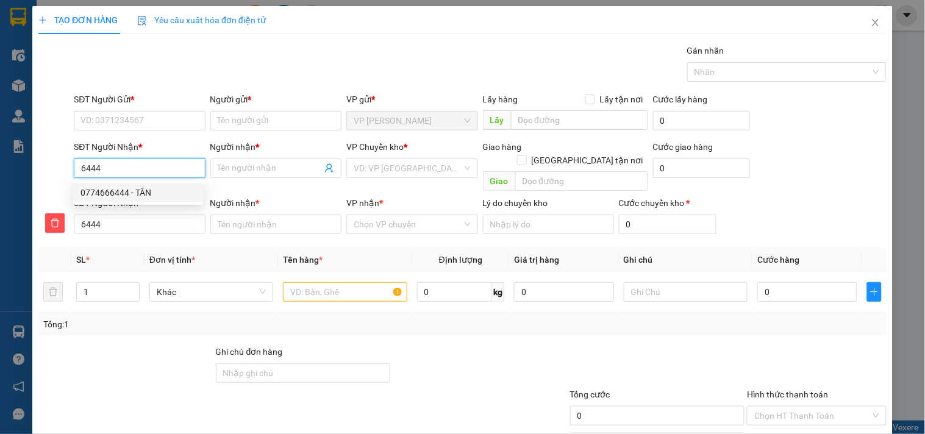
type input "0774666444"
type input "TÂN"
type input "0774666444"
type input "TÂN"
type input "30.000"
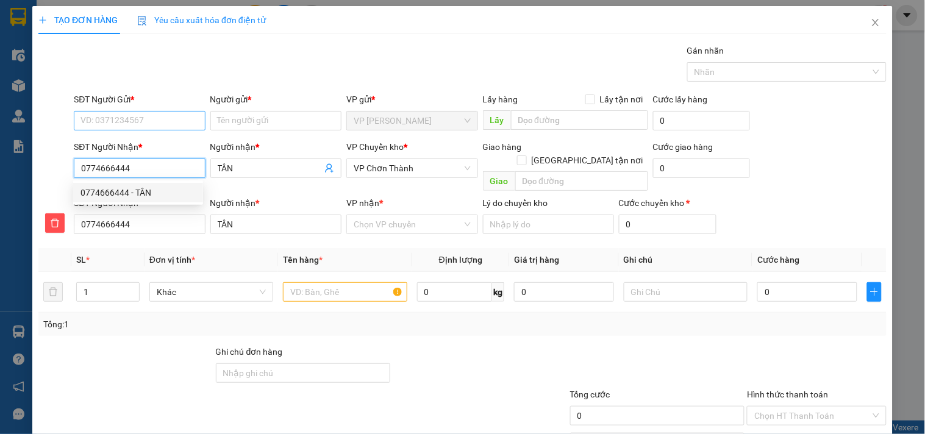
type input "30.000"
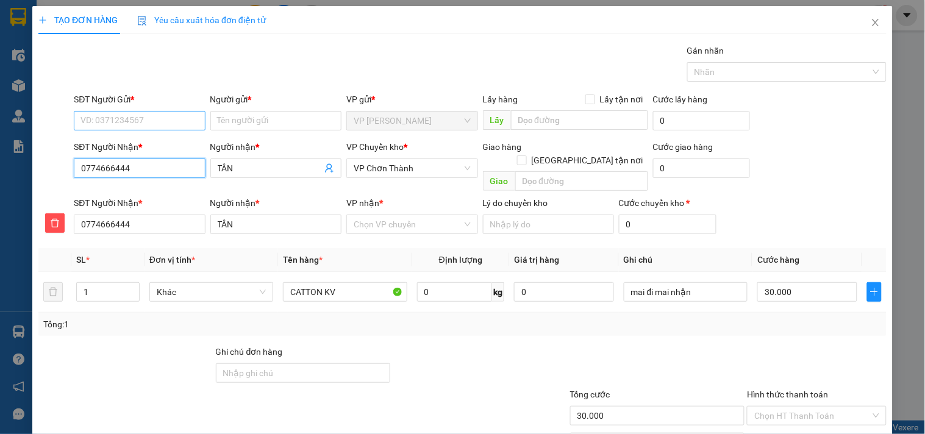
type input "0774666444"
click at [149, 122] on input "SĐT Người Gửi *" at bounding box center [139, 121] width 131 height 20
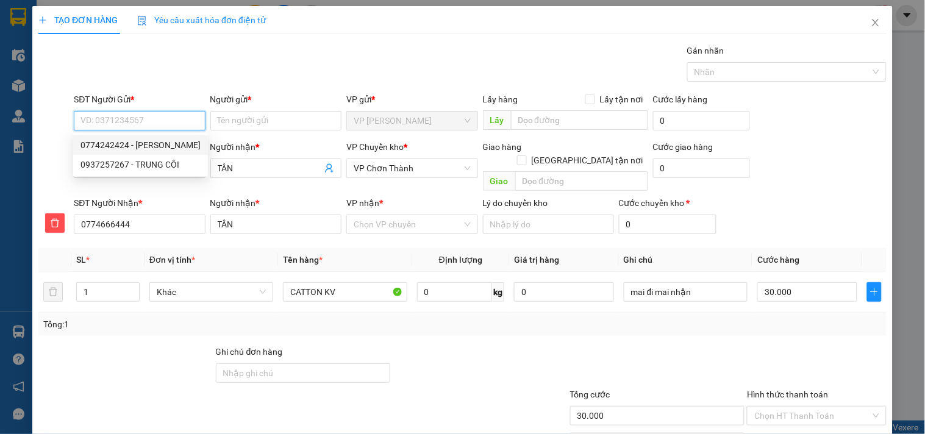
click at [149, 141] on div "0774242424 - ANH KHÁNH" at bounding box center [140, 144] width 120 height 13
type input "0774242424"
type input "ANH KHÁNH"
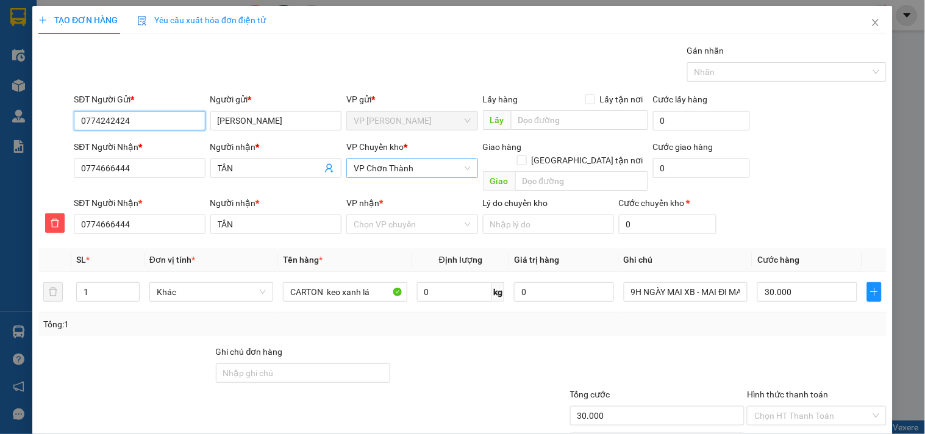
click at [421, 168] on span "VP Chơn Thành" at bounding box center [412, 168] width 116 height 18
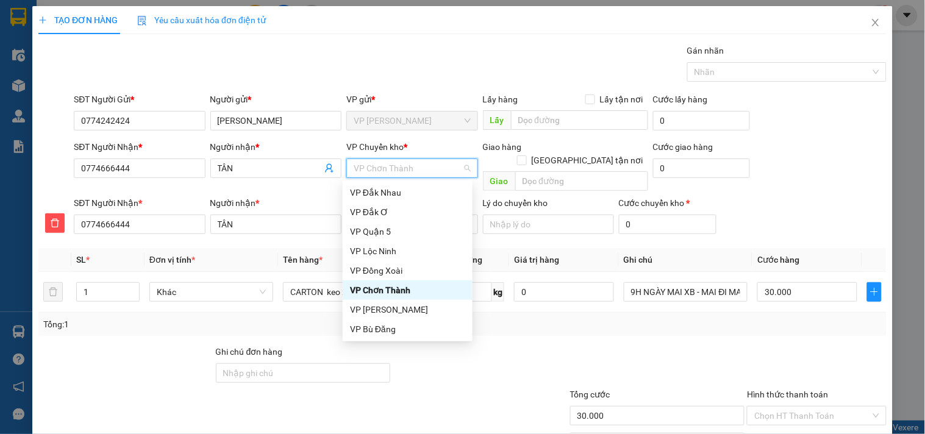
type input "X"
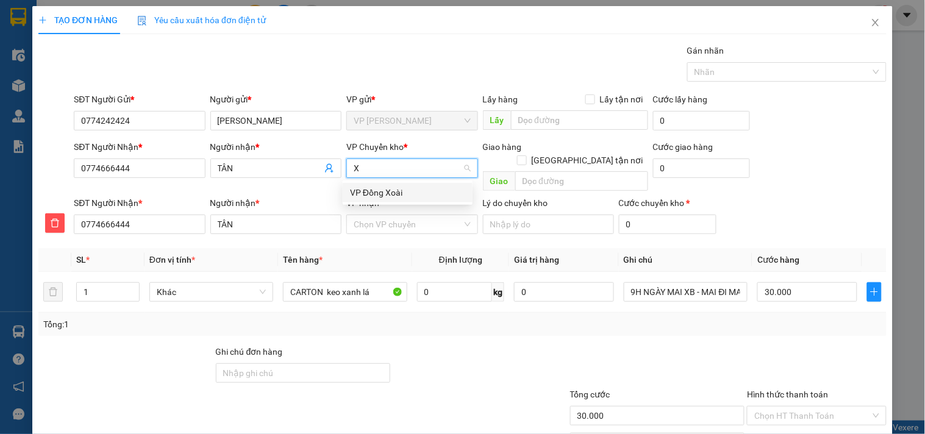
click at [374, 191] on div "VP Đồng Xoài" at bounding box center [407, 192] width 115 height 13
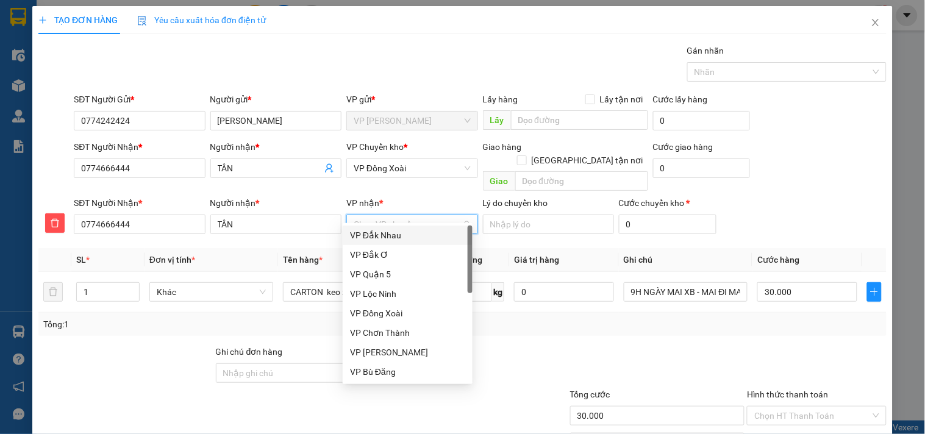
click at [378, 215] on input "VP nhận *" at bounding box center [408, 224] width 108 height 18
type input "C"
click at [379, 253] on div "VP Chơn Thành" at bounding box center [407, 254] width 115 height 13
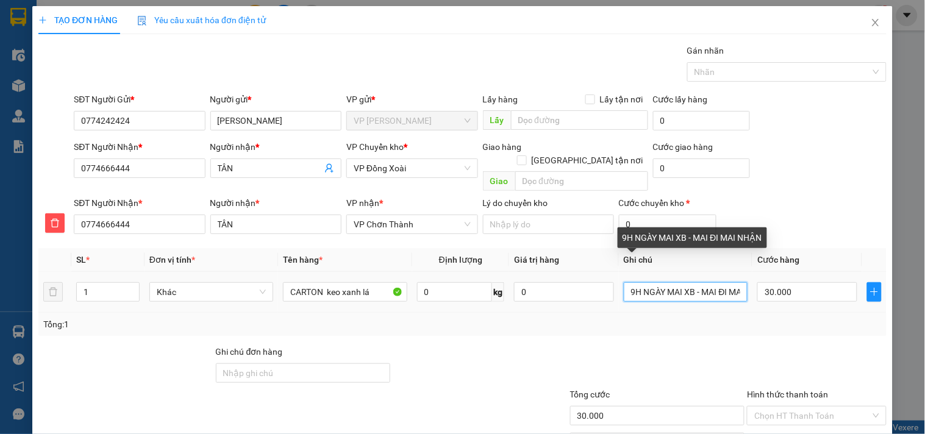
click at [656, 282] on input "9H NGÀY MAI XB - MAI ĐI MAI NHẬN" at bounding box center [686, 292] width 124 height 20
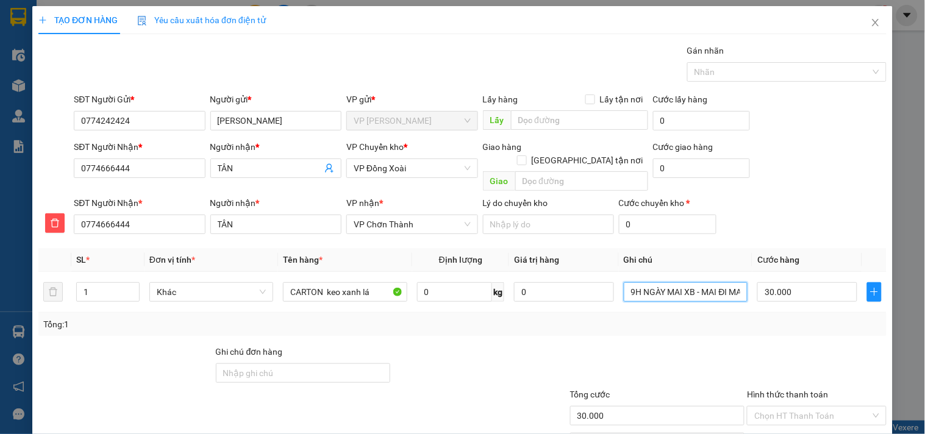
scroll to position [59, 0]
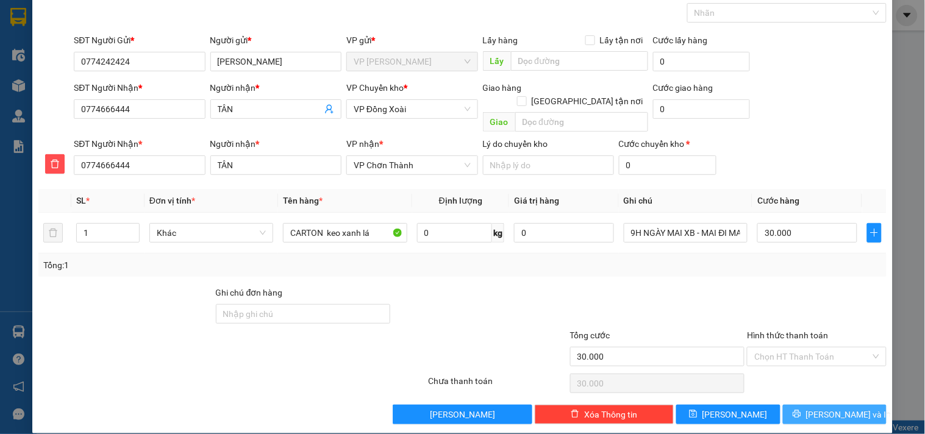
click at [820, 408] on span "Lưu và In" at bounding box center [848, 414] width 85 height 13
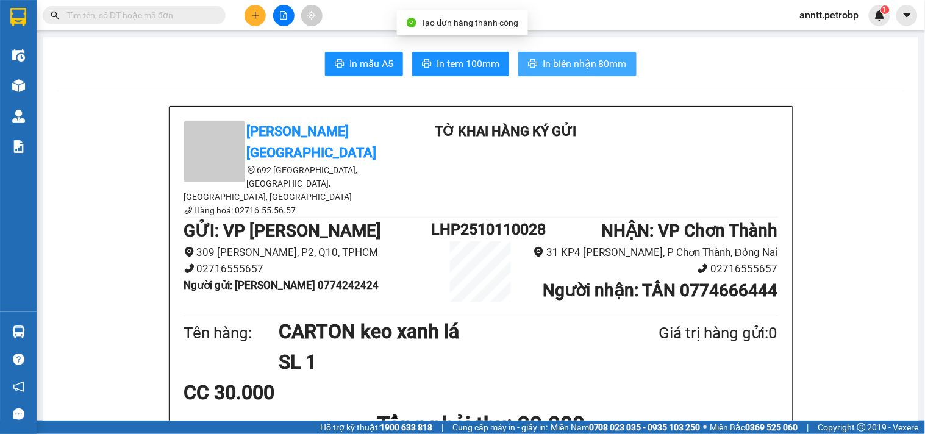
click at [588, 68] on span "In biên nhận 80mm" at bounding box center [585, 63] width 84 height 15
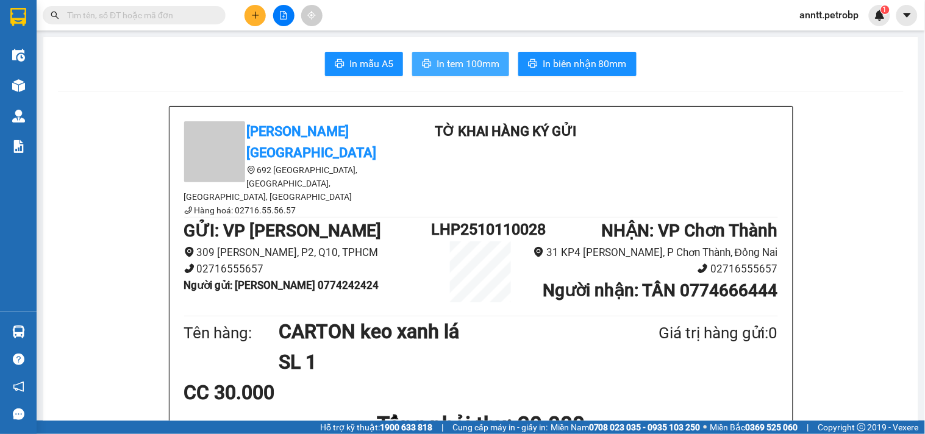
click at [468, 63] on span "In tem 100mm" at bounding box center [468, 63] width 63 height 15
click at [259, 19] on icon "plus" at bounding box center [255, 15] width 9 height 9
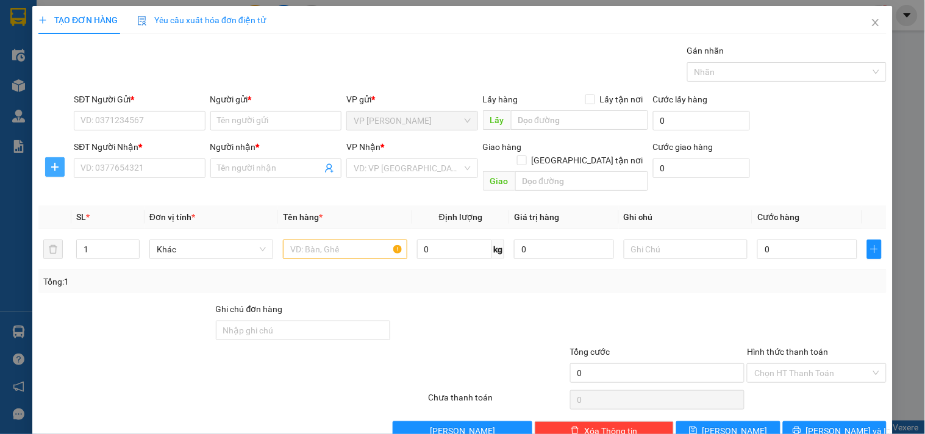
drag, startPoint x: 51, startPoint y: 169, endPoint x: 109, endPoint y: 168, distance: 57.9
click at [52, 169] on icon "plus" at bounding box center [55, 167] width 10 height 10
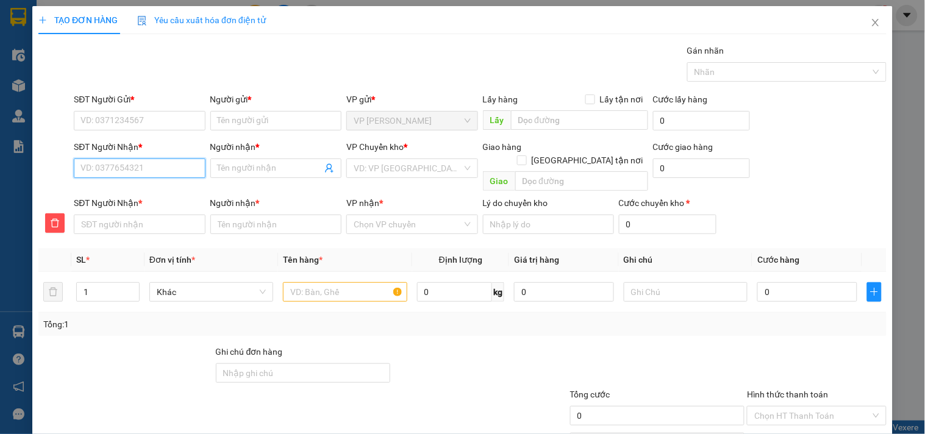
click at [110, 168] on input "SĐT Người Nhận *" at bounding box center [139, 169] width 131 height 20
type input "0"
type input "09"
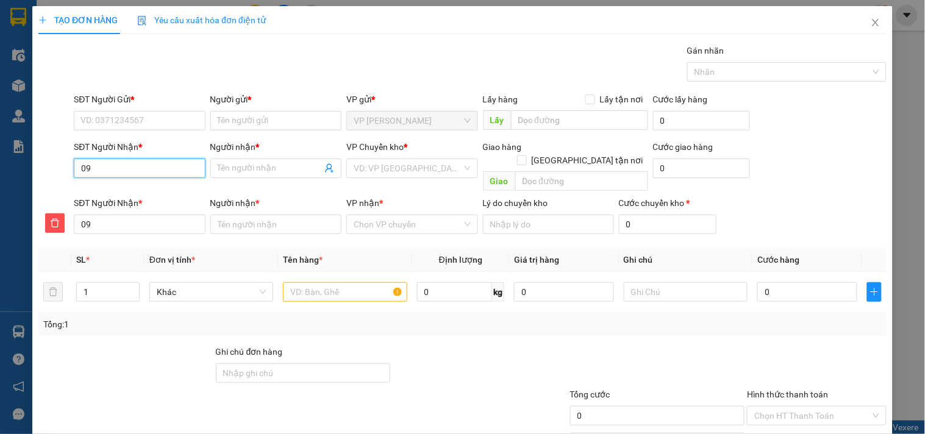
type input "093"
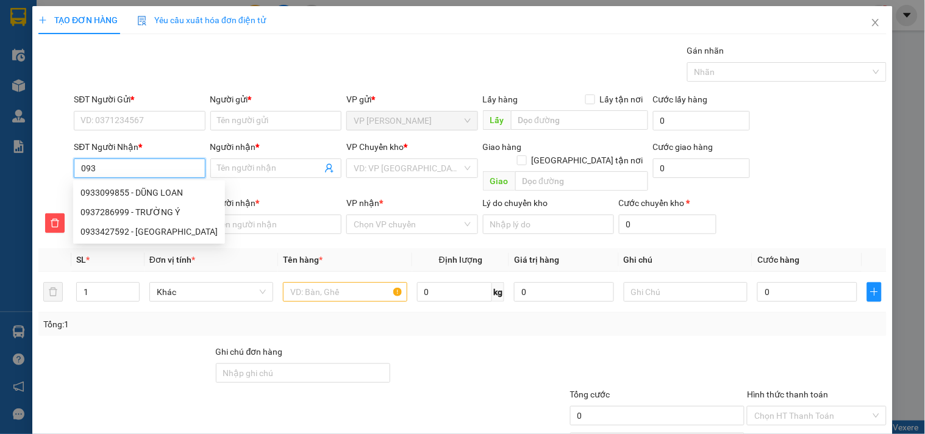
type input "0937"
type input "09370"
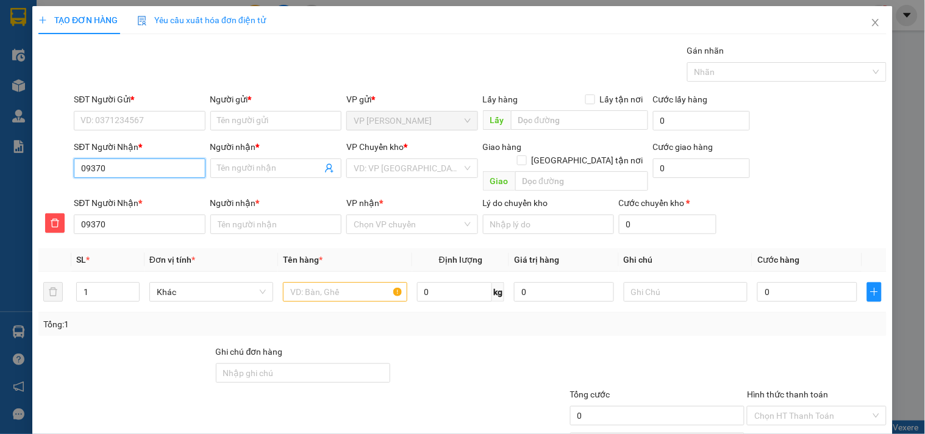
type input "093702"
type input "0937024"
type input "09370244"
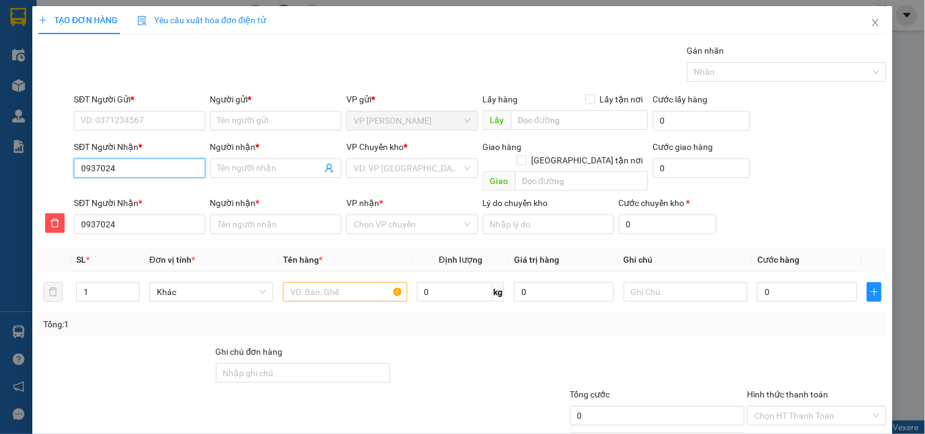
type input "09370244"
type input "093702440"
type input "0937024403"
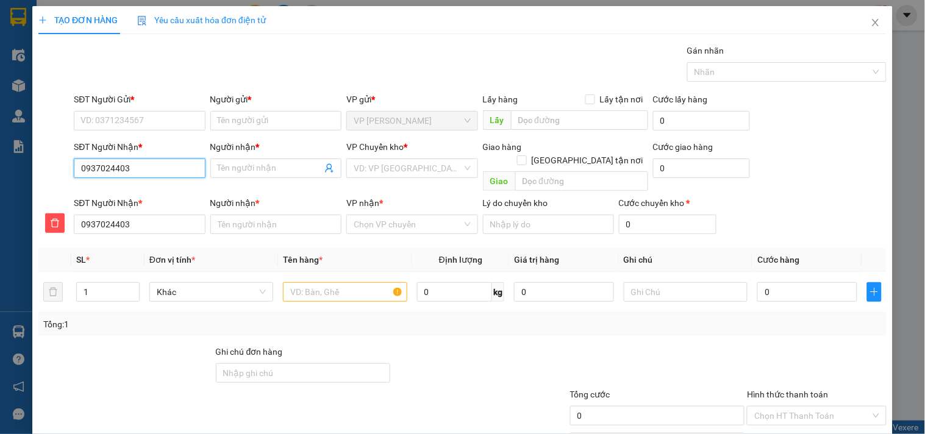
click at [156, 168] on input "0937024403" at bounding box center [139, 169] width 131 height 20
type input "0937024403"
click at [236, 168] on input "Người nhận *" at bounding box center [270, 168] width 104 height 13
type input "P"
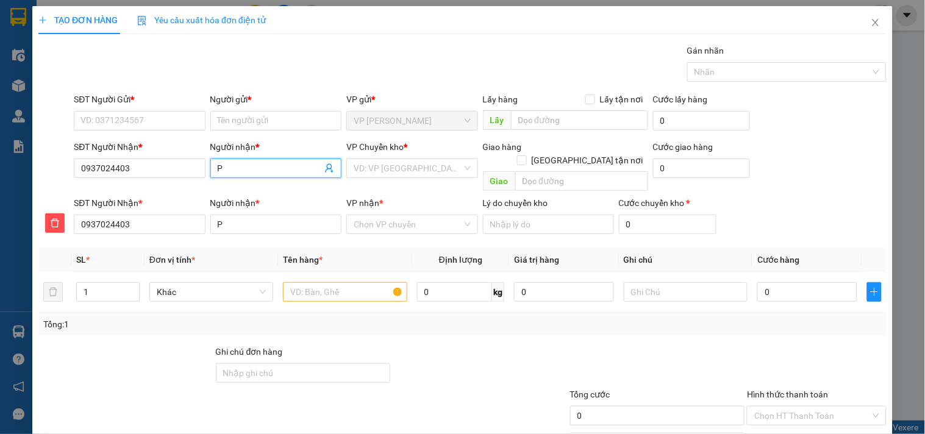
type input "PH"
type input "PHI"
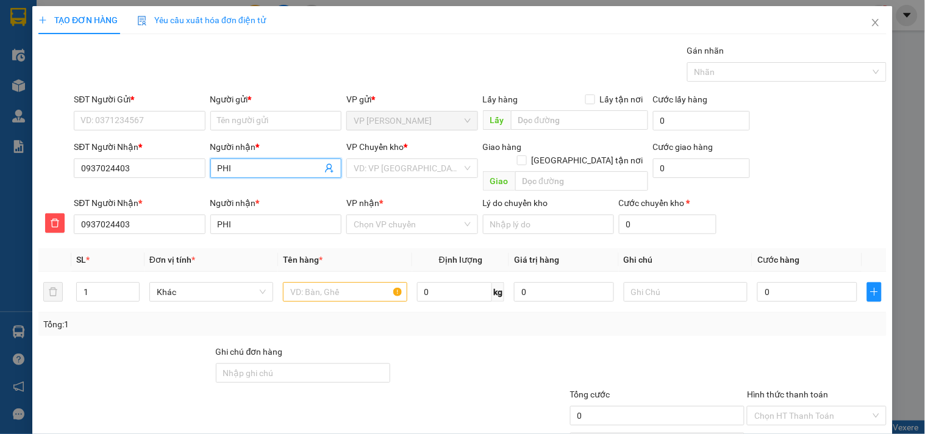
type input "PHI"
type input "PHI Y"
type input "PHI YE"
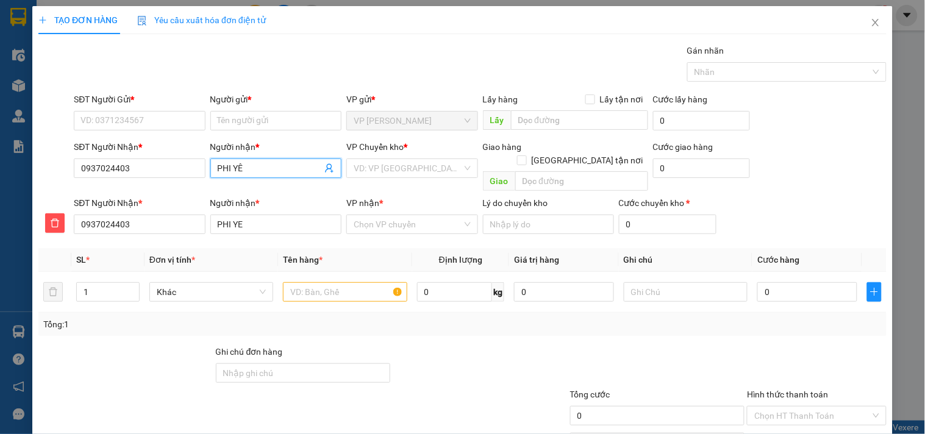
type input "PHI YÊN"
type input "PHI YẾN"
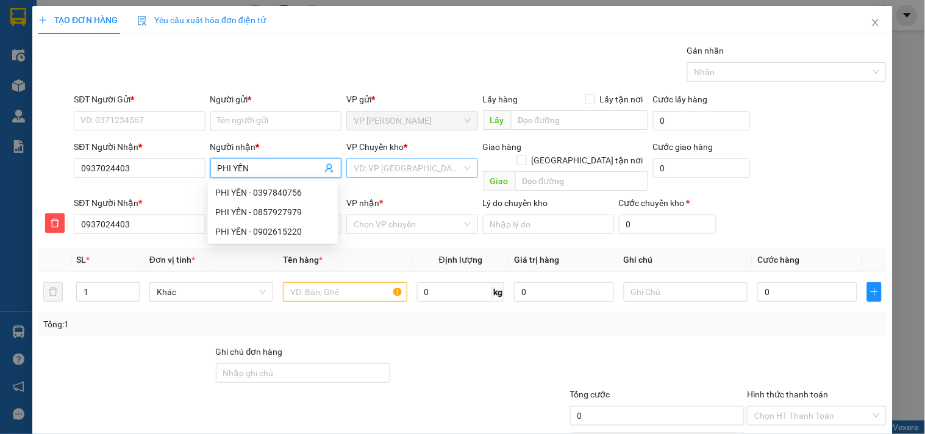
type input "PHI YẾN"
click at [357, 165] on input "search" at bounding box center [408, 168] width 108 height 18
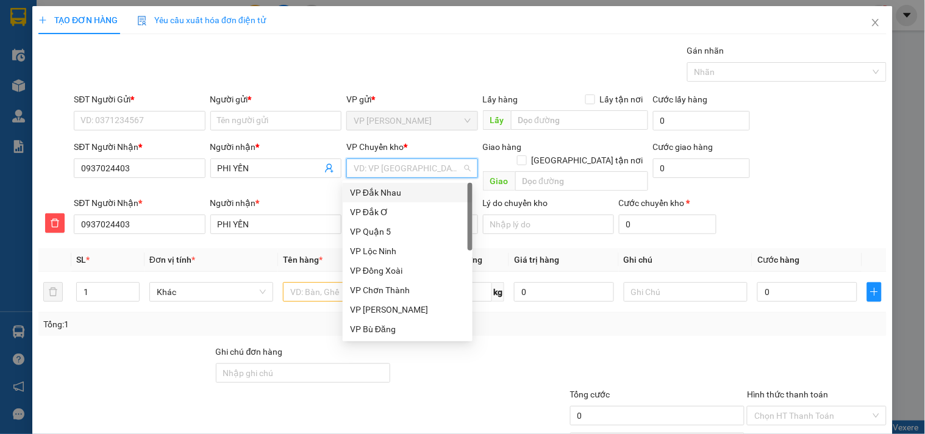
type input "X"
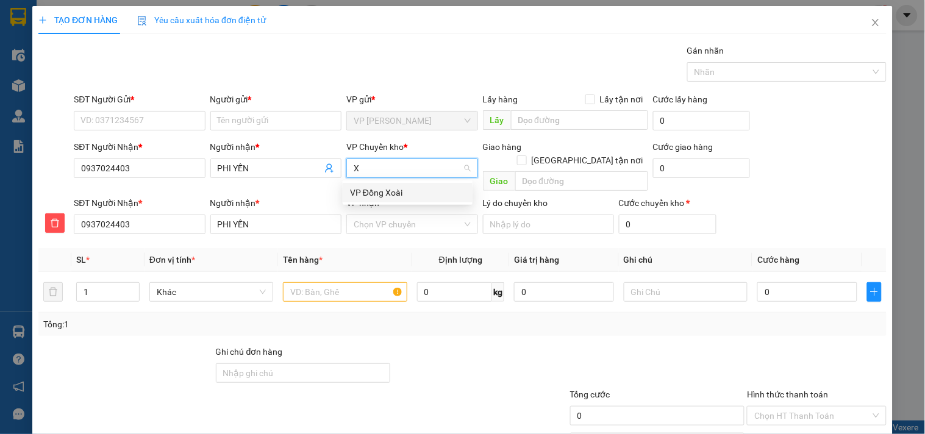
click at [374, 196] on div "VP Đồng Xoài" at bounding box center [407, 192] width 115 height 13
click at [373, 215] on input "VP nhận *" at bounding box center [408, 224] width 108 height 18
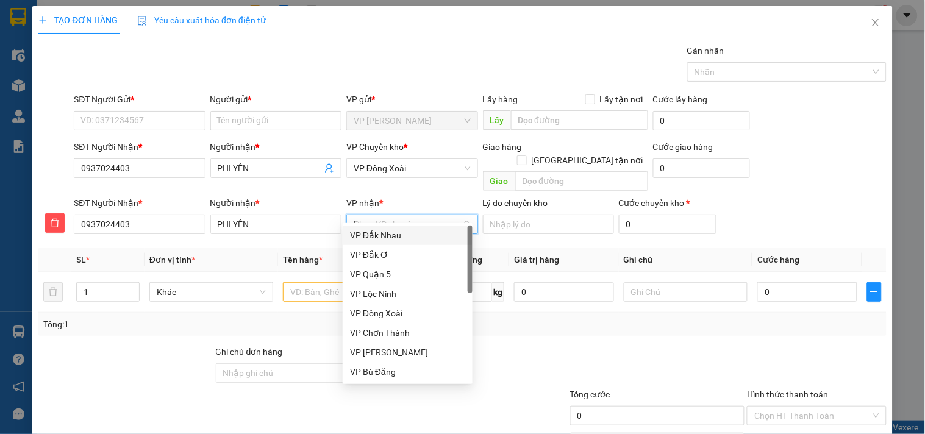
type input "LO"
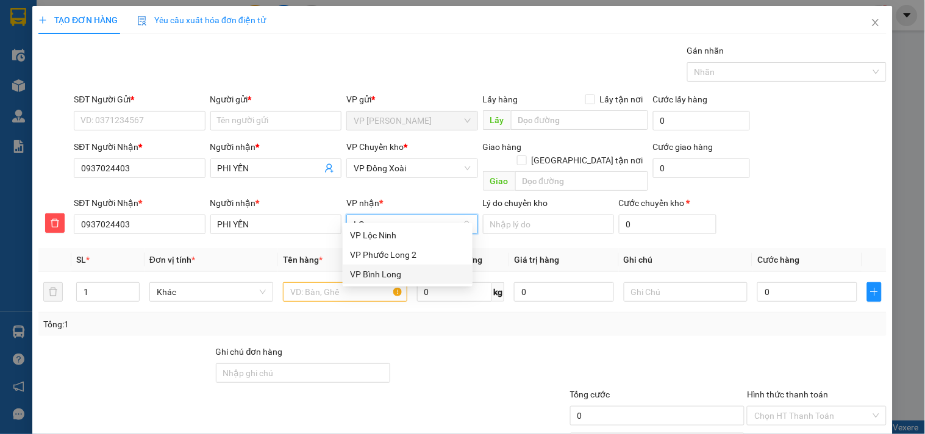
click at [388, 273] on div "VP Bình Long" at bounding box center [407, 274] width 115 height 13
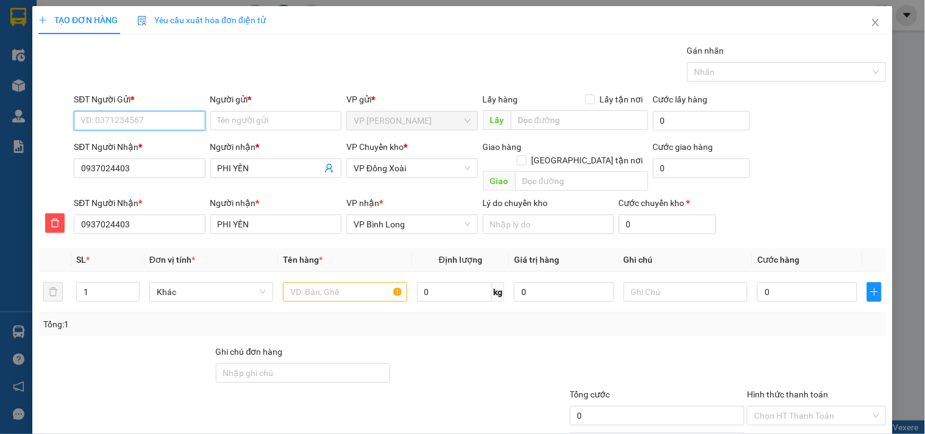
drag, startPoint x: 146, startPoint y: 118, endPoint x: 93, endPoint y: 177, distance: 79.4
click at [145, 118] on input "SĐT Người Gửi *" at bounding box center [139, 121] width 131 height 20
click at [129, 123] on input "SĐT Người Gửi *" at bounding box center [139, 121] width 131 height 20
click at [222, 127] on input "Người gửi *" at bounding box center [275, 121] width 131 height 20
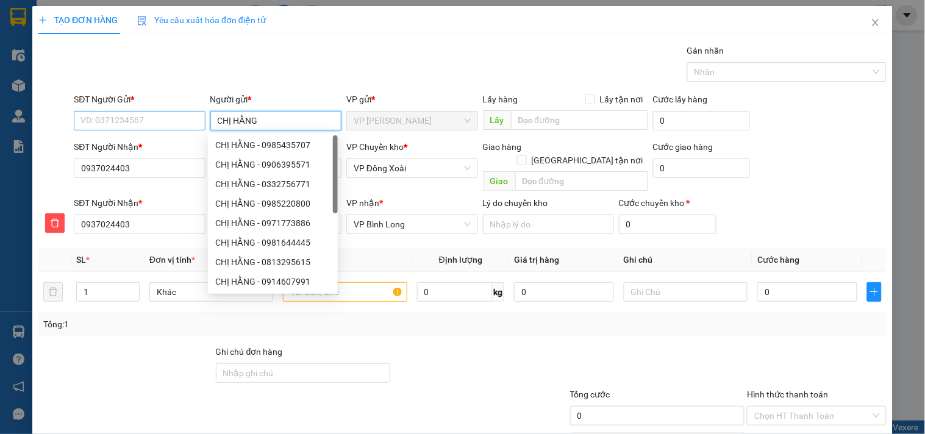
type input "CHỊ HẰNG"
click at [166, 118] on input "SĐT Người Gửi *" at bounding box center [139, 121] width 131 height 20
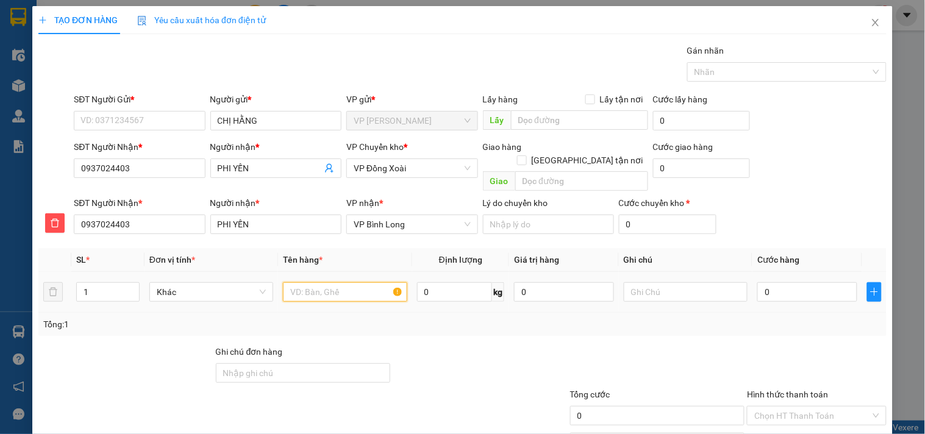
click at [348, 282] on input "text" at bounding box center [345, 292] width 124 height 20
type input "CARTON KV"
click at [782, 282] on input "0" at bounding box center [807, 292] width 100 height 20
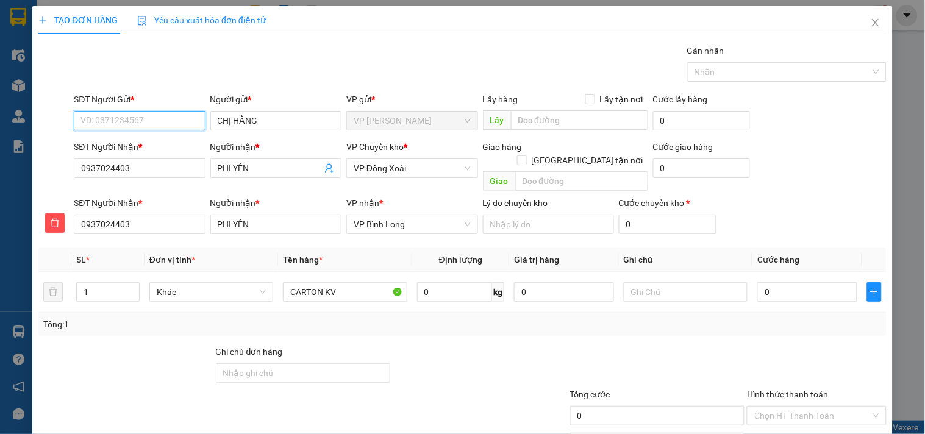
click at [119, 126] on input "SĐT Người Gửi *" at bounding box center [139, 121] width 131 height 20
type input "0973473812"
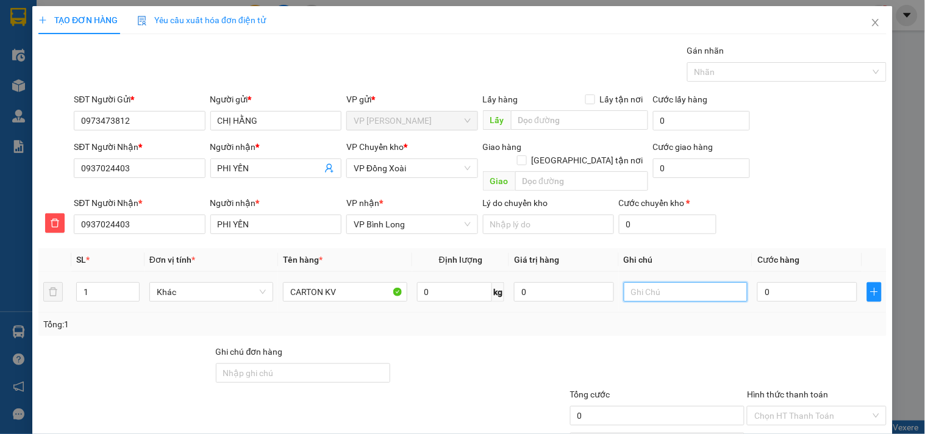
click at [634, 282] on input "text" at bounding box center [686, 292] width 124 height 20
type input "9H NAGỲ MAI XB - MAI ĐI MAI NHẬN"
click at [795, 282] on input "0" at bounding box center [807, 292] width 100 height 20
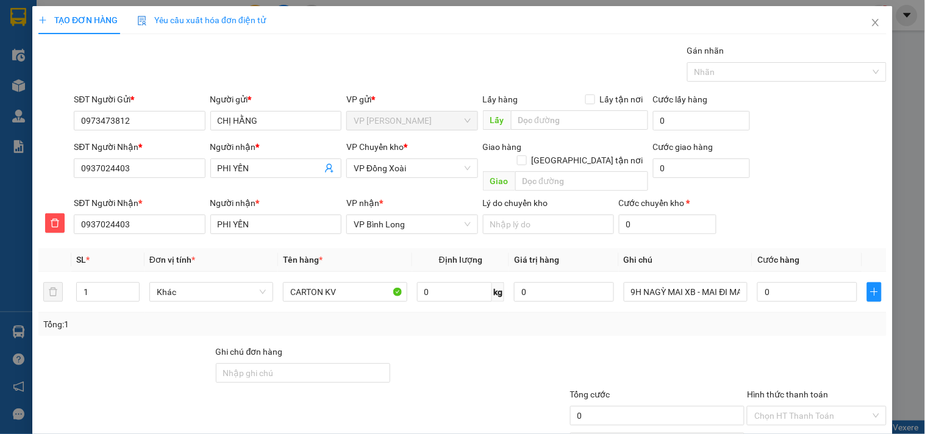
click at [820, 345] on div at bounding box center [816, 366] width 141 height 43
click at [790, 282] on input "0" at bounding box center [807, 292] width 100 height 20
type input "5"
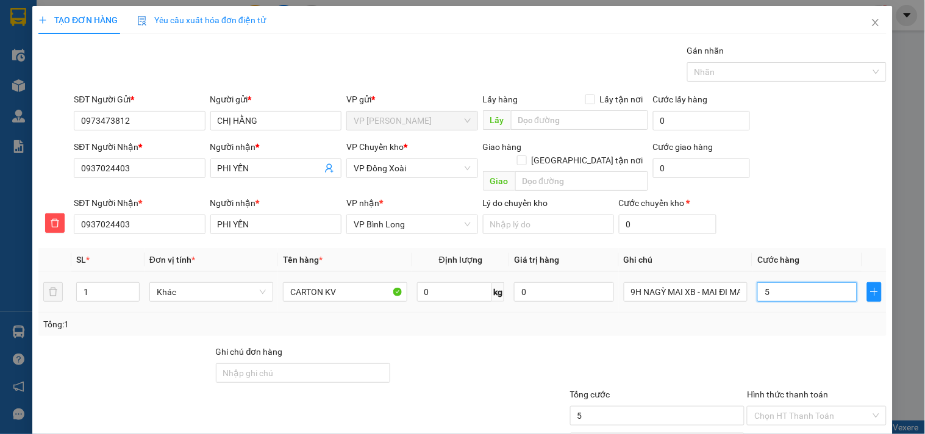
type input "50"
type input "50.000"
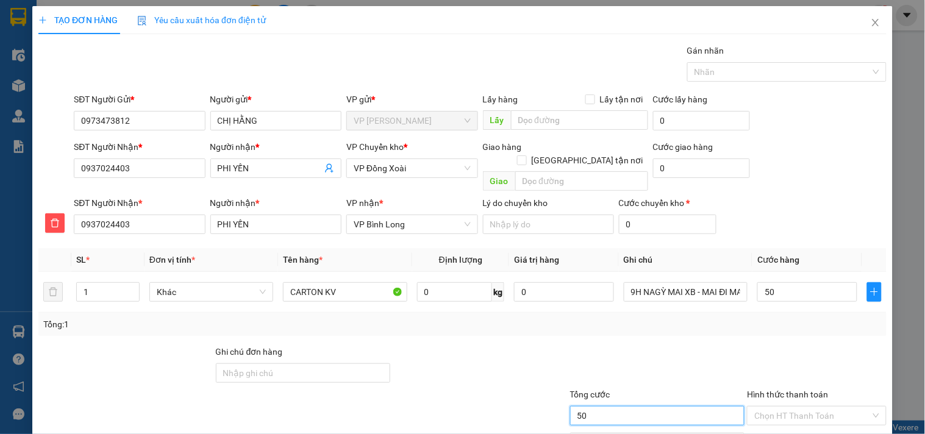
type input "50.000"
click at [604, 410] on input "50.000" at bounding box center [657, 416] width 175 height 20
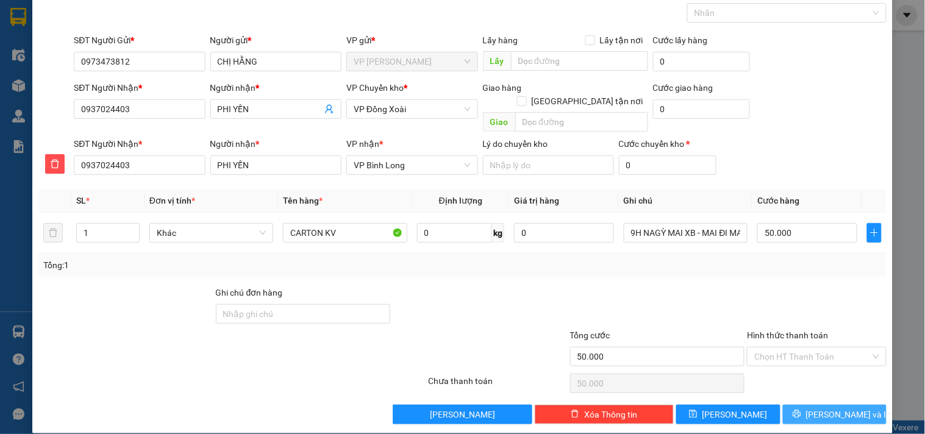
click at [819, 408] on span "Lưu và In" at bounding box center [848, 414] width 85 height 13
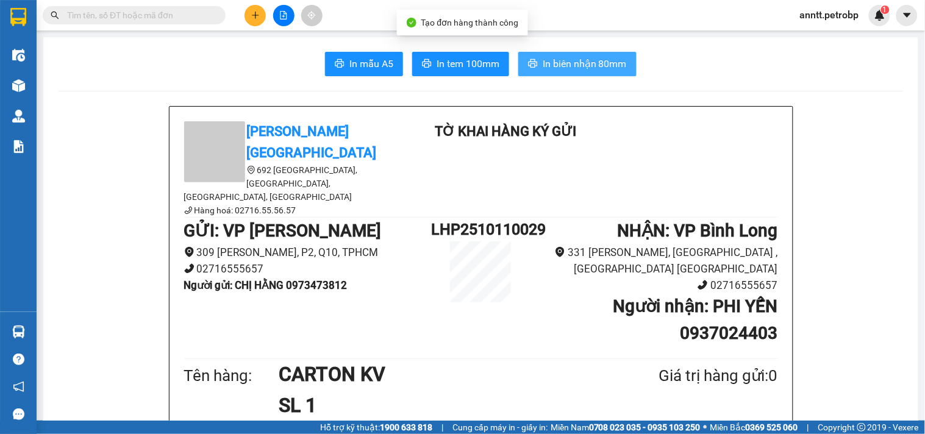
click at [590, 68] on span "In biên nhận 80mm" at bounding box center [585, 63] width 84 height 15
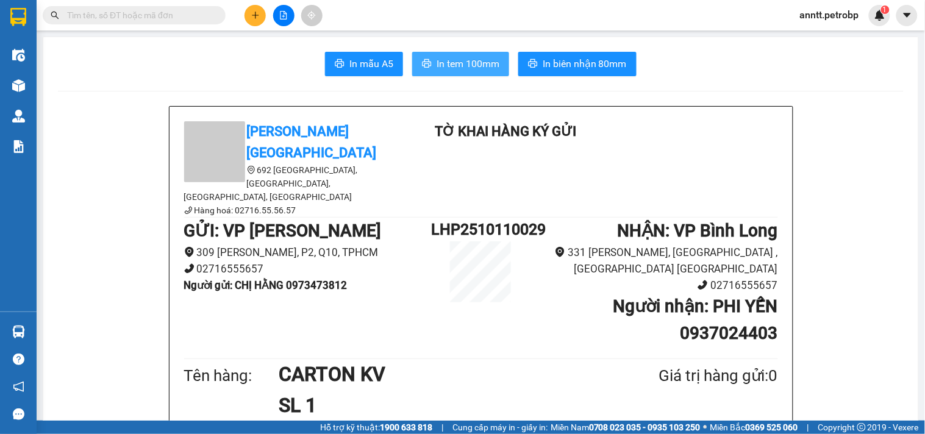
click at [484, 63] on span "In tem 100mm" at bounding box center [468, 63] width 63 height 15
click at [161, 15] on input "text" at bounding box center [139, 15] width 144 height 13
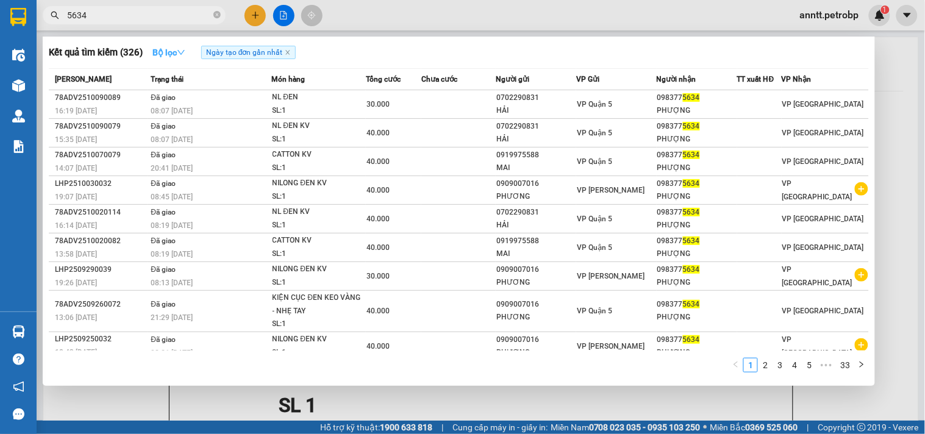
type input "5634"
click at [178, 57] on strong "Bộ lọc" at bounding box center [168, 53] width 33 height 10
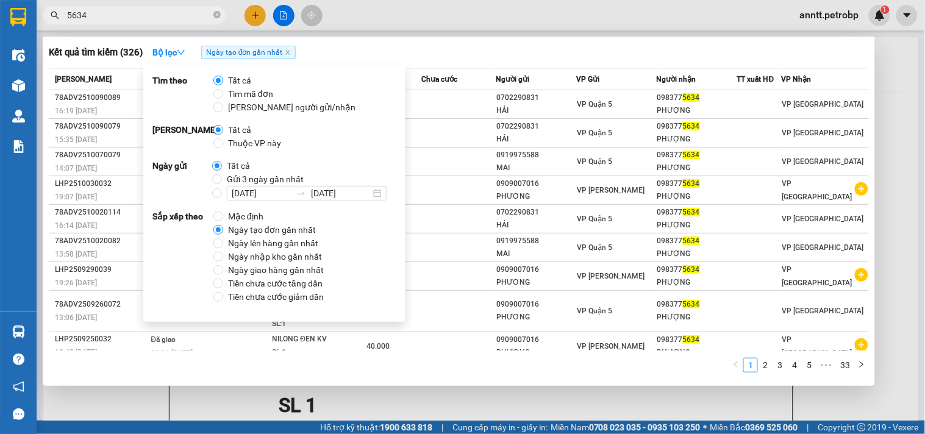
click at [285, 232] on span "Ngày tạo đơn gần nhất" at bounding box center [272, 229] width 98 height 13
click at [223, 232] on input "Ngày tạo đơn gần nhất" at bounding box center [218, 230] width 10 height 10
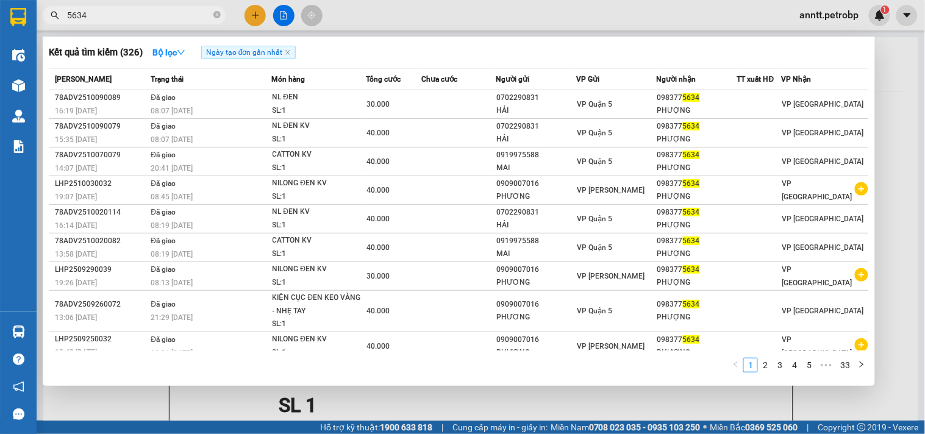
click at [531, 37] on div "Kết quả tìm kiếm ( 326 ) Bộ lọc Ngày tạo đơn gần nhất Mã ĐH Trạng thái Món hàng…" at bounding box center [459, 211] width 832 height 349
click at [168, 52] on strong "Bộ lọc" at bounding box center [168, 53] width 33 height 10
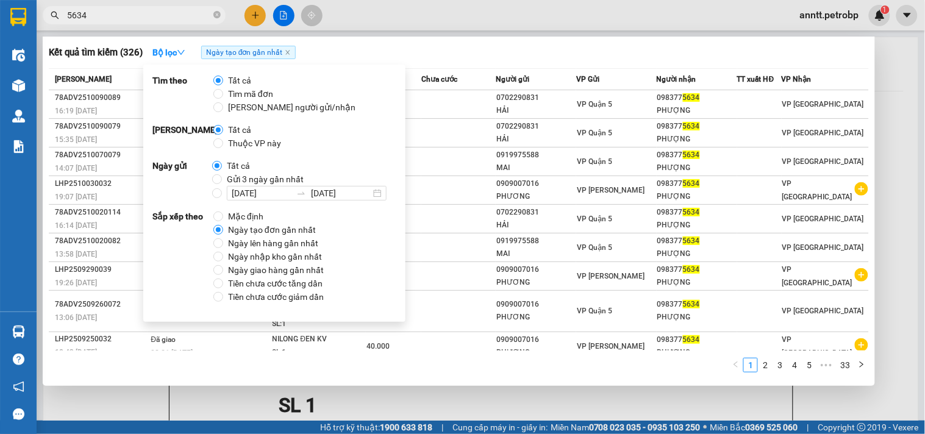
click at [252, 231] on span "Ngày tạo đơn gần nhất" at bounding box center [272, 229] width 98 height 13
click at [223, 231] on input "Ngày tạo đơn gần nhất" at bounding box center [218, 230] width 10 height 10
click at [378, 35] on div at bounding box center [462, 217] width 925 height 434
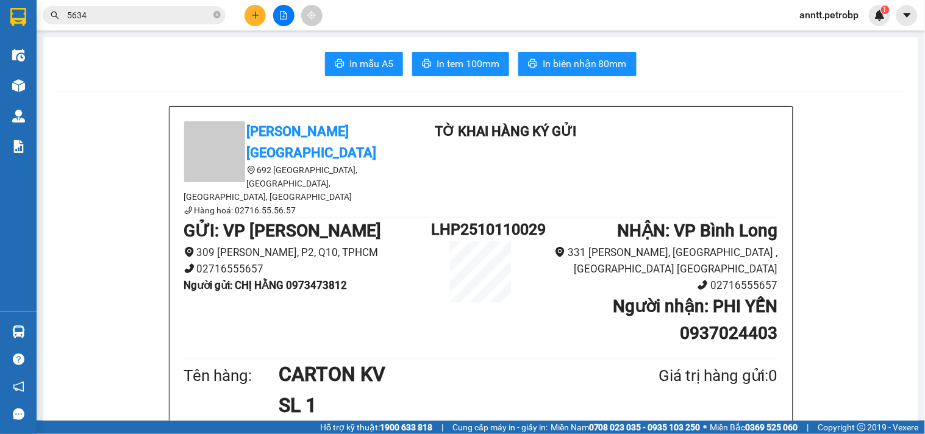
click at [149, 5] on div "Kết quả tìm kiếm ( 326 ) Bộ lọc Ngày tạo đơn gần nhất Mã ĐH Trạng thái Món hàng…" at bounding box center [119, 15] width 238 height 21
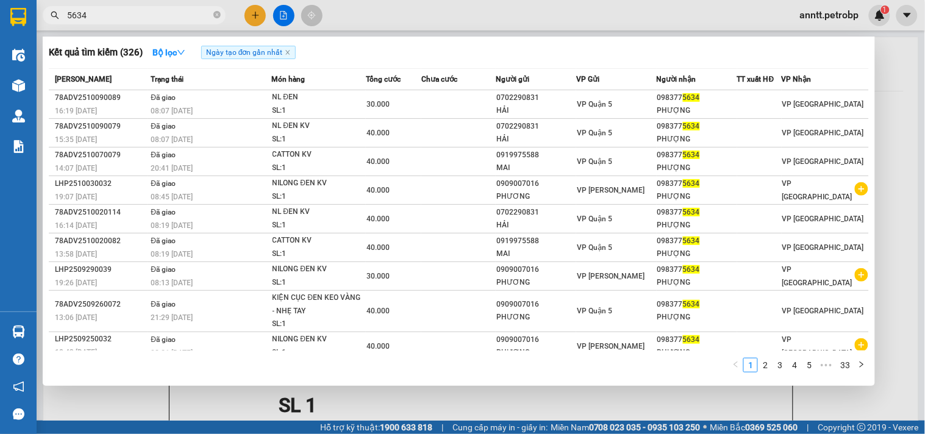
click at [147, 16] on input "5634" at bounding box center [139, 15] width 144 height 13
click at [128, 20] on input "5634" at bounding box center [139, 15] width 144 height 13
click at [125, 16] on input "5634" at bounding box center [139, 15] width 144 height 13
click at [115, 15] on input "5634" at bounding box center [139, 15] width 144 height 13
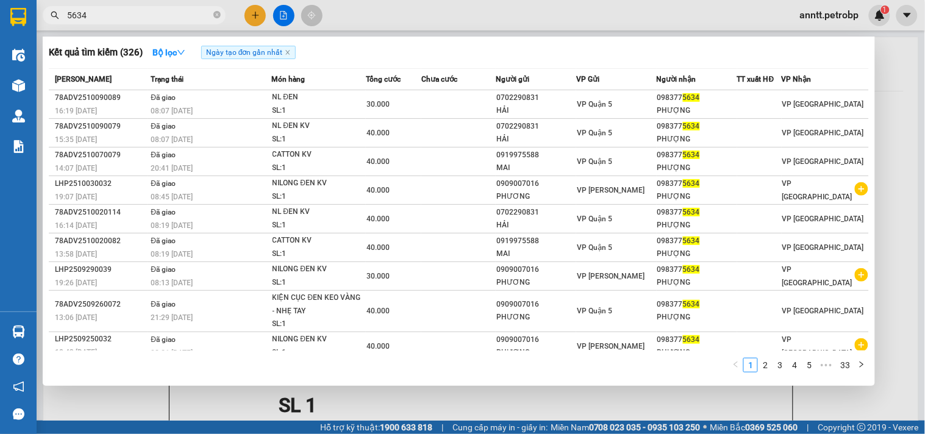
click at [115, 15] on input "5634" at bounding box center [139, 15] width 144 height 13
drag, startPoint x: 174, startPoint y: 21, endPoint x: 166, endPoint y: 21, distance: 7.9
click at [172, 21] on input "5634" at bounding box center [139, 15] width 144 height 13
click at [116, 11] on input "5634" at bounding box center [139, 15] width 144 height 13
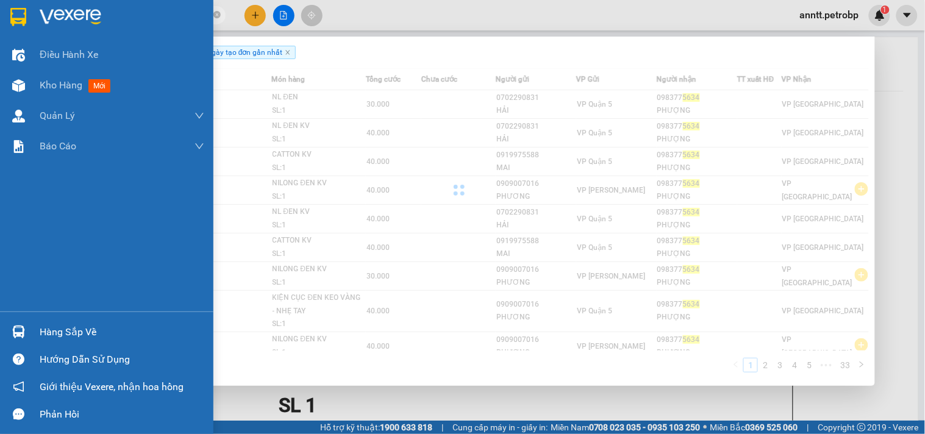
drag, startPoint x: 116, startPoint y: 16, endPoint x: 17, endPoint y: 12, distance: 98.9
click at [17, 12] on section "Kết quả tìm kiếm ( 326 ) Bộ lọc Ngày tạo đơn gần nhất Mã ĐH Trạng thái Món hàng…" at bounding box center [462, 217] width 925 height 434
